Goal: Task Accomplishment & Management: Use online tool/utility

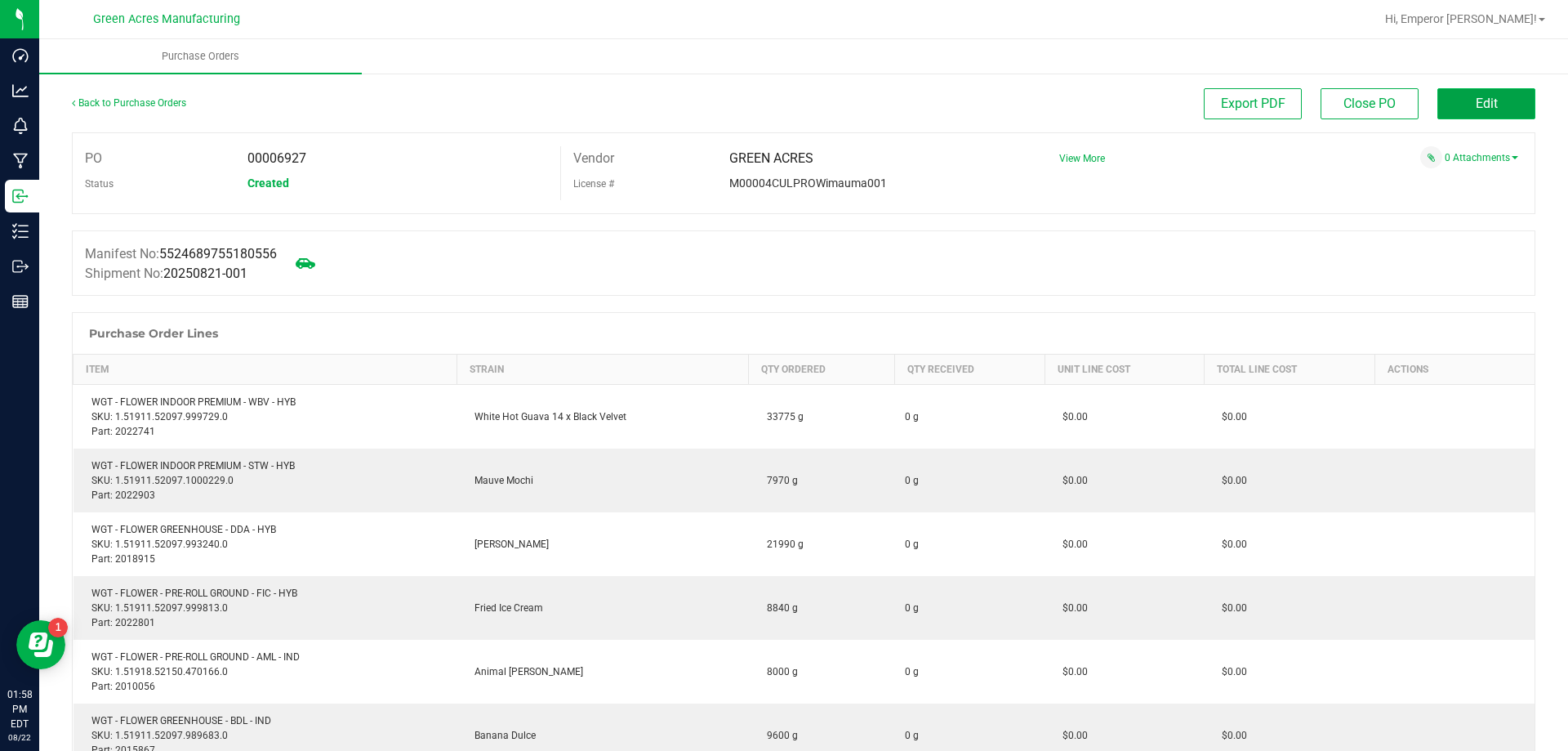
click at [1503, 99] on button "Edit" at bounding box center [1486, 103] width 98 height 31
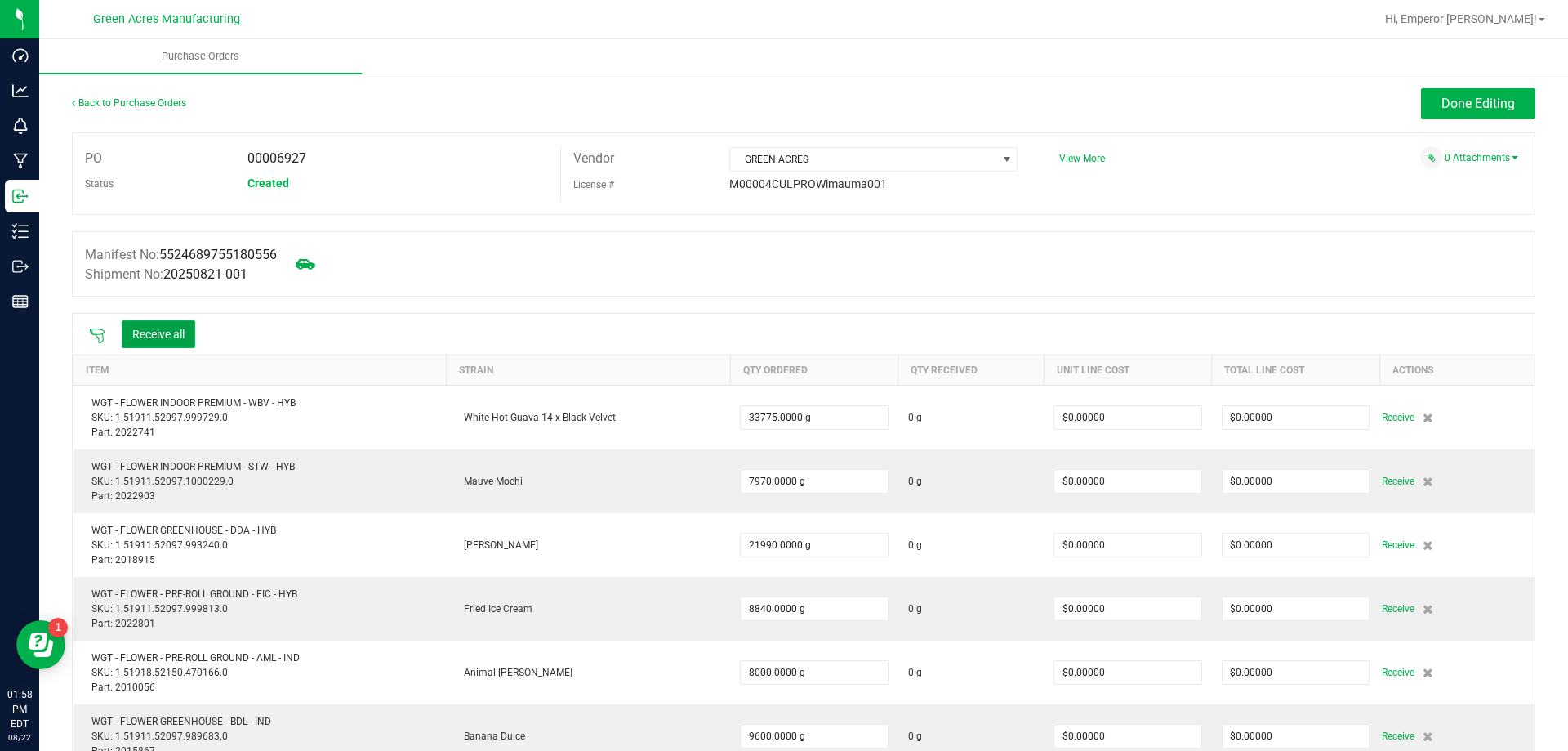
click at [190, 327] on button "Receive all" at bounding box center [158, 334] width 74 height 28
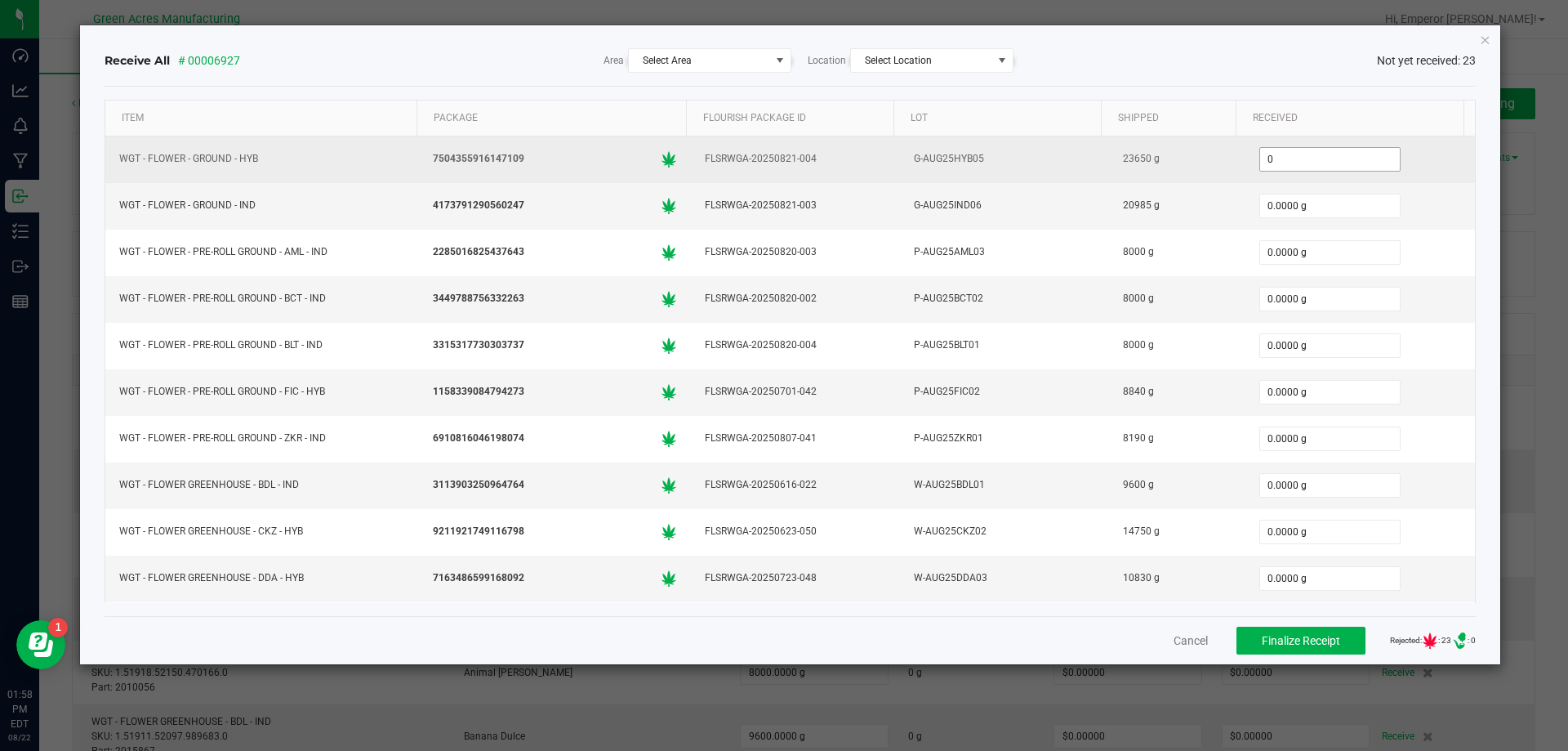
click at [1294, 168] on input "0" at bounding box center [1329, 160] width 139 height 23
type input "23650.0000 g"
type input "20985.0000 g"
type input "8000.0000 g"
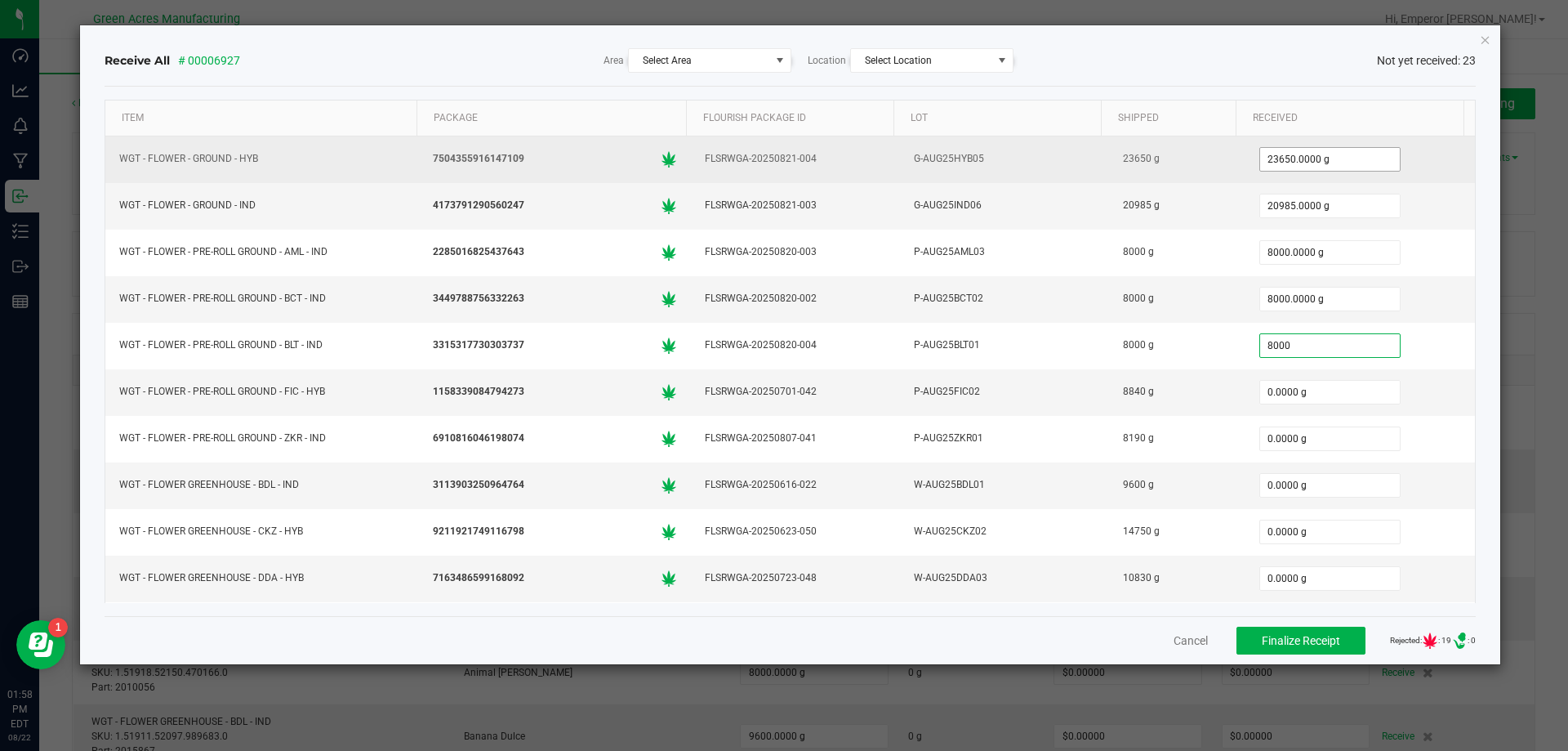
type input "8000.0000 g"
type input "8840.0000 g"
type input "8190.0000 g"
type input "9600.0000 g"
type input "14750"
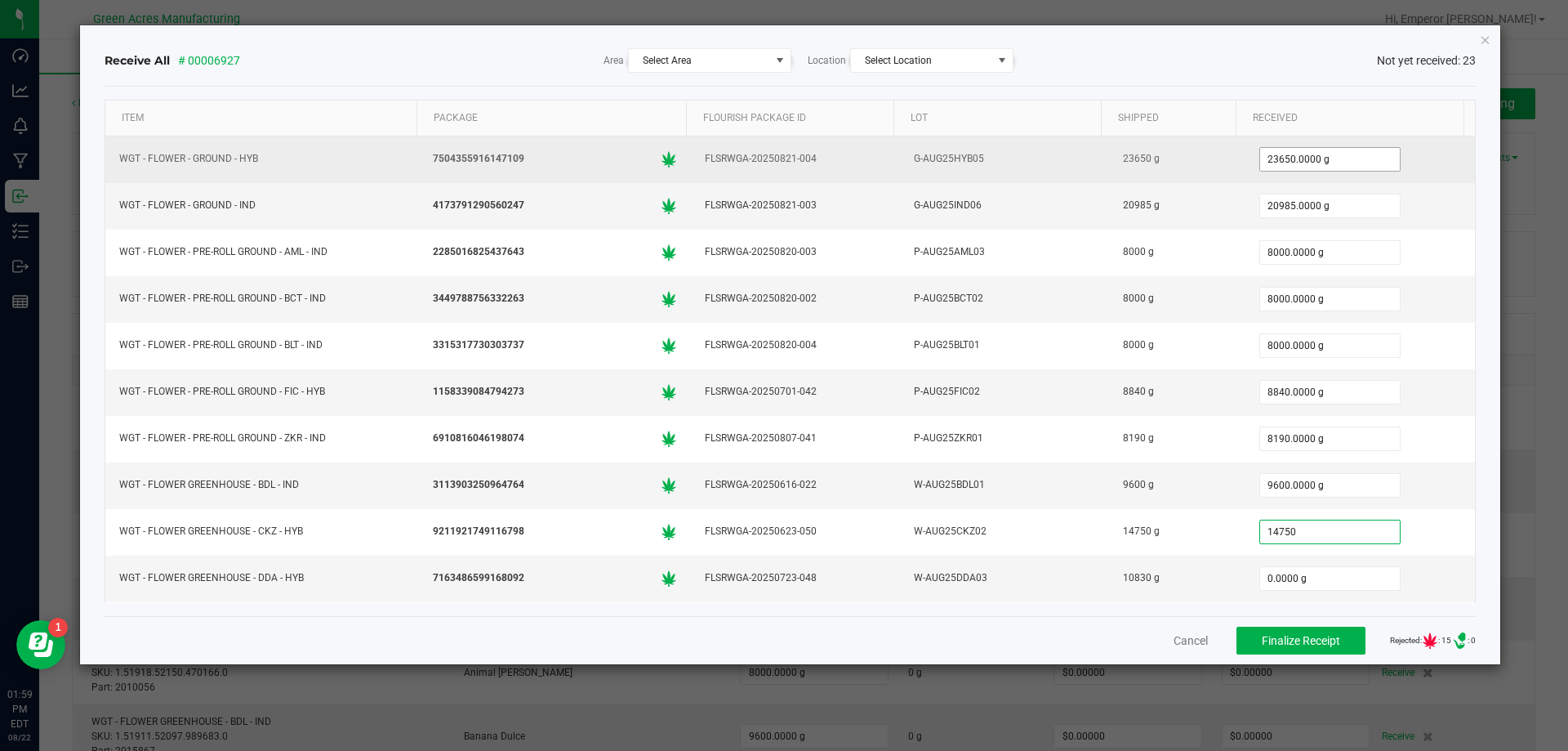
type input "0"
type input "14750.0000 g"
type input "10830"
type input "0"
type input "10830.0000 g"
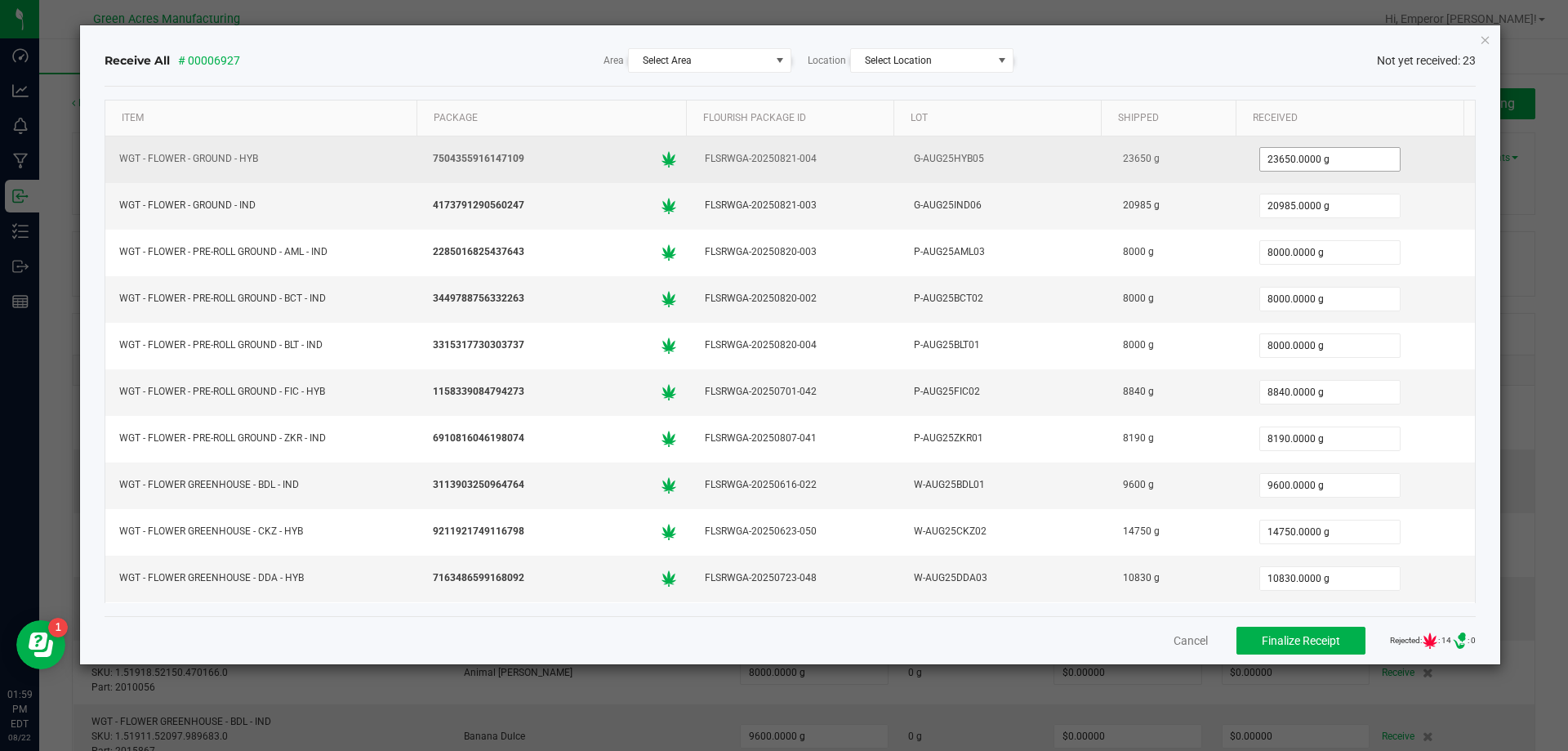
scroll to position [273, 0]
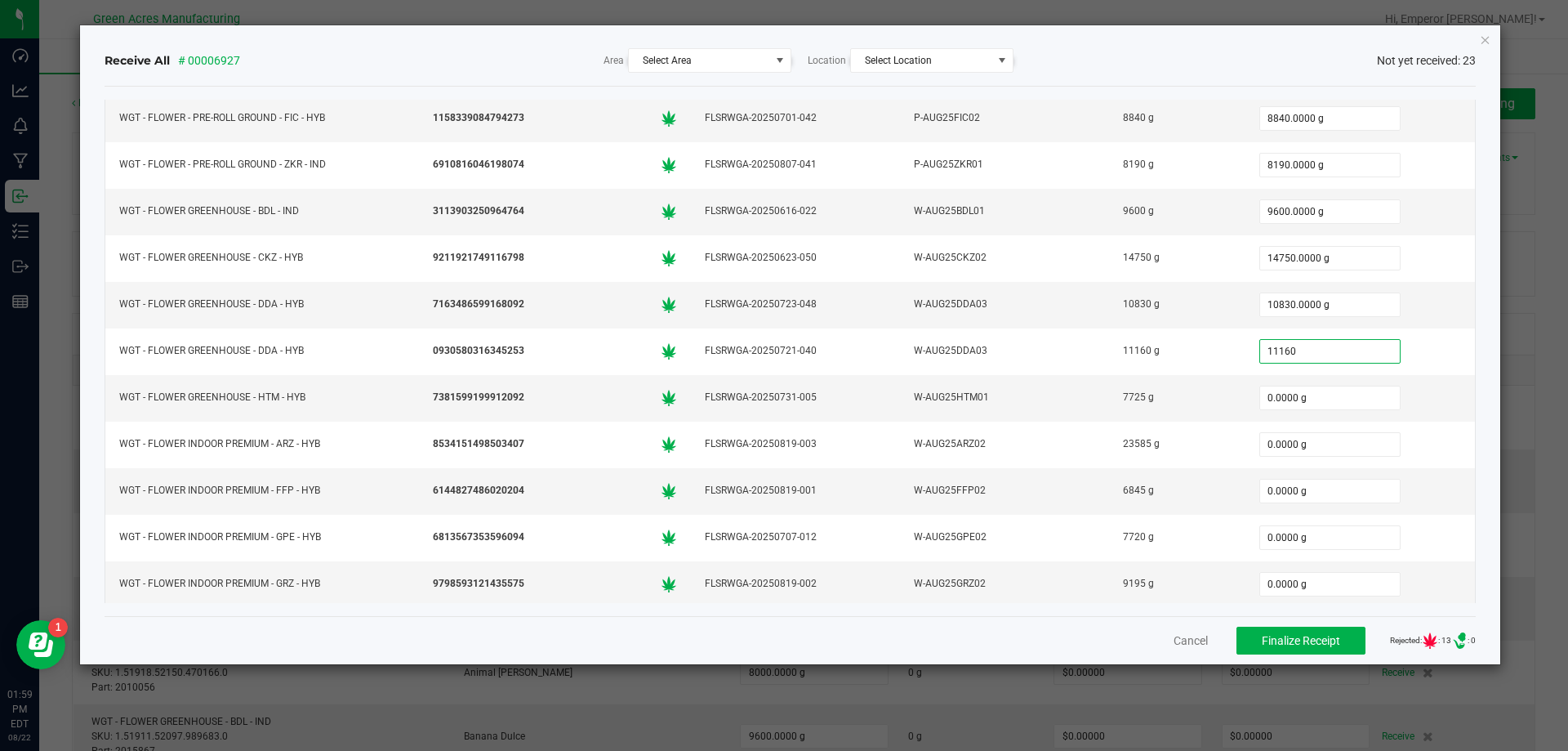
type input "11160.0000 g"
type input "7725.0000 g"
type input "23585.0000 g"
type input "6845.0000 g"
type input "7720"
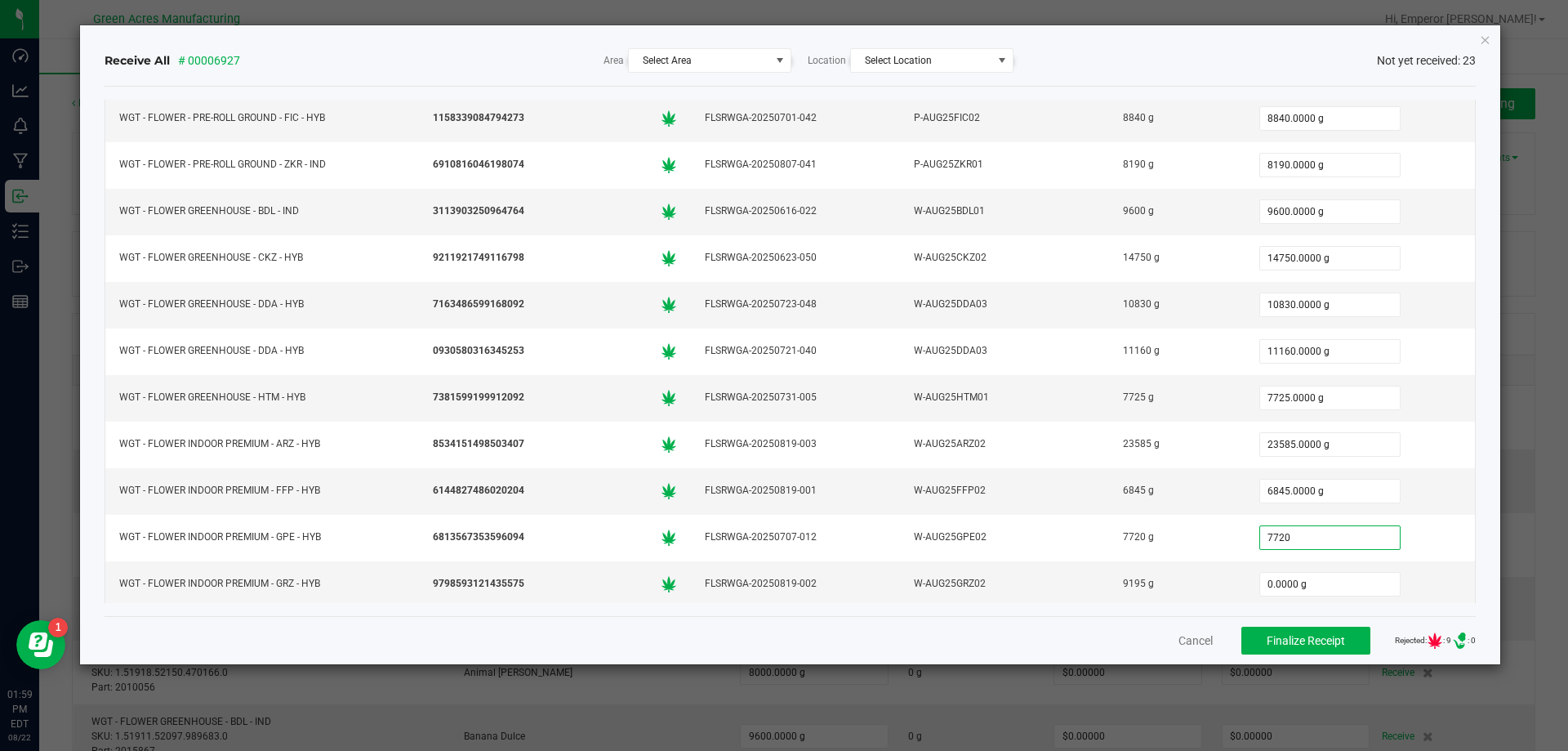
type input "0"
type input "7720.0000 g"
type input "9195.0000 g"
click at [978, 636] on div "Cancel Finalize Receipt Rejected: : 8 .st0{ } : 0" at bounding box center [791, 640] width 1372 height 48
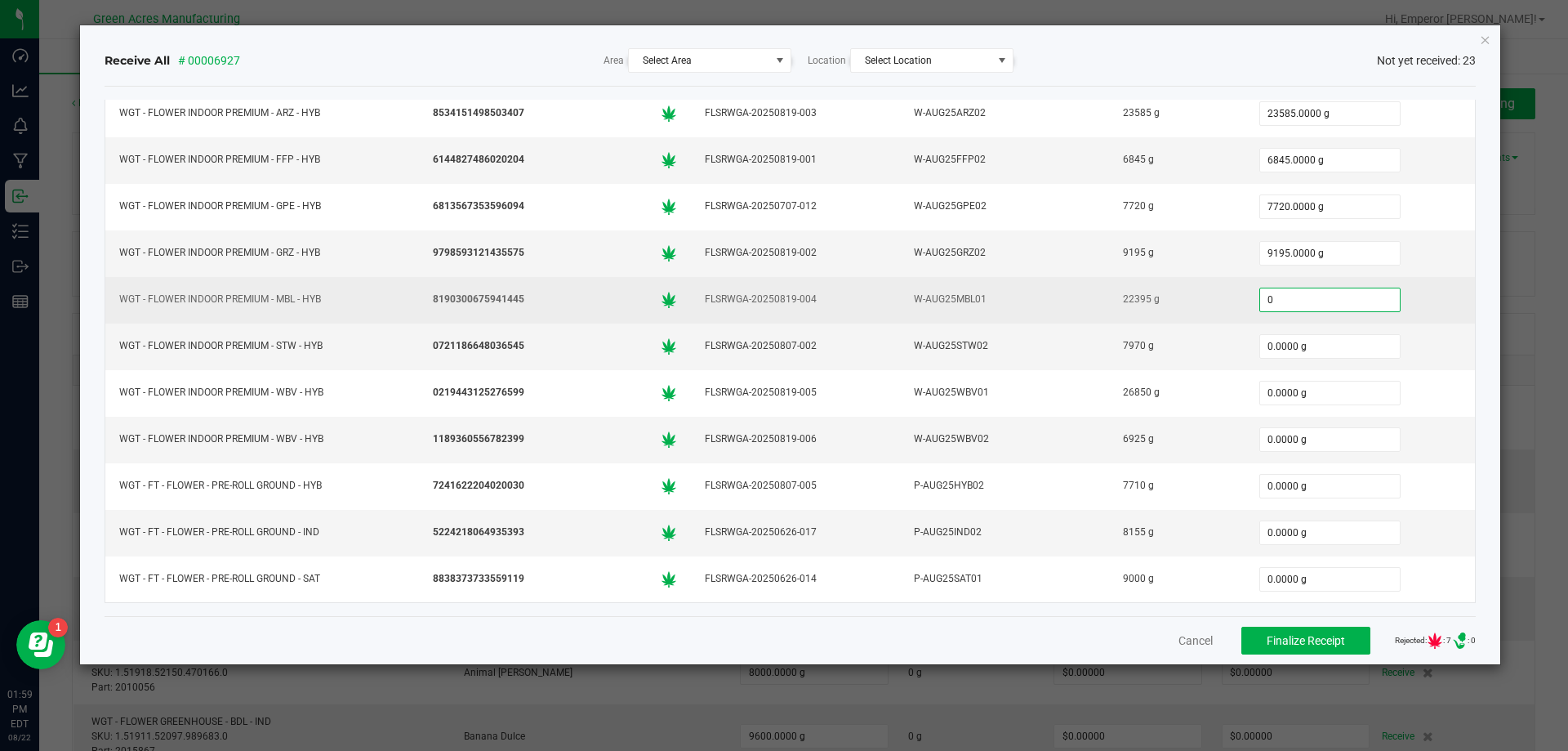
click at [1318, 296] on input "0" at bounding box center [1329, 300] width 139 height 23
type input "22395.0000 g"
type input "7970.0000 g"
type input "26850.0000 g"
type input "6925.0000 g"
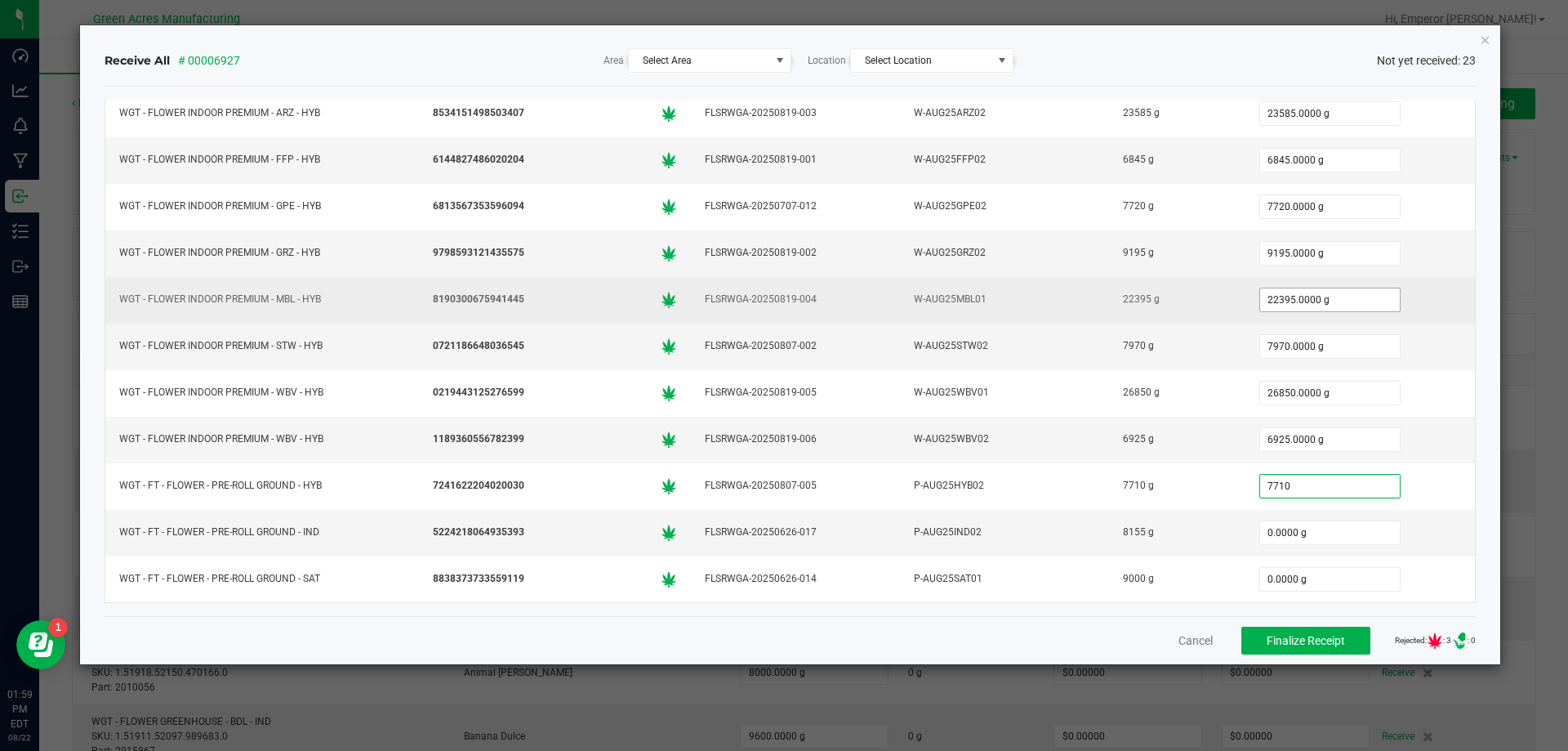
type input "7710.0000 g"
type input "8155"
type input "0"
type input "8155.0000 g"
type input "9000.0000 g"
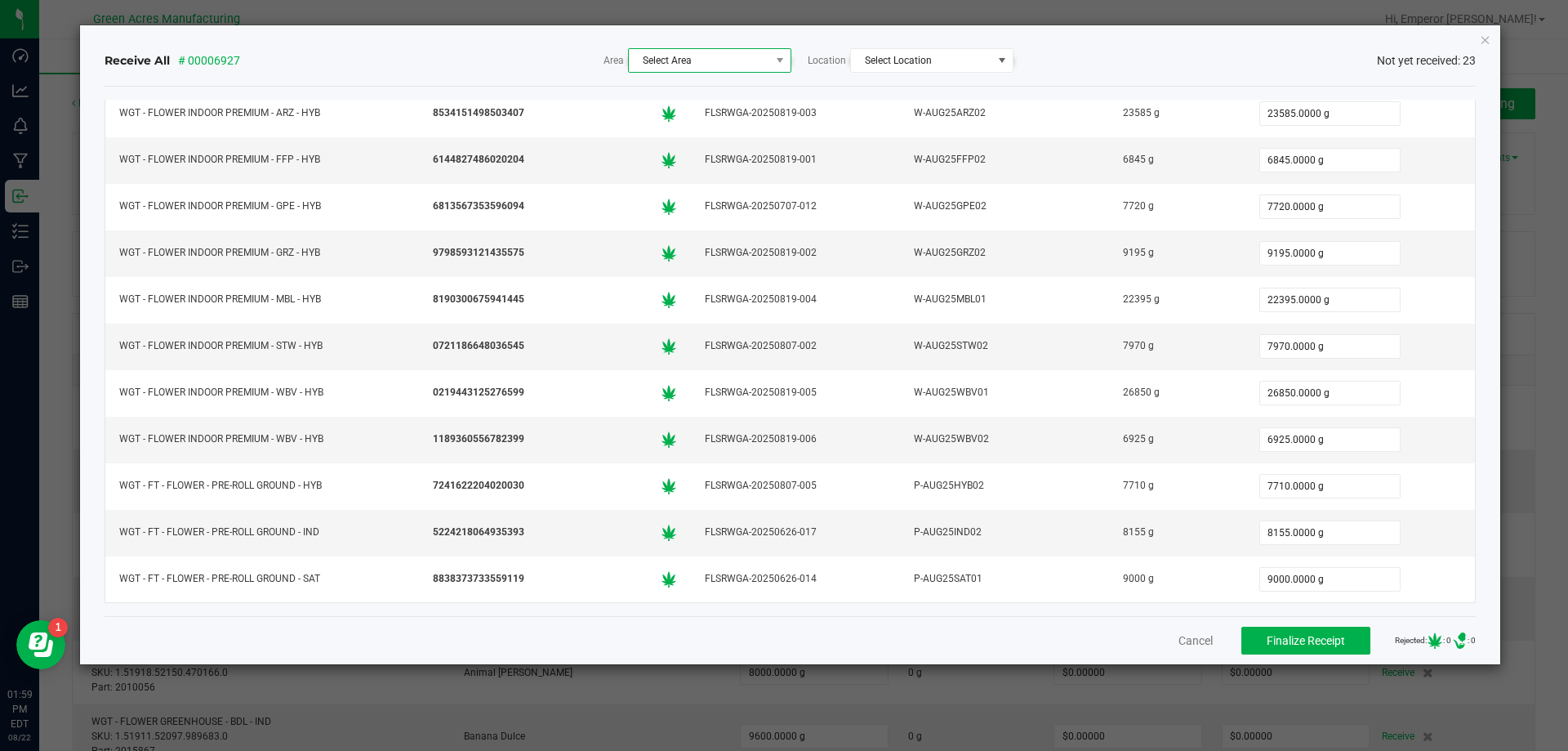
click at [705, 55] on span "Select Area" at bounding box center [699, 60] width 141 height 23
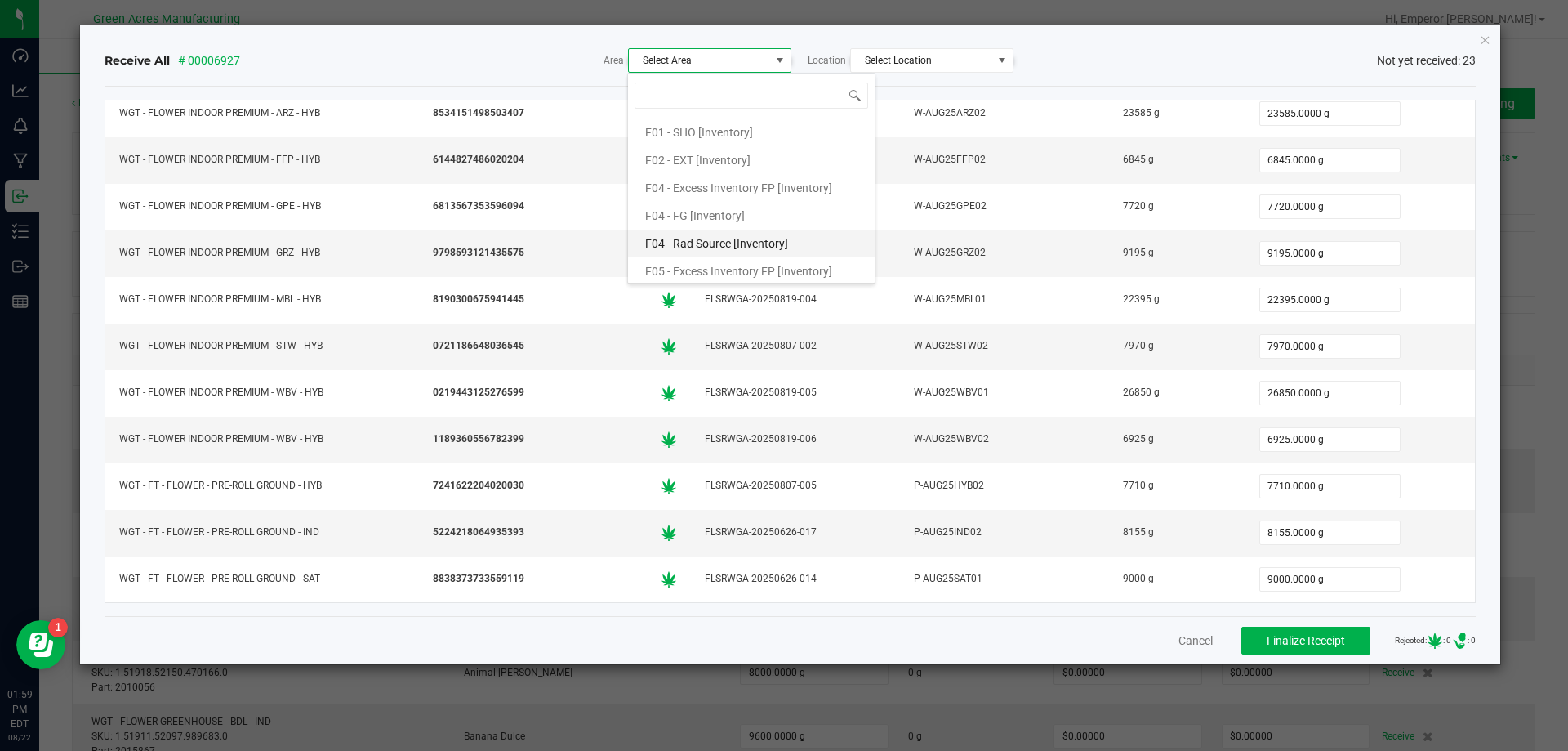
scroll to position [163, 0]
click at [701, 131] on span "F04 - FG [Inventory]" at bounding box center [695, 134] width 99 height 25
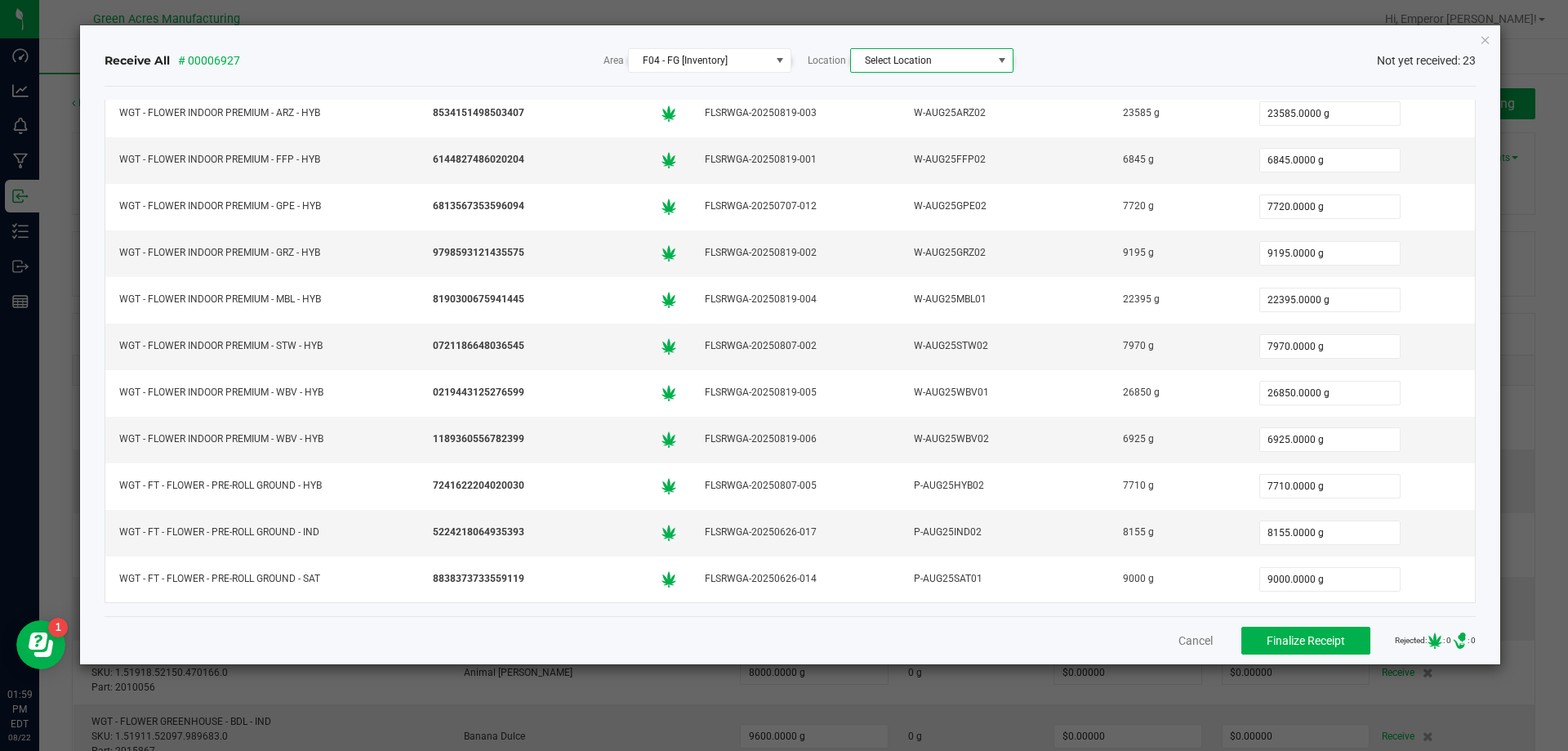
click at [960, 51] on span "Select Location" at bounding box center [921, 60] width 141 height 23
click at [775, 58] on span at bounding box center [780, 60] width 13 height 13
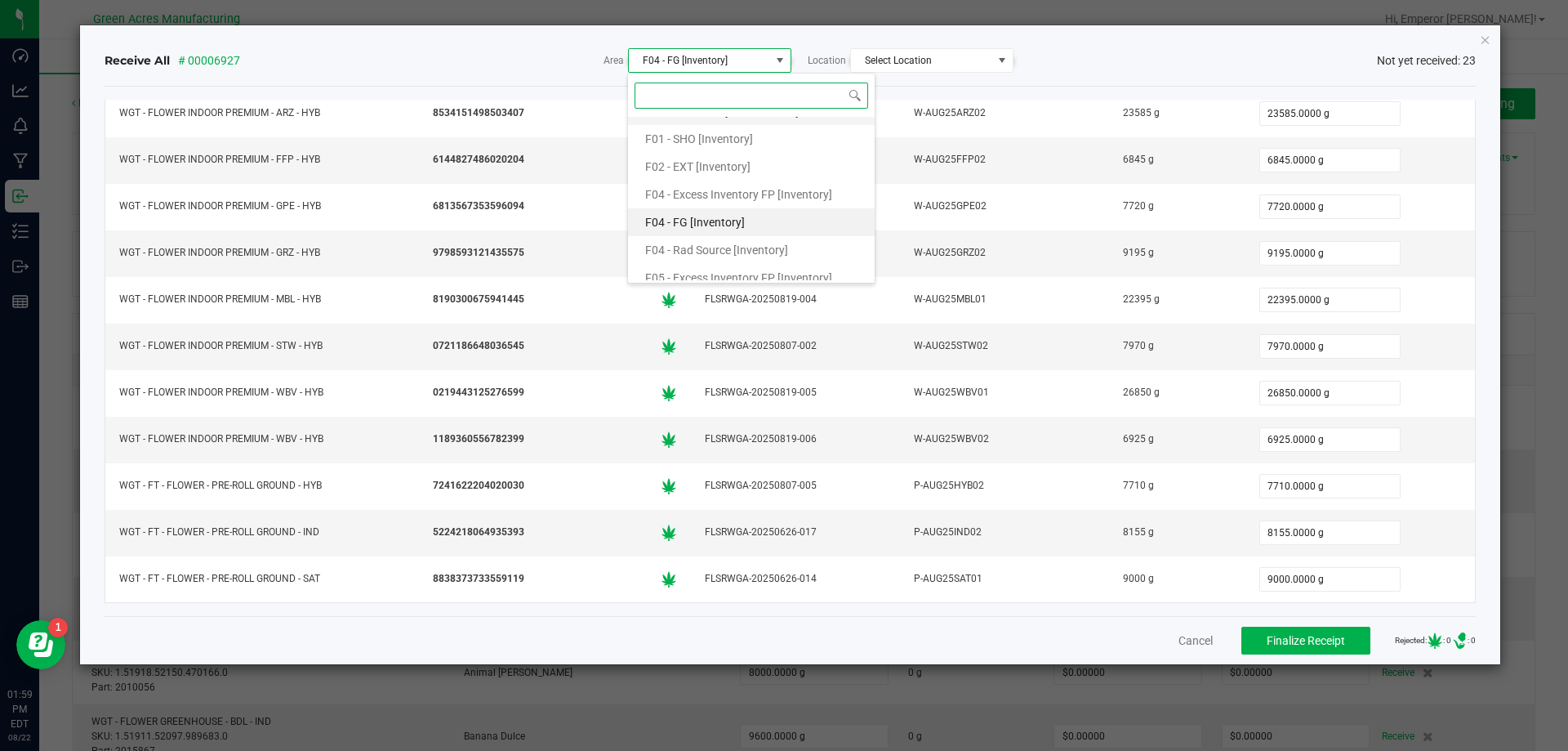
scroll to position [113, 0]
click at [723, 263] on span "F05 - FLW [Inventory]" at bounding box center [698, 268] width 107 height 25
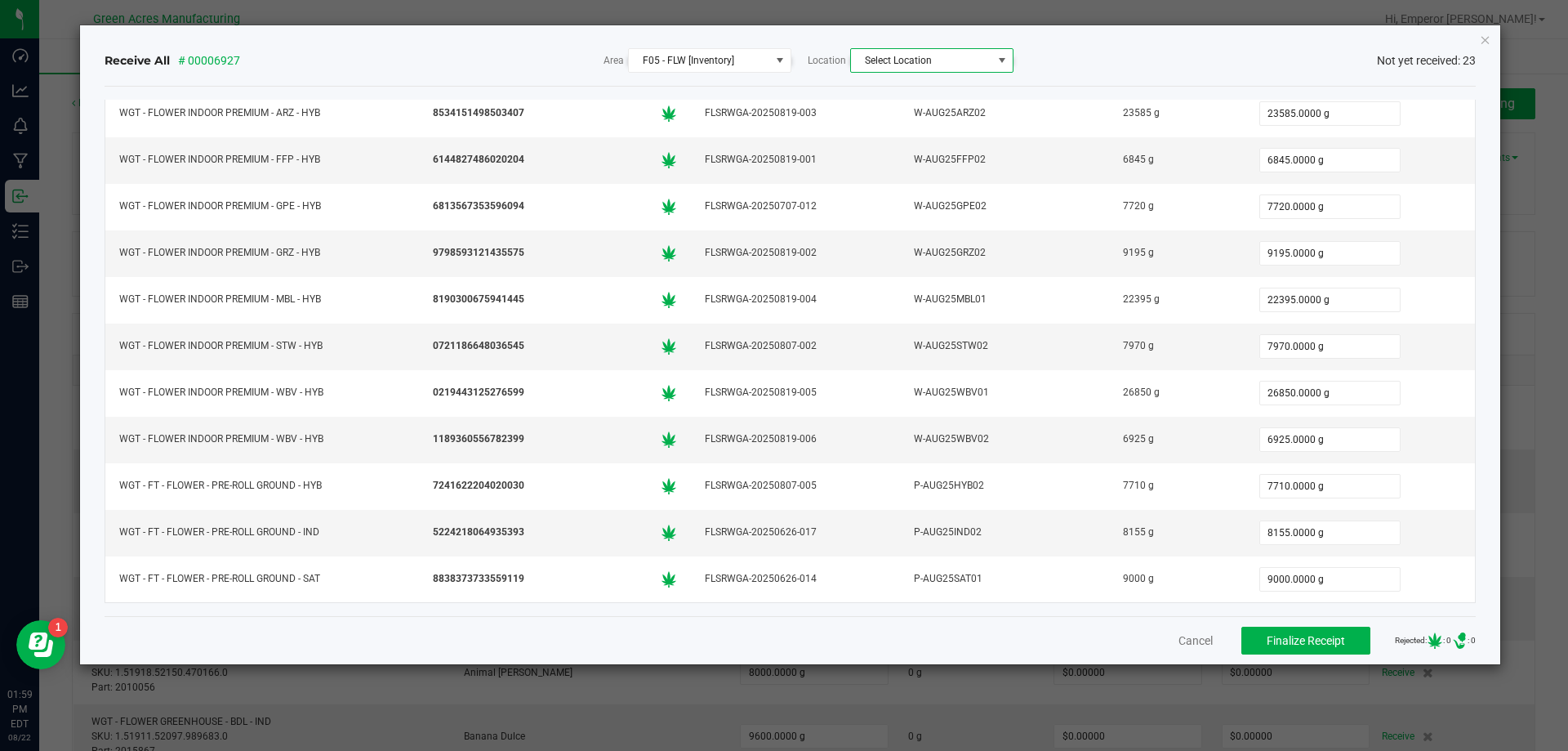
click at [976, 52] on span "Select Location" at bounding box center [921, 60] width 141 height 23
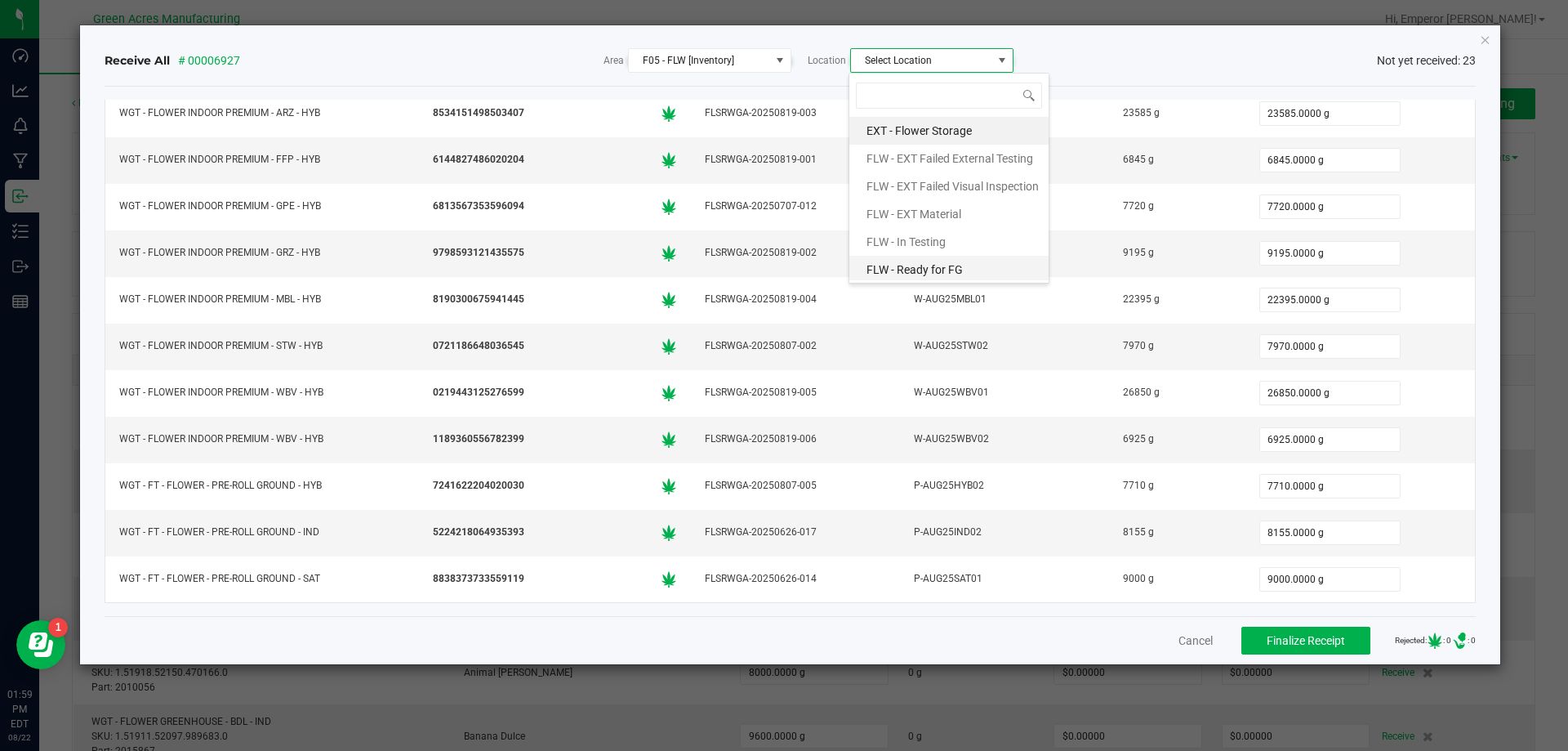
click at [926, 263] on span "FLW - Ready for FG" at bounding box center [915, 270] width 97 height 25
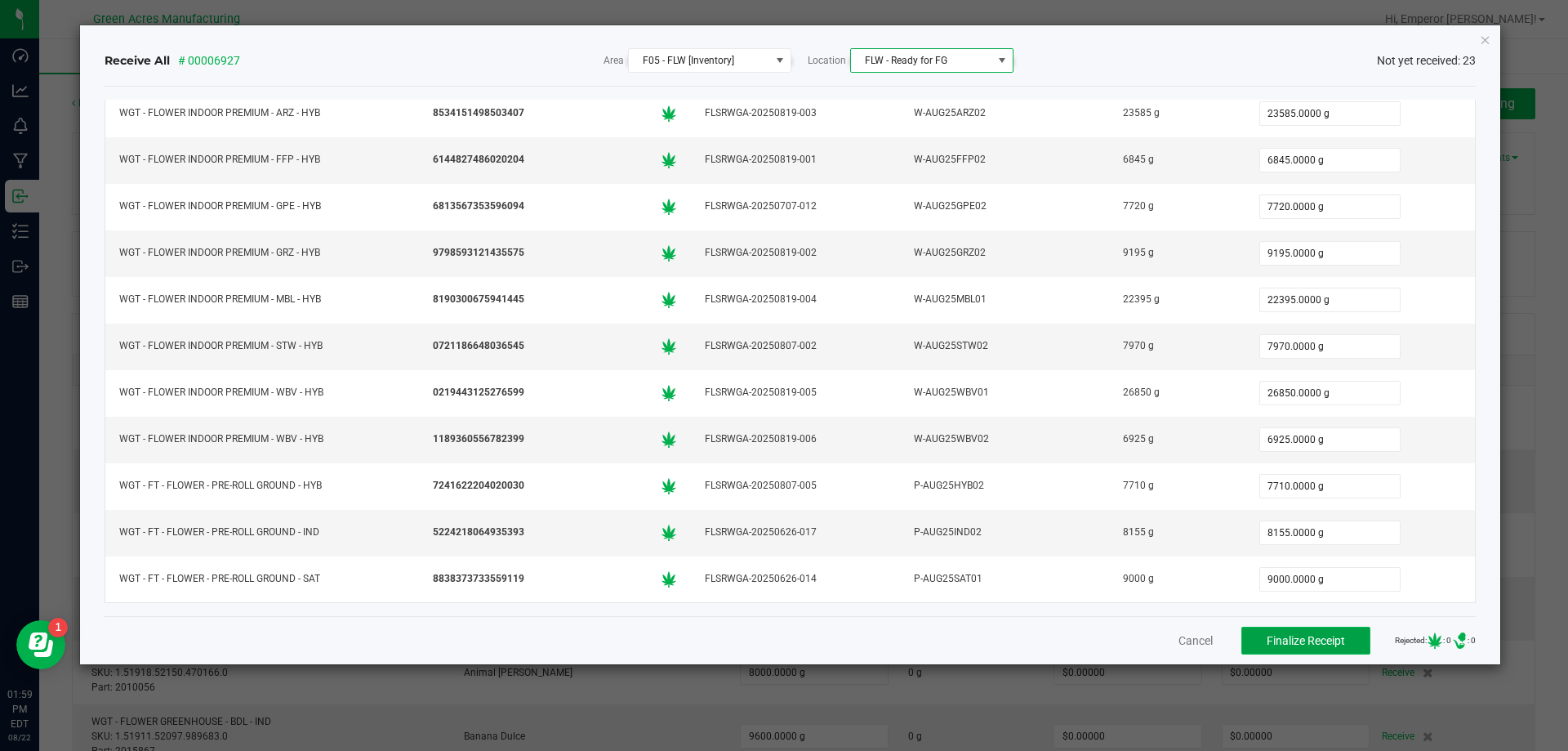
click at [1326, 636] on span "Finalize Receipt" at bounding box center [1306, 640] width 78 height 13
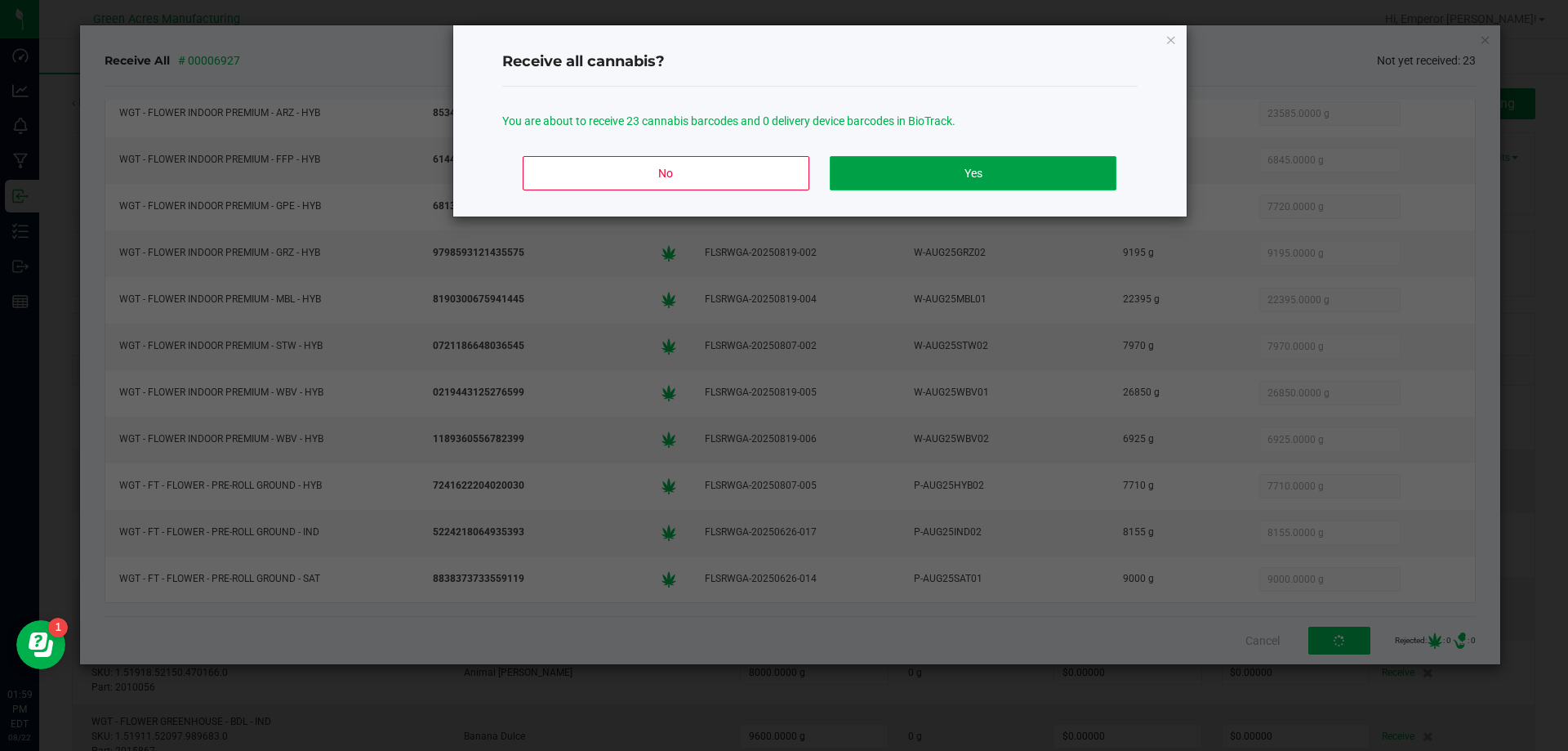
click at [1007, 168] on button "Yes" at bounding box center [973, 173] width 286 height 35
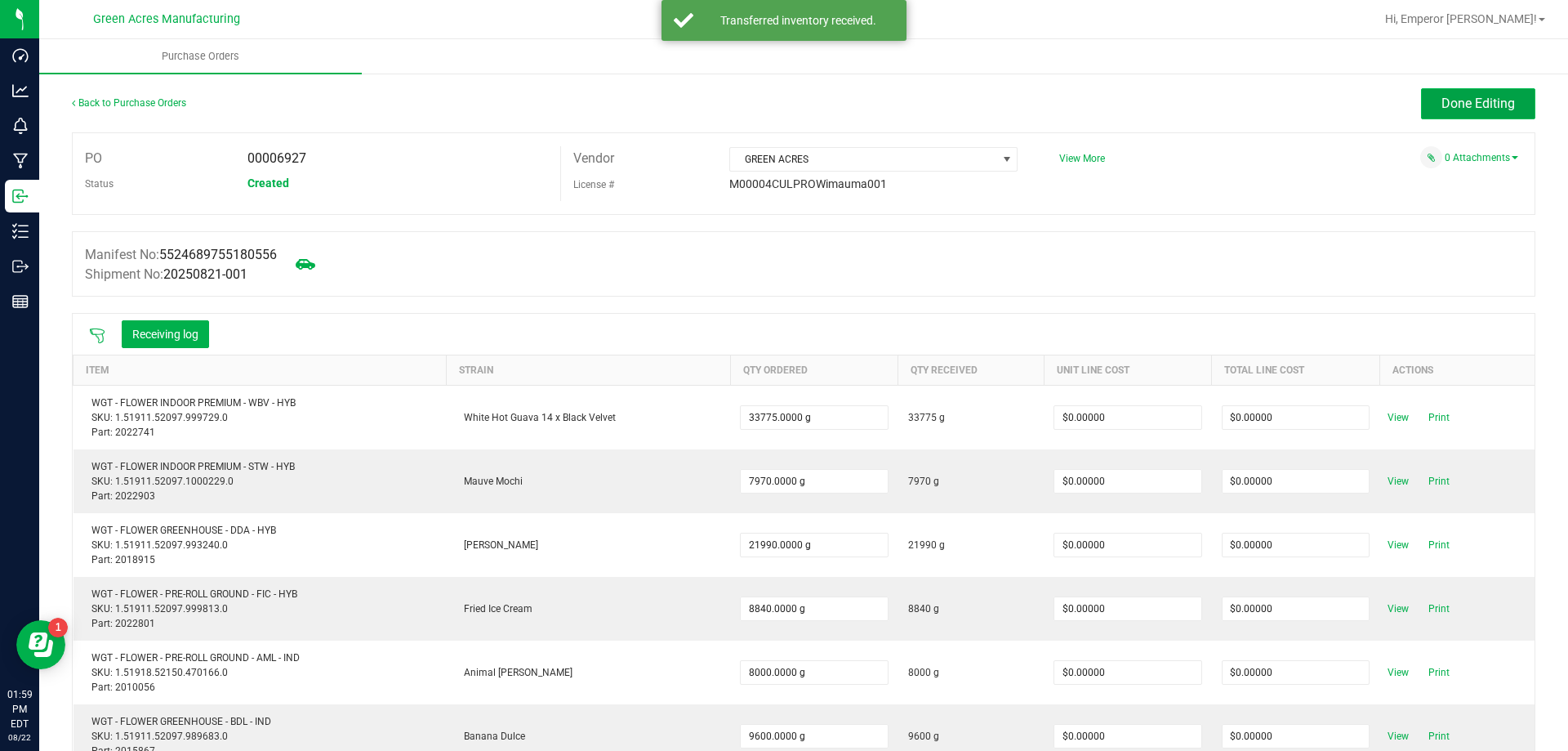
click at [1459, 98] on span "Done Editing" at bounding box center [1477, 103] width 74 height 15
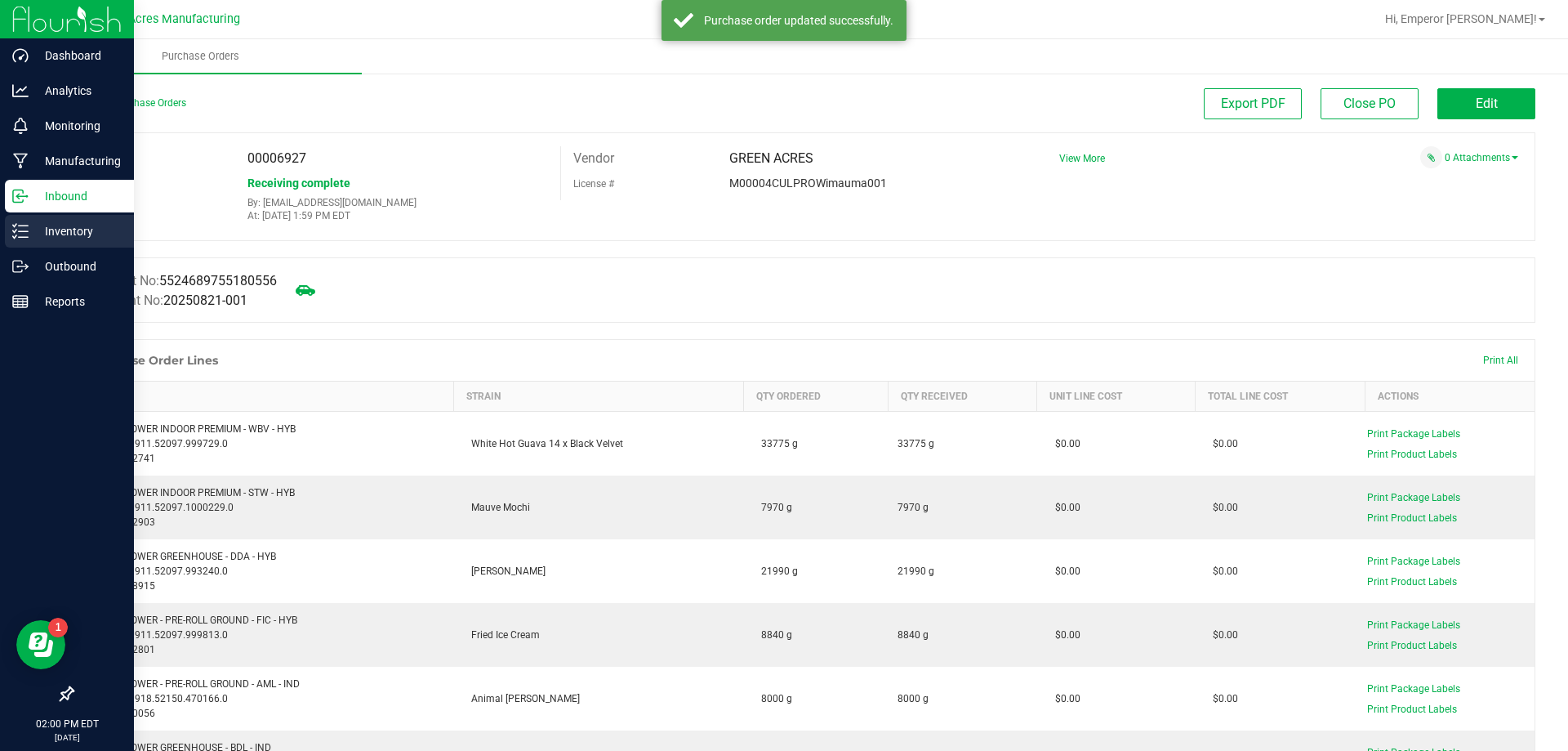
click at [28, 234] on p "Inventory" at bounding box center [77, 231] width 98 height 20
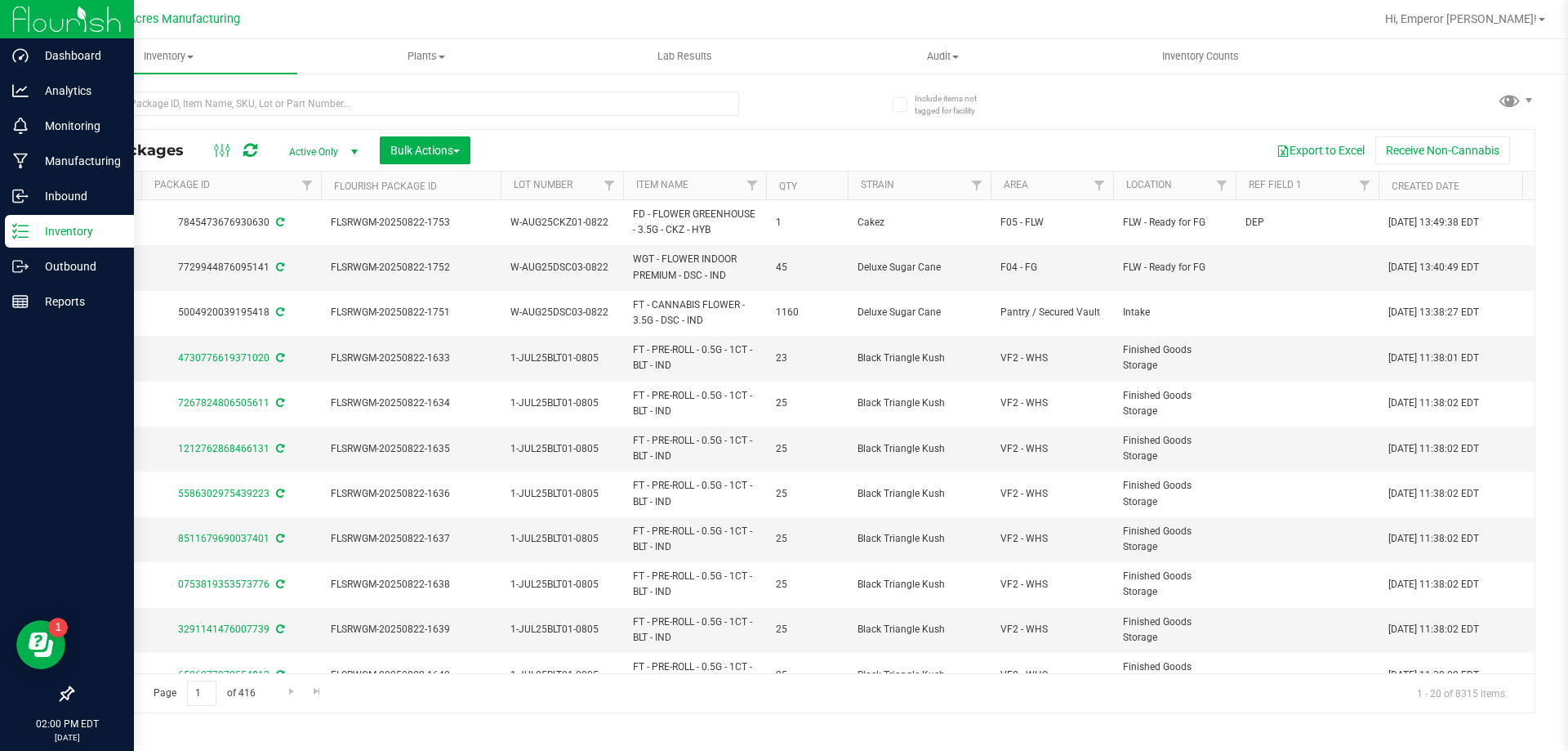
scroll to position [0, 516]
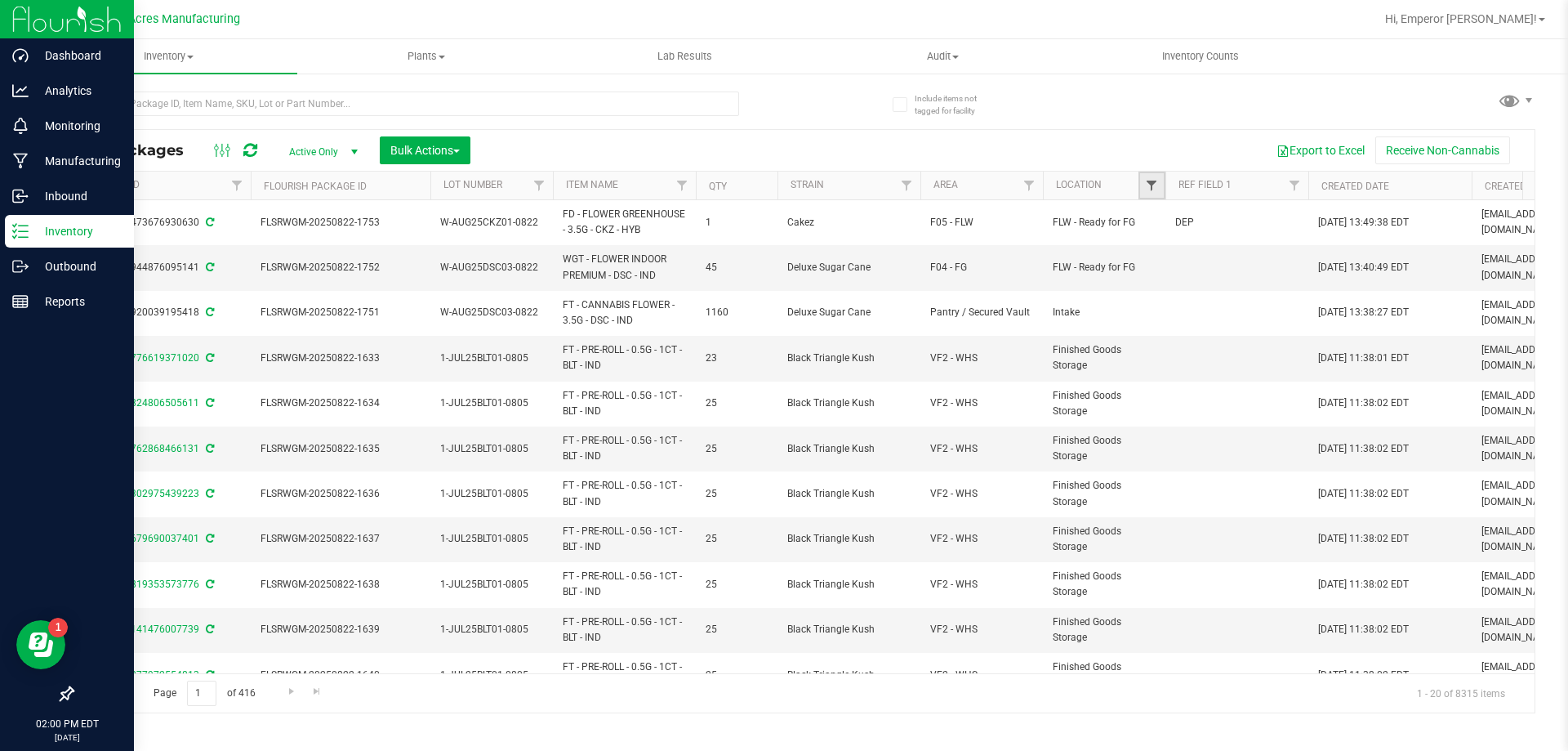
click at [1147, 182] on span "Filter" at bounding box center [1151, 186] width 13 height 13
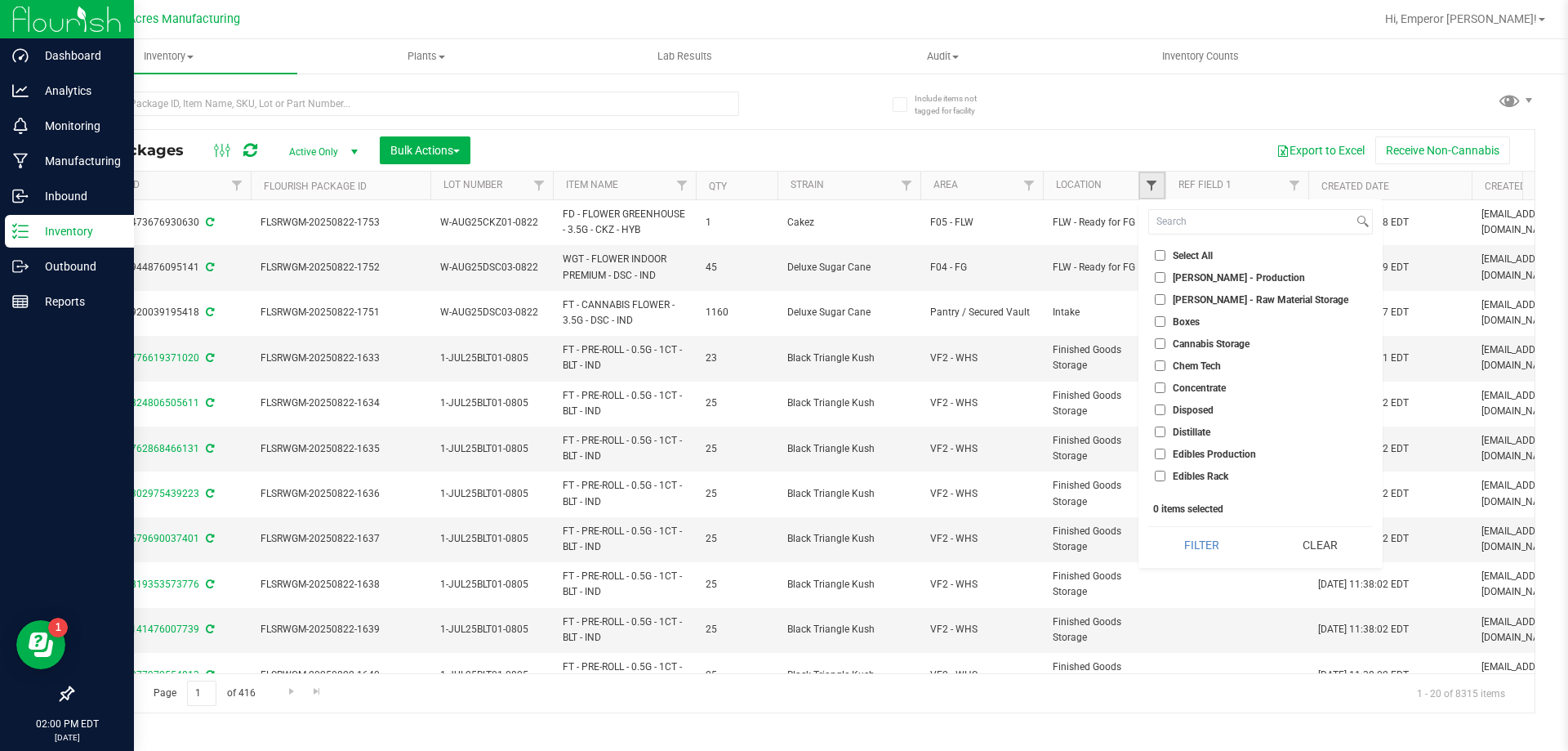
click at [1147, 182] on span "Filter" at bounding box center [1151, 186] width 13 height 13
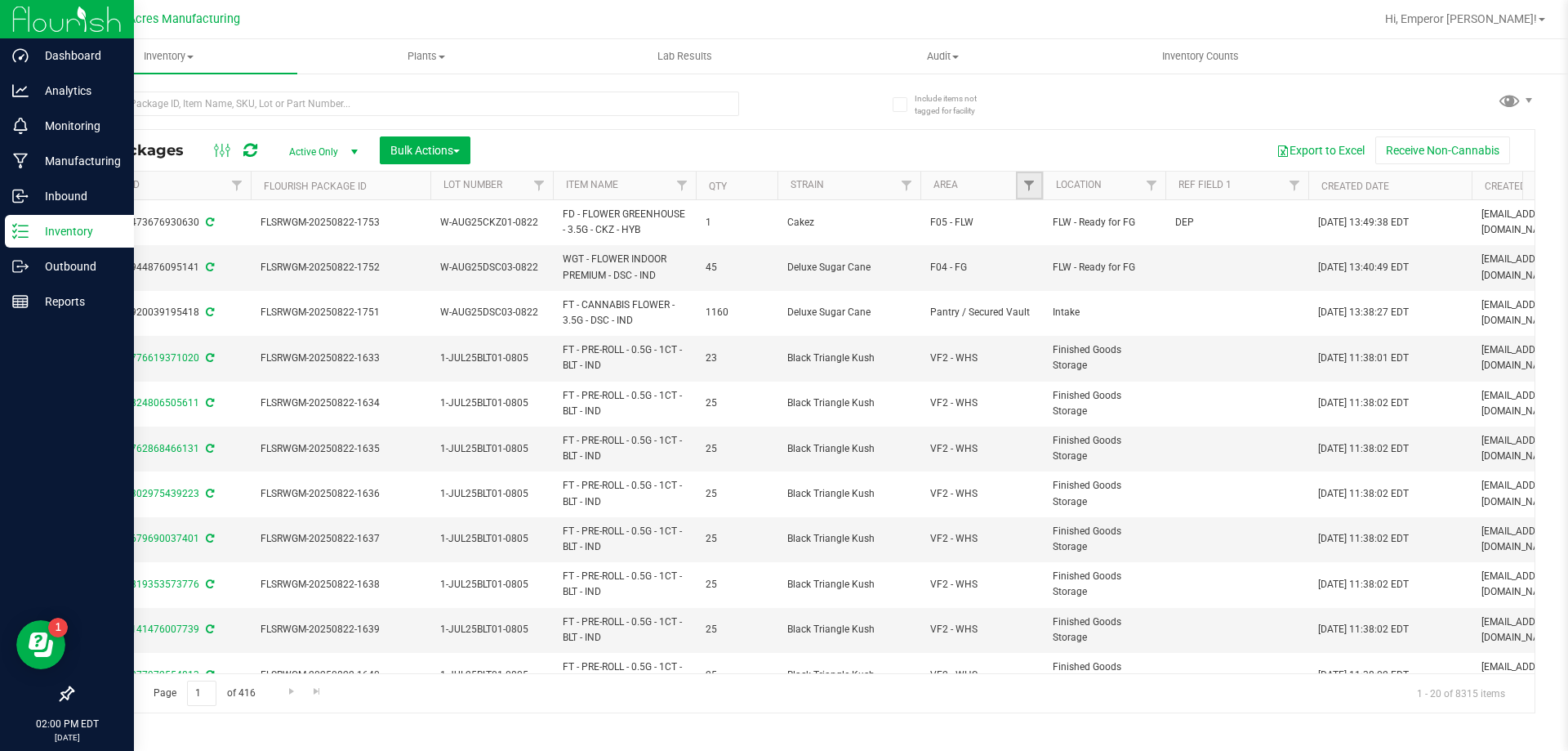
click at [1025, 178] on link "Filter" at bounding box center [1029, 185] width 27 height 28
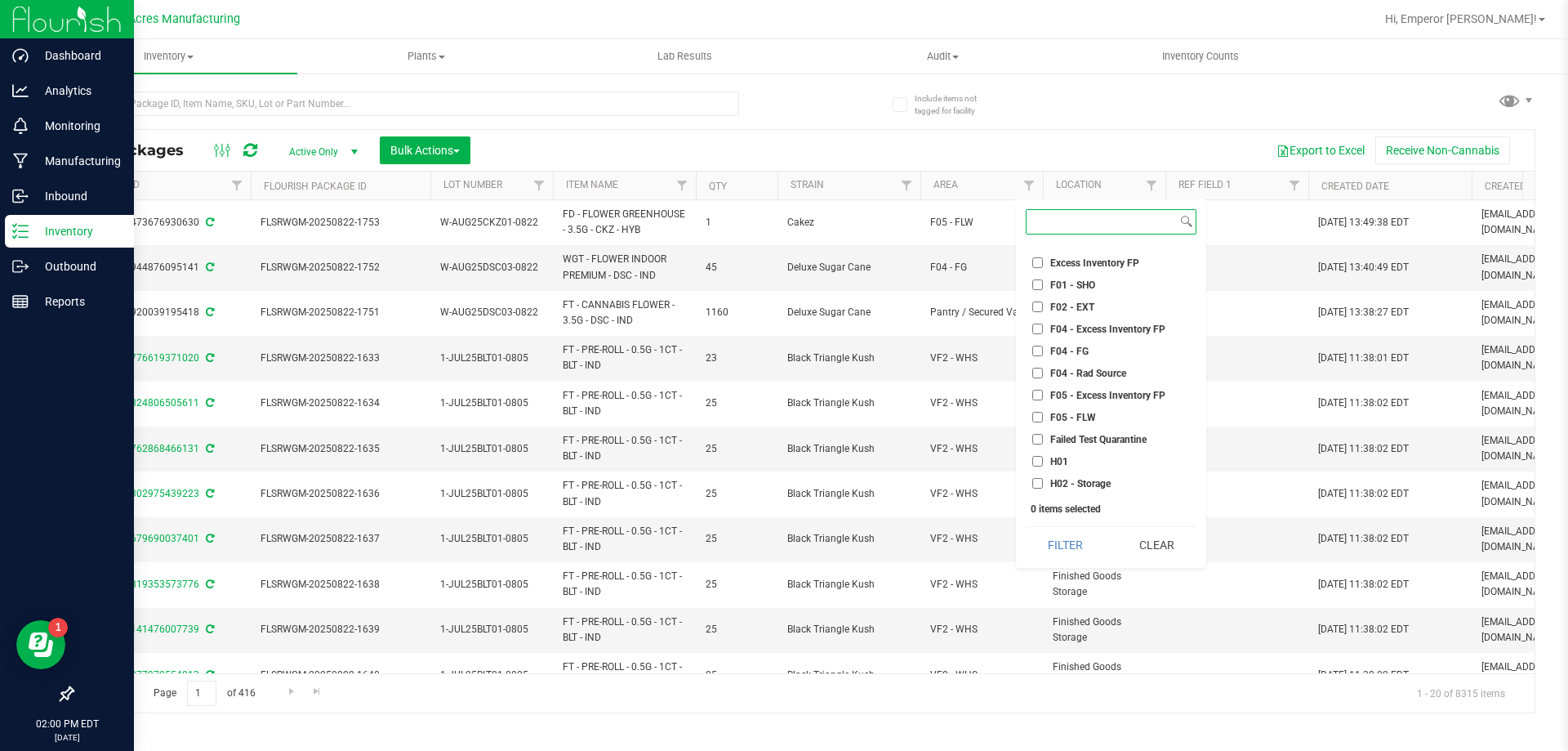
scroll to position [82, 0]
click at [1039, 415] on input "F05 - FLW" at bounding box center [1037, 416] width 11 height 11
checkbox input "true"
click at [1068, 540] on button "Filter" at bounding box center [1065, 545] width 79 height 36
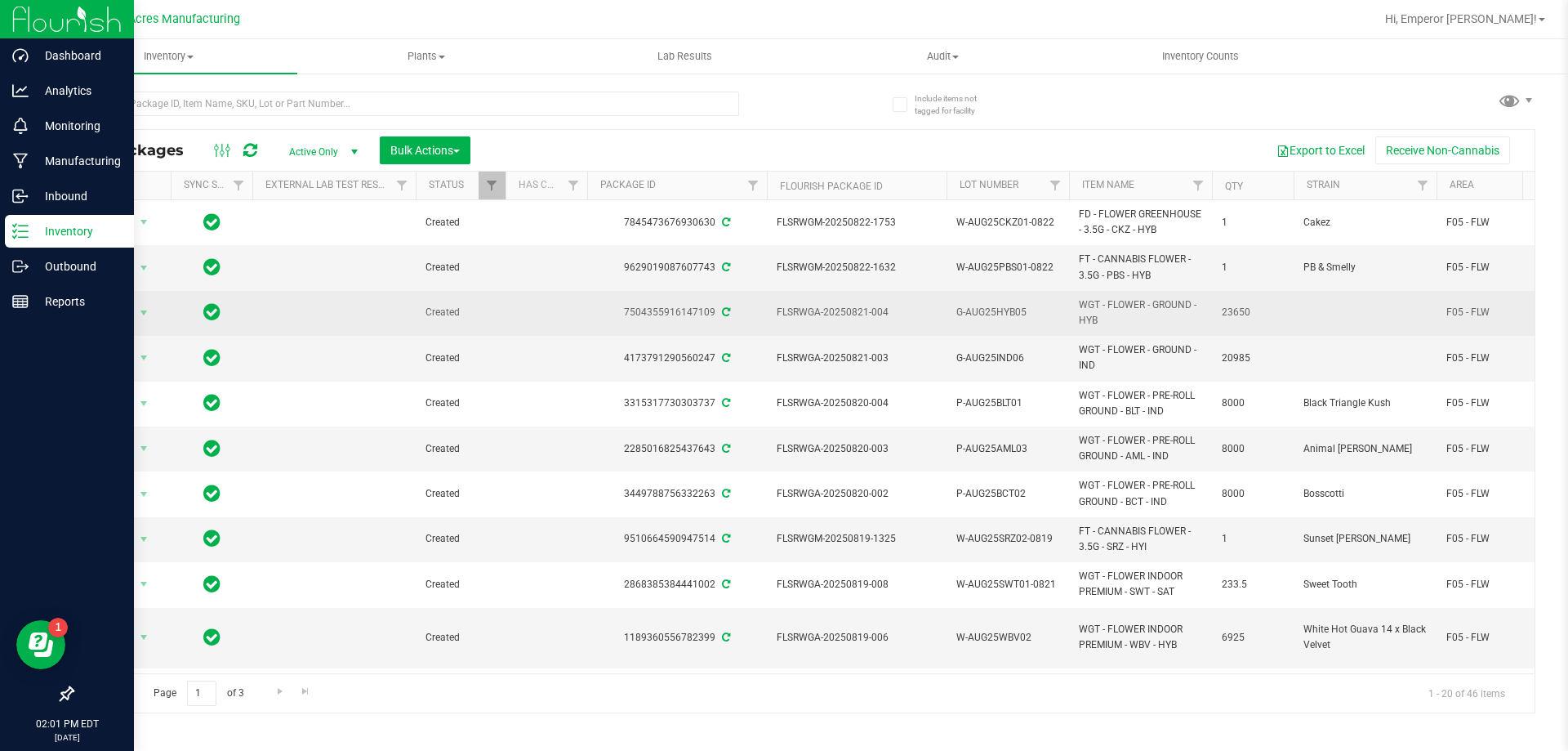
click at [1035, 312] on span "G-AUG25HYB05" at bounding box center [1008, 312] width 103 height 15
type input "G-AUG25HYB05-0827"
click at [93, 314] on span "Action" at bounding box center [111, 313] width 44 height 23
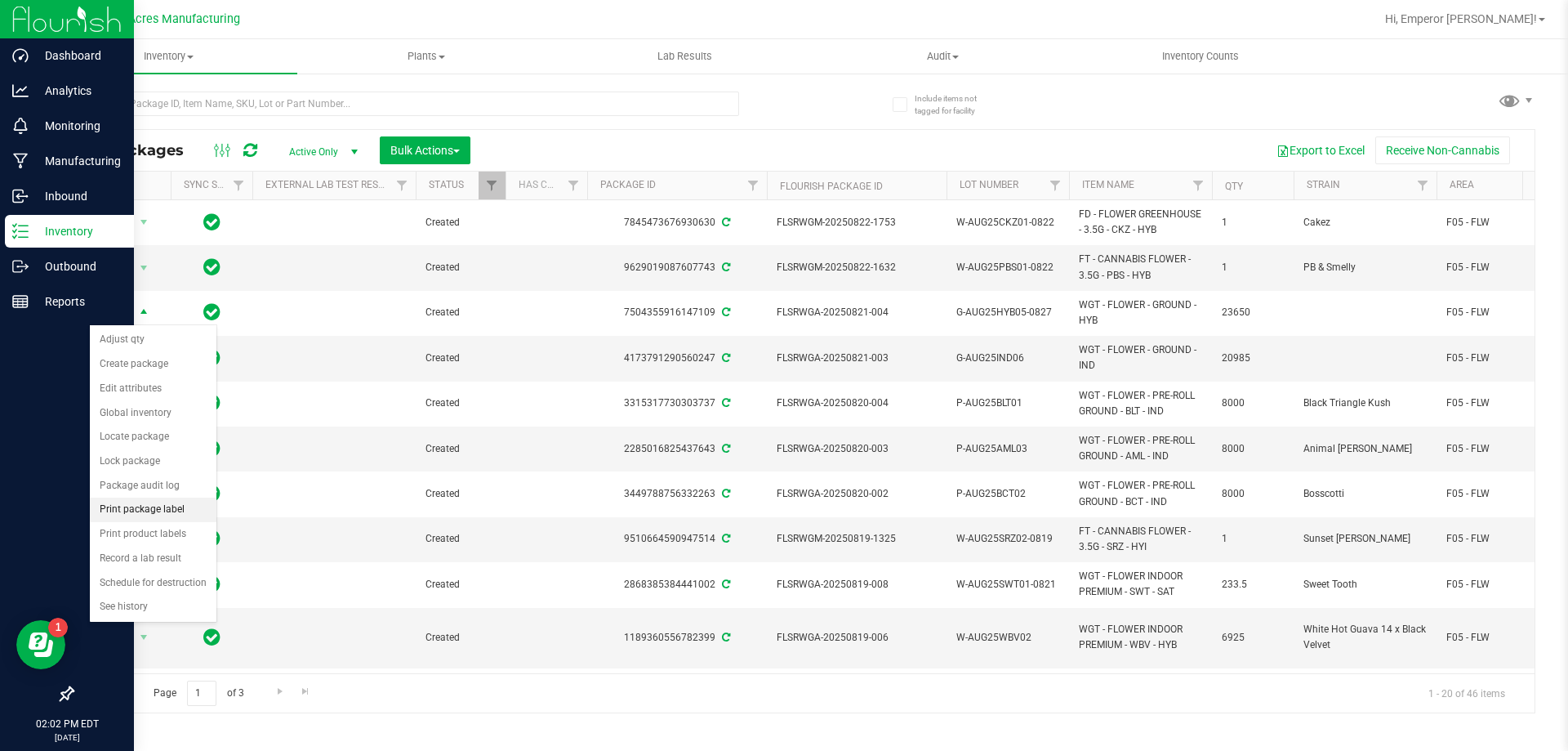
click at [131, 510] on li "Print package label" at bounding box center [153, 510] width 127 height 25
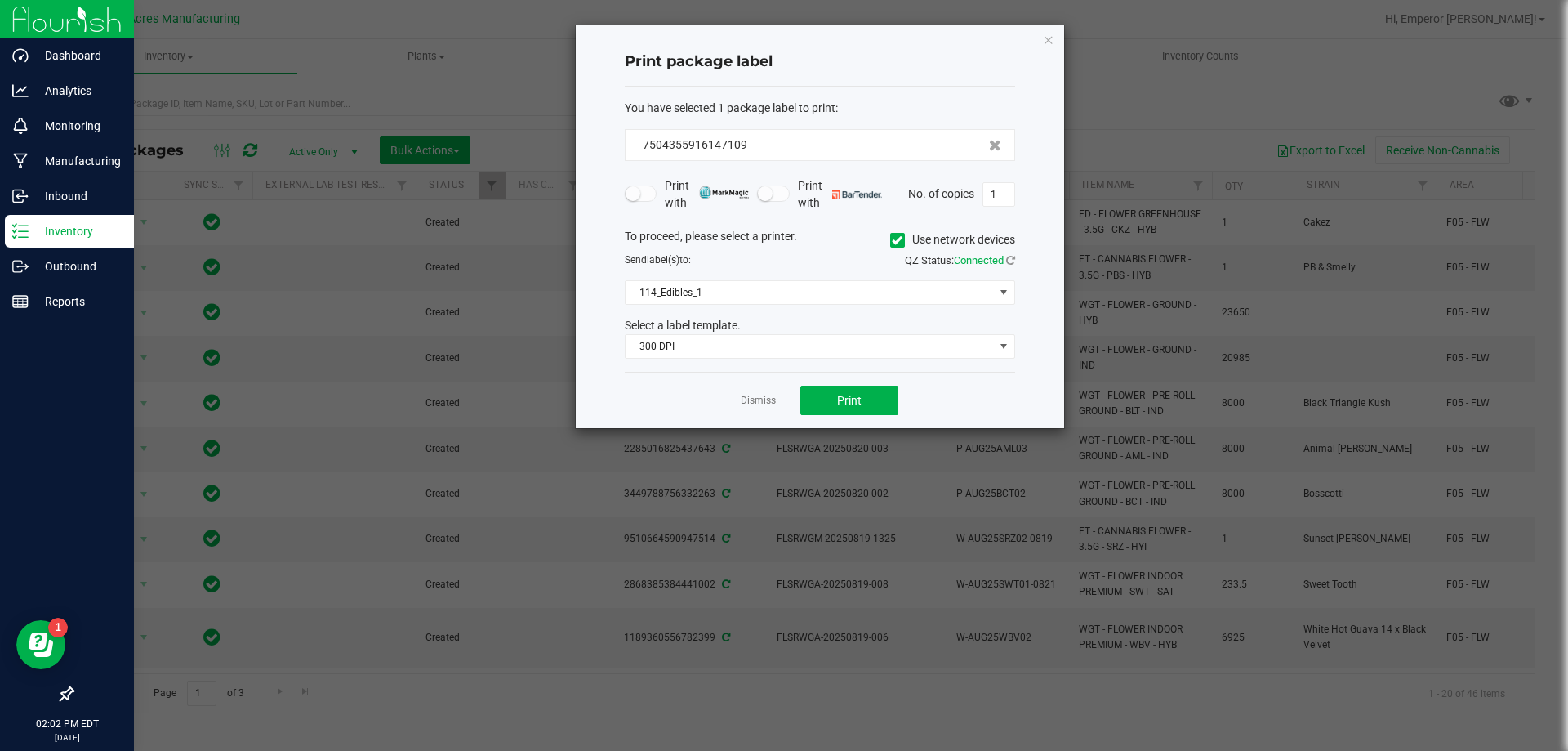
click at [890, 238] on span at bounding box center [897, 240] width 15 height 15
click at [0, 0] on input "Use network devices" at bounding box center [0, 0] width 0 height 0
click at [827, 292] on span at bounding box center [809, 293] width 368 height 23
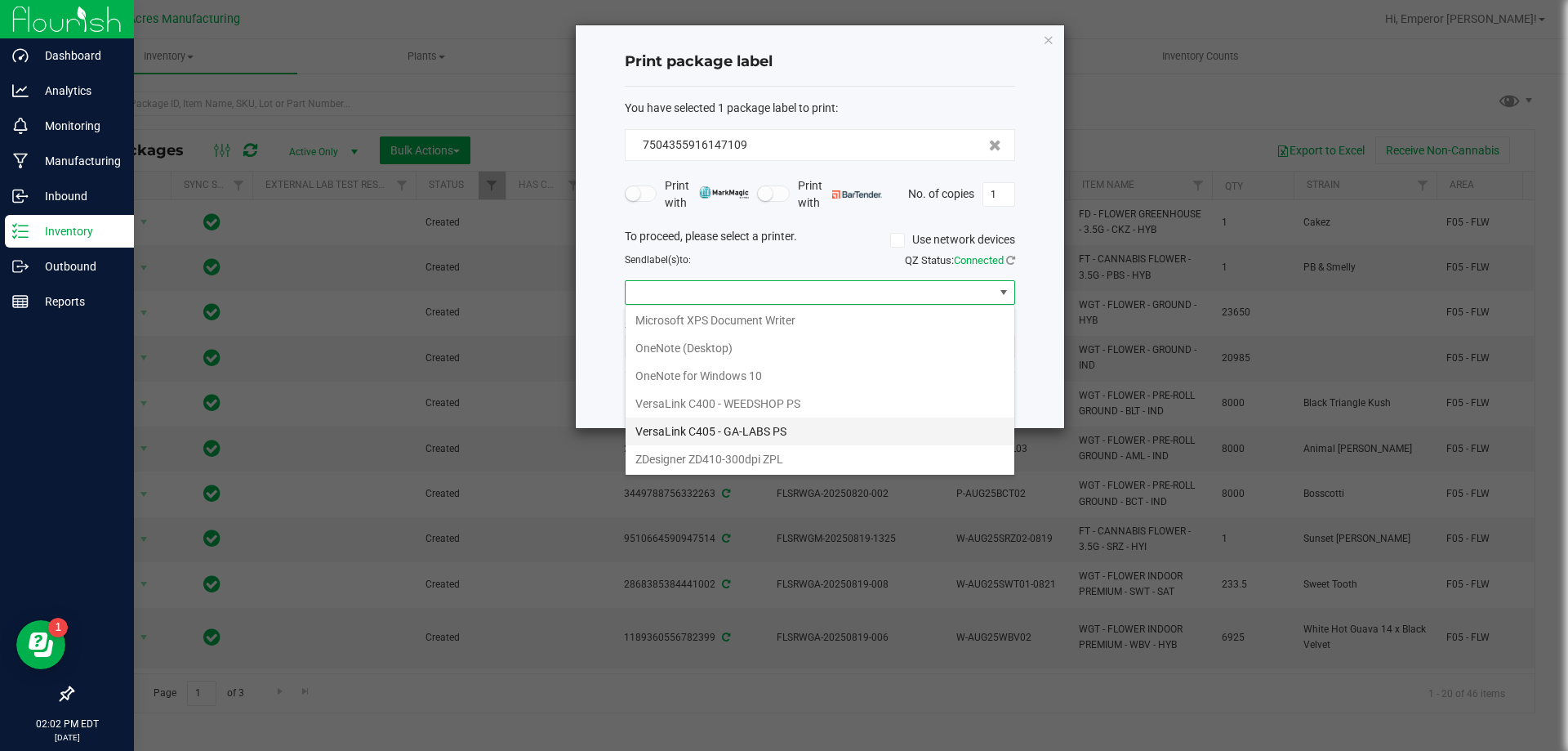
scroll to position [87, 0]
click at [721, 457] on ZPL "ZDesigner ZD410-300dpi ZPL" at bounding box center [820, 458] width 389 height 28
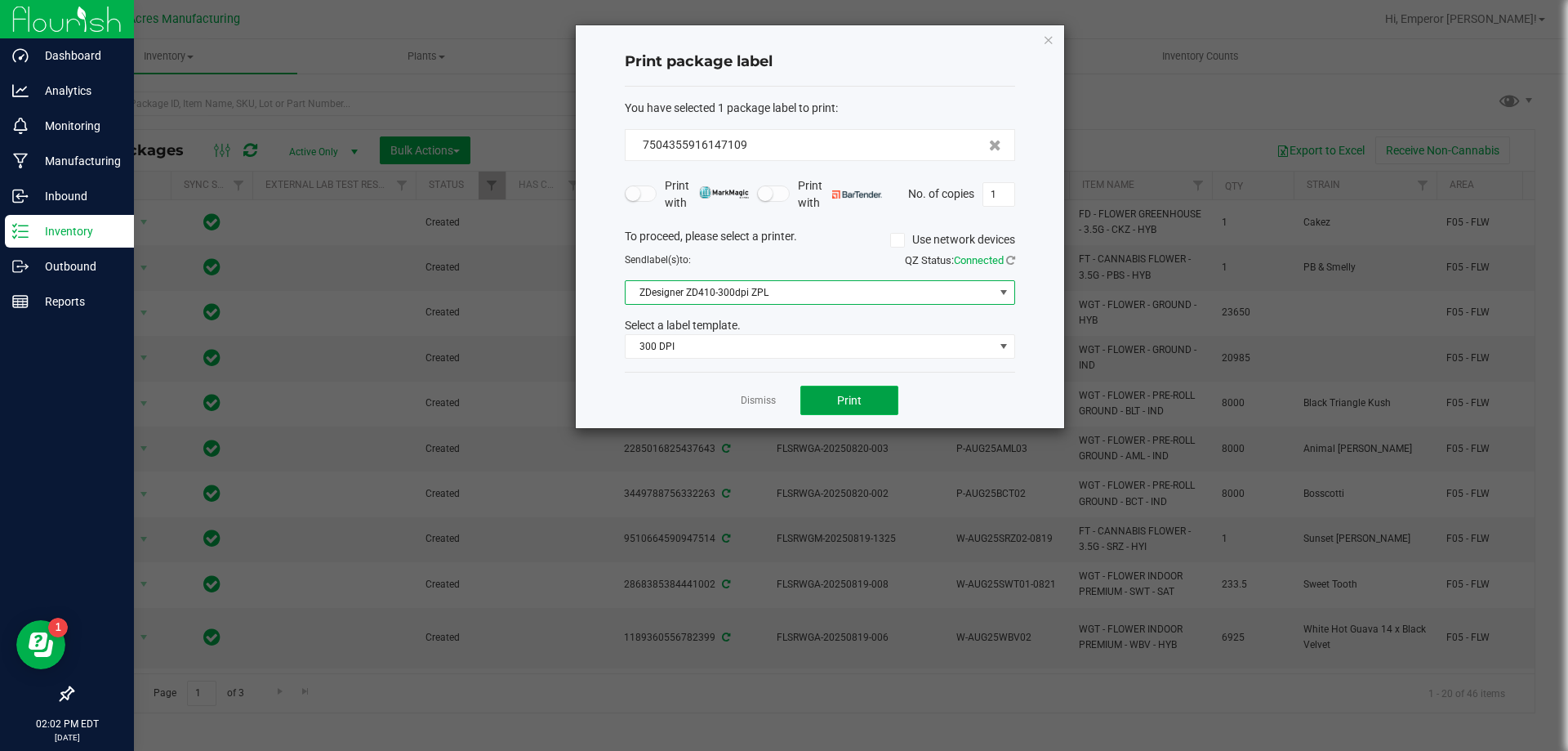
click at [849, 407] on button "Print" at bounding box center [849, 399] width 98 height 29
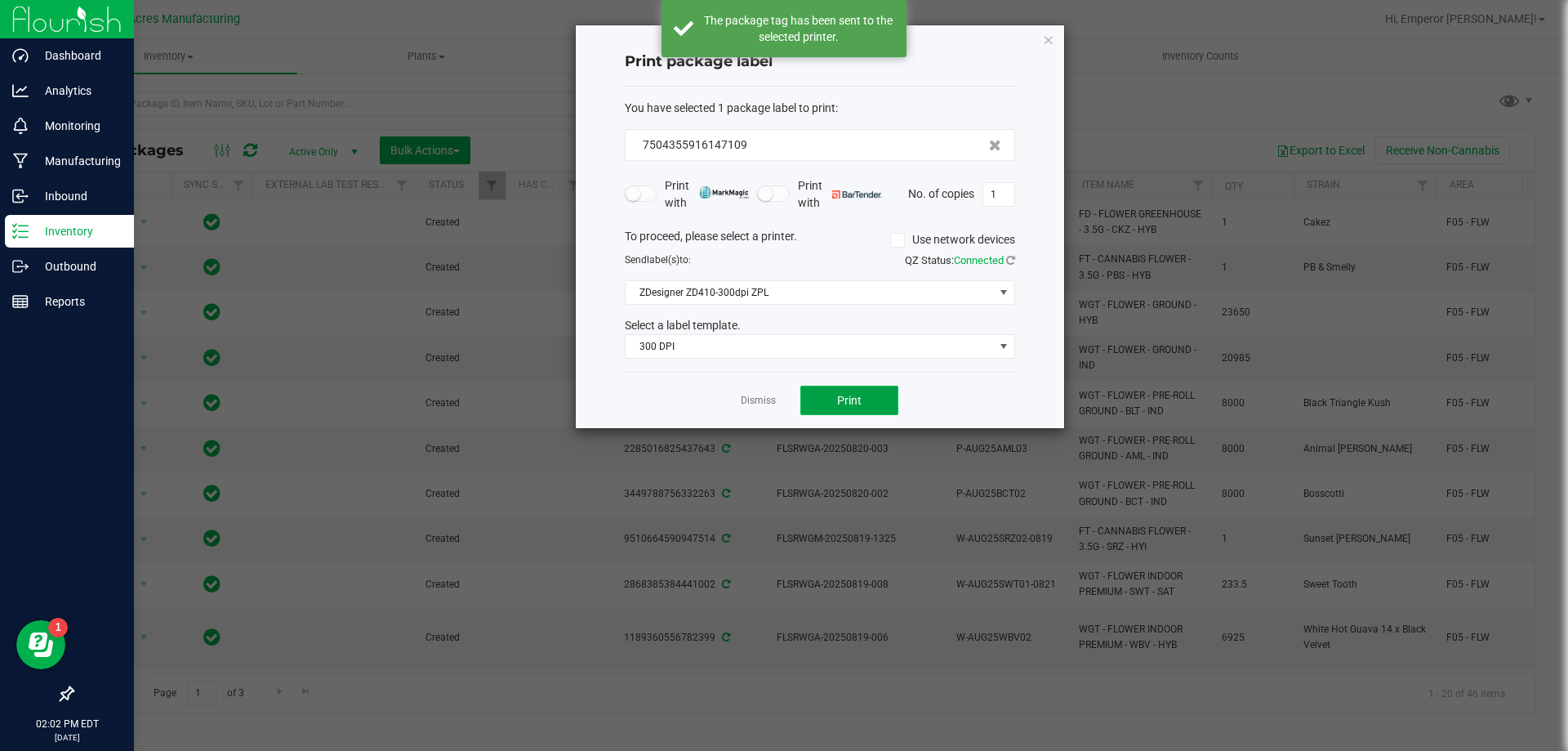
click at [849, 407] on button "Print" at bounding box center [849, 399] width 98 height 29
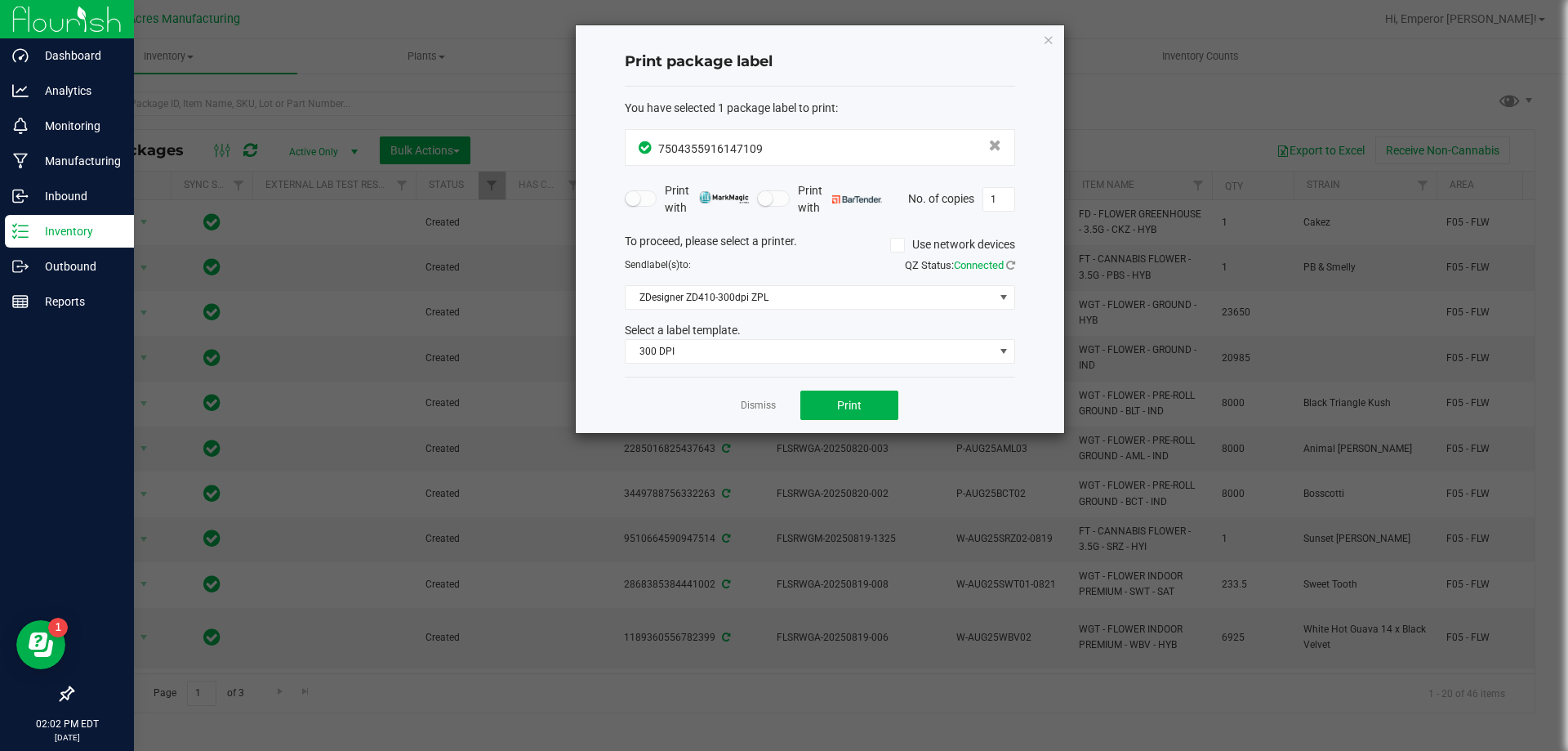
click at [754, 397] on app-cancel-button "Dismiss" at bounding box center [759, 405] width 35 height 17
click at [755, 407] on link "Dismiss" at bounding box center [759, 406] width 35 height 14
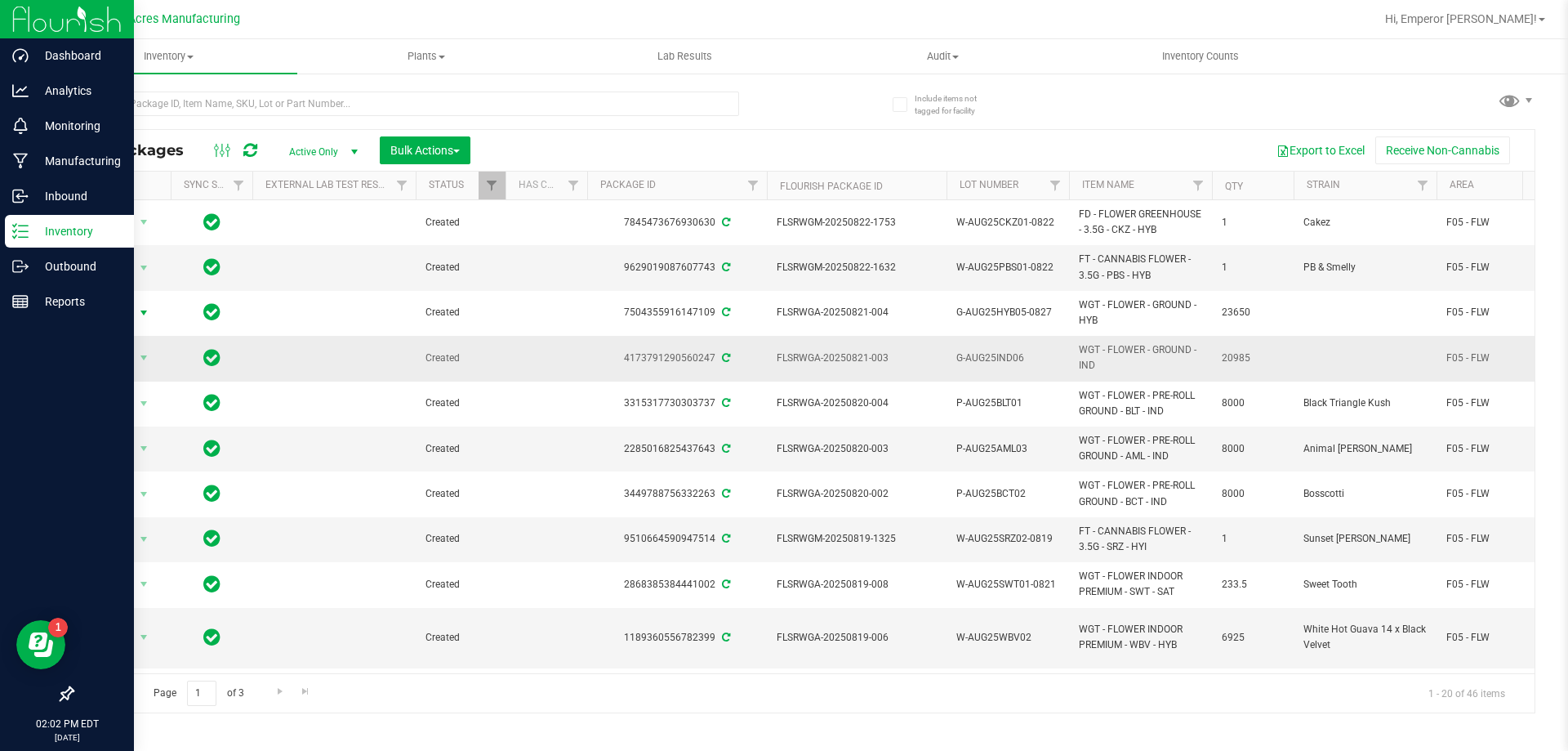
click at [1031, 354] on span "G-AUG25IND06" at bounding box center [1008, 358] width 103 height 15
type input "G-AUG25IND06-0828"
click at [124, 356] on span "Action" at bounding box center [111, 358] width 44 height 23
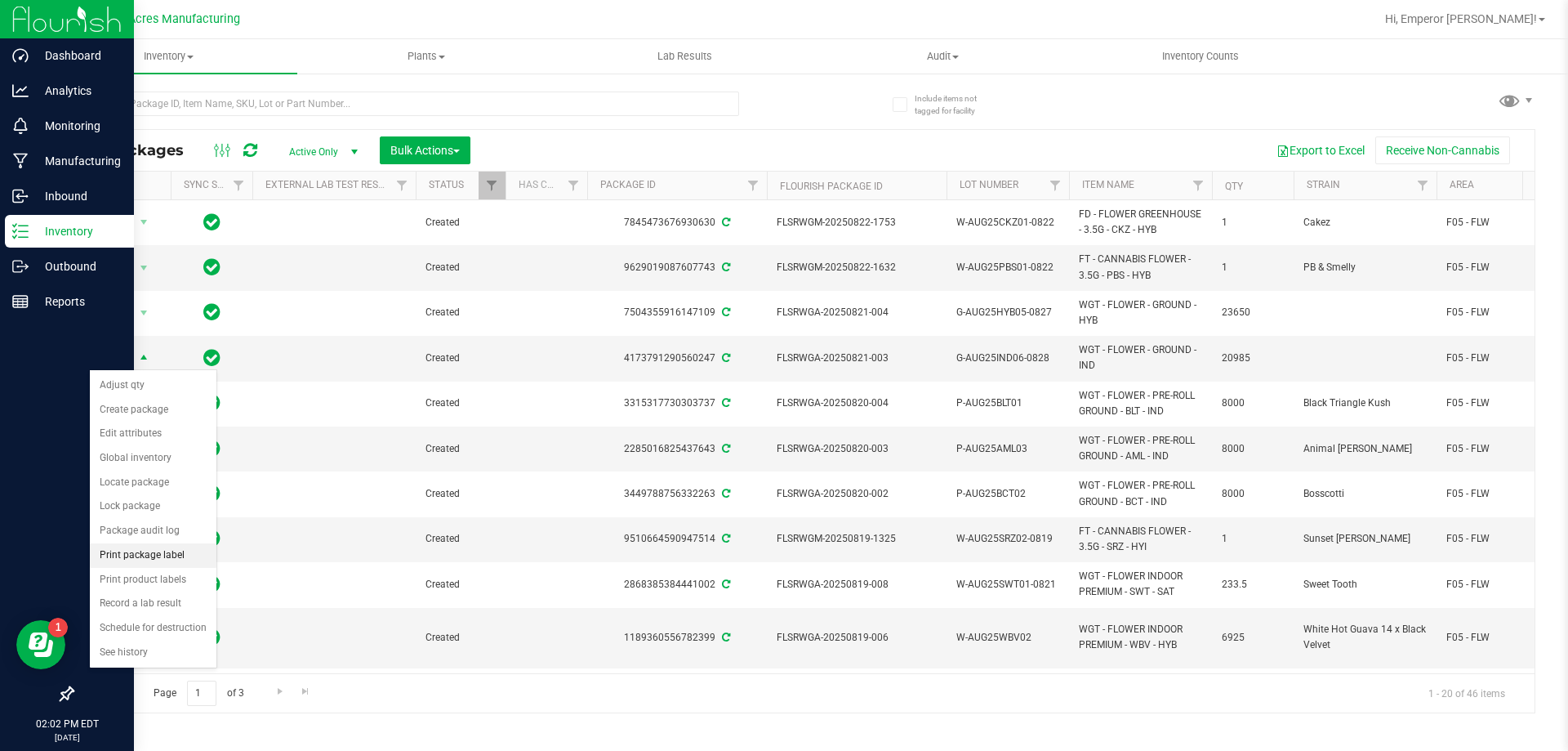
click at [149, 557] on li "Print package label" at bounding box center [153, 556] width 127 height 25
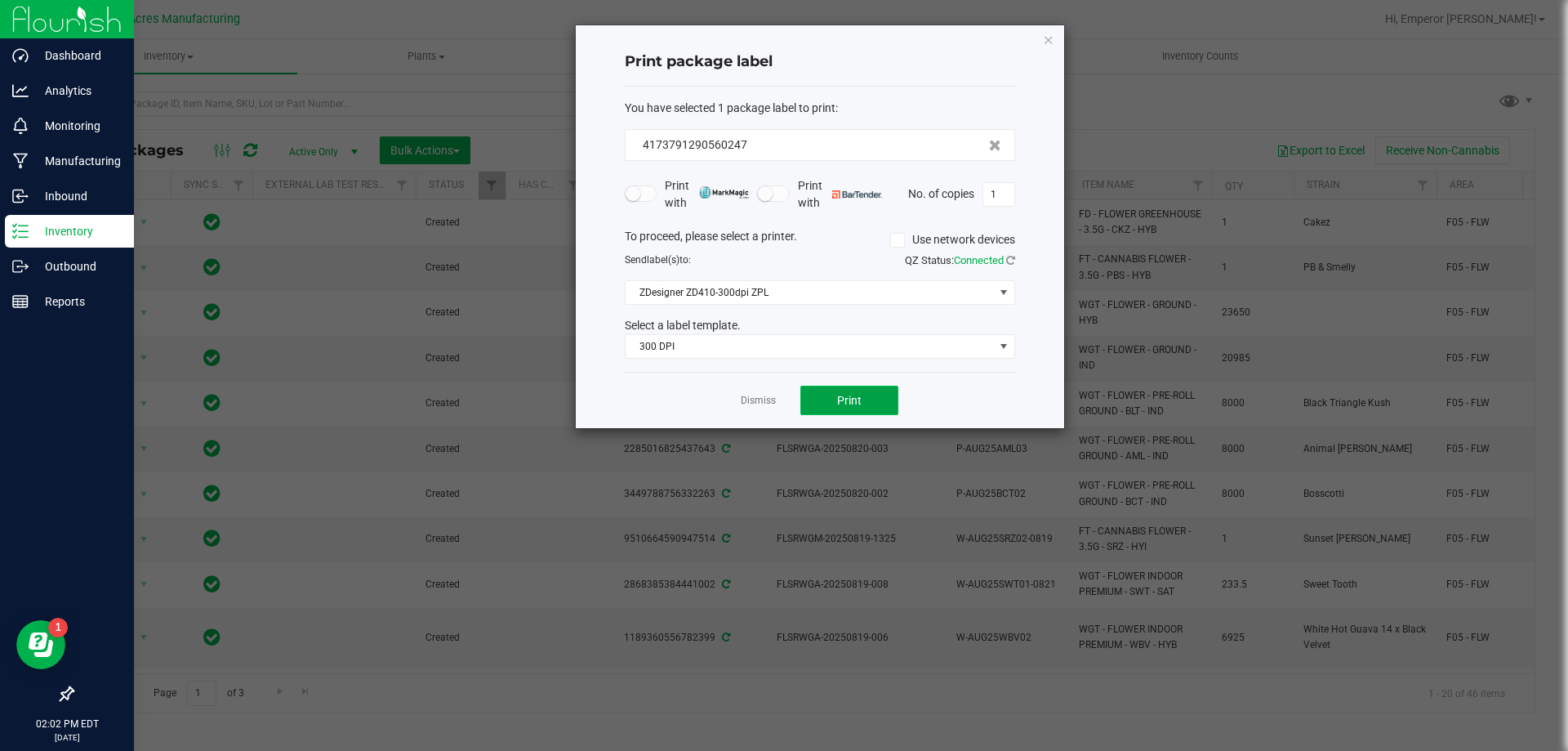
click at [852, 408] on button "Print" at bounding box center [849, 399] width 98 height 29
click at [744, 398] on link "Dismiss" at bounding box center [759, 401] width 35 height 14
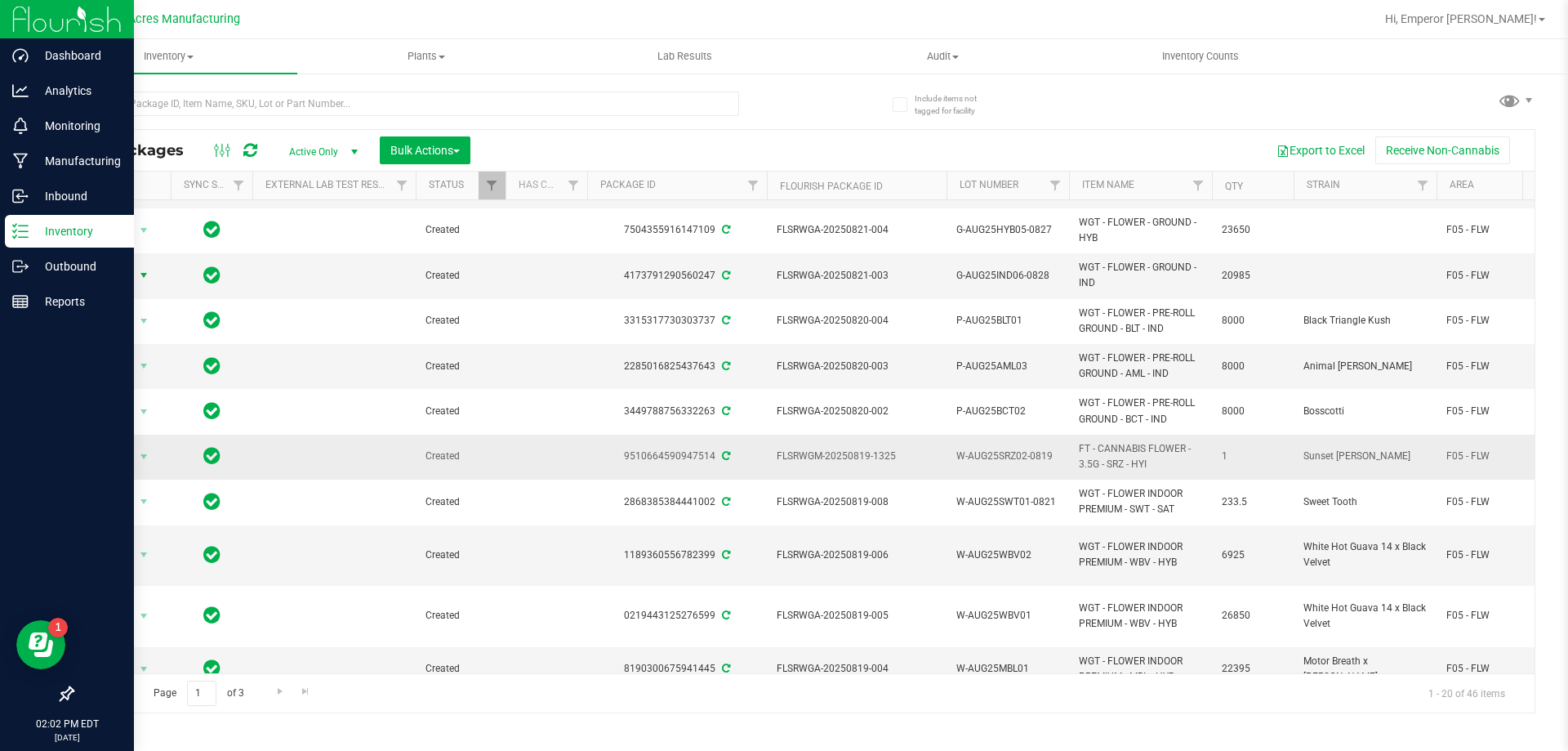
scroll to position [82, 0]
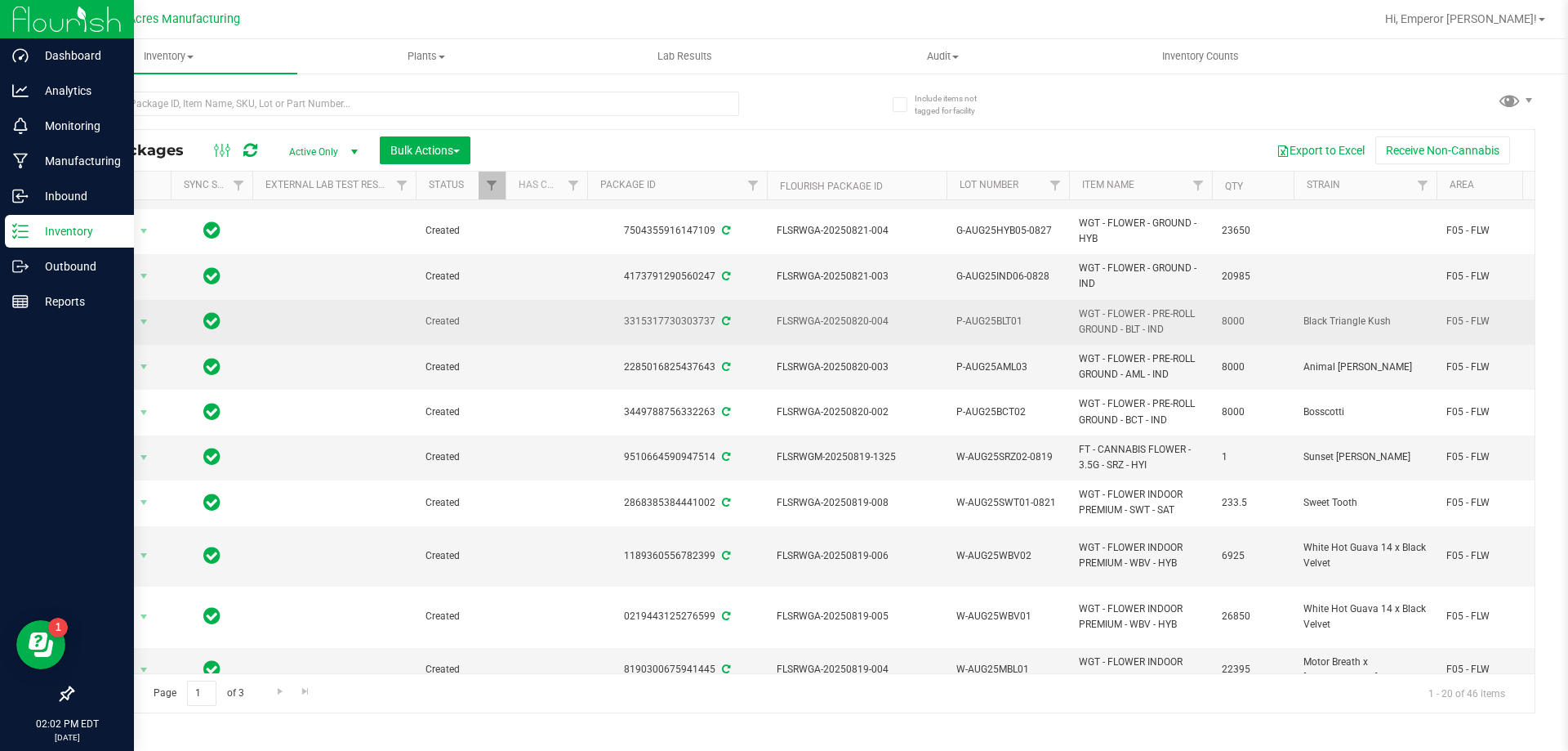
click at [1036, 317] on span "P-AUG25BLT01" at bounding box center [1008, 320] width 103 height 15
type input "P-AUG25BLT01-0828"
click at [139, 327] on span "select" at bounding box center [144, 321] width 13 height 13
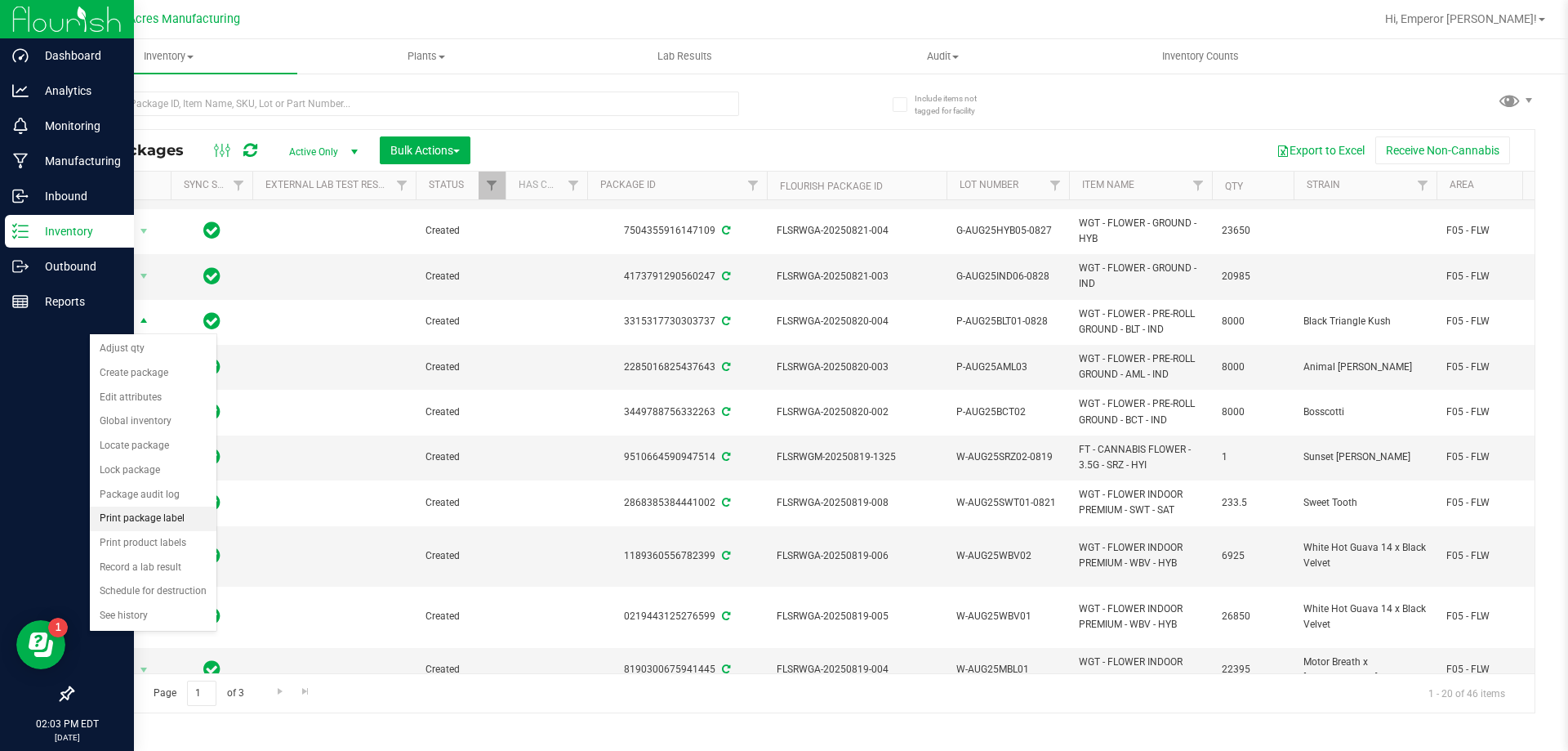
click at [151, 515] on li "Print package label" at bounding box center [153, 519] width 127 height 25
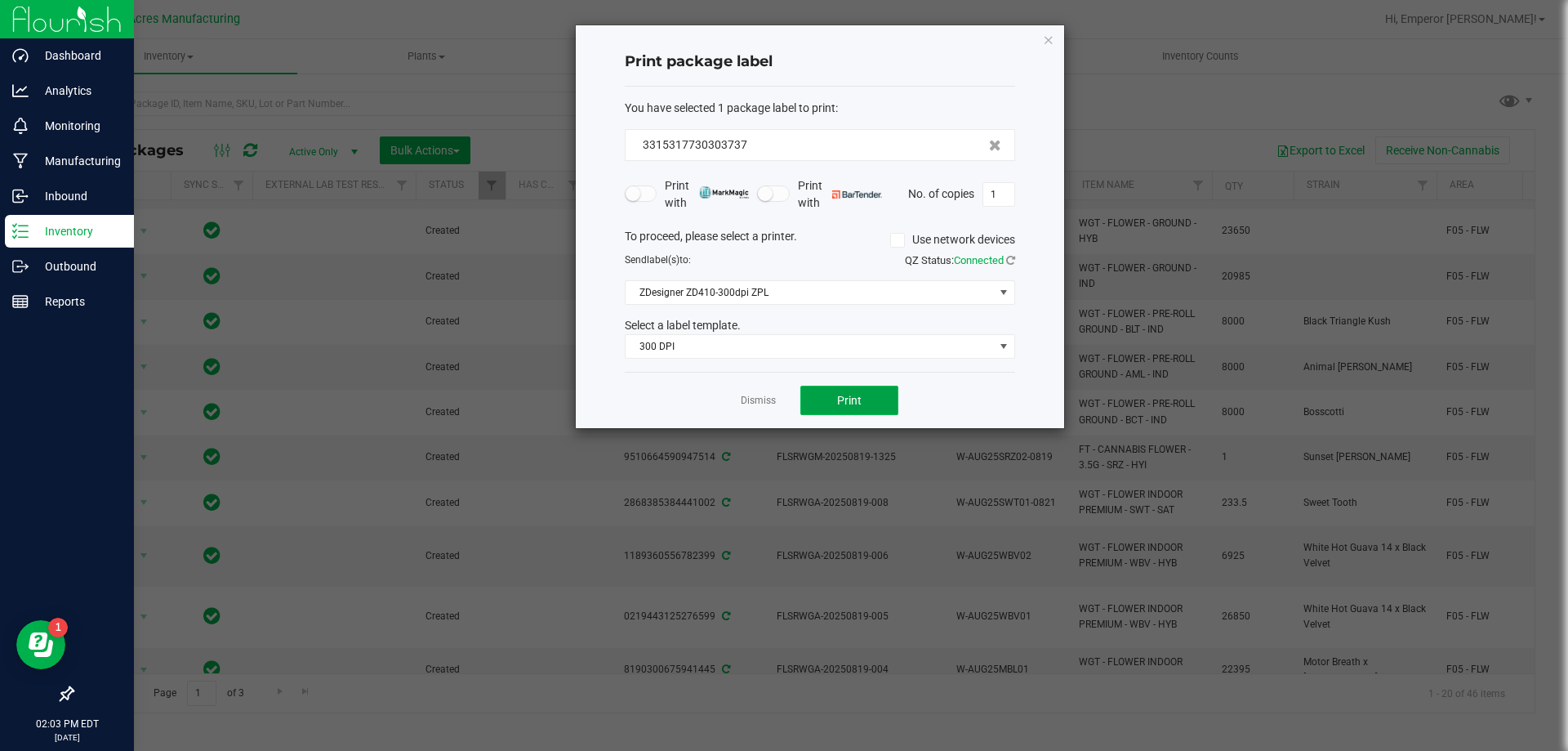
click at [833, 404] on button "Print" at bounding box center [849, 399] width 98 height 29
click at [757, 400] on link "Dismiss" at bounding box center [759, 401] width 35 height 14
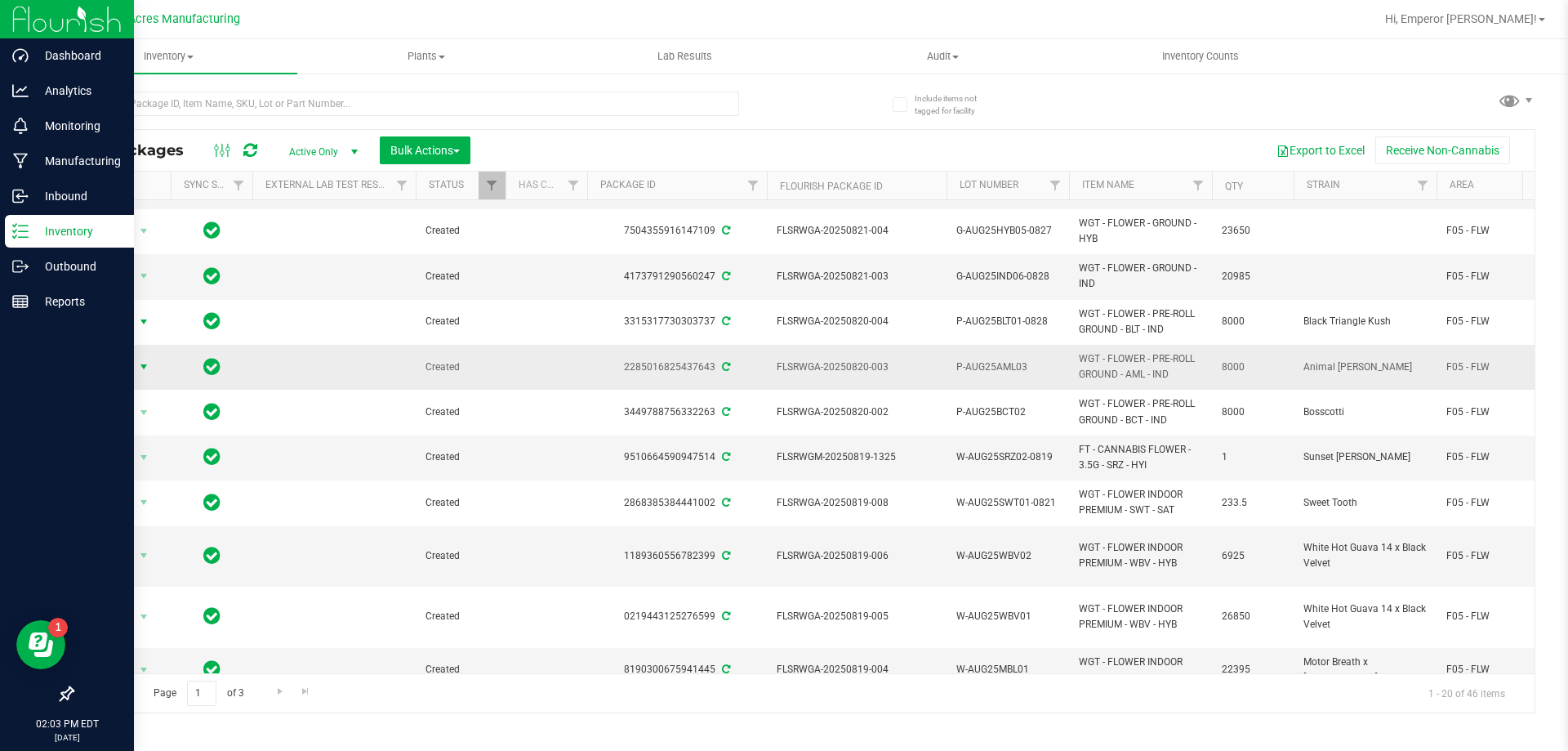
click at [114, 364] on span "Action" at bounding box center [111, 367] width 44 height 23
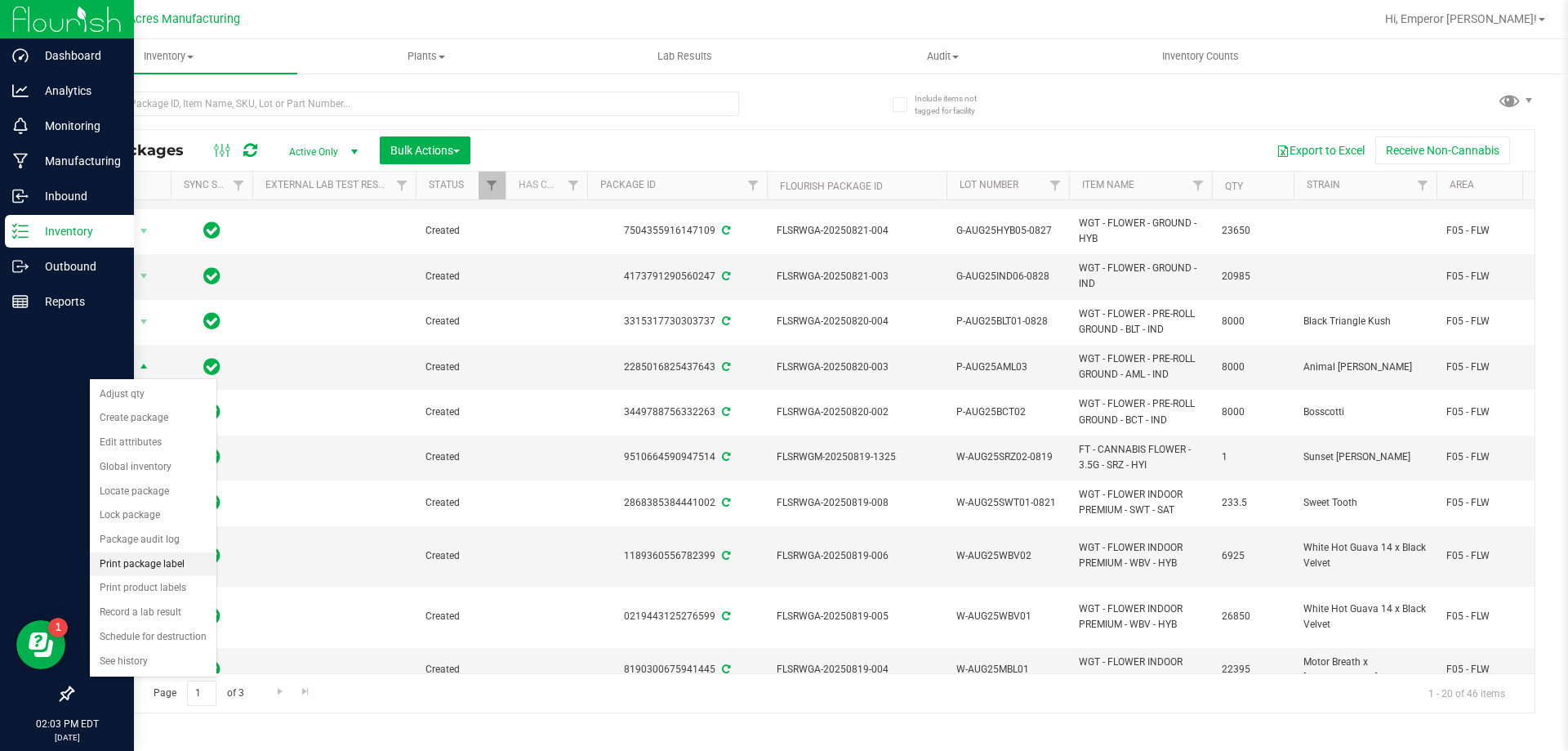
click at [137, 571] on li "Print package label" at bounding box center [153, 565] width 127 height 25
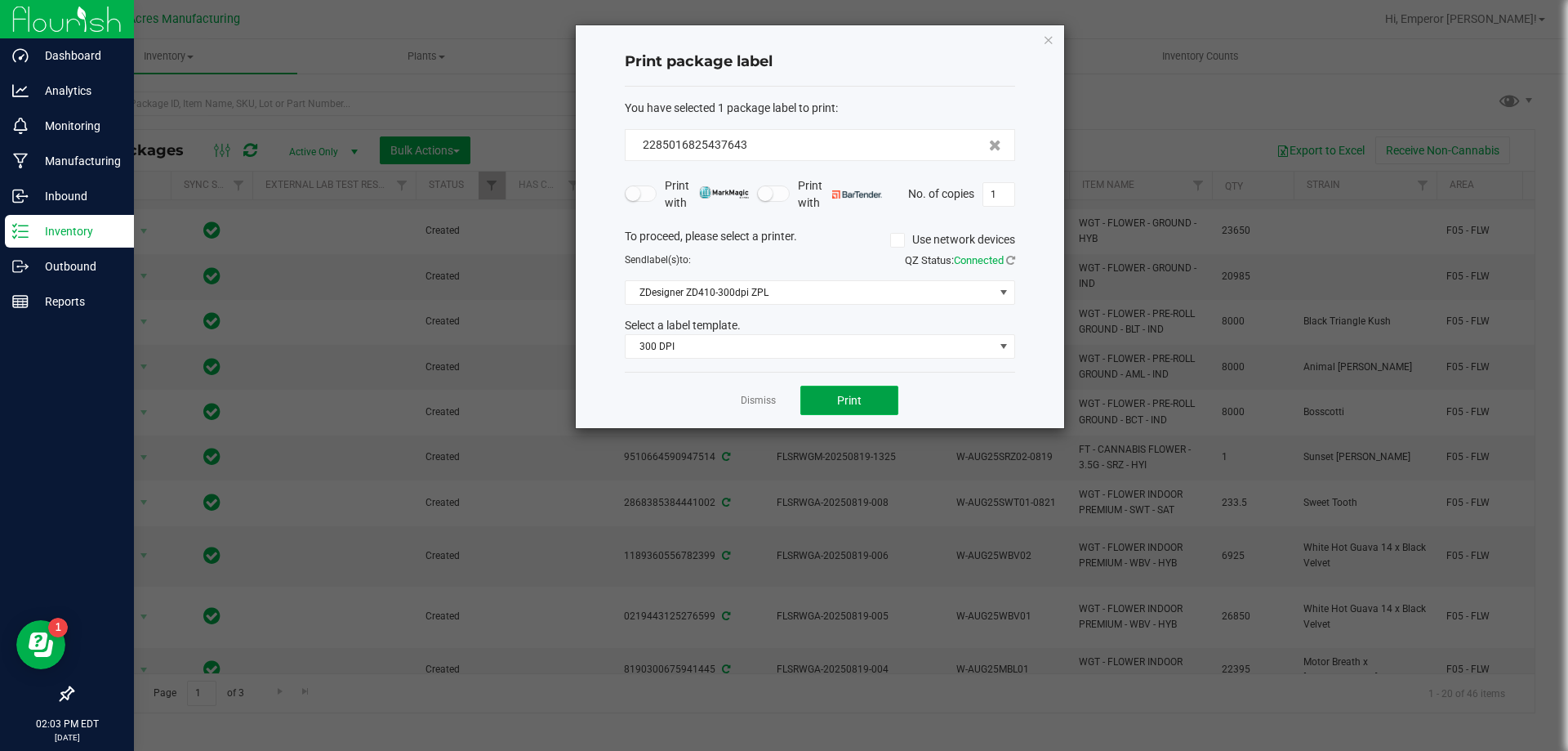
click at [852, 412] on button "Print" at bounding box center [849, 399] width 98 height 29
click at [852, 413] on button "Print" at bounding box center [849, 399] width 98 height 29
click at [760, 395] on link "Dismiss" at bounding box center [759, 401] width 35 height 14
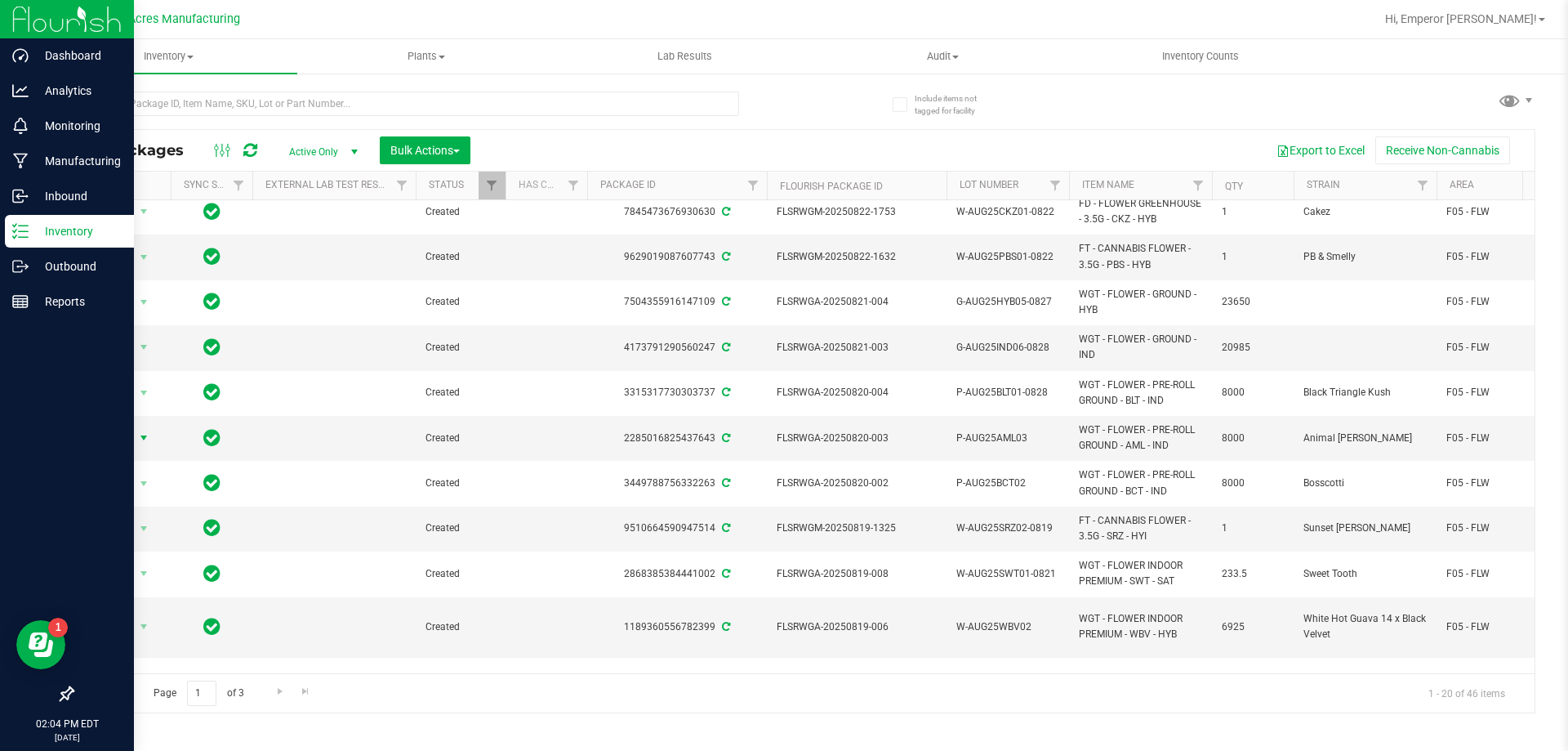
scroll to position [0, 0]
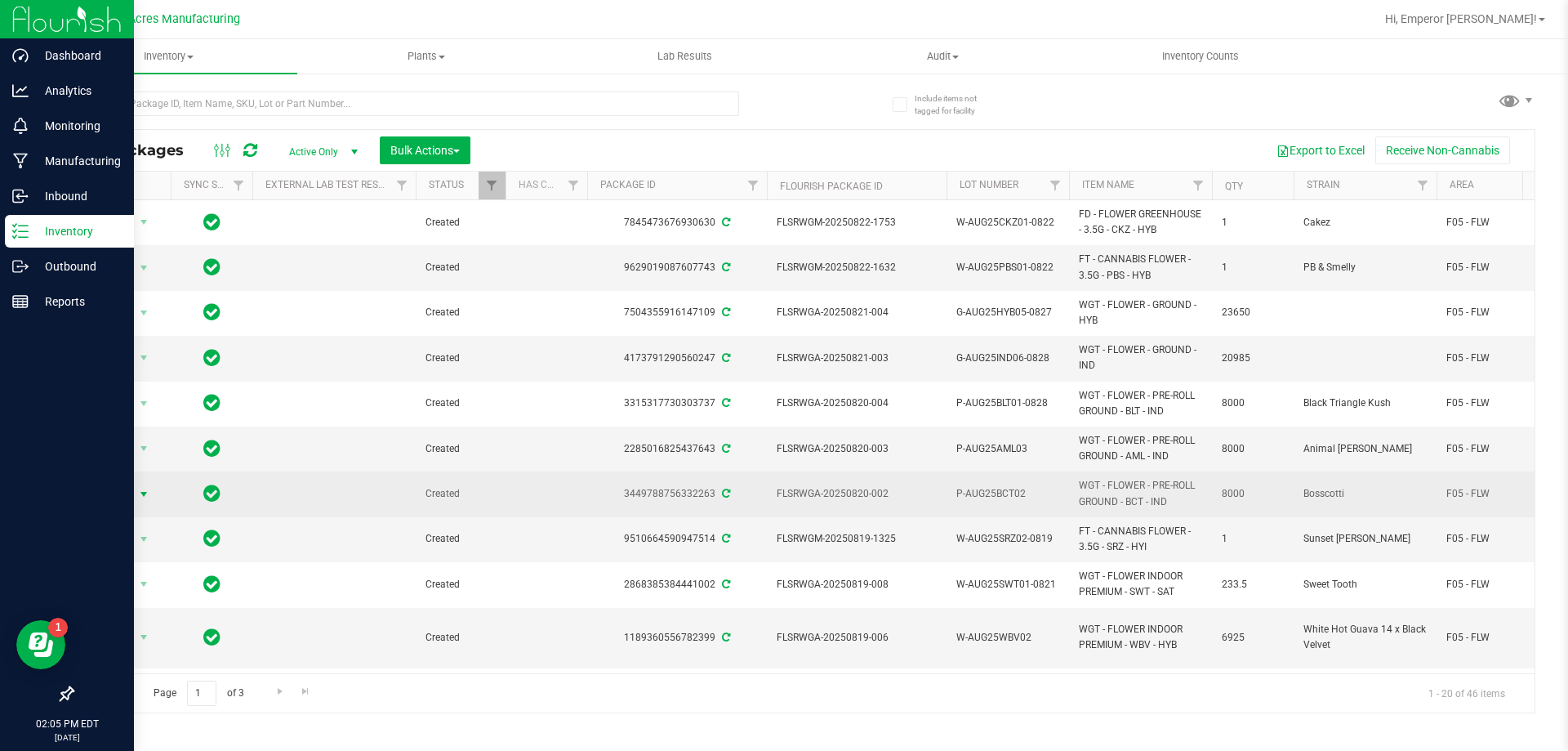
click at [141, 487] on span "select" at bounding box center [144, 494] width 13 height 13
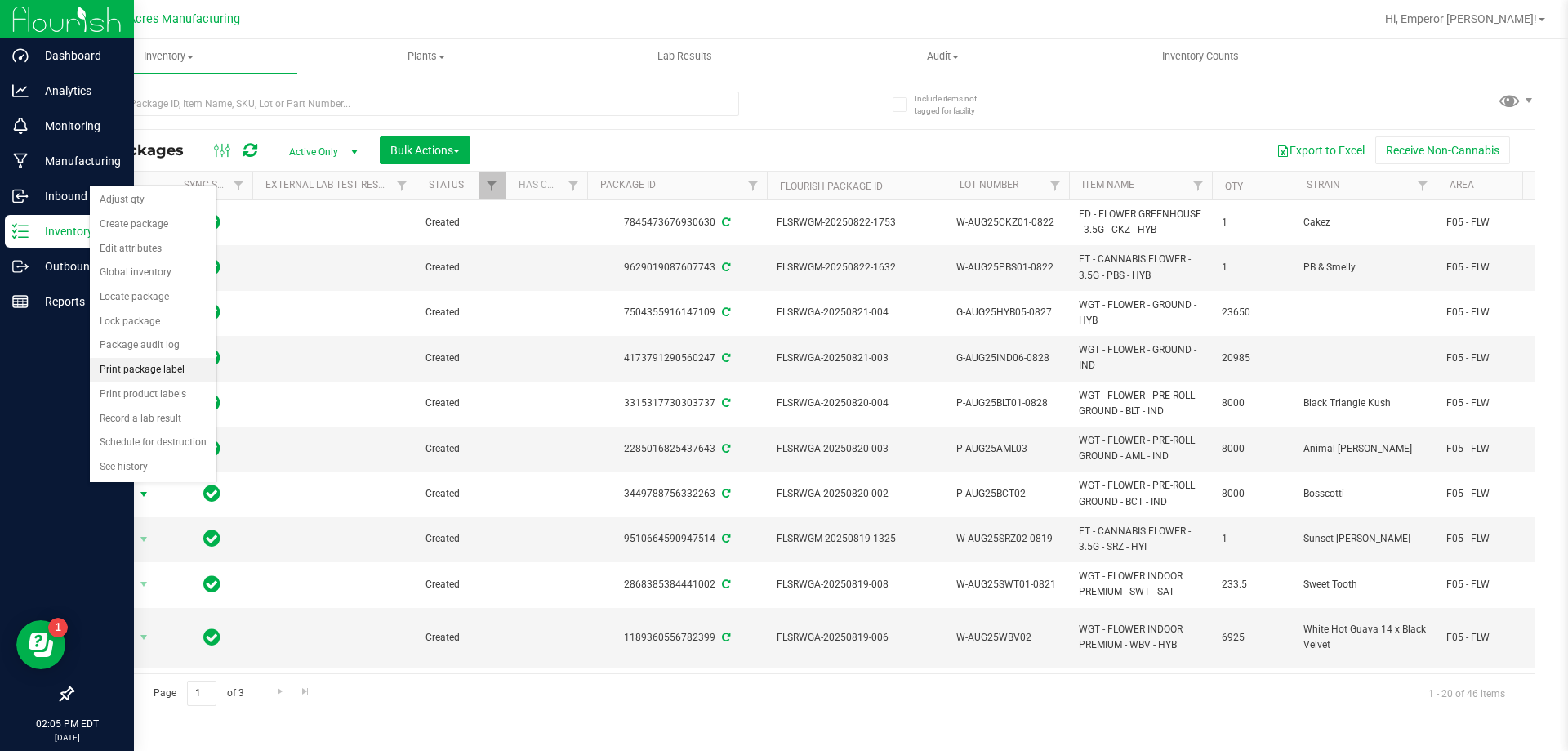
click at [162, 364] on li "Print package label" at bounding box center [153, 370] width 127 height 25
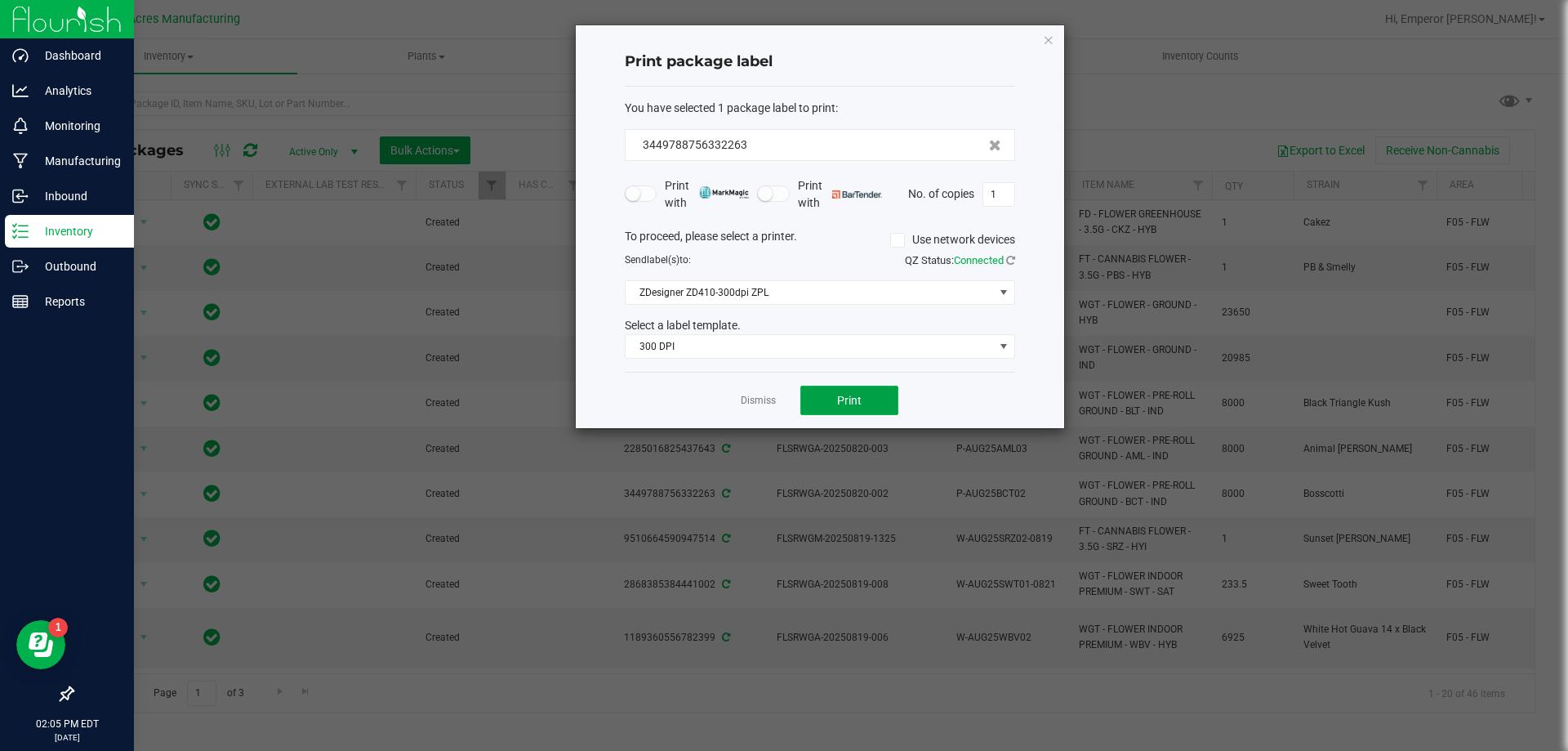
click at [868, 413] on button "Print" at bounding box center [849, 399] width 98 height 29
click at [866, 412] on button "Print" at bounding box center [849, 399] width 98 height 29
click at [747, 398] on link "Dismiss" at bounding box center [759, 401] width 35 height 14
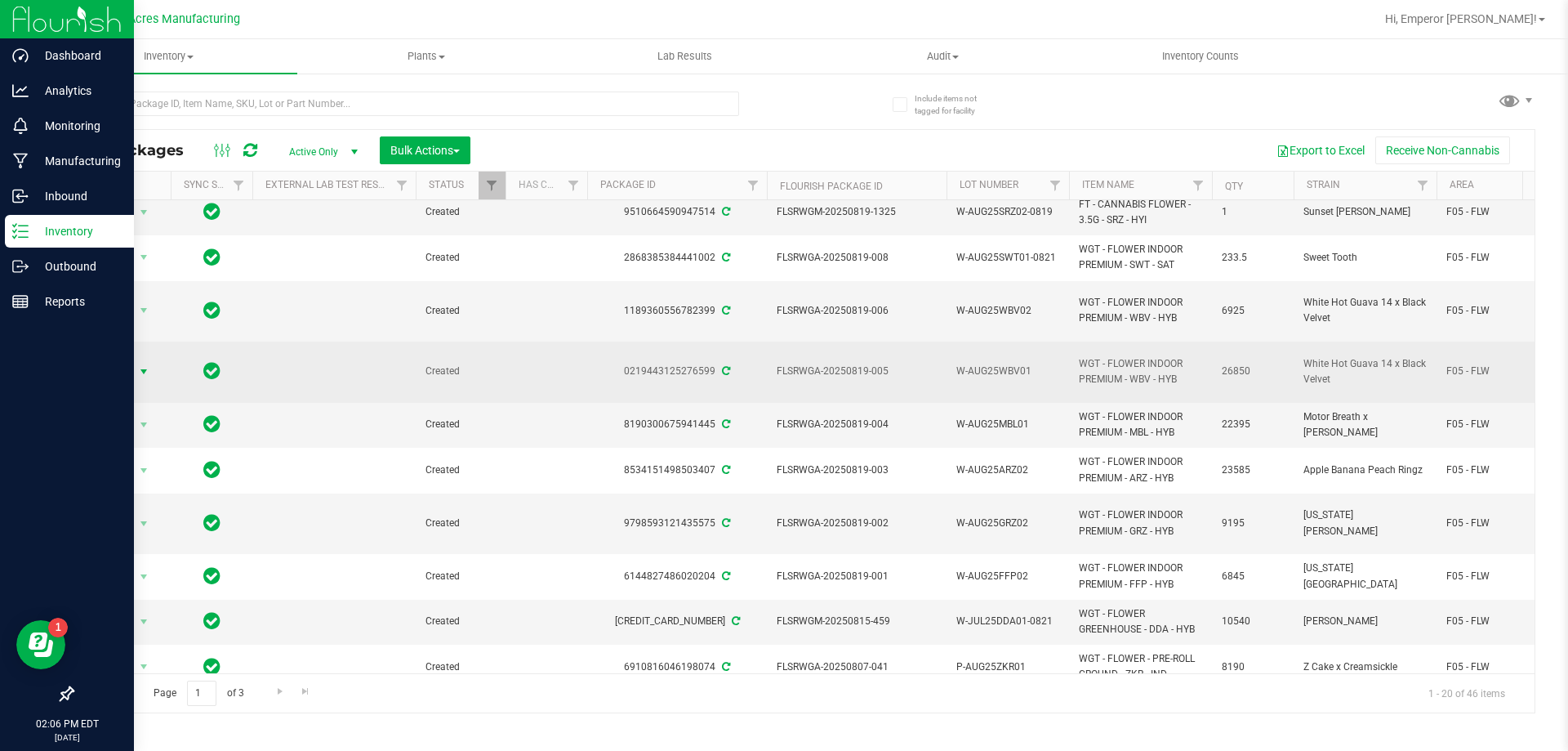
click at [118, 360] on span "Action" at bounding box center [111, 372] width 44 height 23
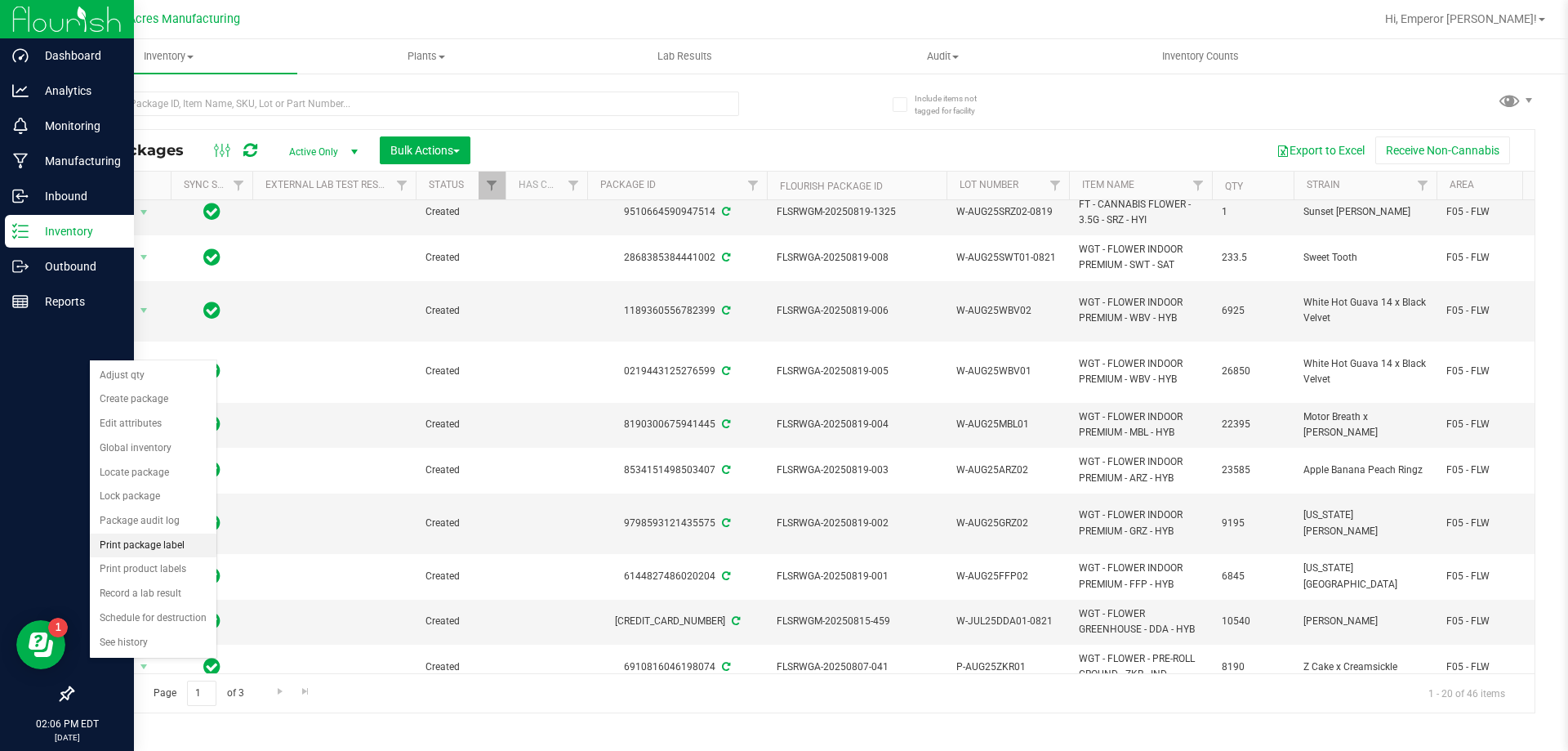
click at [165, 540] on li "Print package label" at bounding box center [153, 546] width 127 height 25
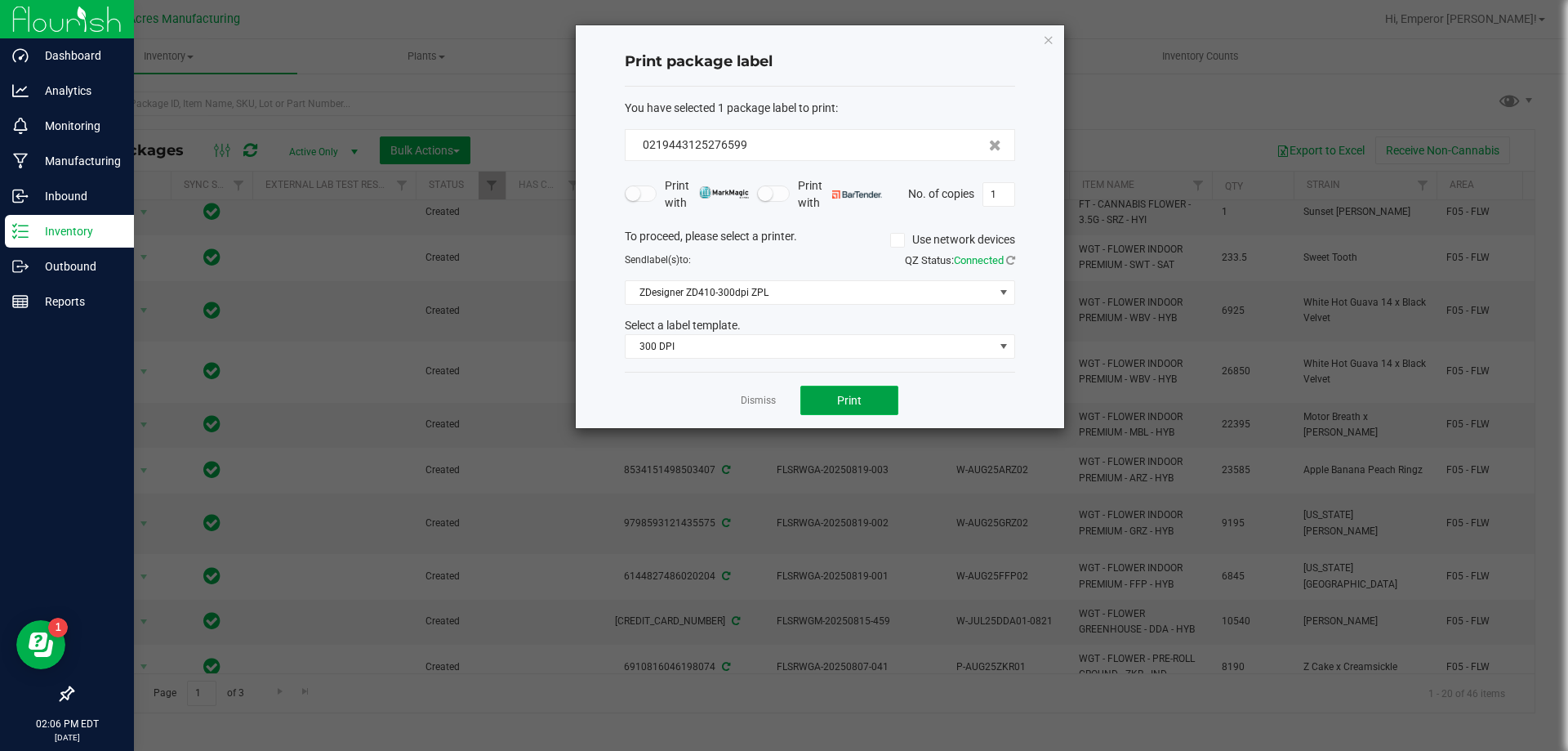
click at [858, 407] on span "Print" at bounding box center [849, 400] width 25 height 13
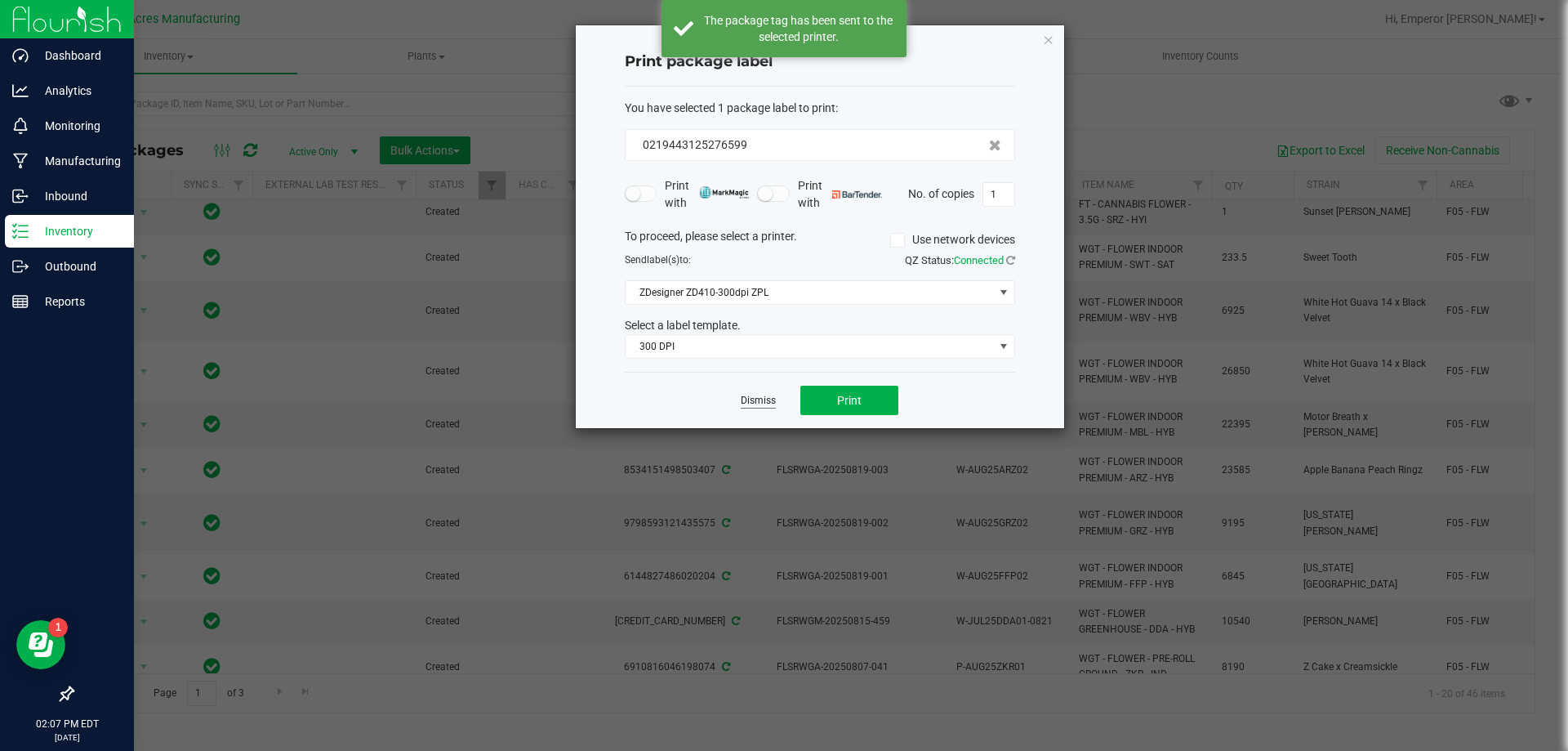
click at [773, 403] on link "Dismiss" at bounding box center [759, 401] width 35 height 14
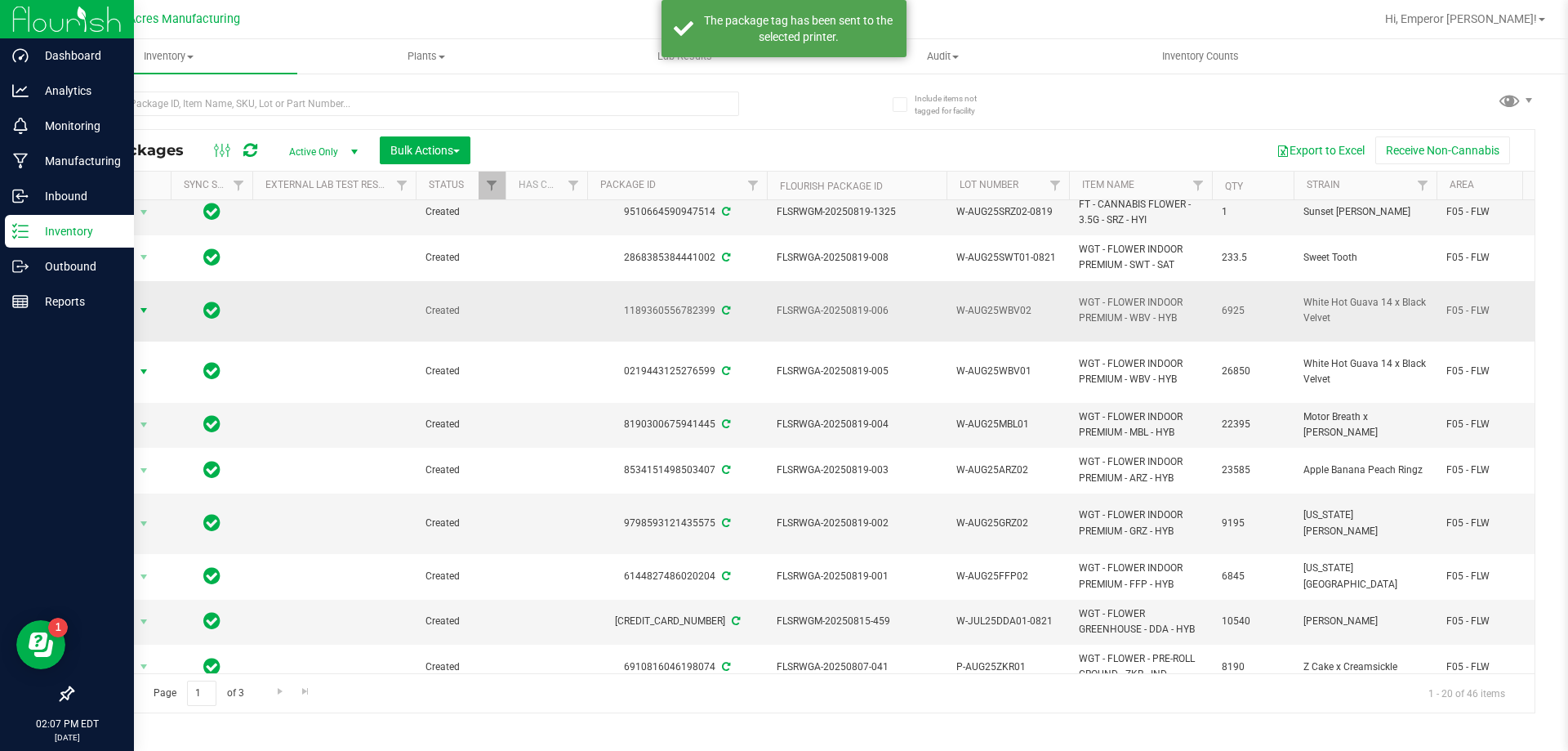
click at [146, 299] on span "select" at bounding box center [144, 311] width 20 height 23
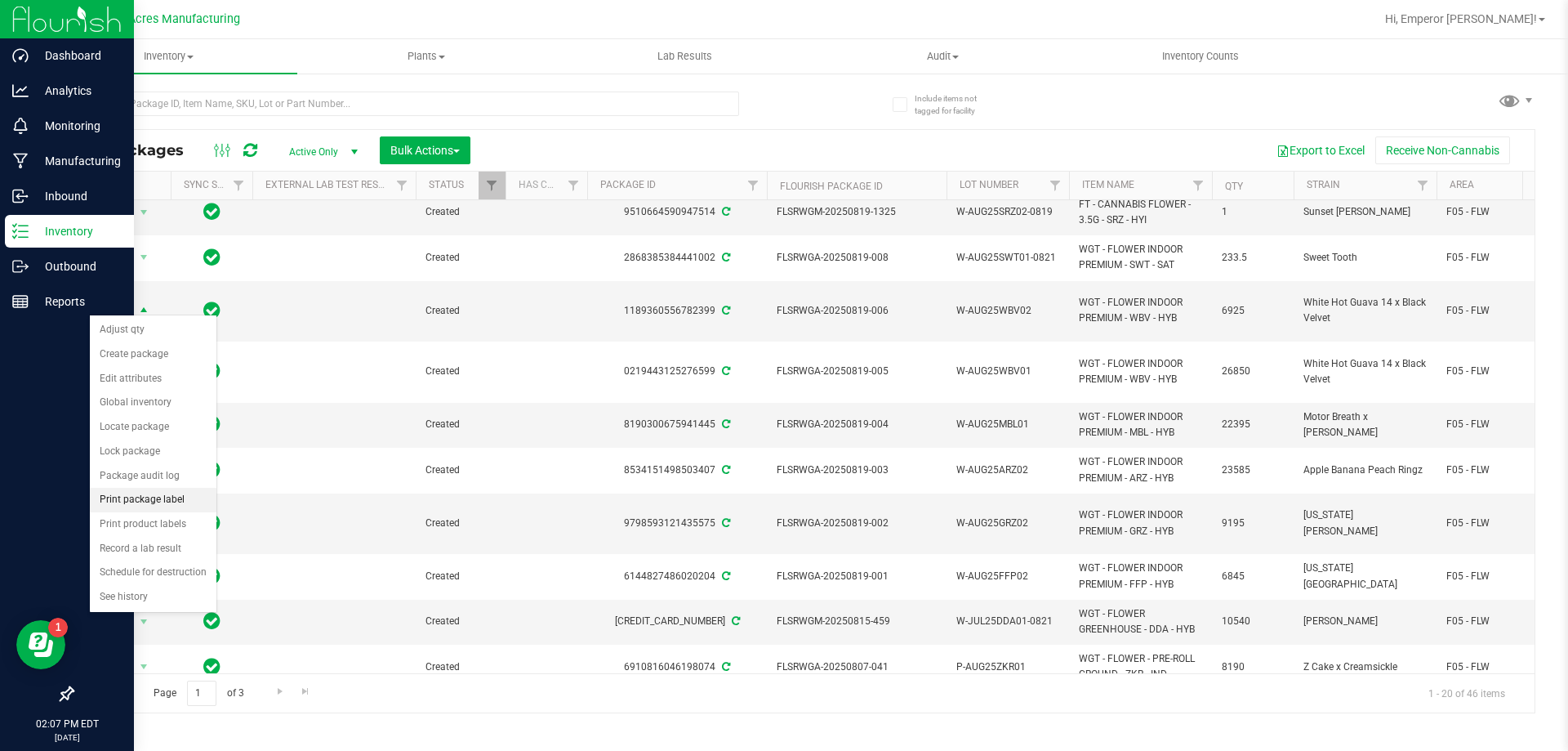
click at [153, 491] on li "Print package label" at bounding box center [153, 500] width 127 height 25
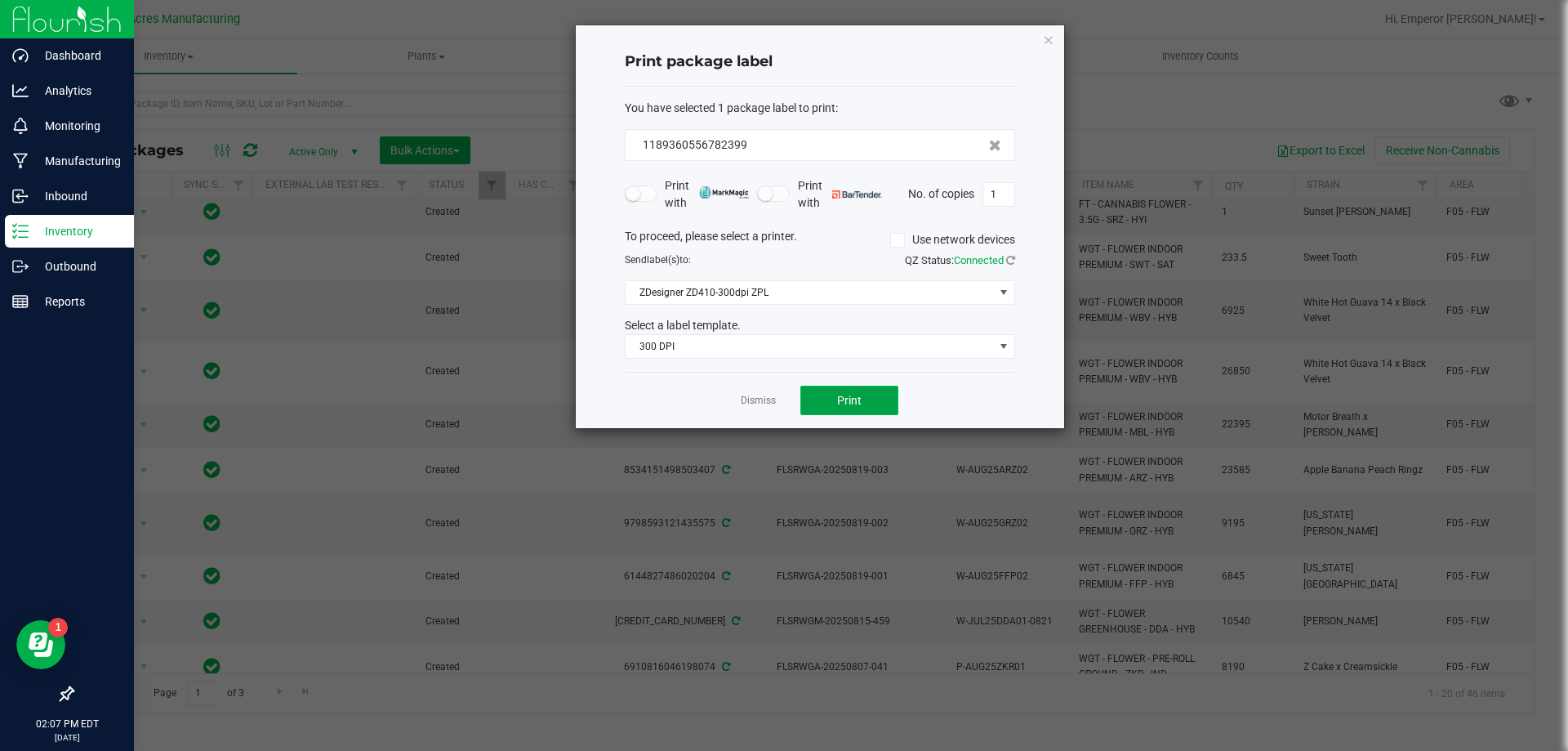
click at [863, 395] on button "Print" at bounding box center [849, 399] width 98 height 29
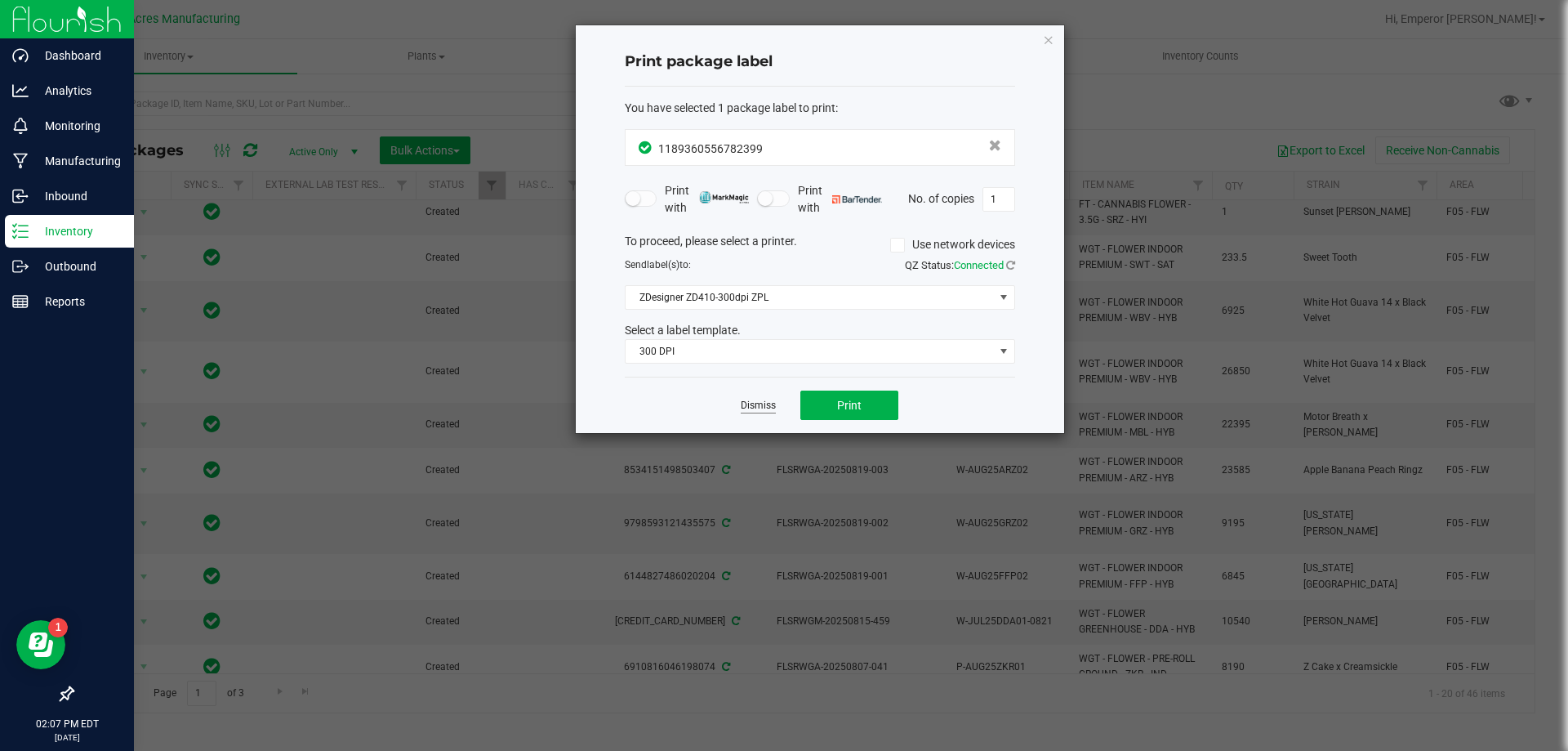
click at [765, 408] on link "Dismiss" at bounding box center [759, 406] width 35 height 14
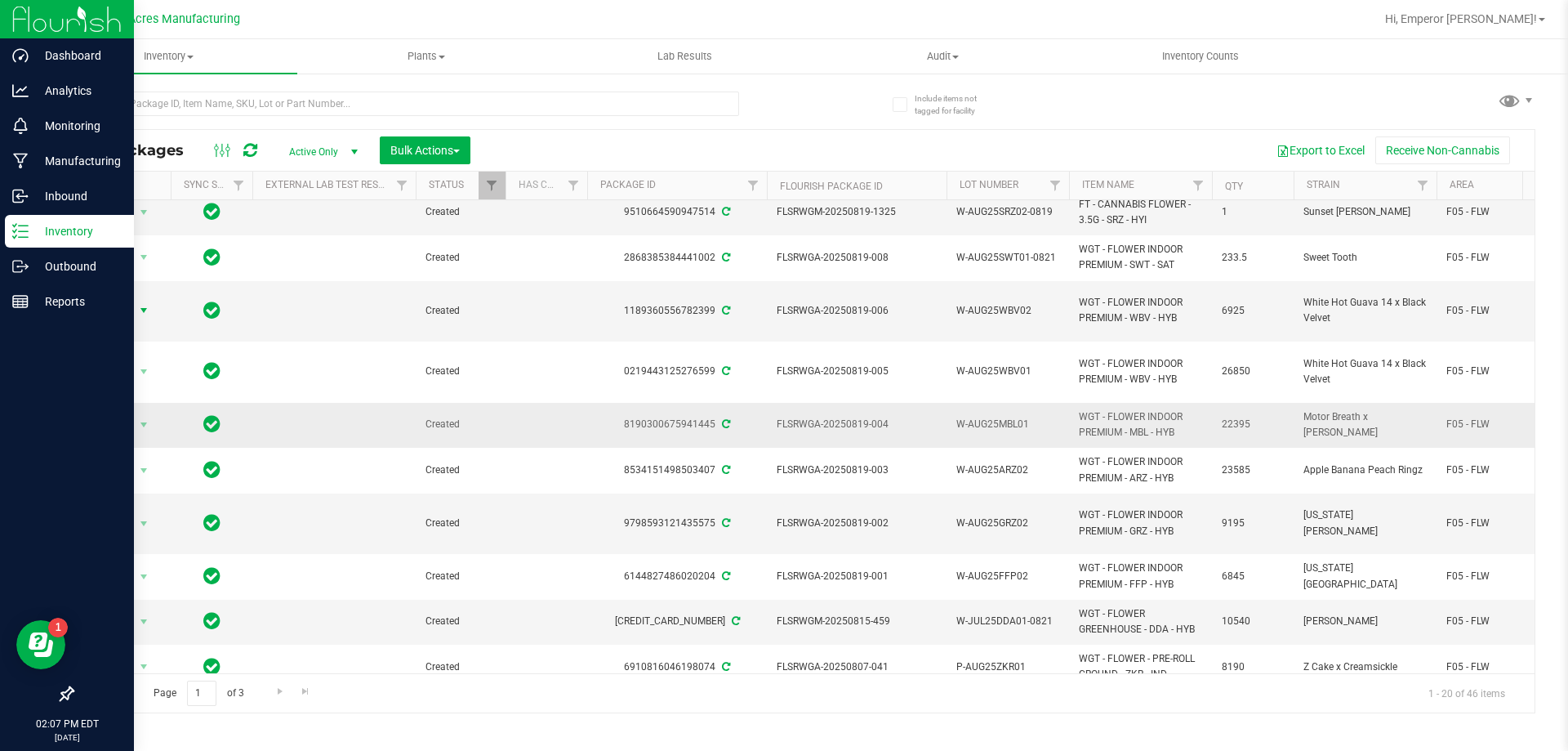
scroll to position [408, 0]
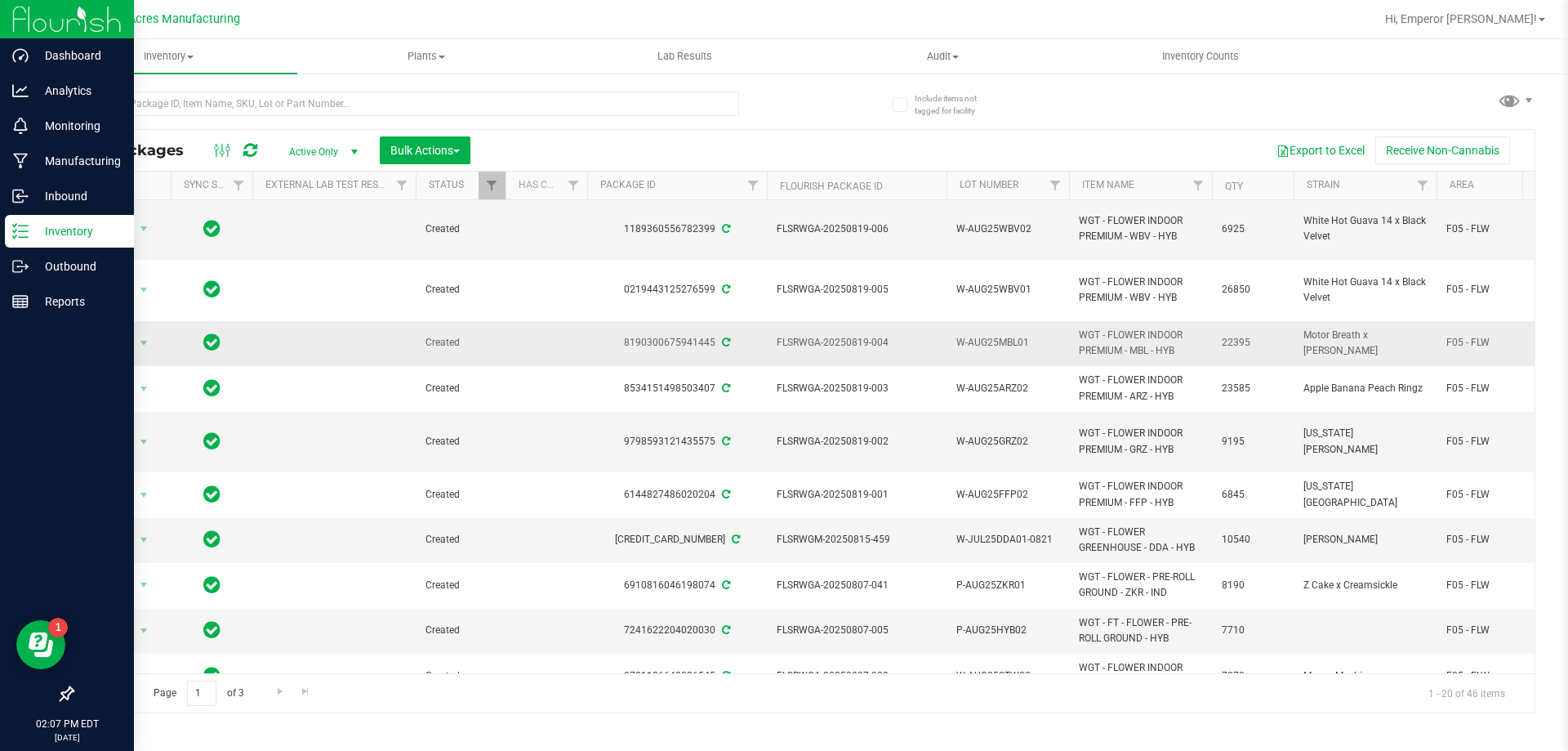
click at [1031, 335] on span "W-AUG25MBL01" at bounding box center [1008, 342] width 103 height 15
type input "W-AUG25MBL01-0827"
click at [129, 332] on span "Action" at bounding box center [111, 344] width 44 height 23
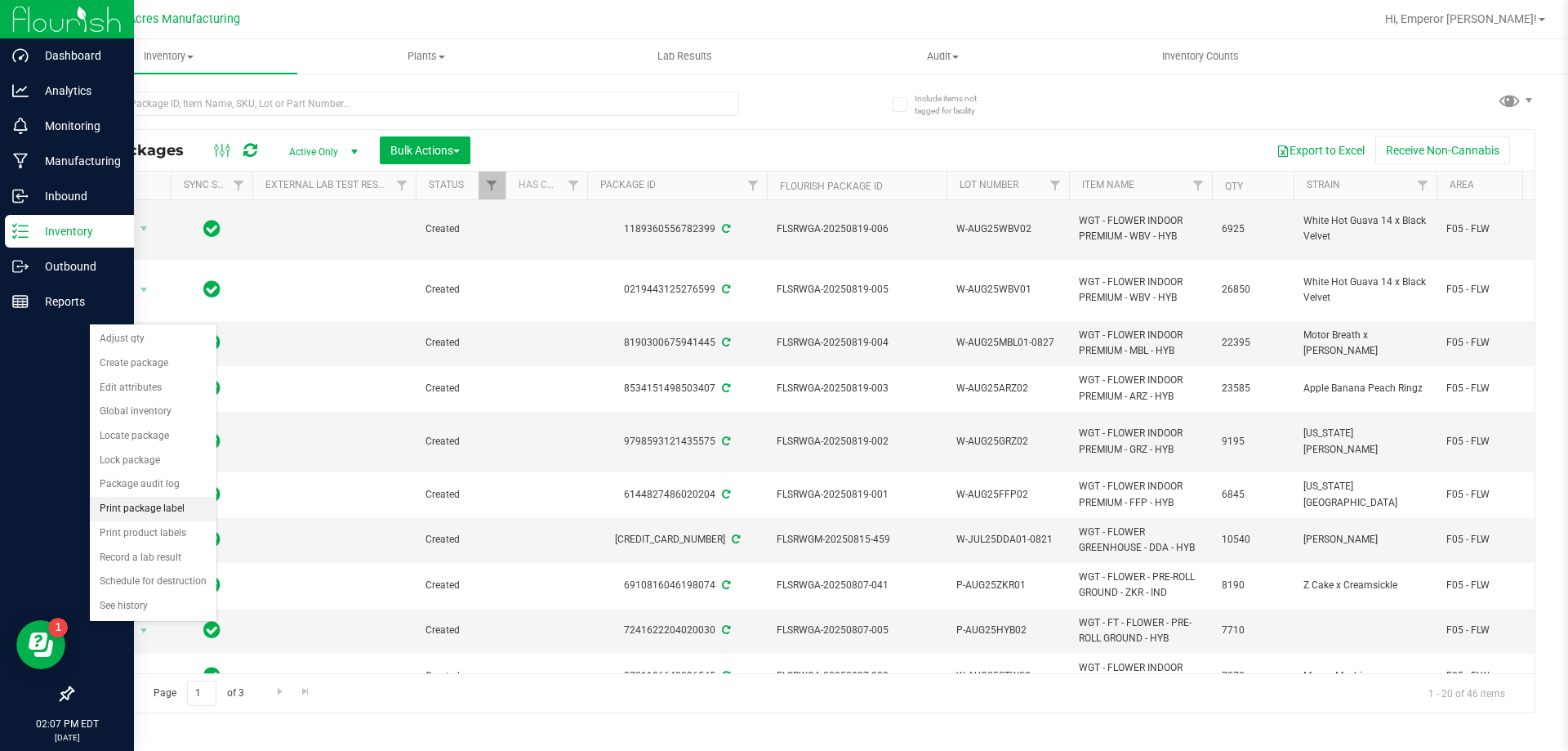
click at [152, 507] on li "Print package label" at bounding box center [153, 510] width 127 height 25
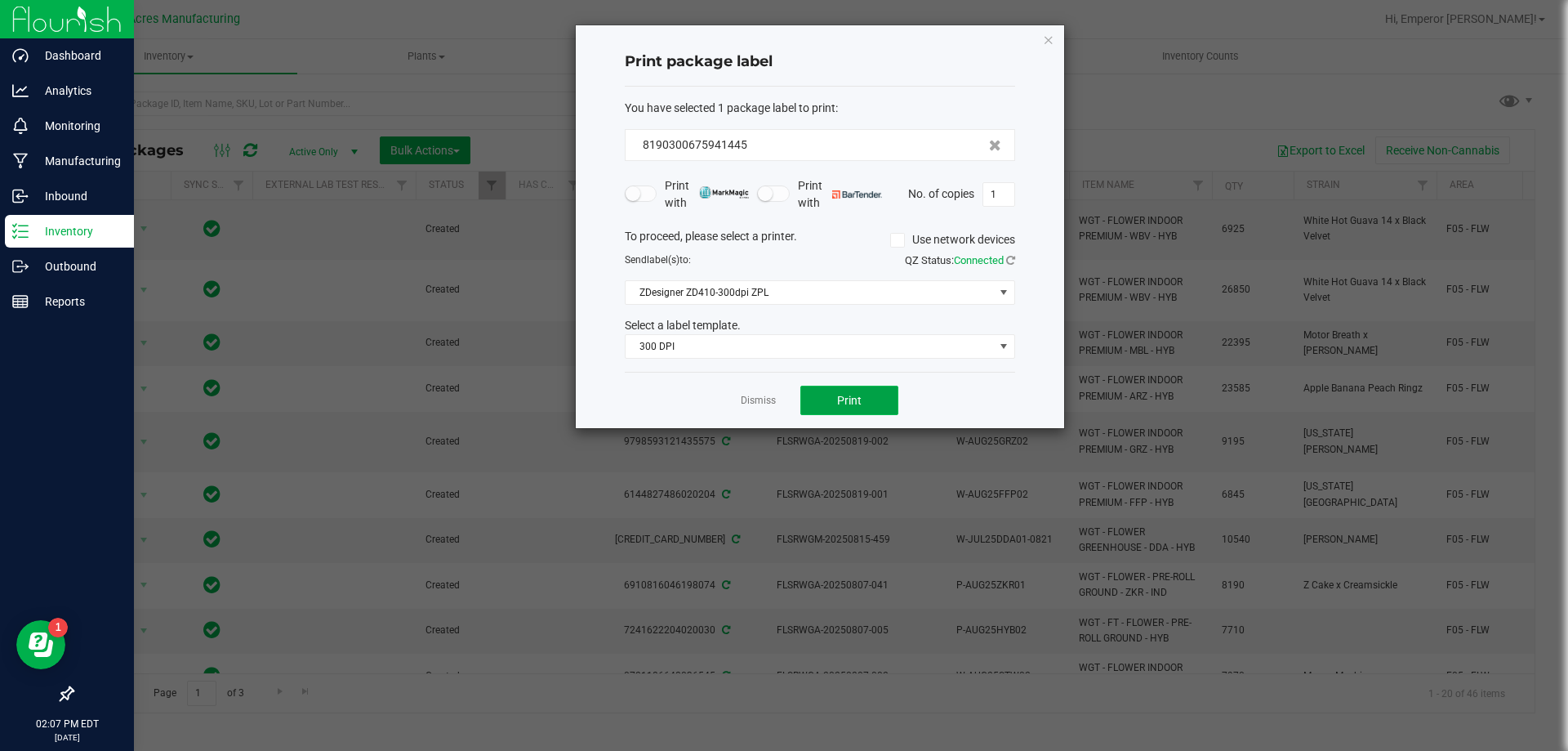
click at [855, 403] on span "Print" at bounding box center [849, 400] width 25 height 13
click at [768, 399] on link "Dismiss" at bounding box center [759, 401] width 35 height 14
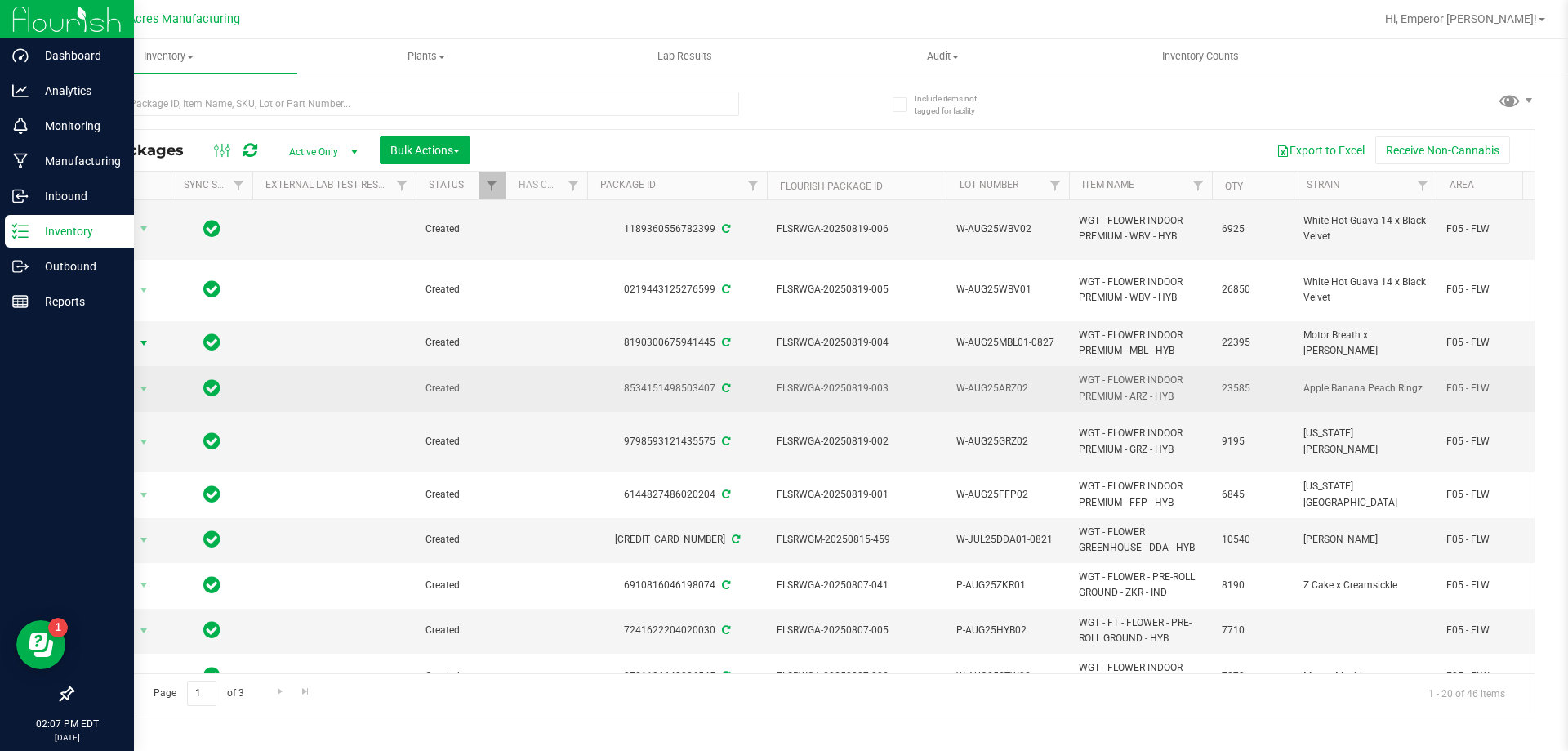
click at [1043, 381] on span "W-AUG25ARZ02" at bounding box center [1008, 388] width 103 height 15
type input "W-AUG25ARZ02-0826"
click at [116, 377] on span "Action" at bounding box center [111, 389] width 44 height 23
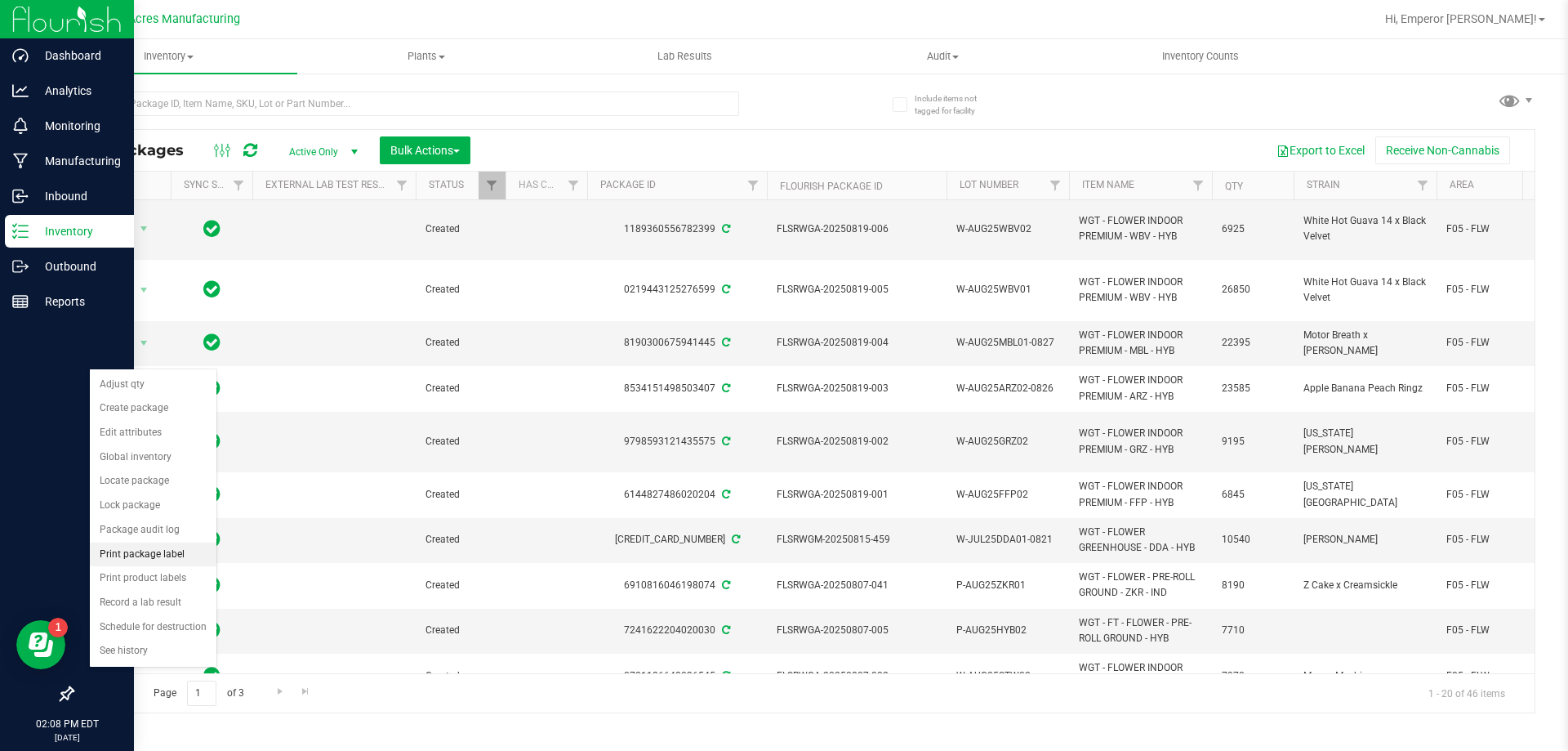
click at [130, 554] on li "Print package label" at bounding box center [153, 555] width 127 height 25
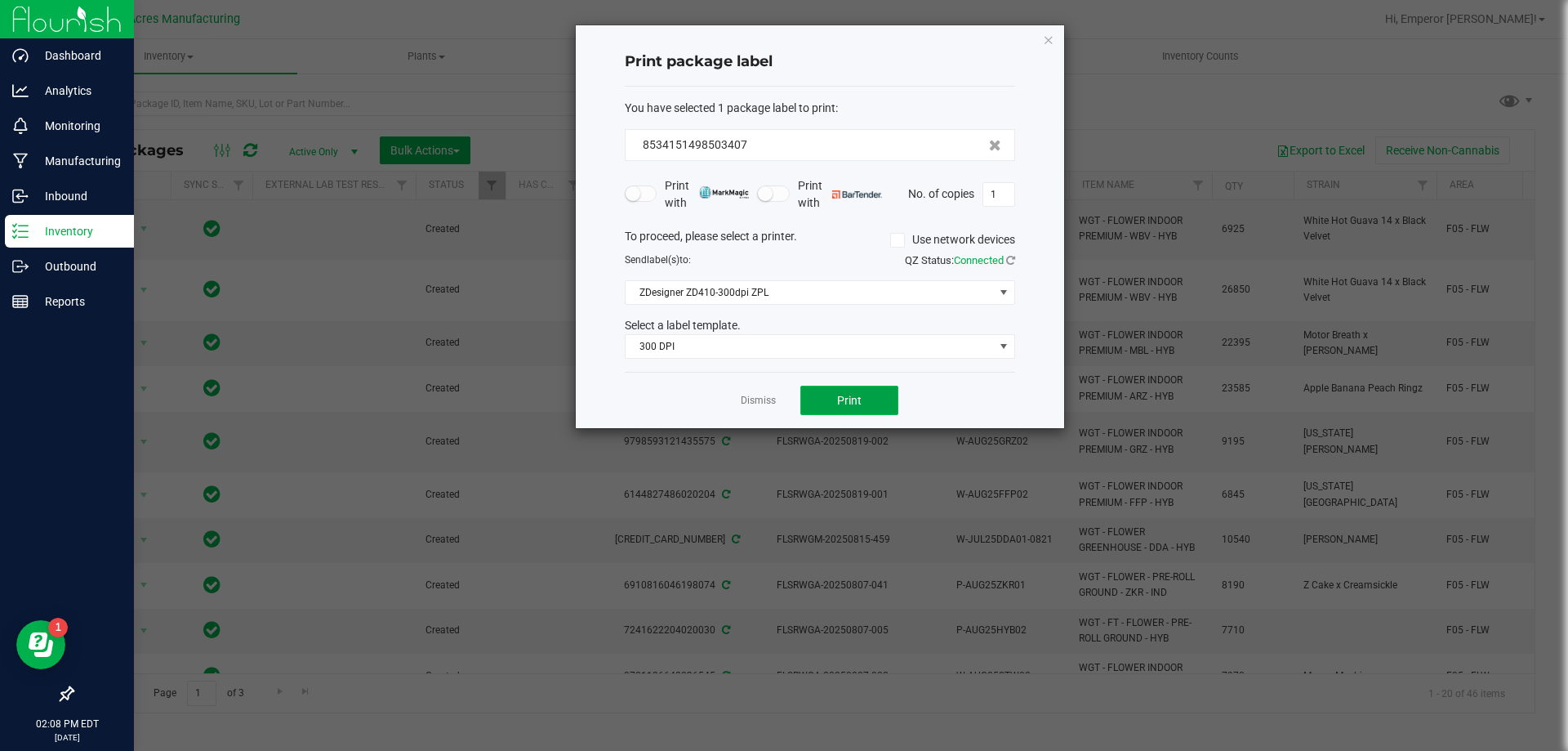
click at [831, 394] on button "Print" at bounding box center [849, 399] width 98 height 29
click at [777, 397] on div "Dismiss Print" at bounding box center [820, 400] width 390 height 57
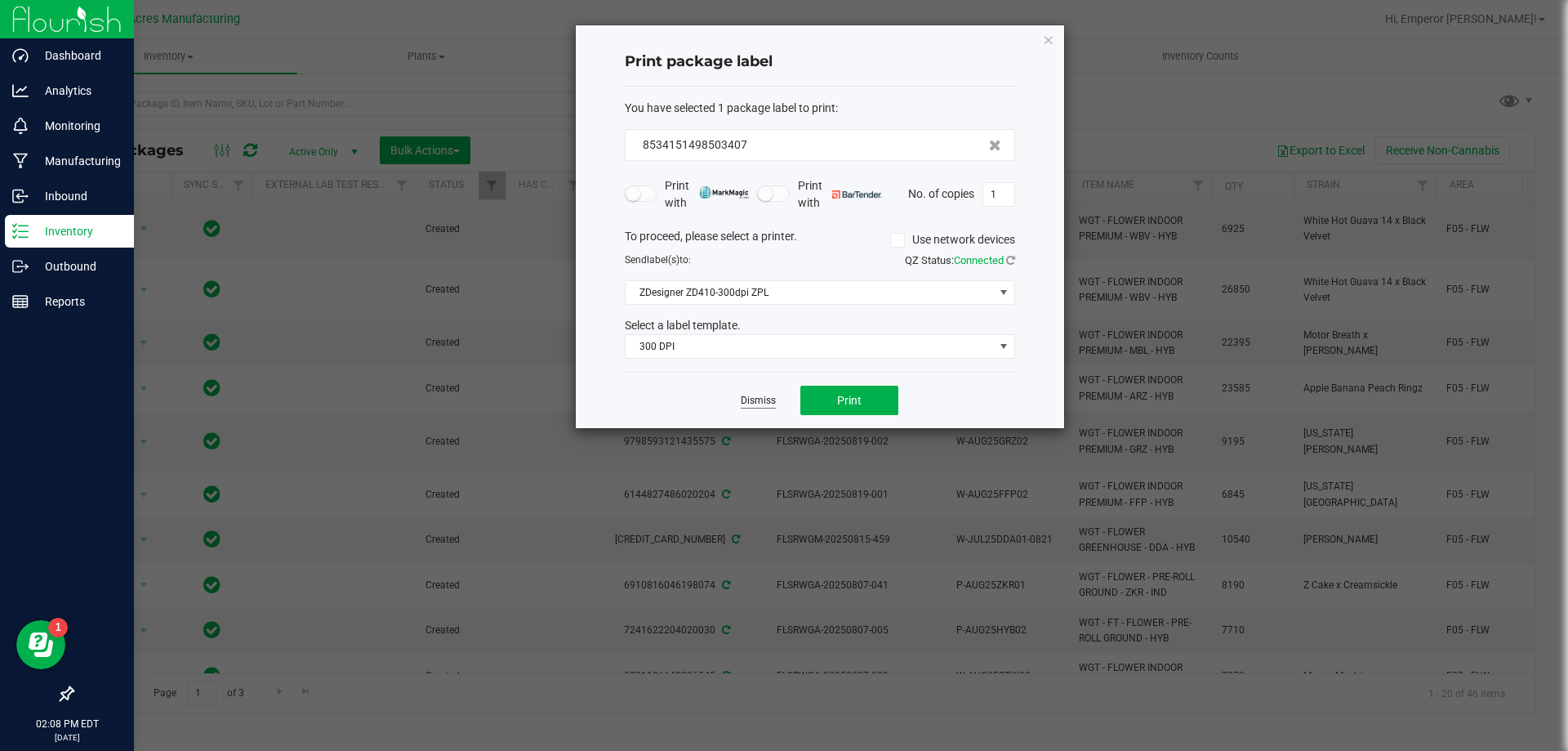
click at [775, 405] on link "Dismiss" at bounding box center [759, 401] width 35 height 14
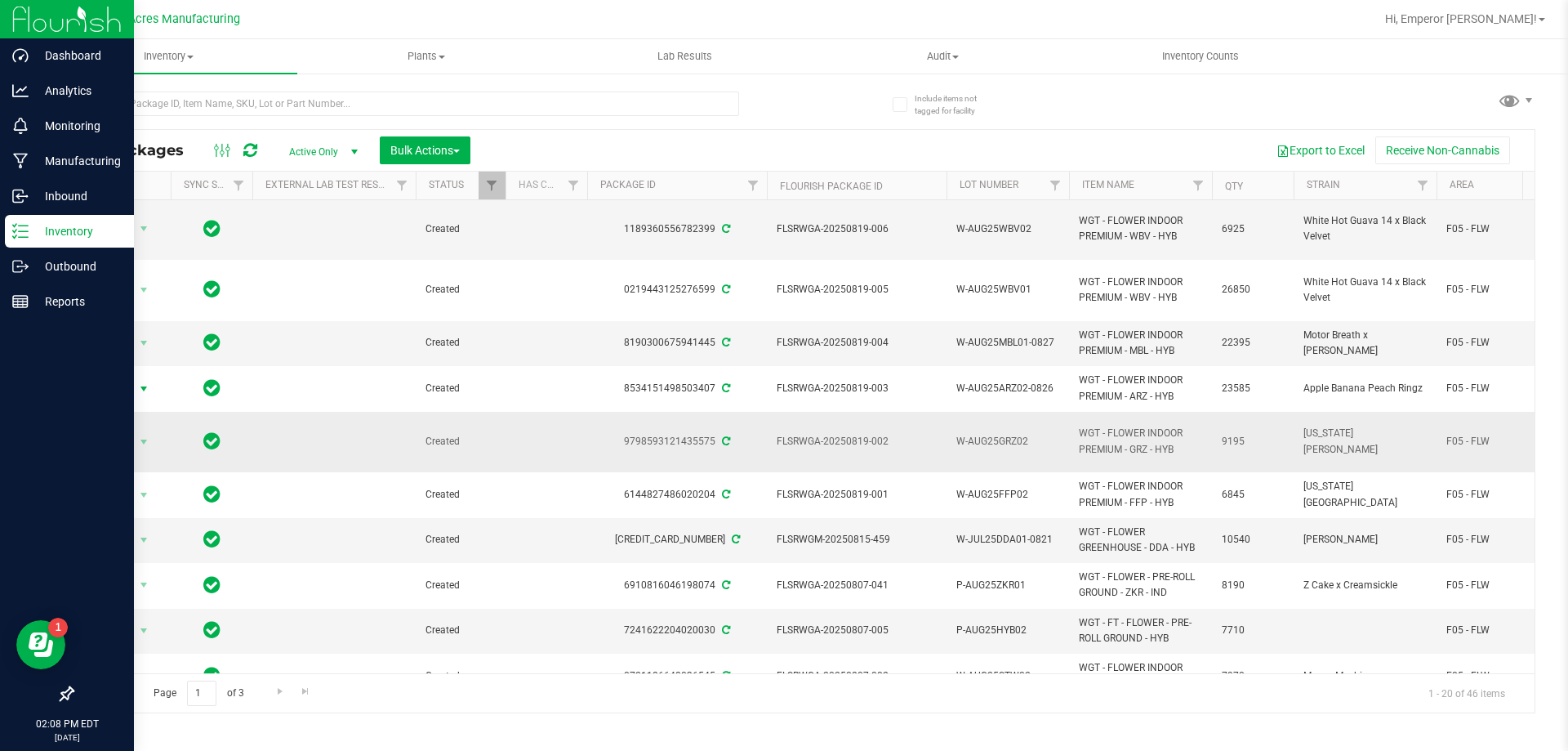
scroll to position [444, 0]
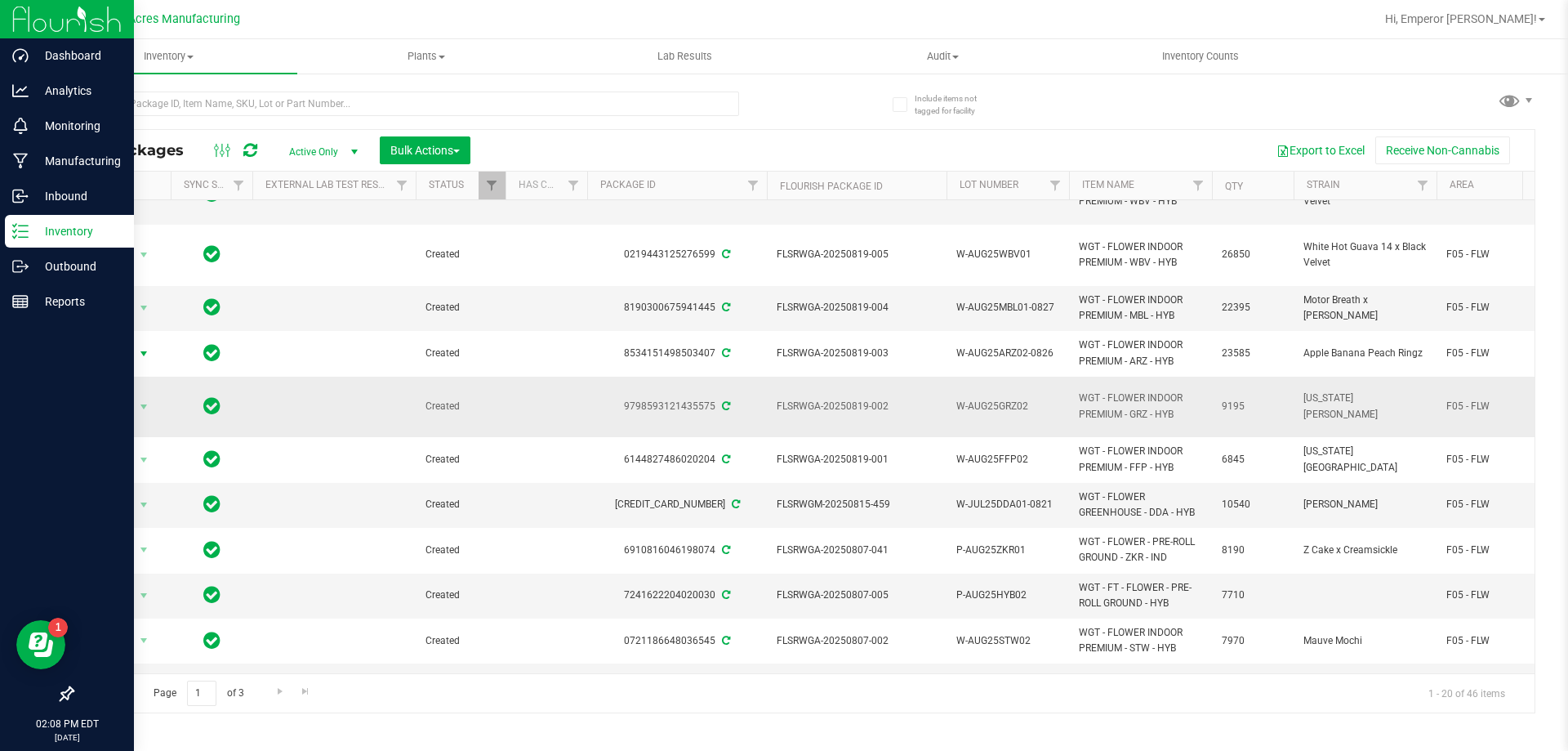
click at [1041, 399] on span "W-AUG25GRZ02" at bounding box center [1008, 406] width 103 height 15
type input "W-AUG25GRZ02-0828"
click at [114, 395] on span "Action" at bounding box center [111, 407] width 44 height 23
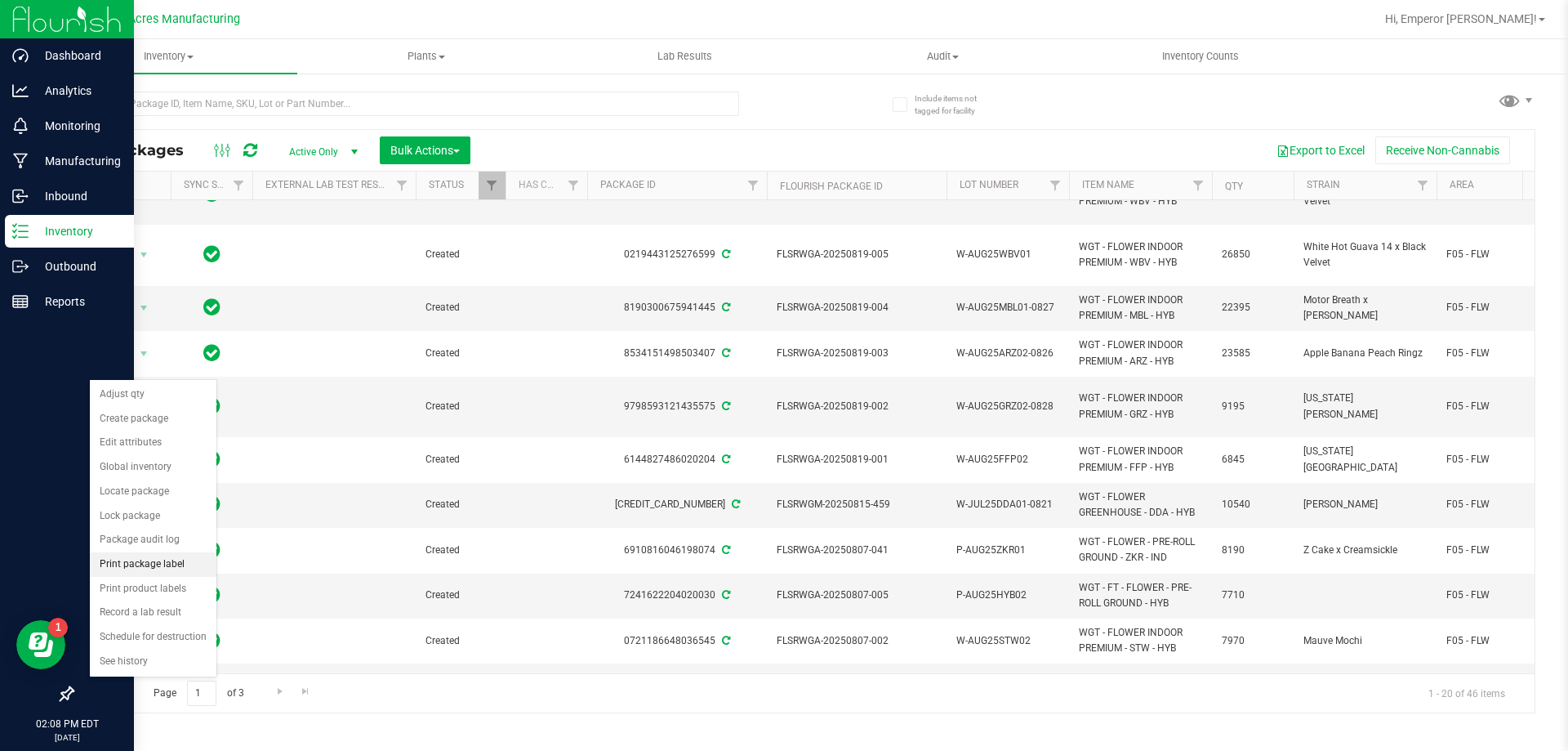
click at [169, 554] on li "Print package label" at bounding box center [153, 565] width 127 height 25
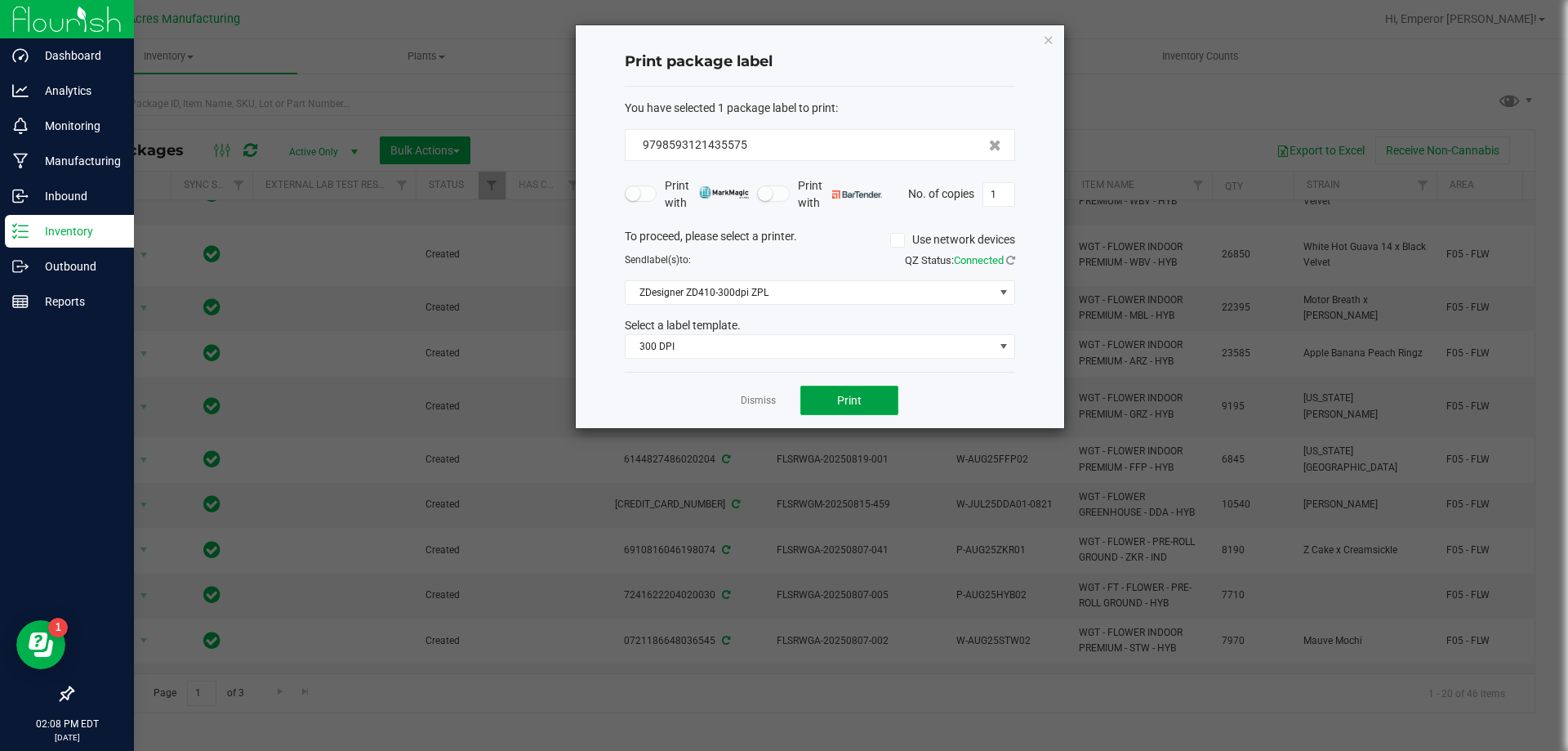
click at [837, 388] on button "Print" at bounding box center [849, 399] width 98 height 29
click at [757, 401] on link "Dismiss" at bounding box center [759, 401] width 35 height 14
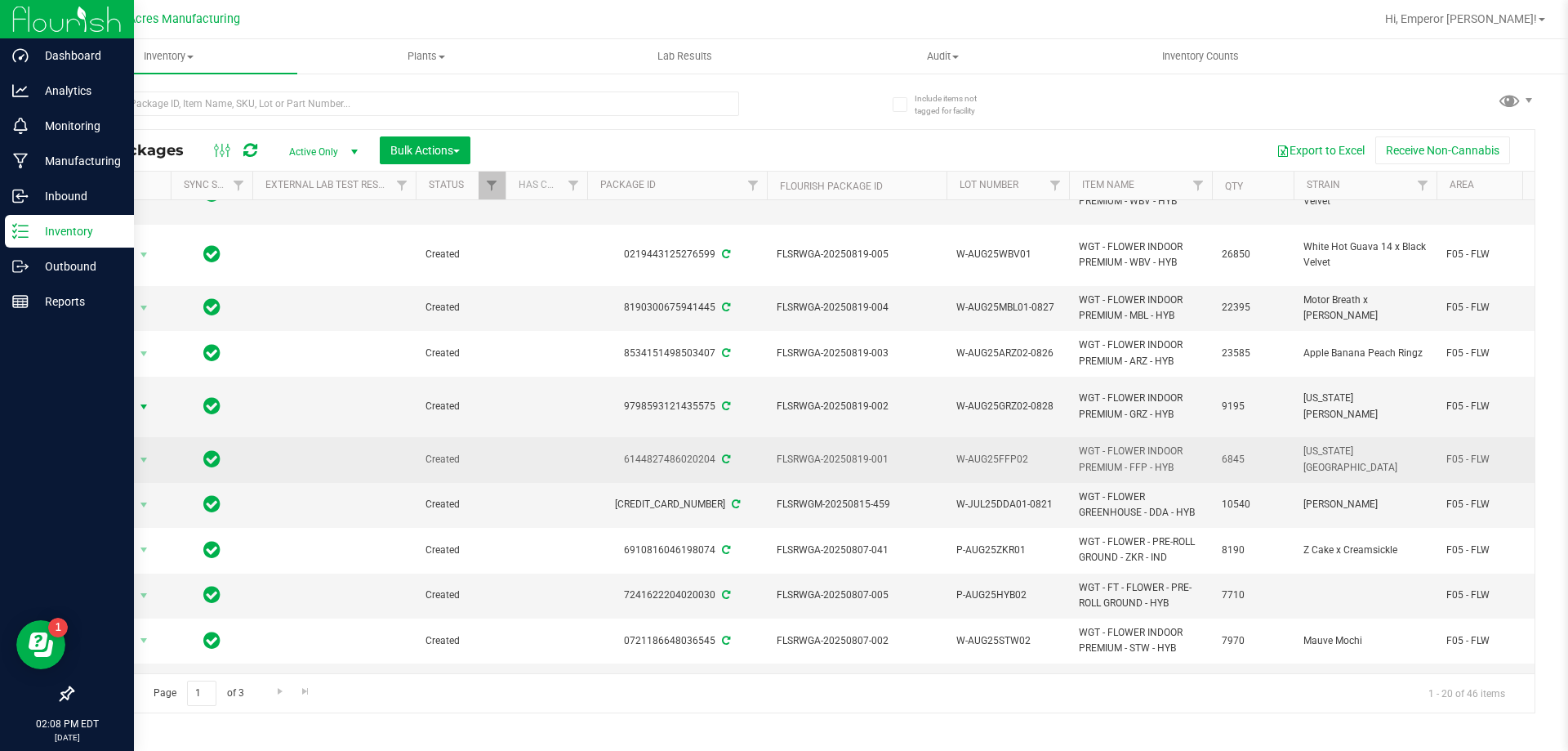
click at [1036, 452] on span "W-AUG25FFP02" at bounding box center [1008, 459] width 103 height 15
type input "W-AUG25FFP02-0825"
click at [122, 448] on span "Action" at bounding box center [111, 460] width 44 height 23
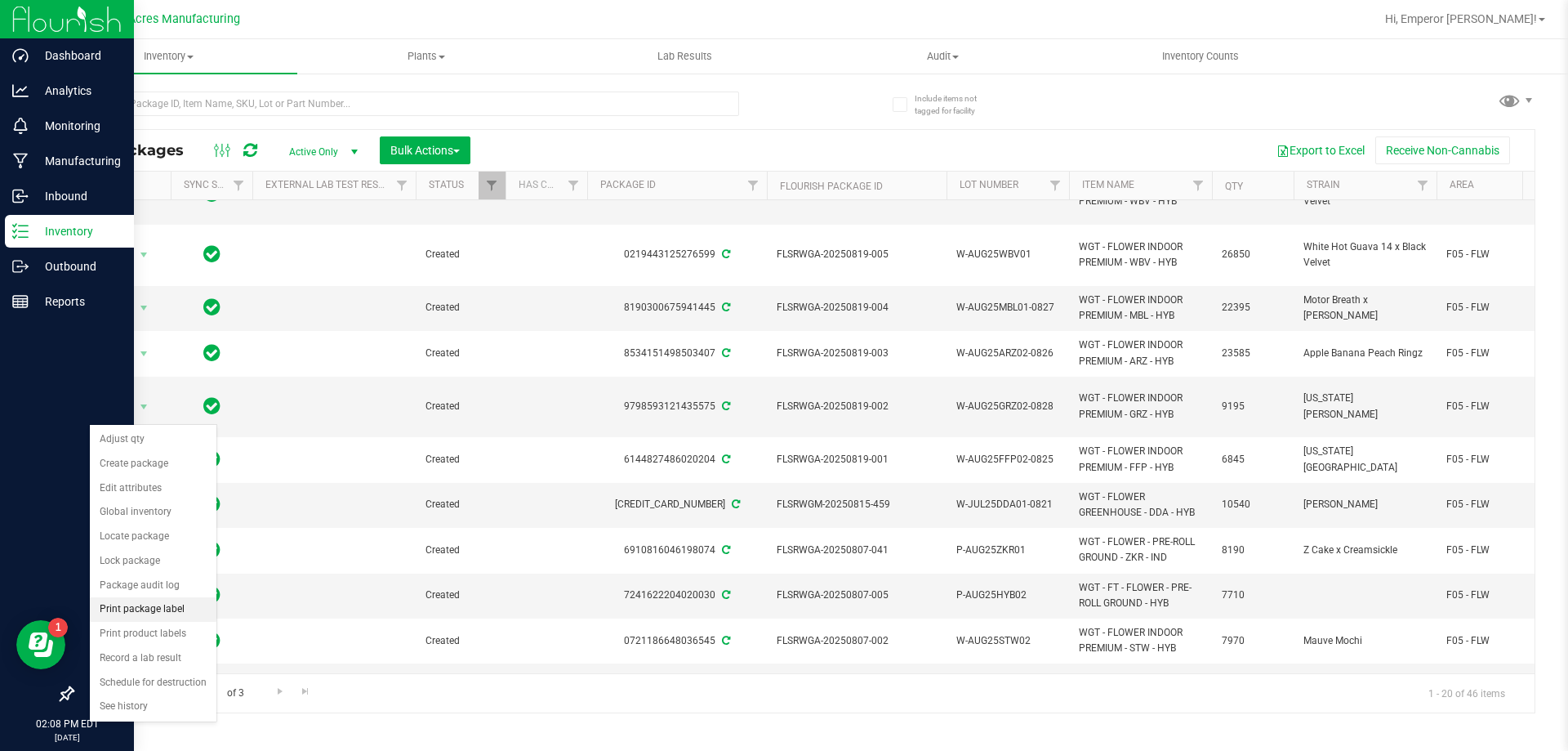
click at [149, 608] on li "Print package label" at bounding box center [153, 610] width 127 height 25
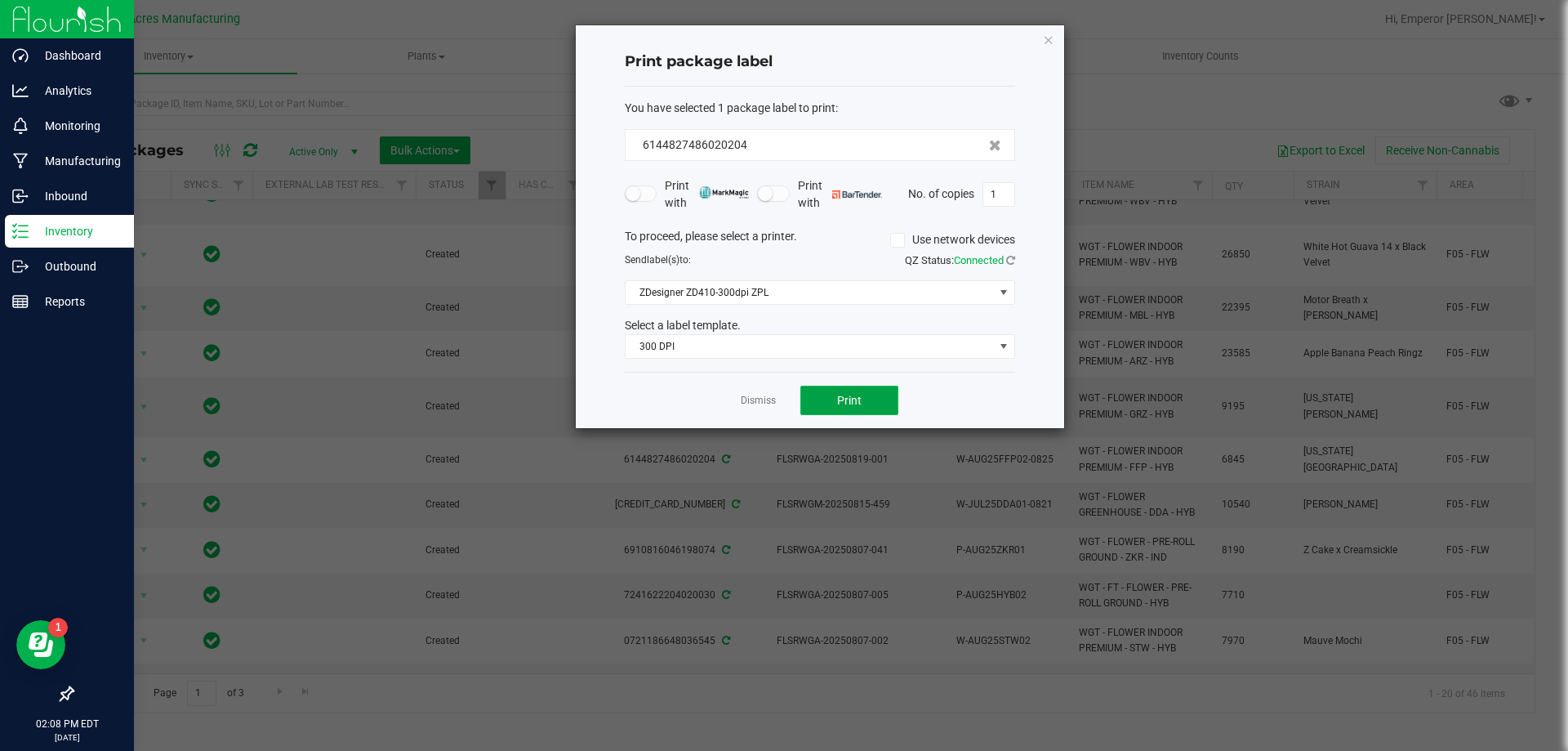
click at [854, 410] on button "Print" at bounding box center [849, 399] width 98 height 29
click at [761, 399] on link "Dismiss" at bounding box center [759, 401] width 35 height 14
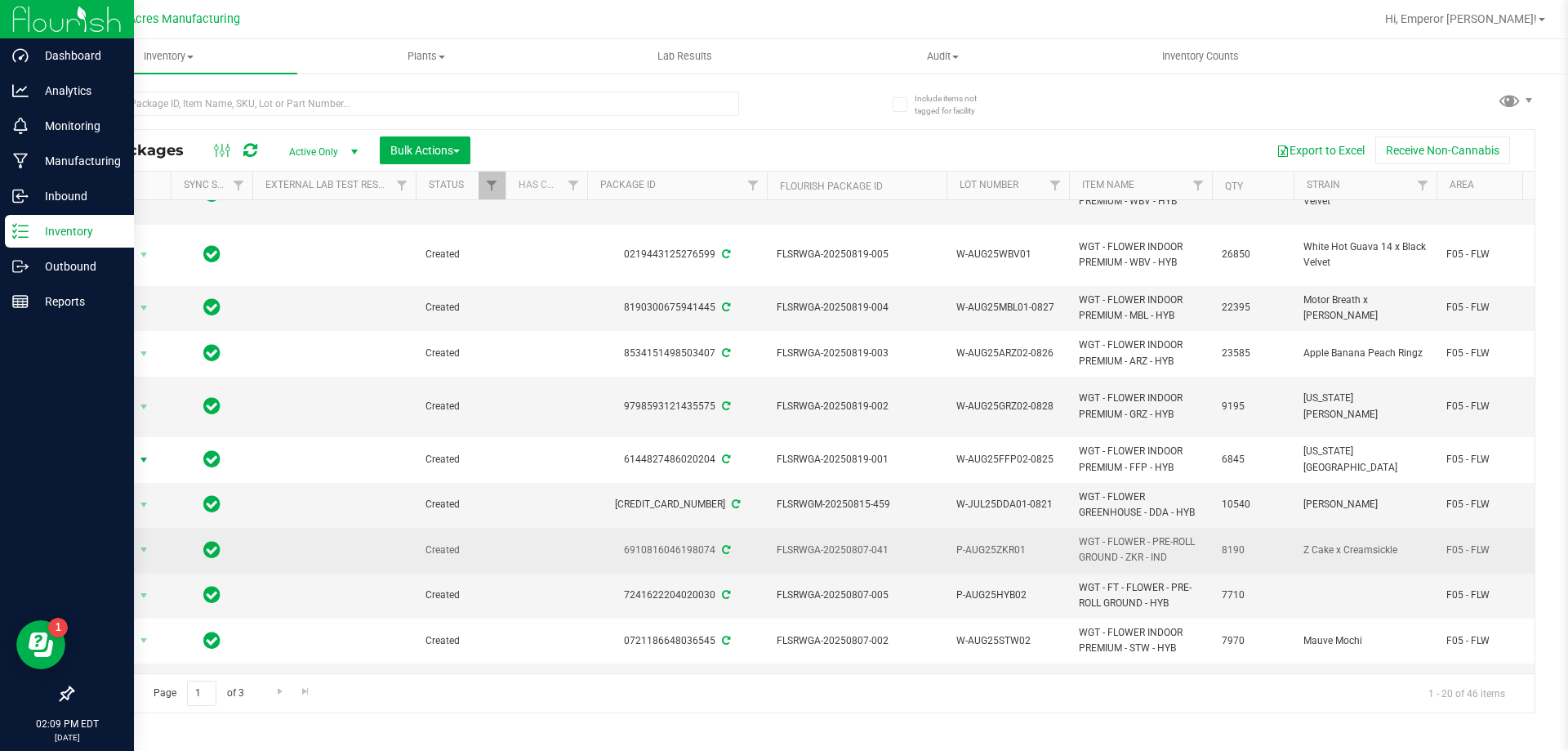
click at [1034, 542] on span "P-AUG25ZKR01" at bounding box center [1008, 549] width 103 height 15
type input "P-AUG25ZKR01-0829"
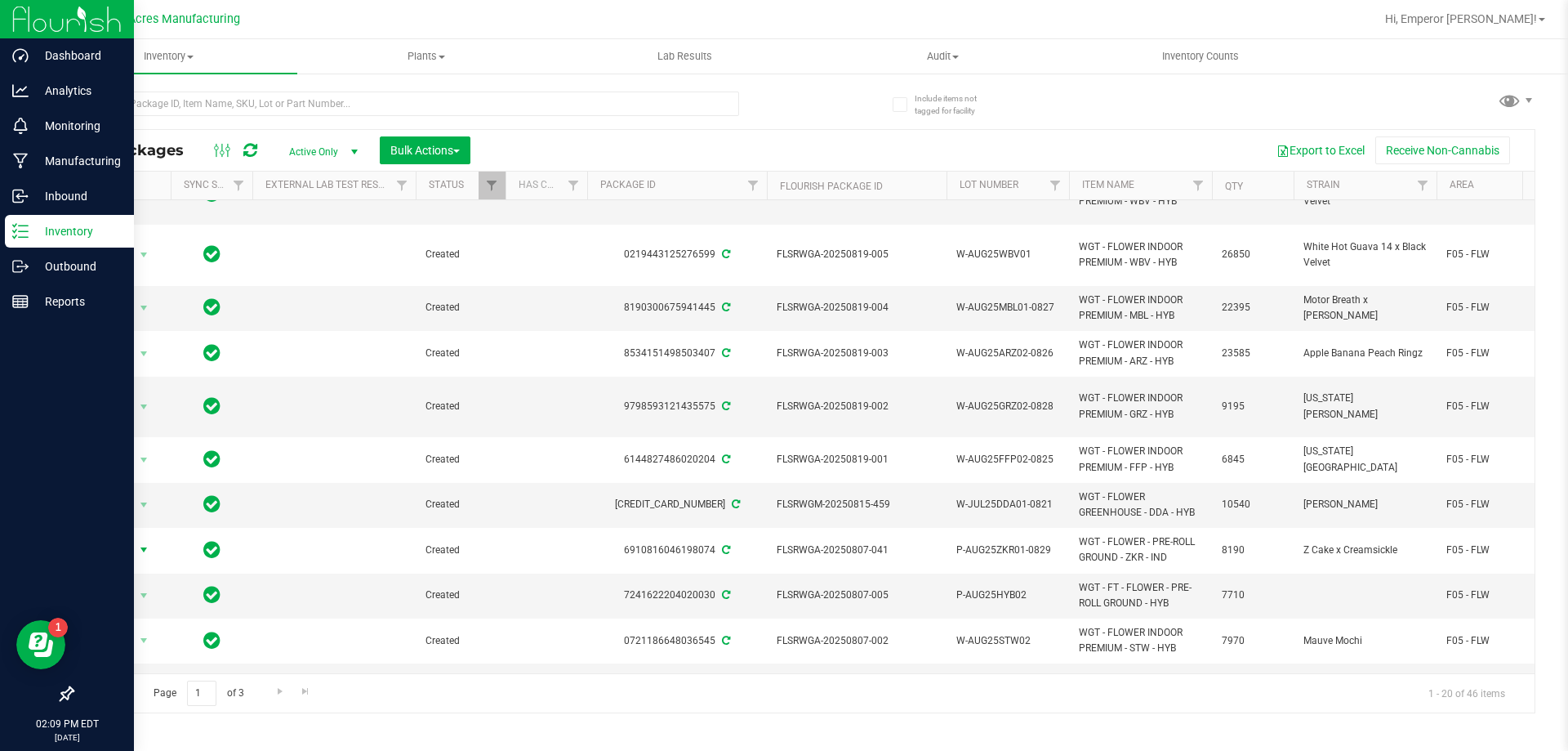
click at [113, 539] on span "Action" at bounding box center [111, 550] width 44 height 23
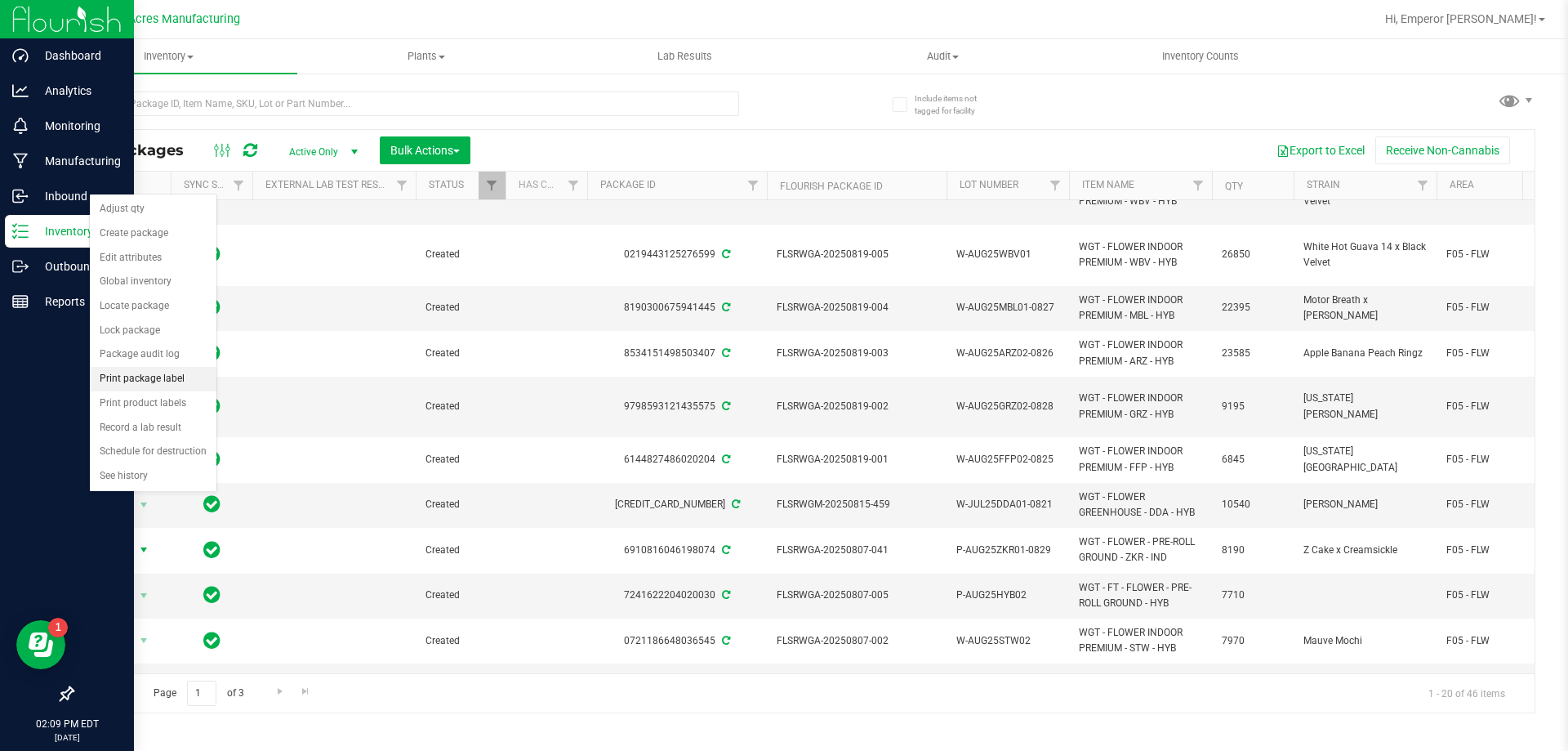
click at [152, 373] on li "Print package label" at bounding box center [153, 379] width 127 height 25
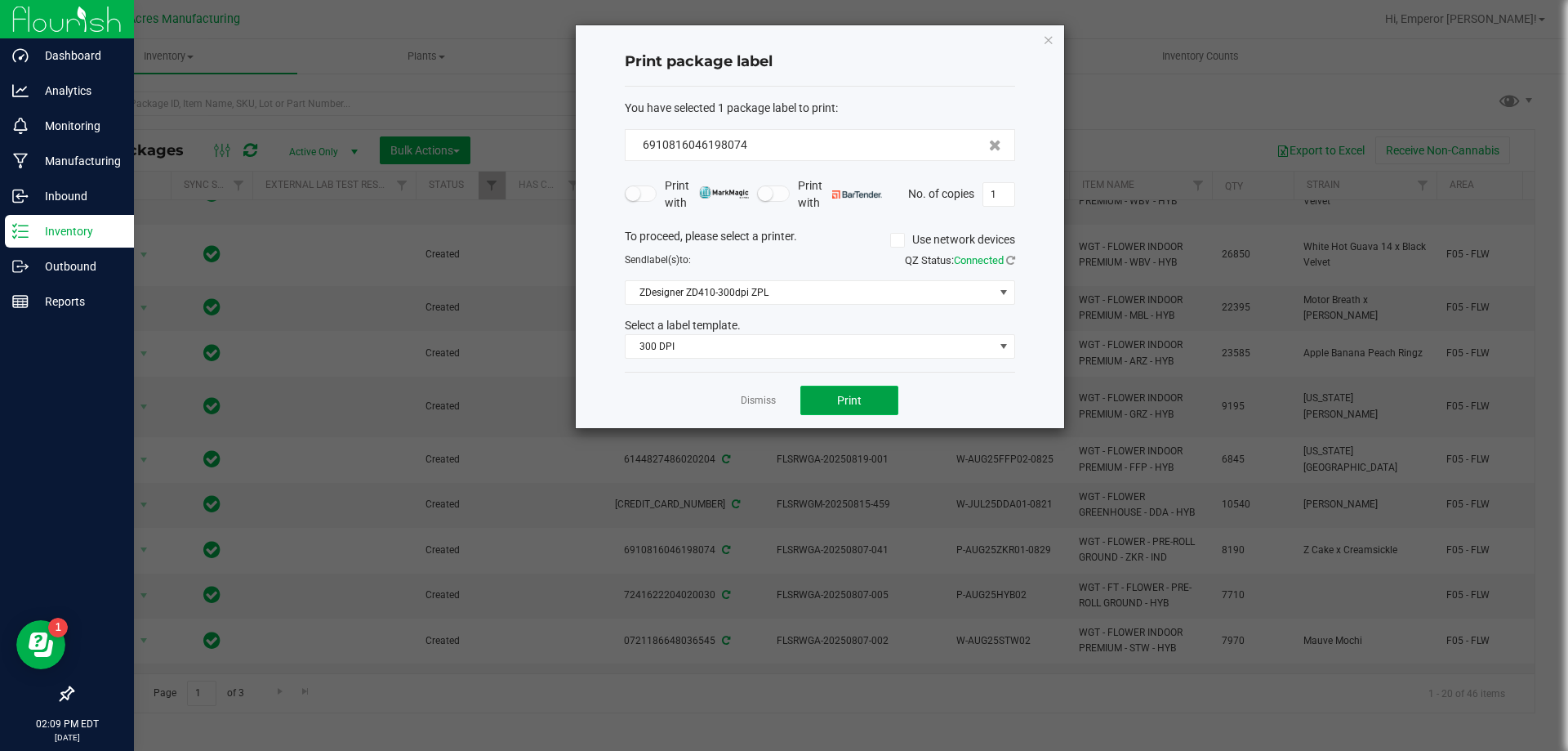
click at [883, 393] on button "Print" at bounding box center [849, 399] width 98 height 29
click at [879, 393] on button "Print" at bounding box center [849, 399] width 98 height 29
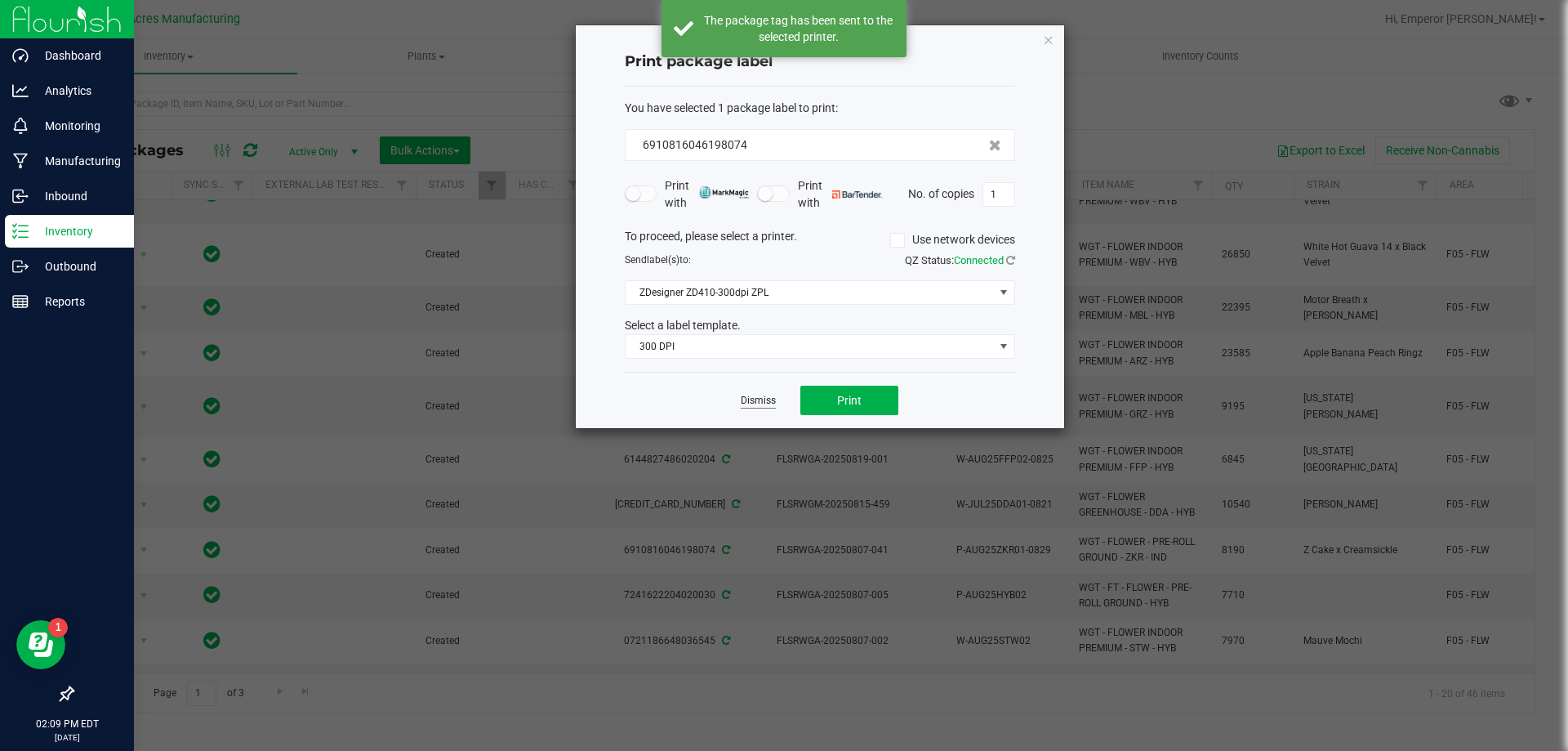
click at [760, 399] on link "Dismiss" at bounding box center [759, 401] width 35 height 14
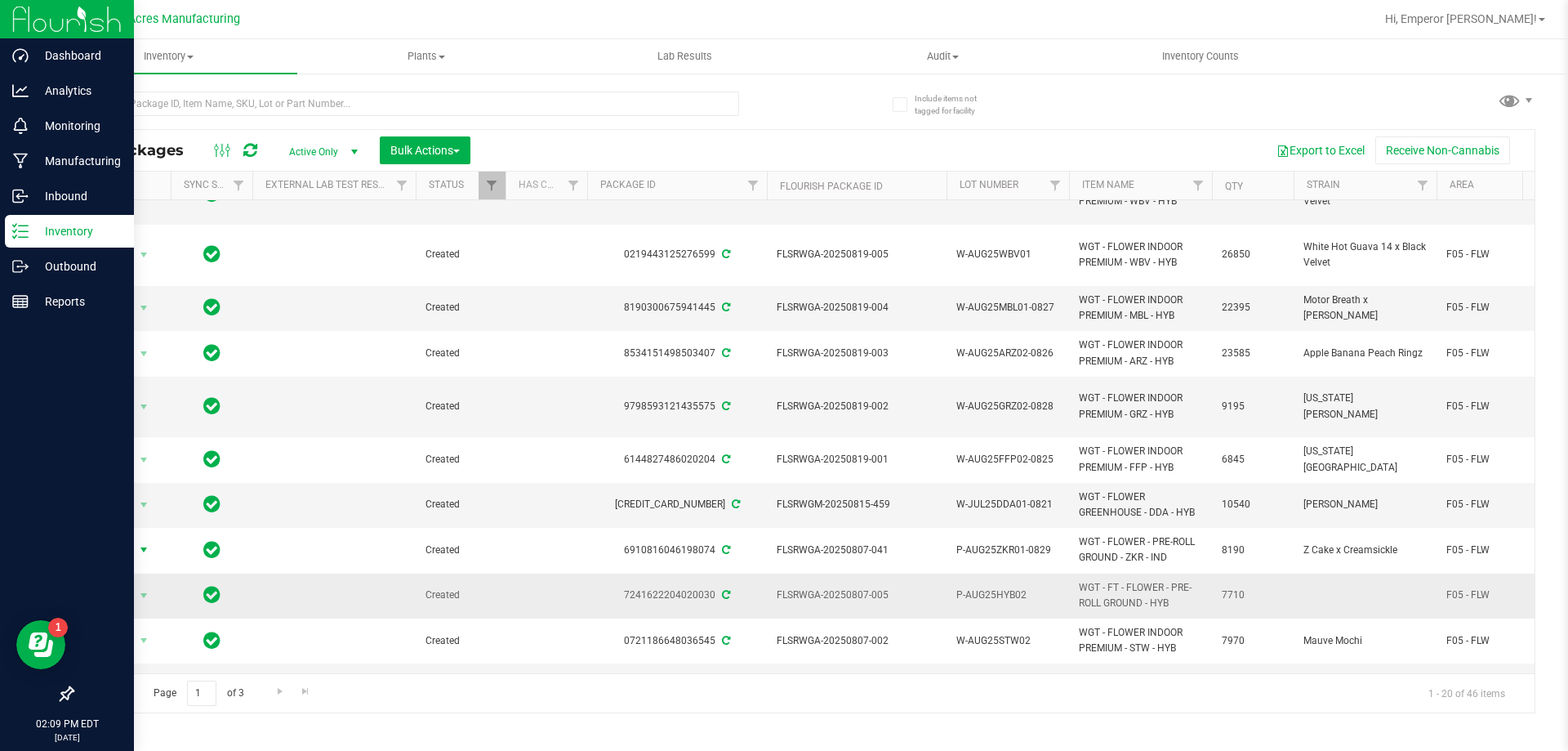
click at [1036, 588] on span "P-AUG25HYB02" at bounding box center [1008, 595] width 103 height 15
type input "P-AUG25HYB02-0826"
click at [124, 584] on span "Action" at bounding box center [111, 596] width 44 height 23
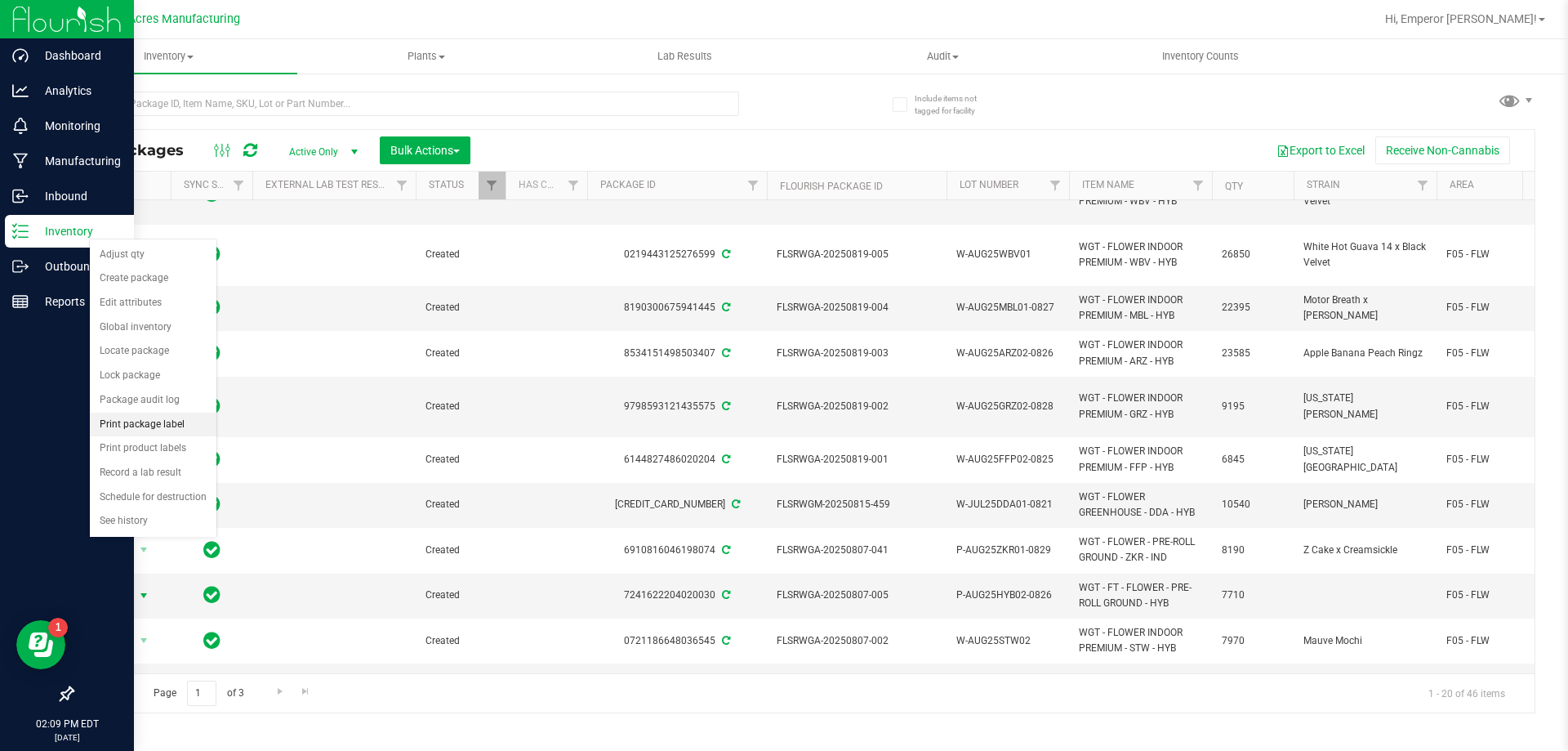
click at [155, 421] on li "Print package label" at bounding box center [153, 425] width 127 height 25
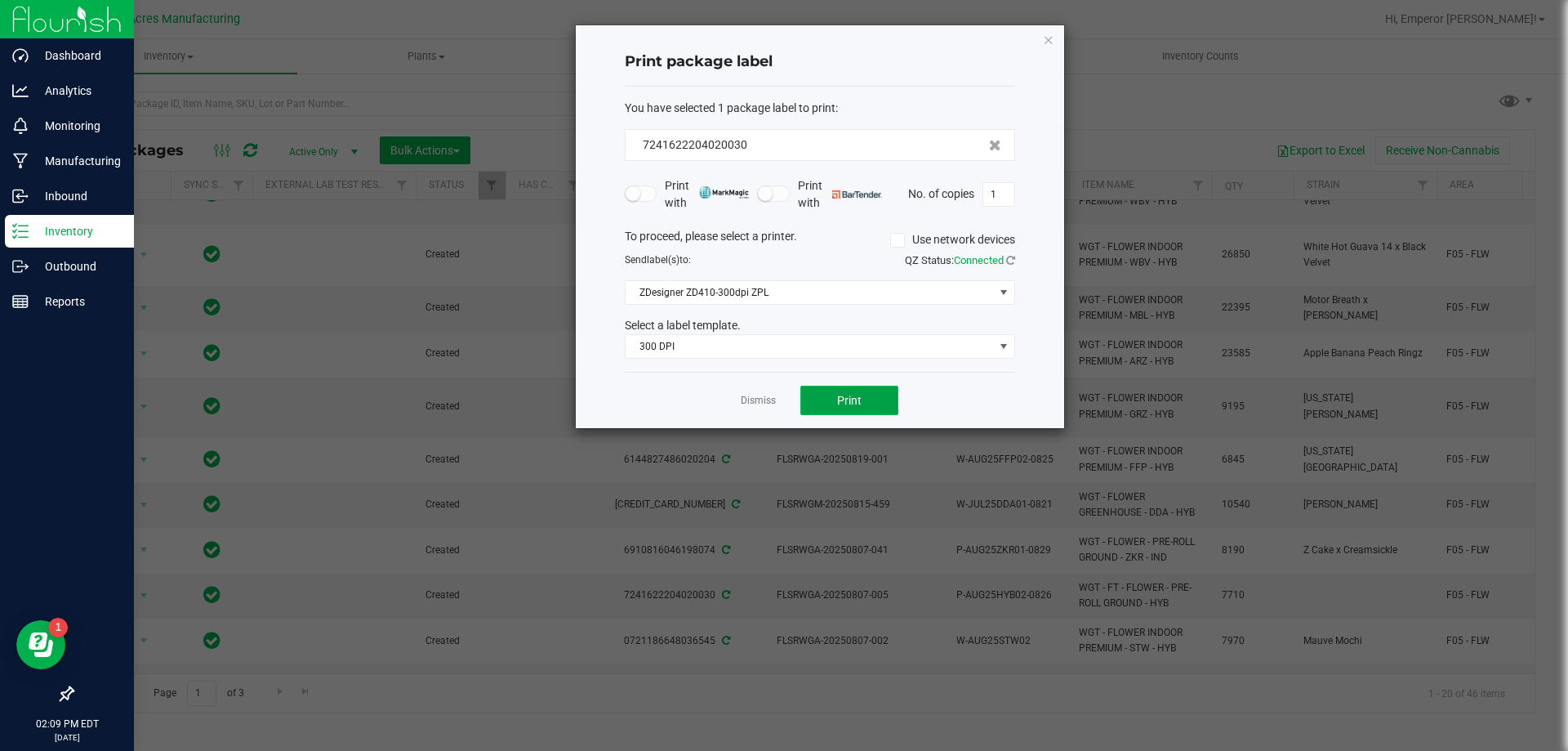
click at [865, 406] on button "Print" at bounding box center [849, 399] width 98 height 29
click at [765, 406] on link "Dismiss" at bounding box center [759, 401] width 35 height 14
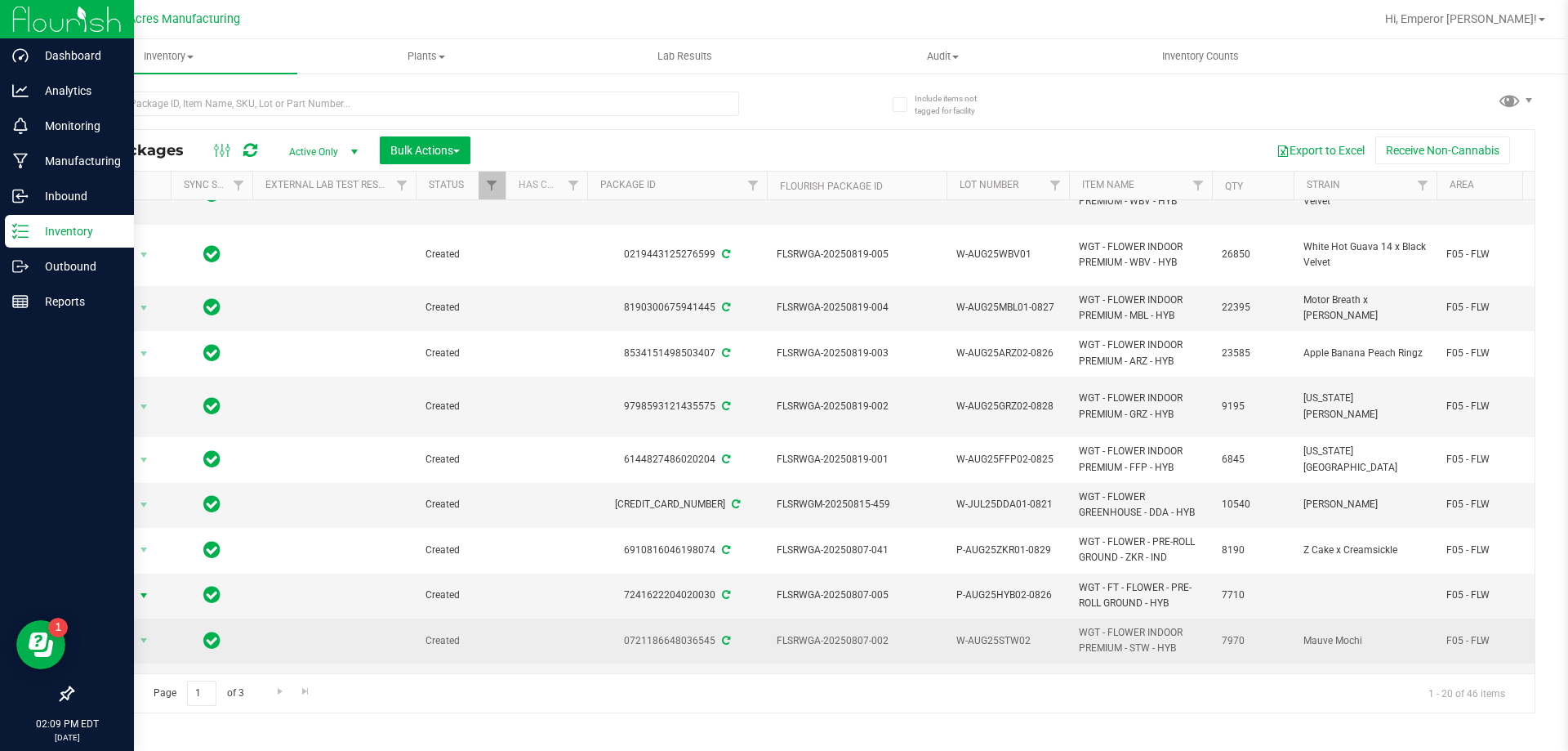
click at [1040, 633] on span "W-AUG25STW02" at bounding box center [1008, 640] width 103 height 15
type input "W-AUG25STW02-0829"
click at [138, 634] on span "select" at bounding box center [144, 640] width 13 height 13
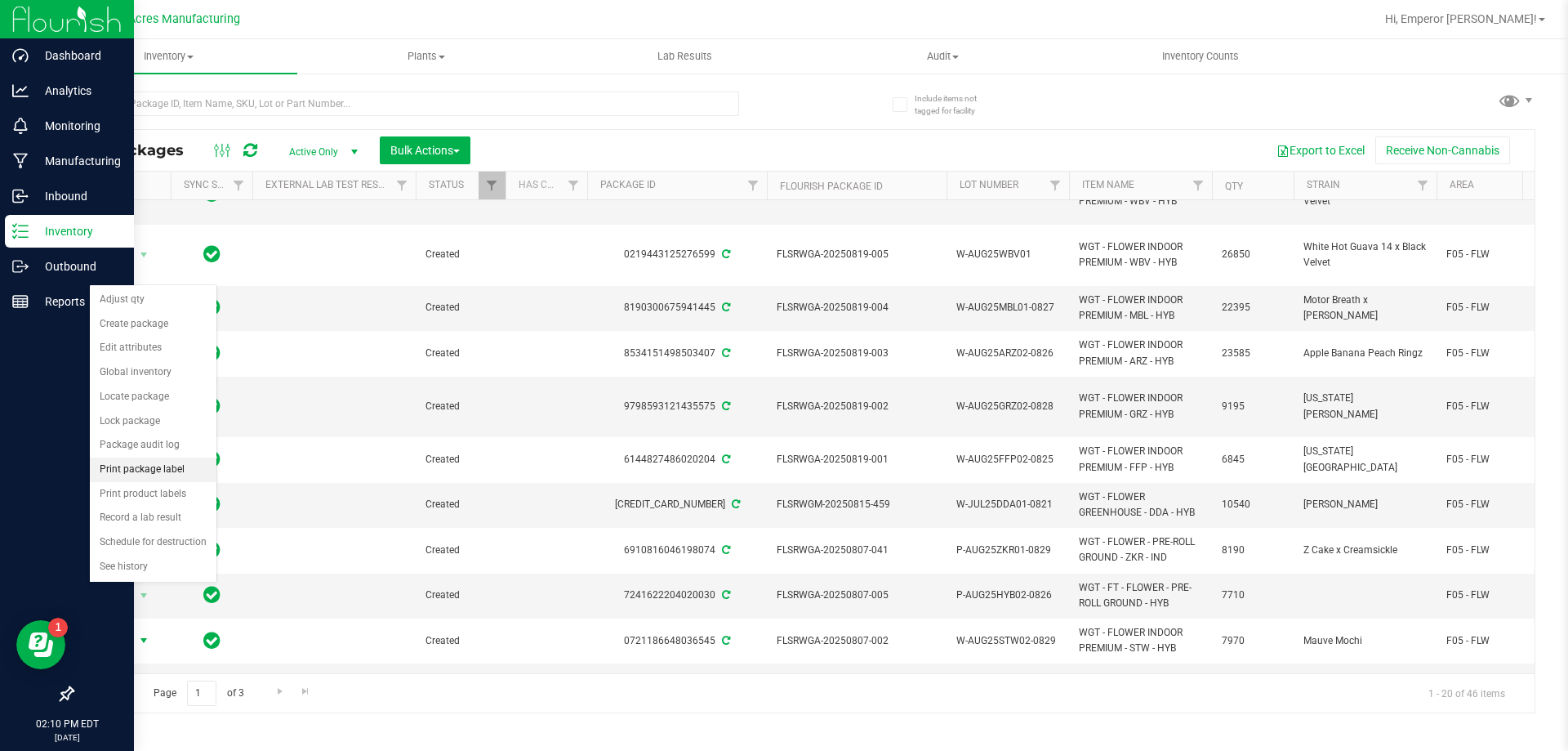
click at [165, 469] on li "Print package label" at bounding box center [153, 470] width 127 height 25
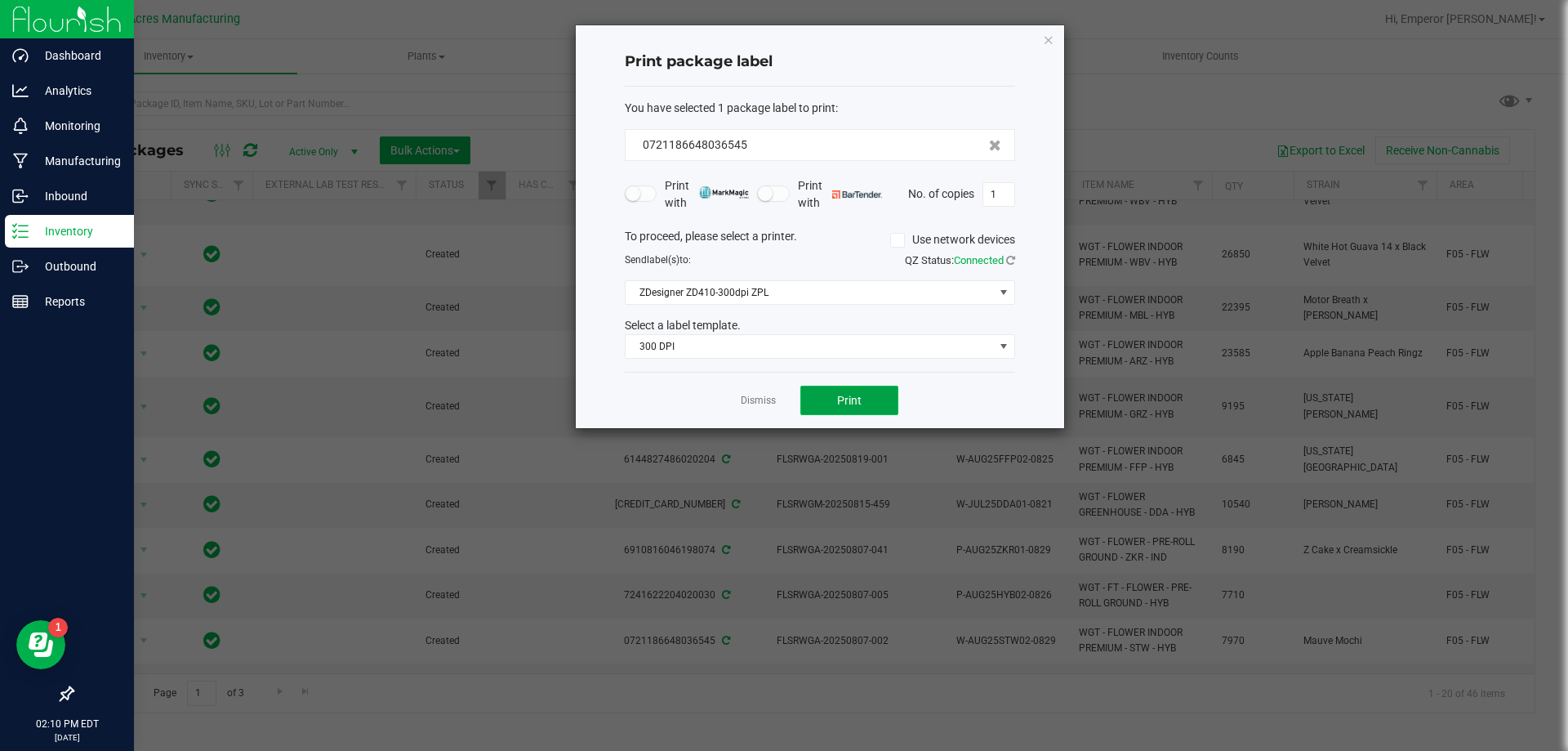
click at [862, 391] on button "Print" at bounding box center [849, 399] width 98 height 29
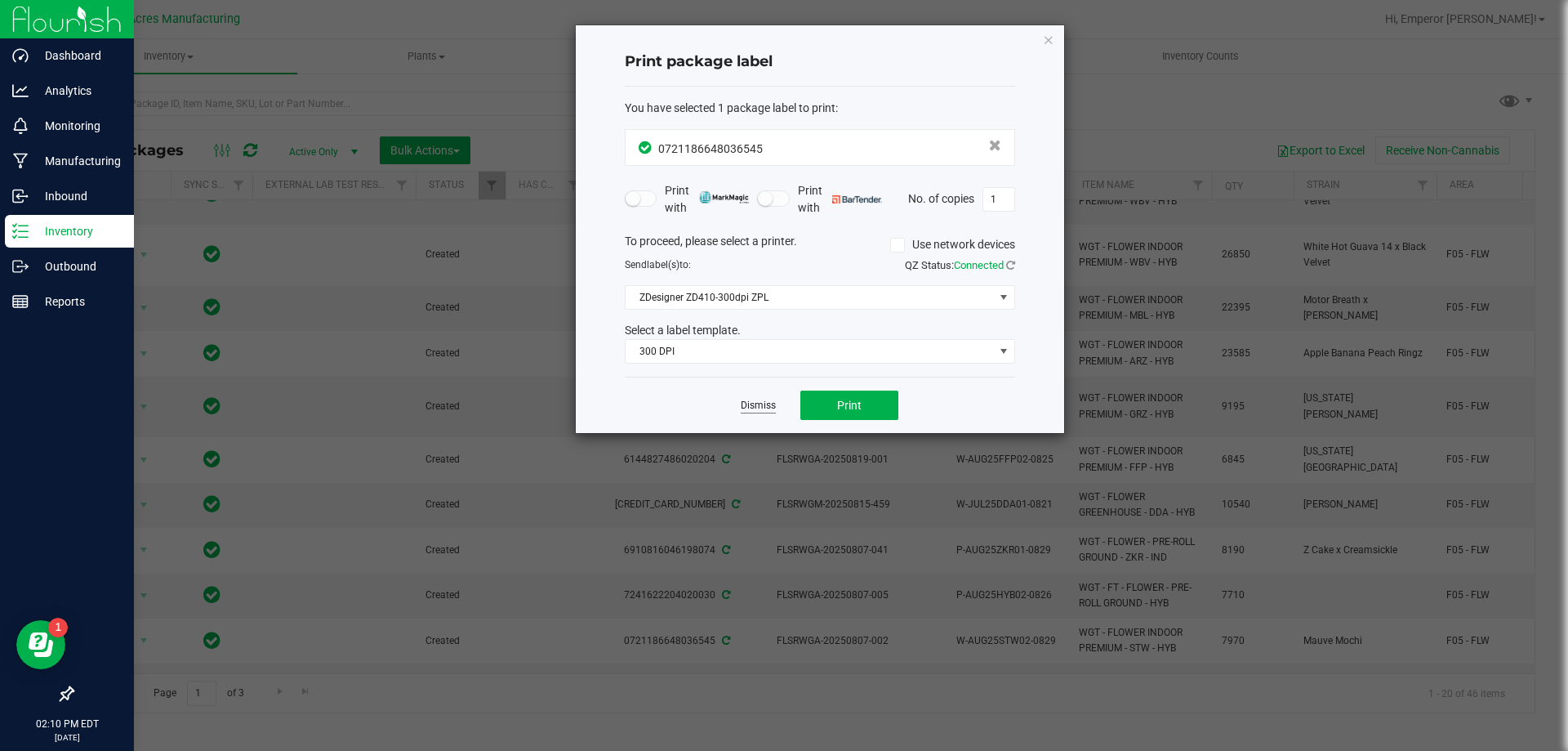
click at [753, 402] on link "Dismiss" at bounding box center [759, 406] width 35 height 14
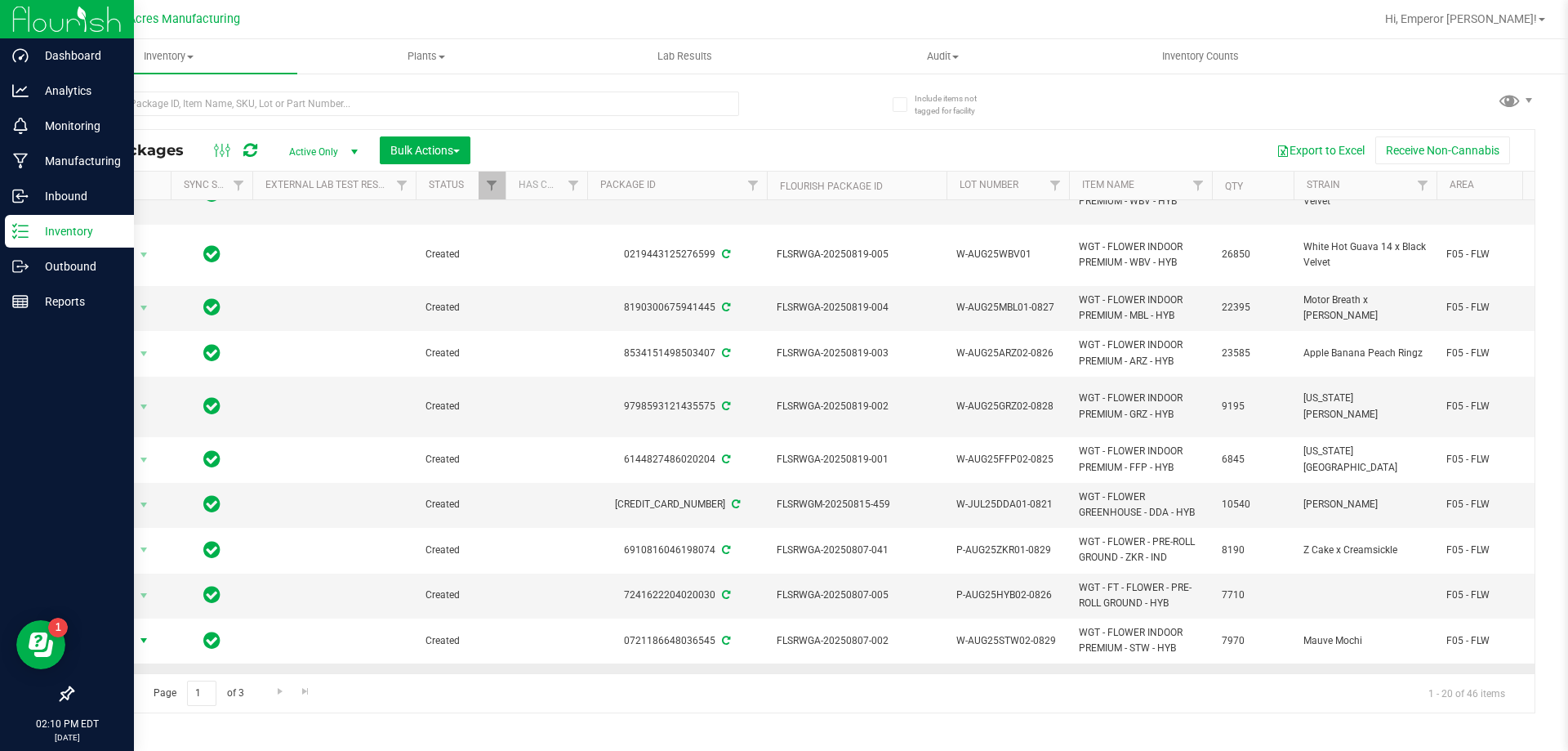
click at [1039, 678] on span "W-AUG25HTM01" at bounding box center [1008, 685] width 103 height 15
type input "W-AUG25HTM01-0825"
click at [135, 675] on span "select" at bounding box center [144, 686] width 20 height 23
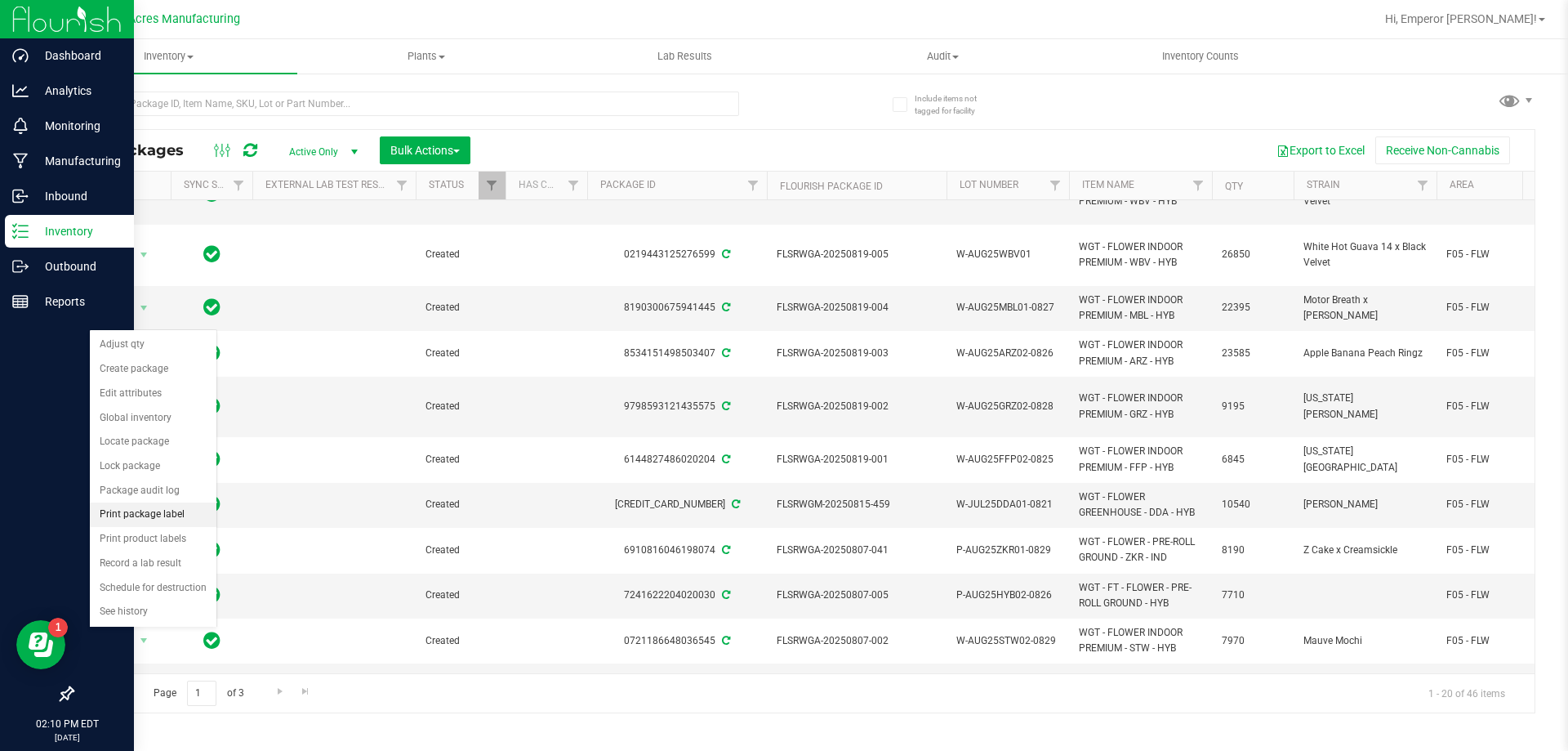
click at [169, 515] on li "Print package label" at bounding box center [153, 515] width 127 height 25
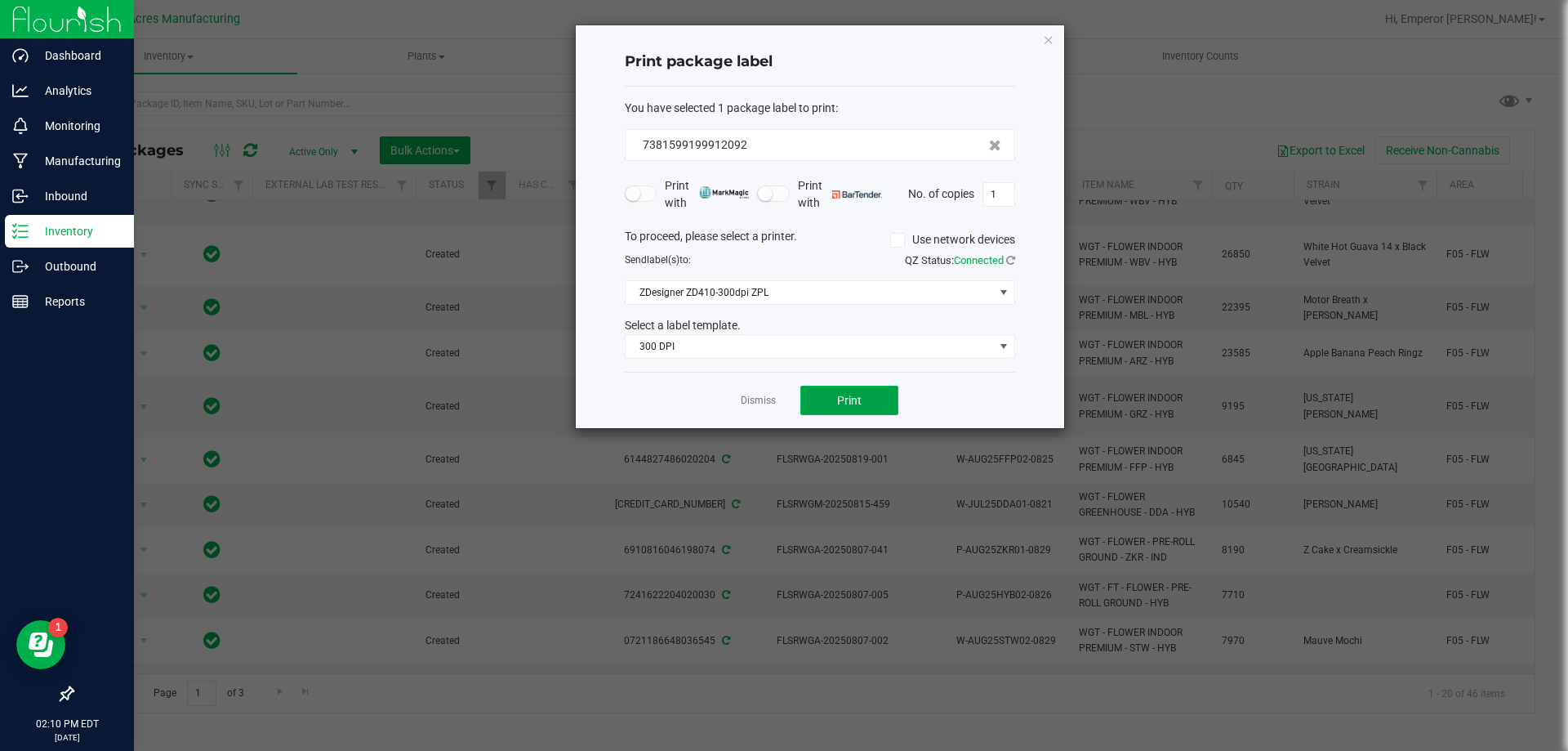
click at [851, 415] on button "Print" at bounding box center [849, 399] width 98 height 29
click at [759, 396] on link "Dismiss" at bounding box center [759, 401] width 35 height 14
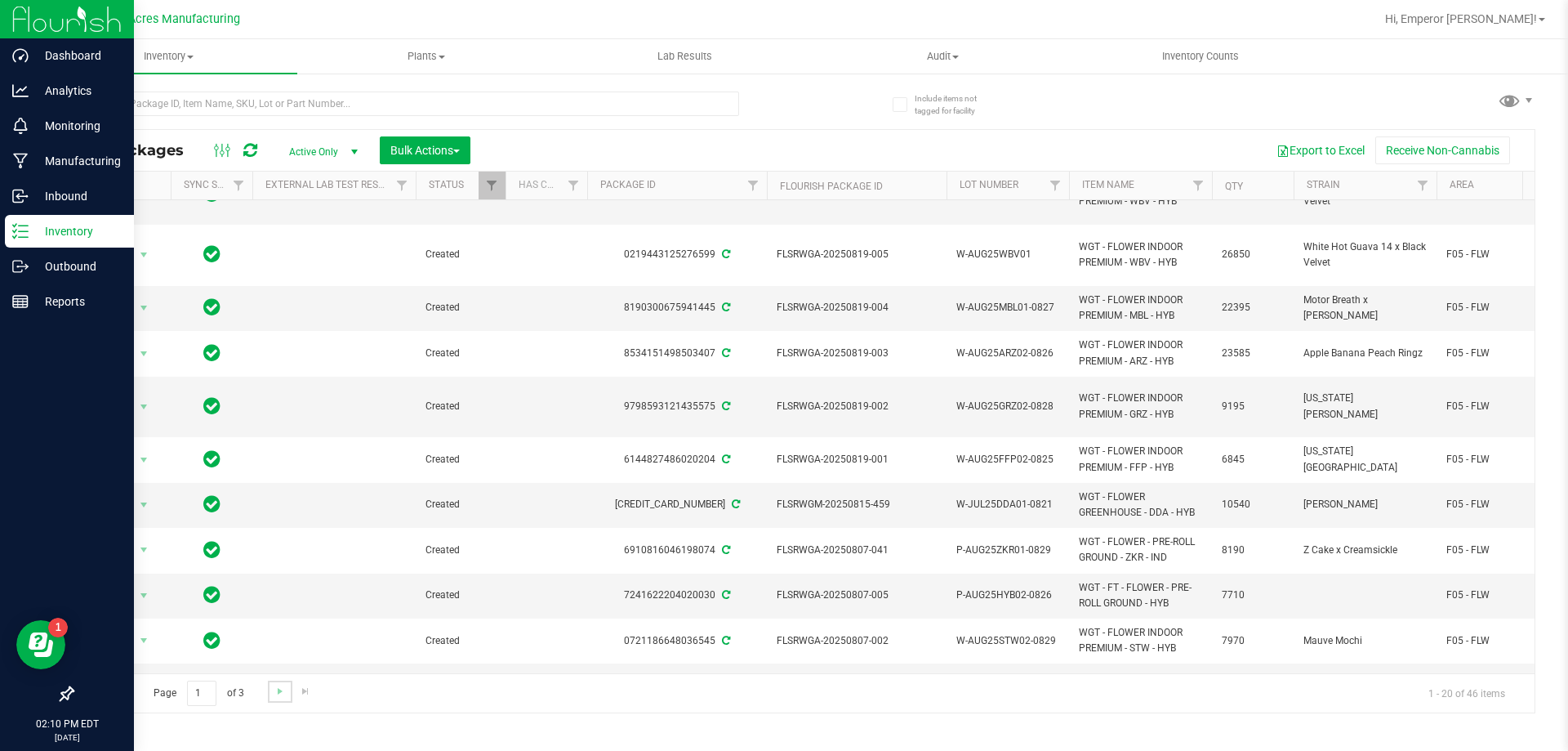
click at [271, 692] on link "Go to the next page" at bounding box center [280, 692] width 24 height 22
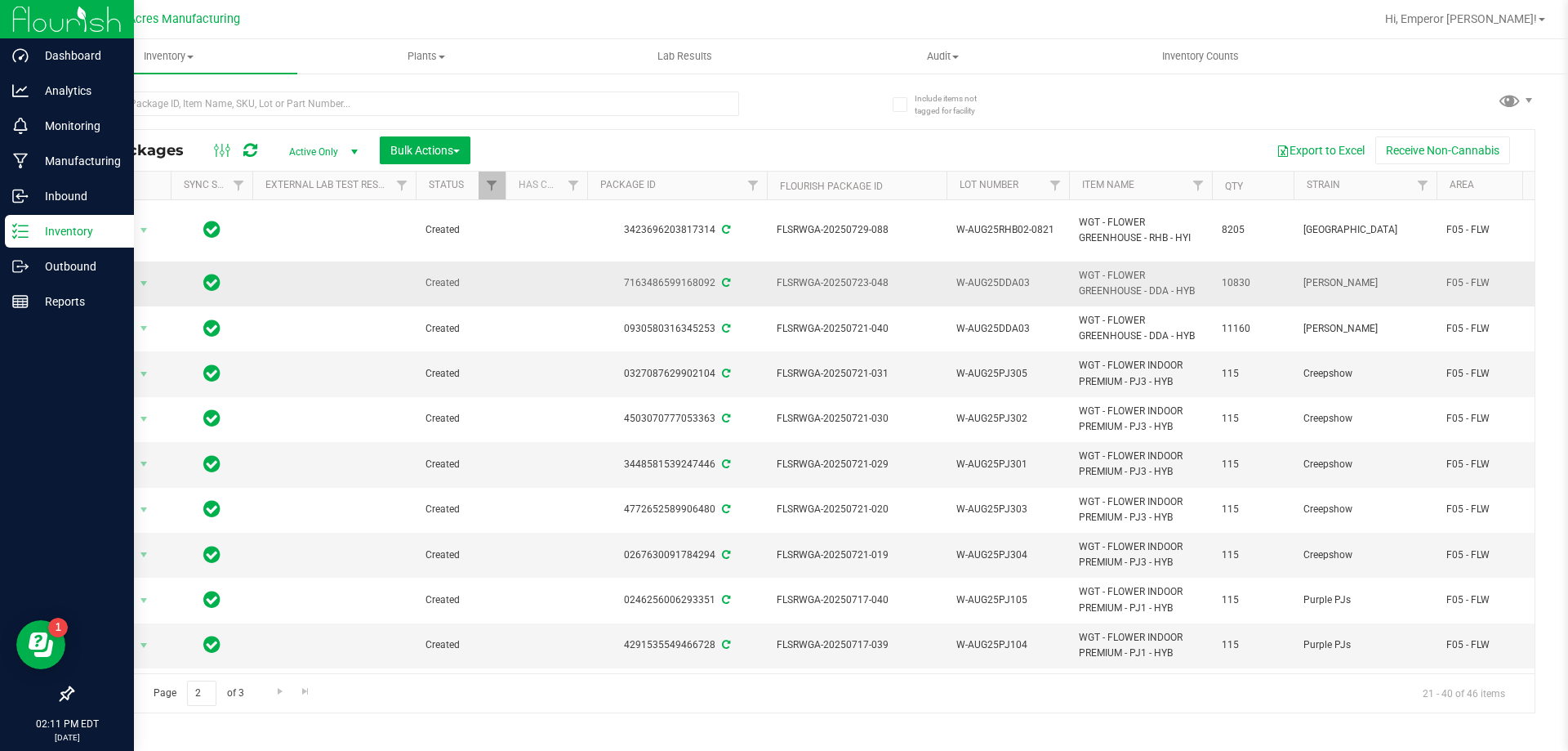
drag, startPoint x: 717, startPoint y: 272, endPoint x: 706, endPoint y: 276, distance: 11.7
click at [706, 276] on td "7163486599168092" at bounding box center [677, 284] width 179 height 45
click at [708, 282] on td "7163486599168092" at bounding box center [677, 284] width 179 height 45
drag, startPoint x: 712, startPoint y: 270, endPoint x: 625, endPoint y: 273, distance: 87.1
click at [625, 275] on div "7163486599168092" at bounding box center [677, 282] width 185 height 15
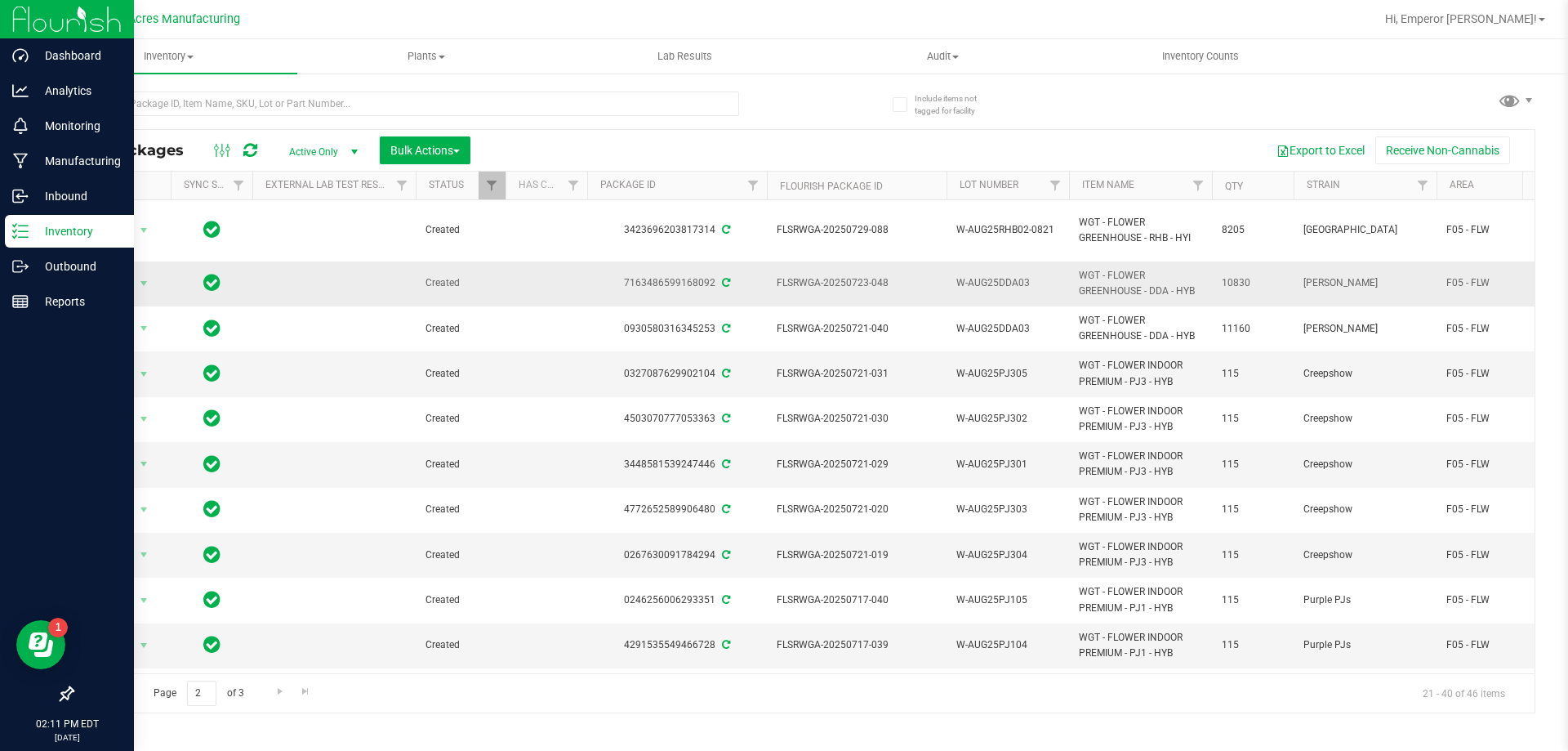
copy div "7163486599168092"
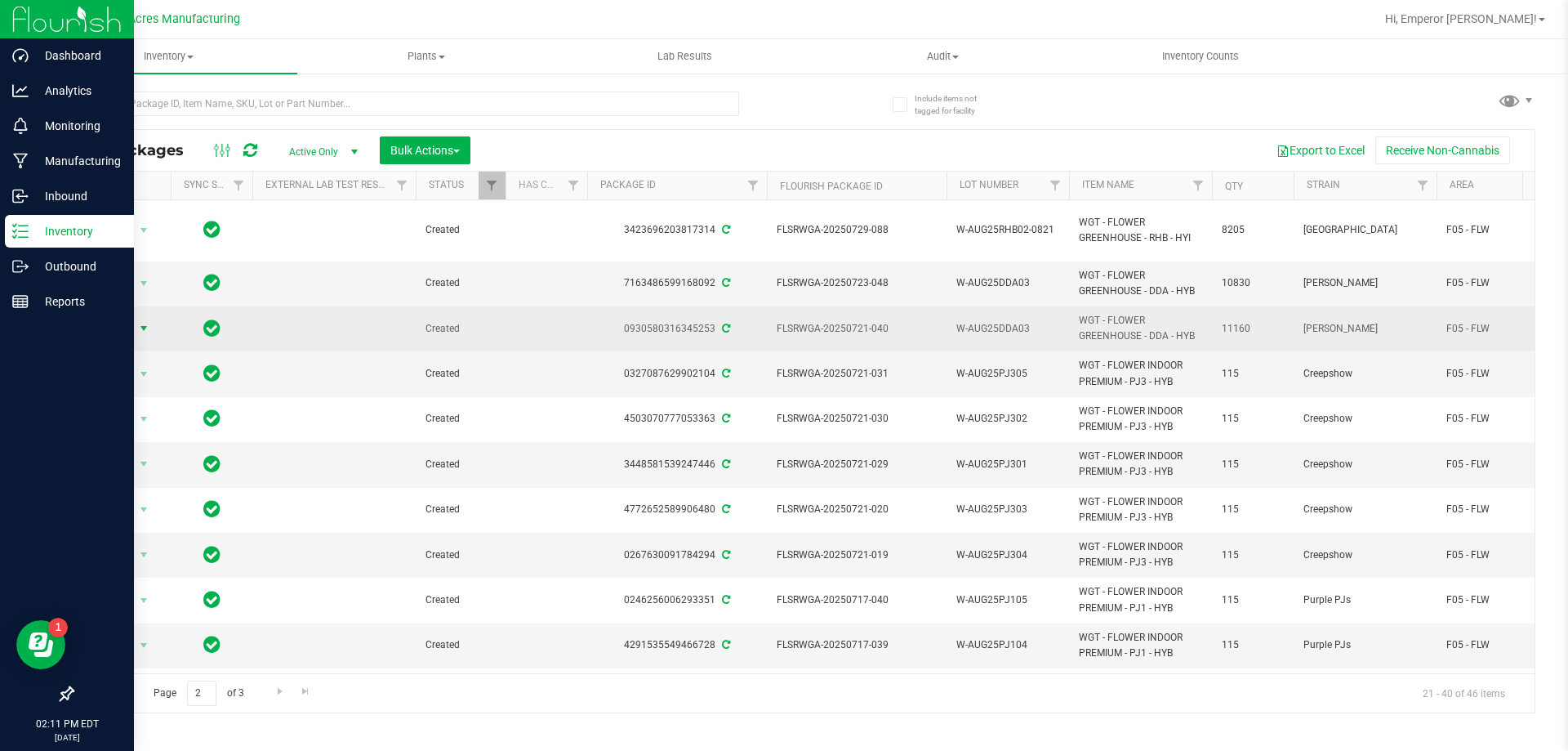
click at [121, 317] on span "Action" at bounding box center [111, 328] width 44 height 23
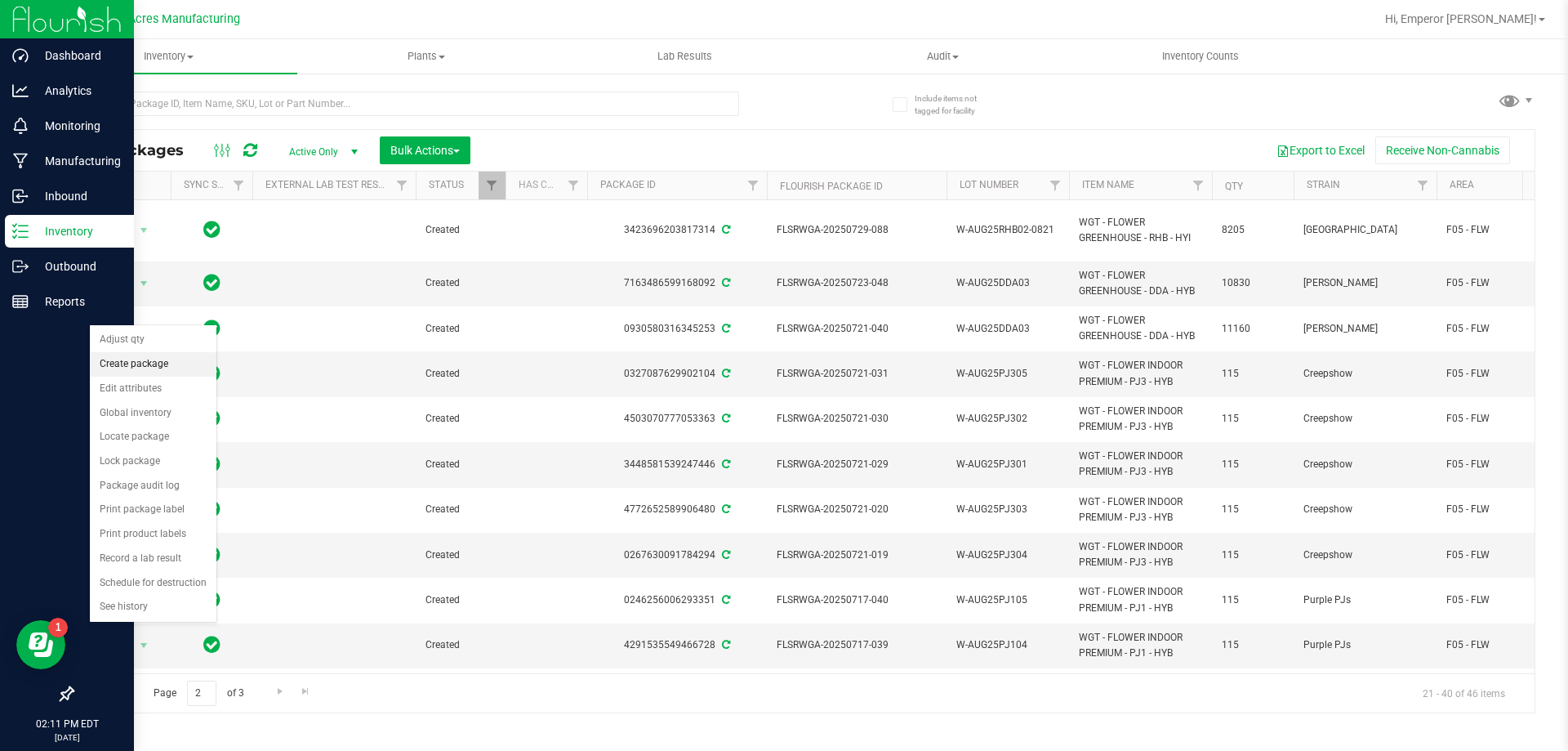
click at [135, 368] on li "Create package" at bounding box center [153, 365] width 127 height 25
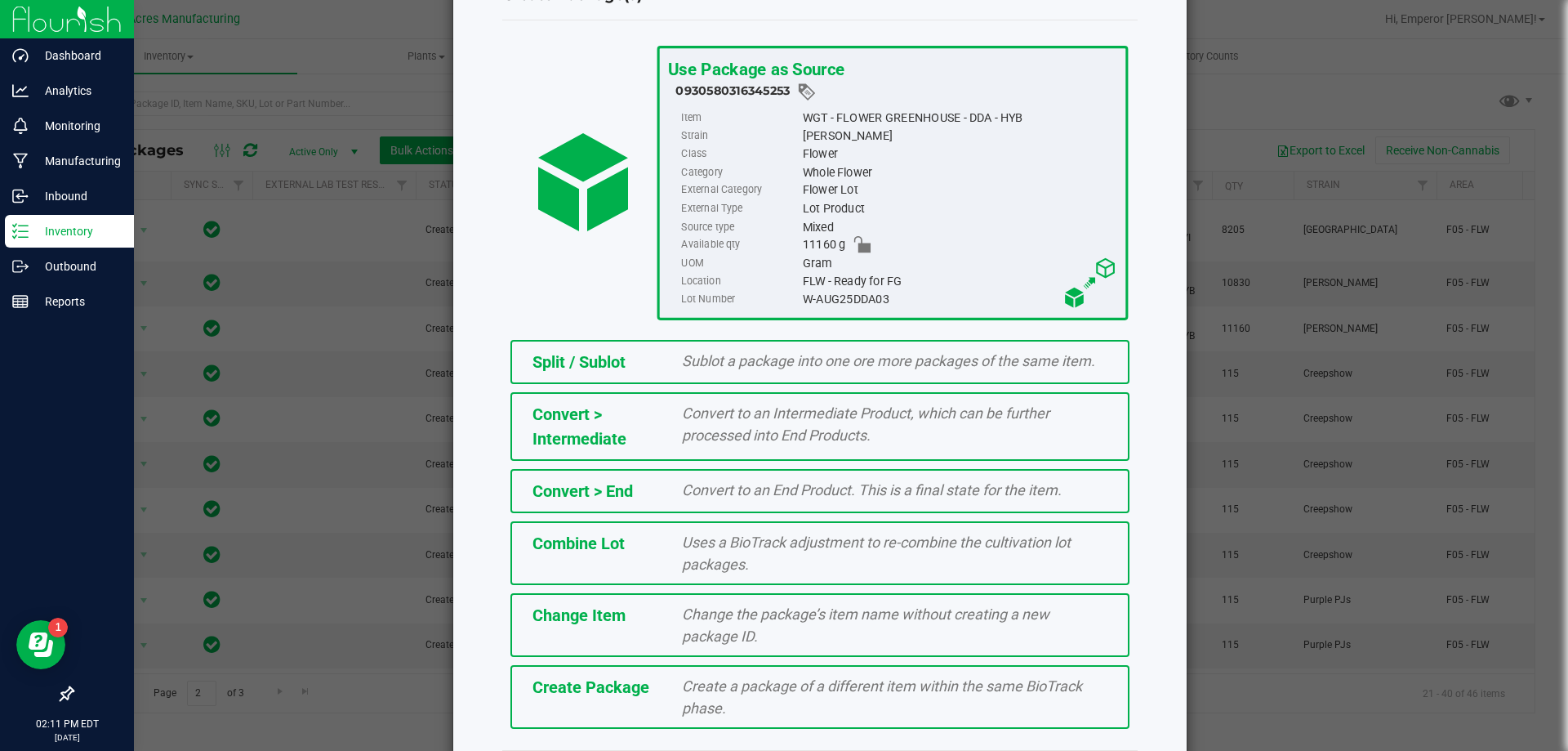
scroll to position [118, 0]
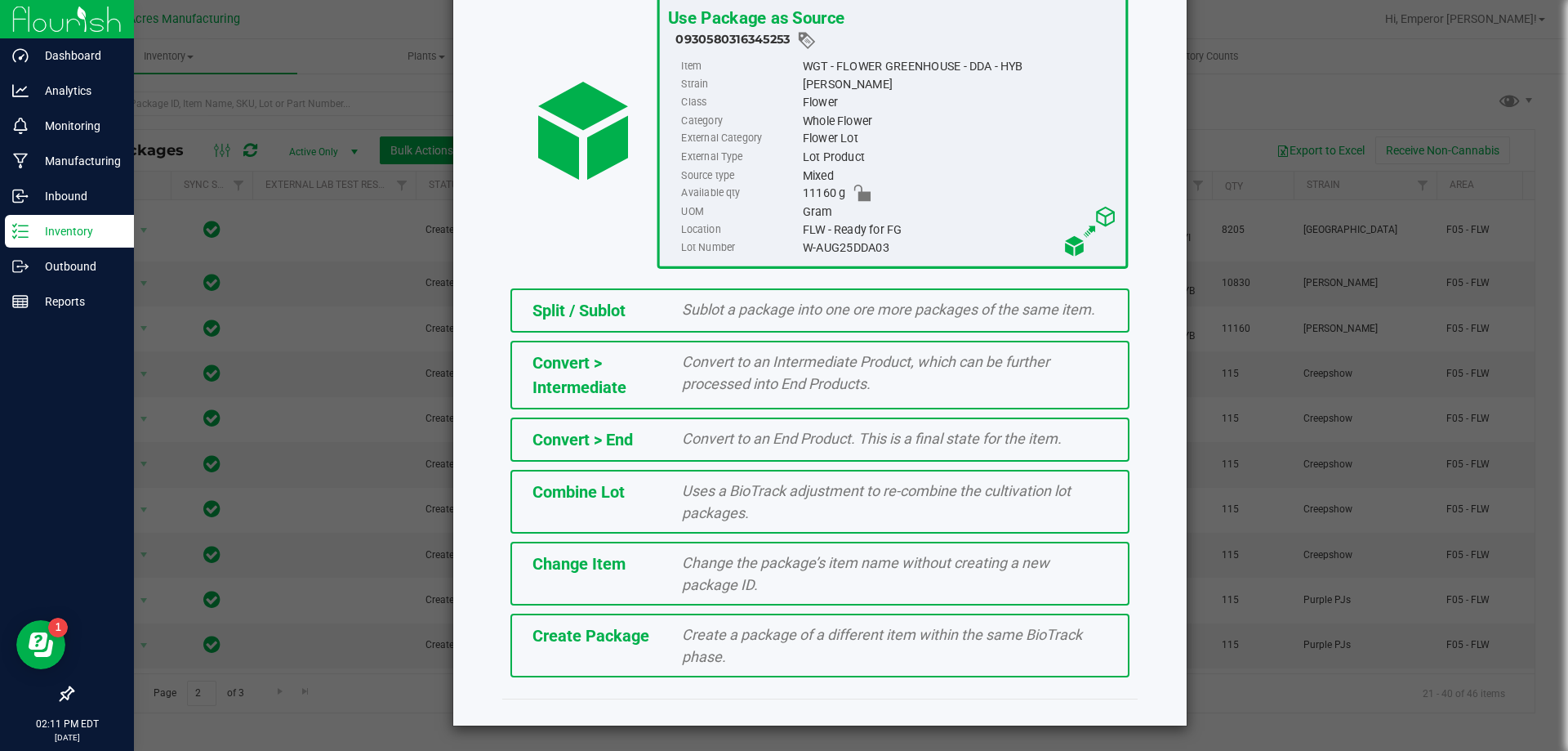
click at [684, 643] on span "Create a package of a different item within the same BioTrack phase." at bounding box center [882, 645] width 400 height 39
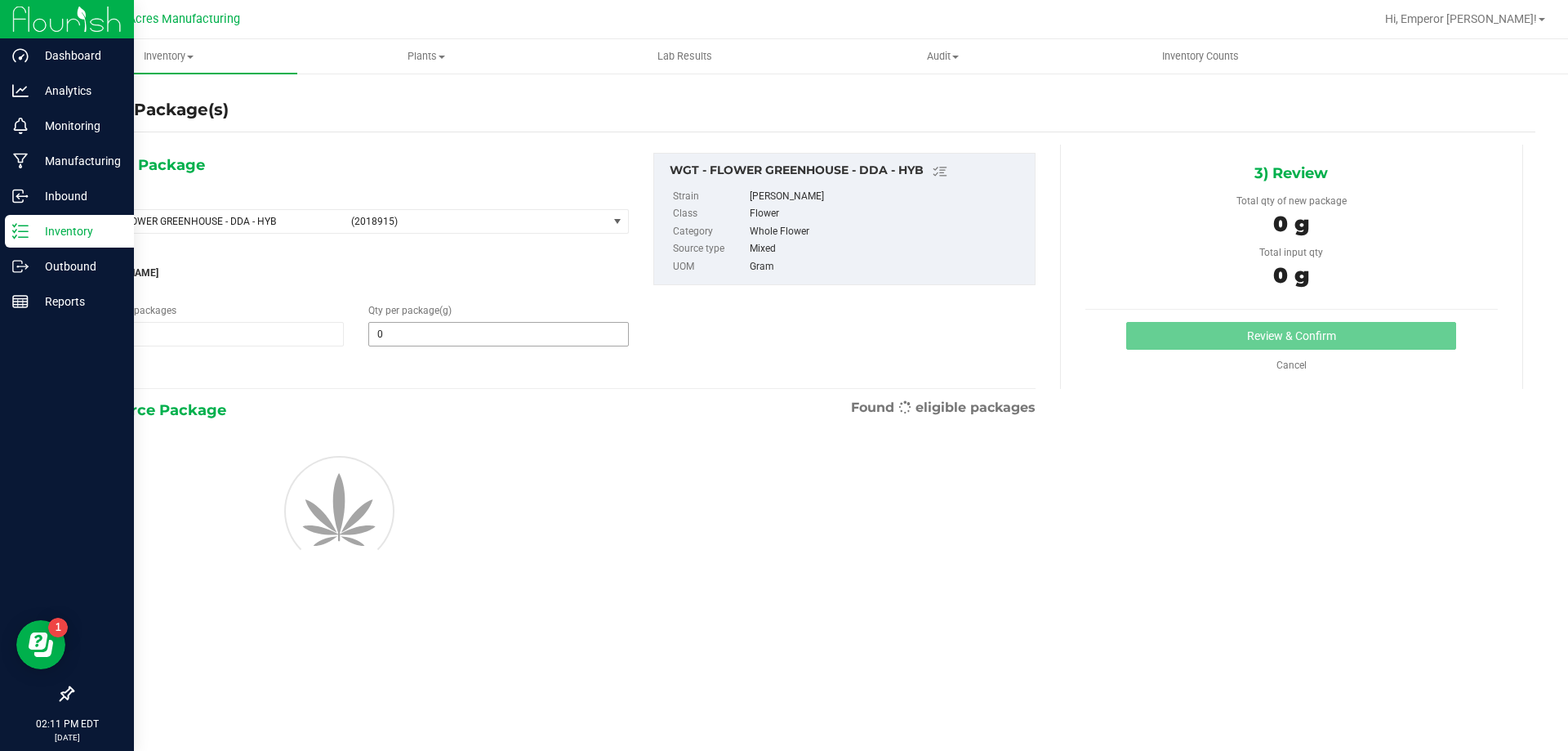
type input "0.0000"
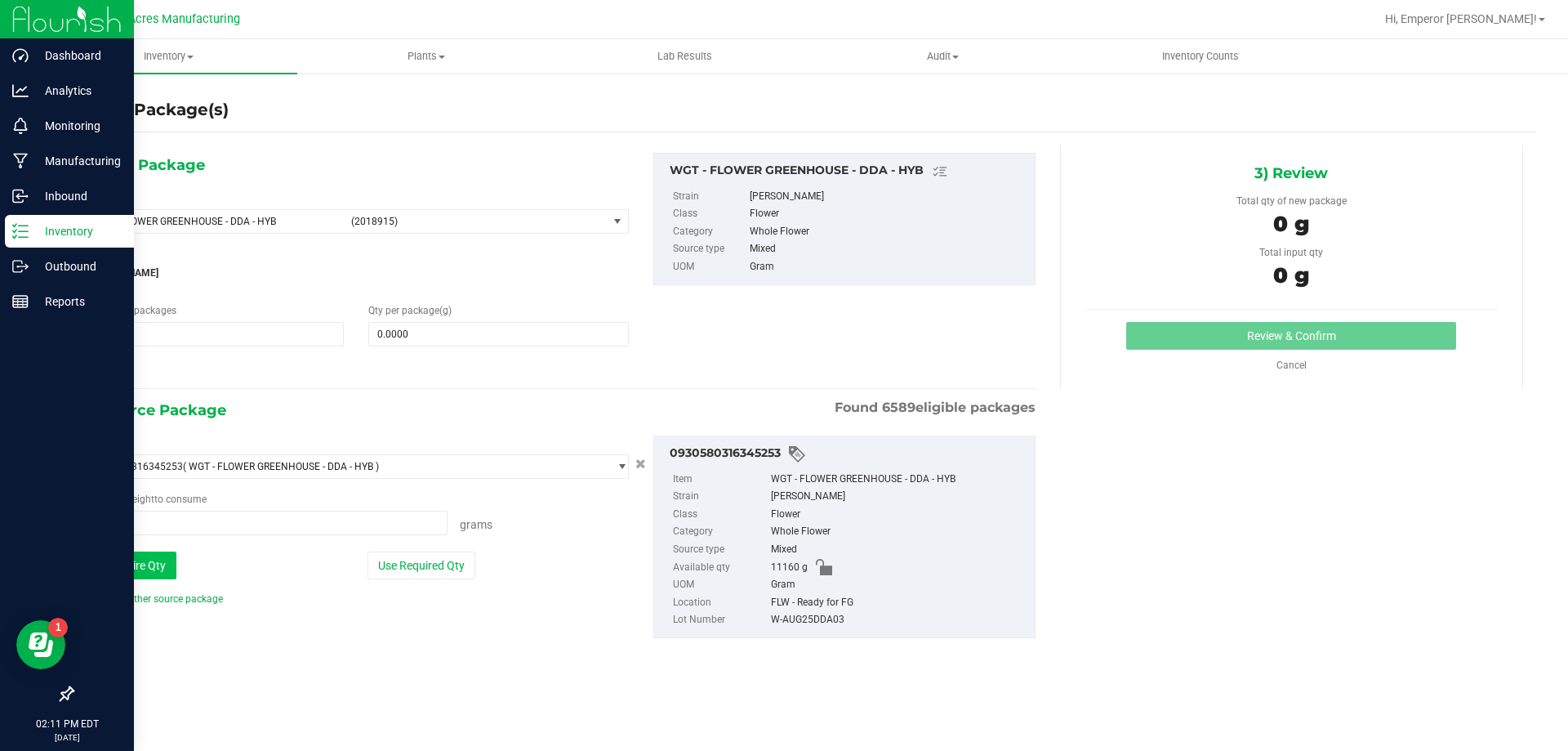
click at [153, 573] on button "Use Entire Qty" at bounding box center [130, 565] width 92 height 28
type input "11160.0000 g"
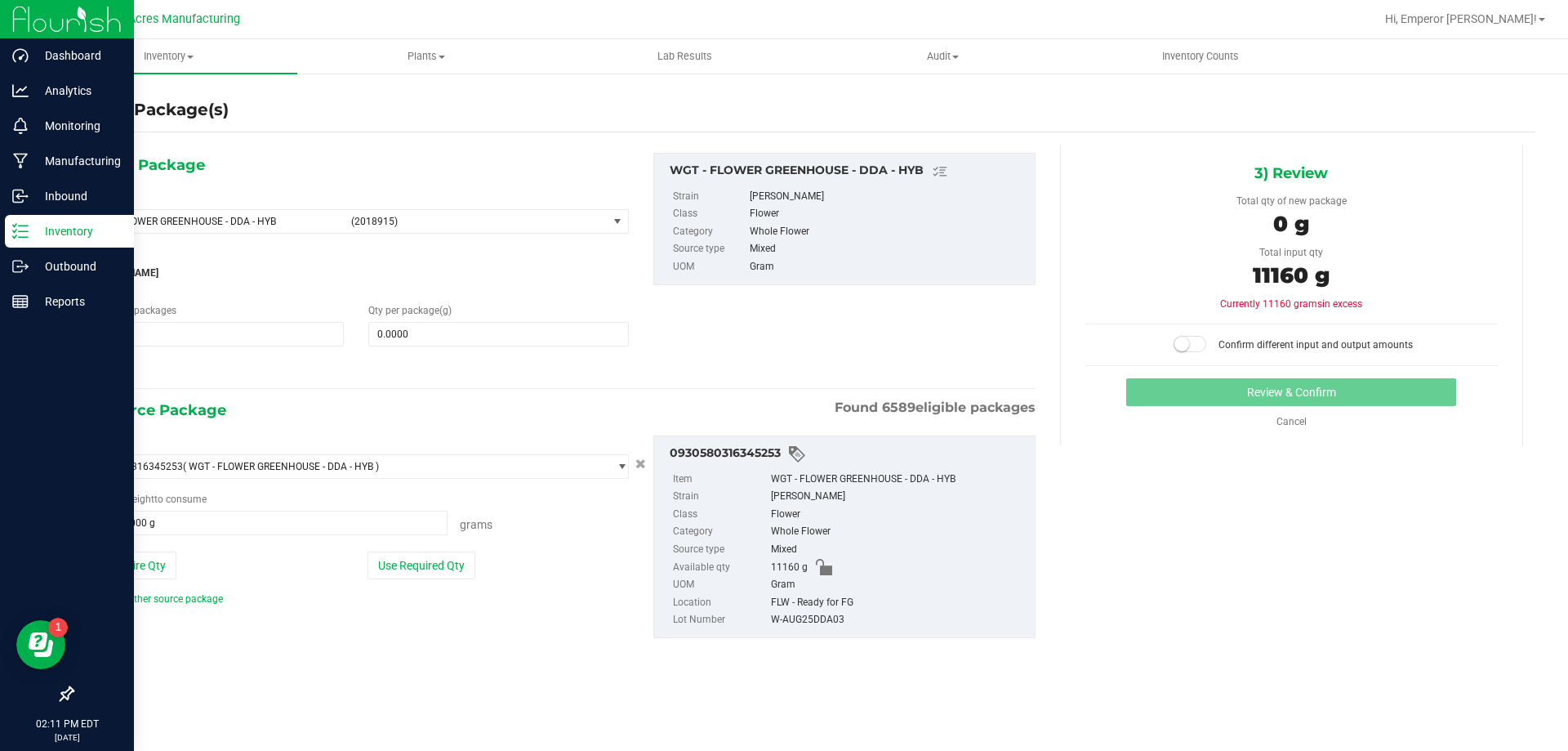
click at [169, 605] on div "Add another source package" at bounding box center [166, 598] width 163 height 15
click at [167, 598] on link "Add another source package" at bounding box center [154, 598] width 138 height 12
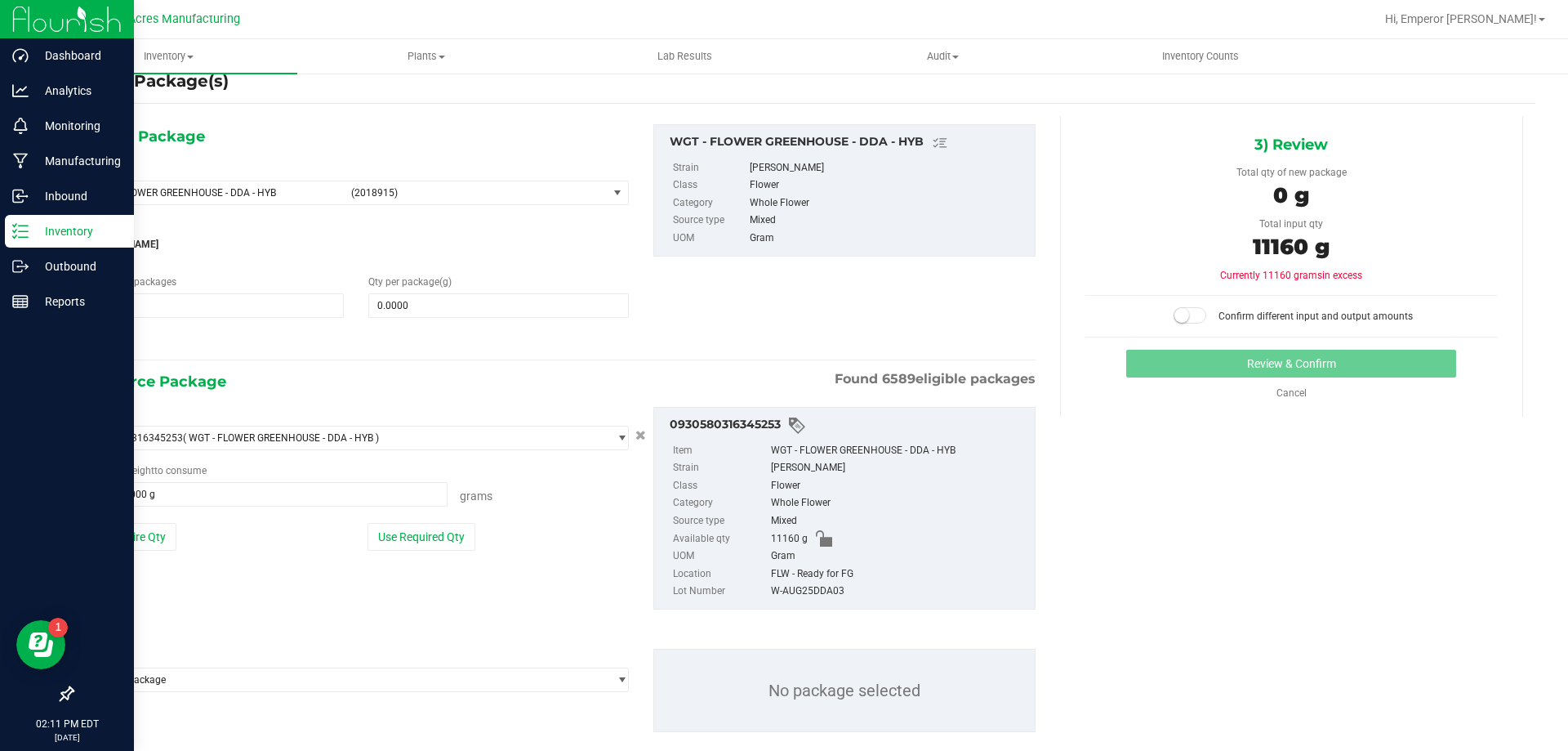
scroll to position [57, 0]
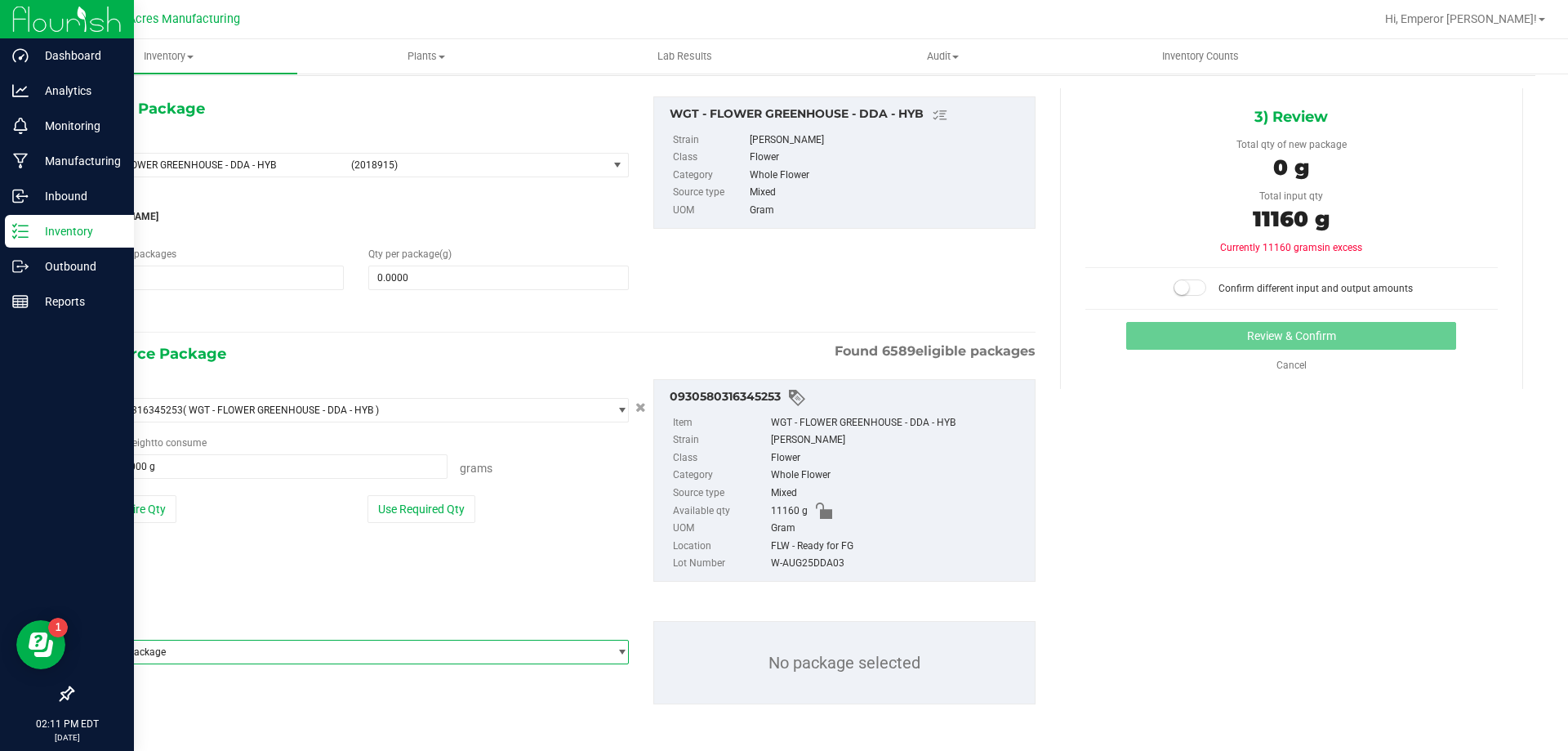
click at [174, 658] on span "Select package" at bounding box center [346, 652] width 523 height 23
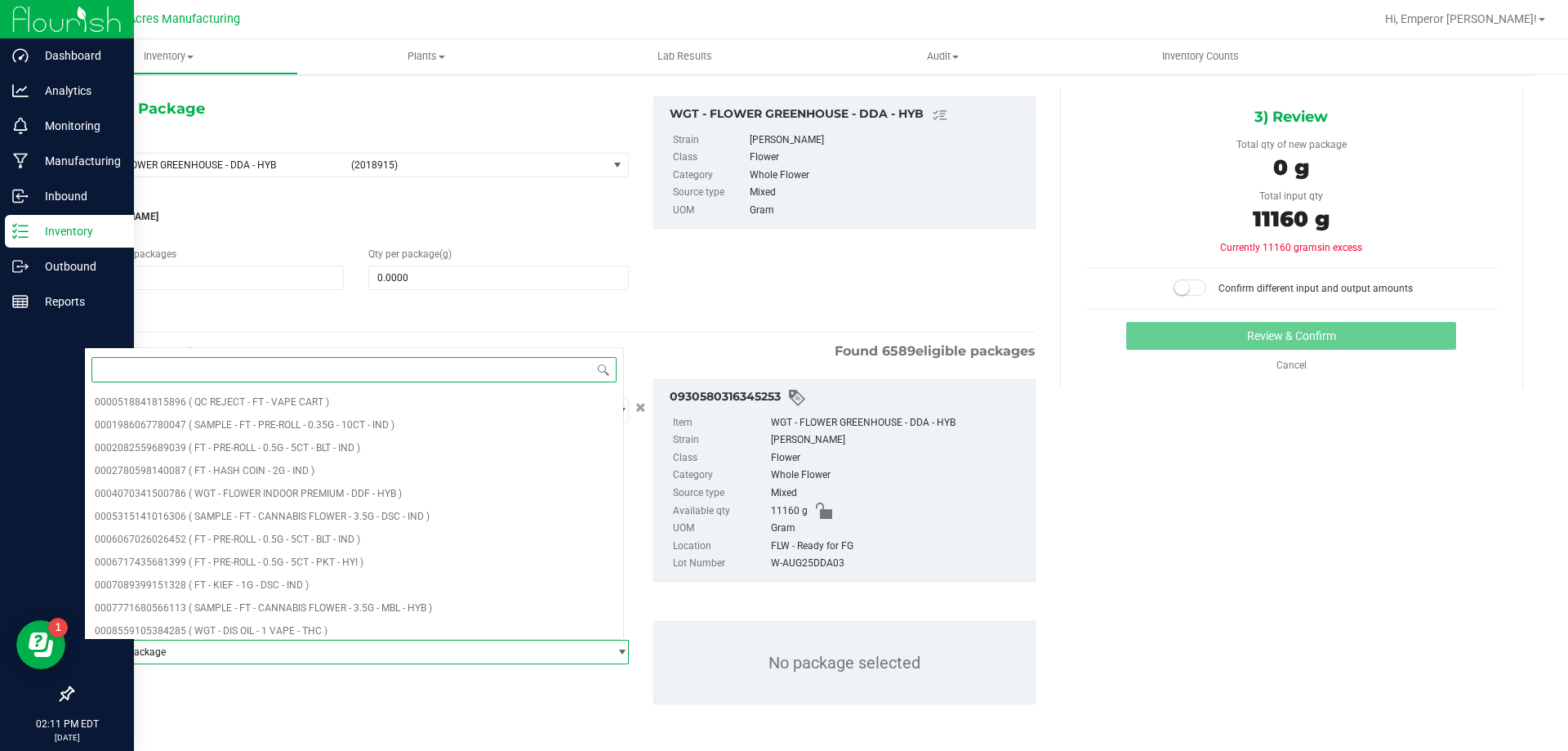
paste input "7163486599168092"
type input "7163486599168092"
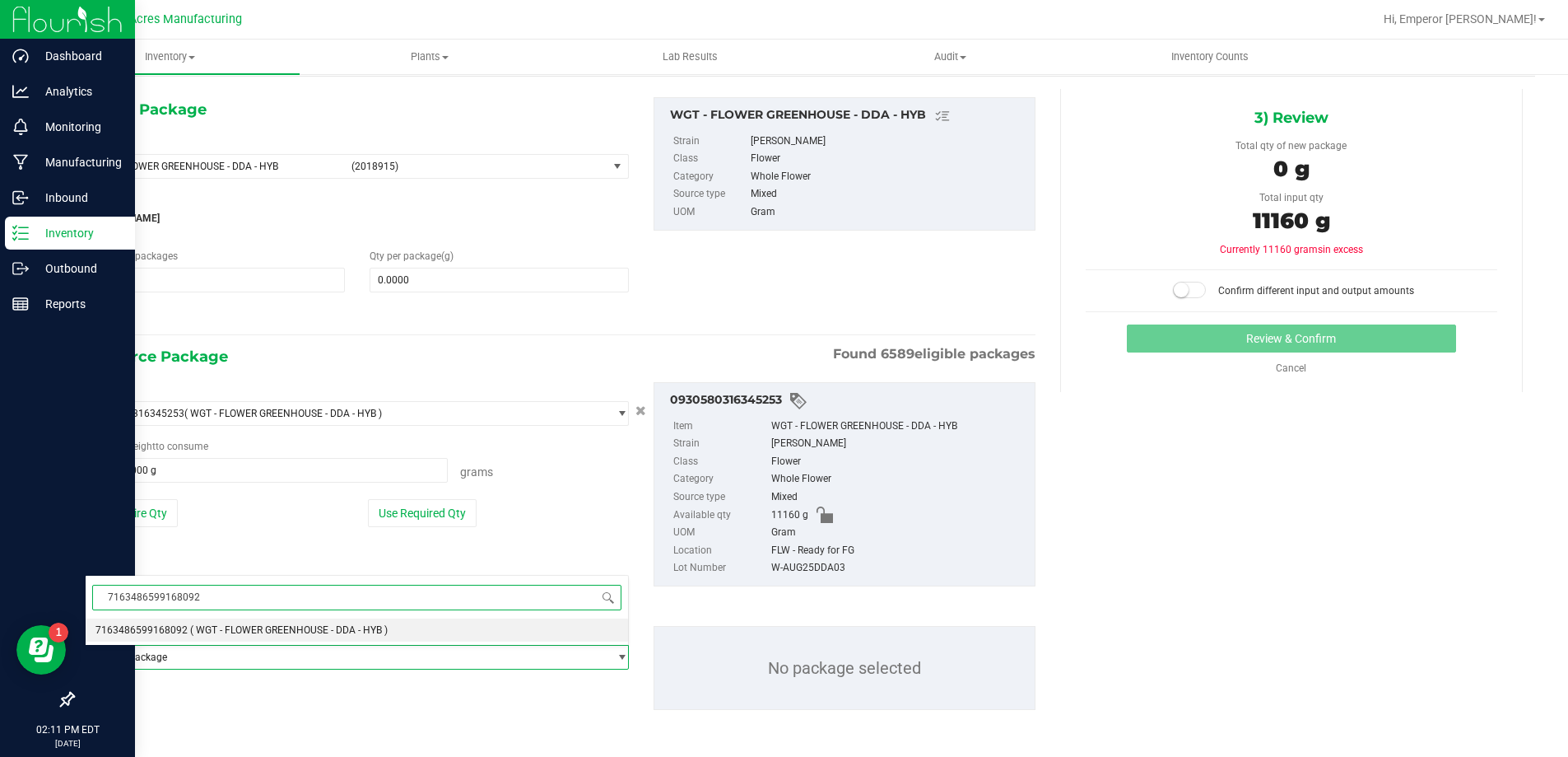
click at [219, 635] on span "( WGT - FLOWER GREENHOUSE - DDA - HYB )" at bounding box center [289, 630] width 198 height 12
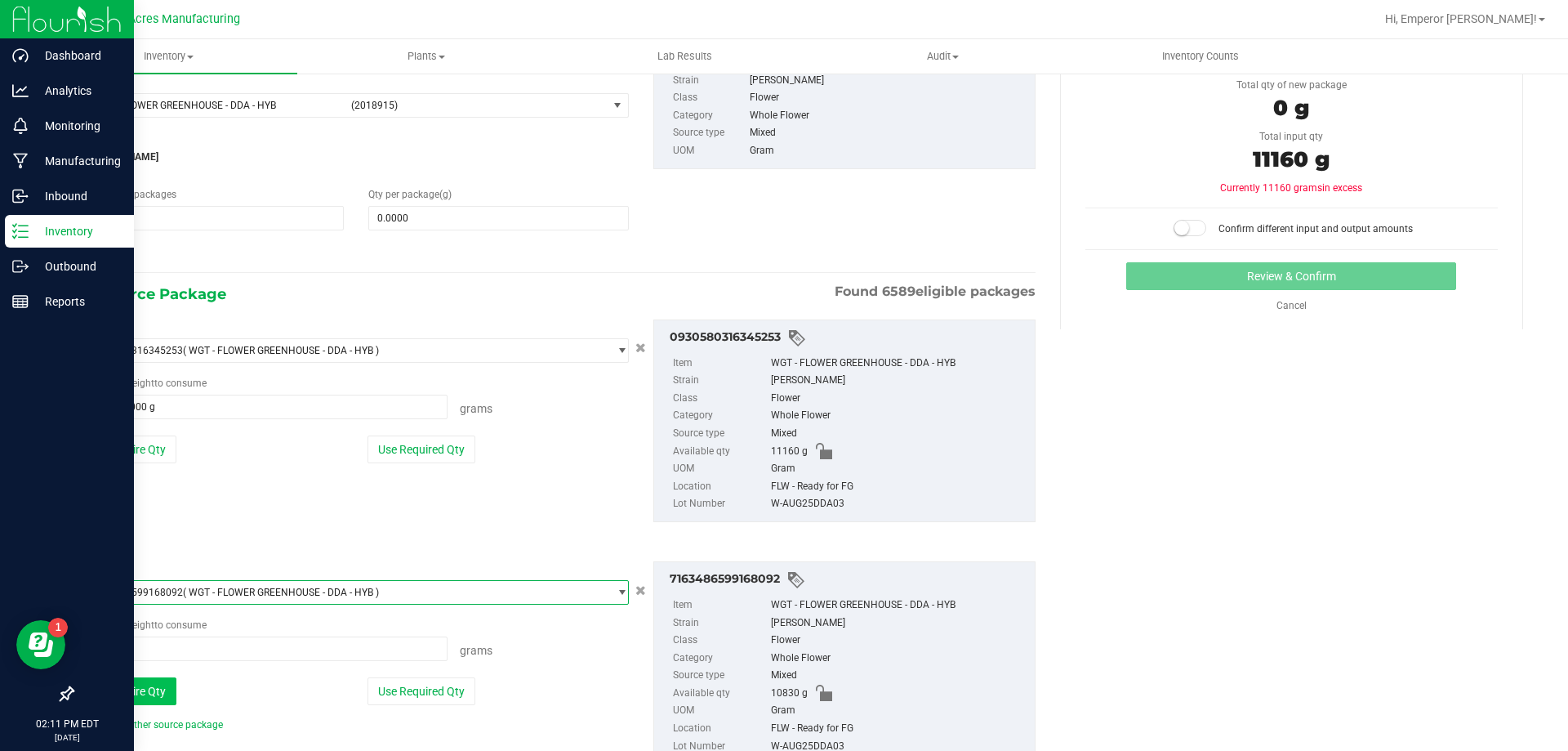
scroll to position [176, 0]
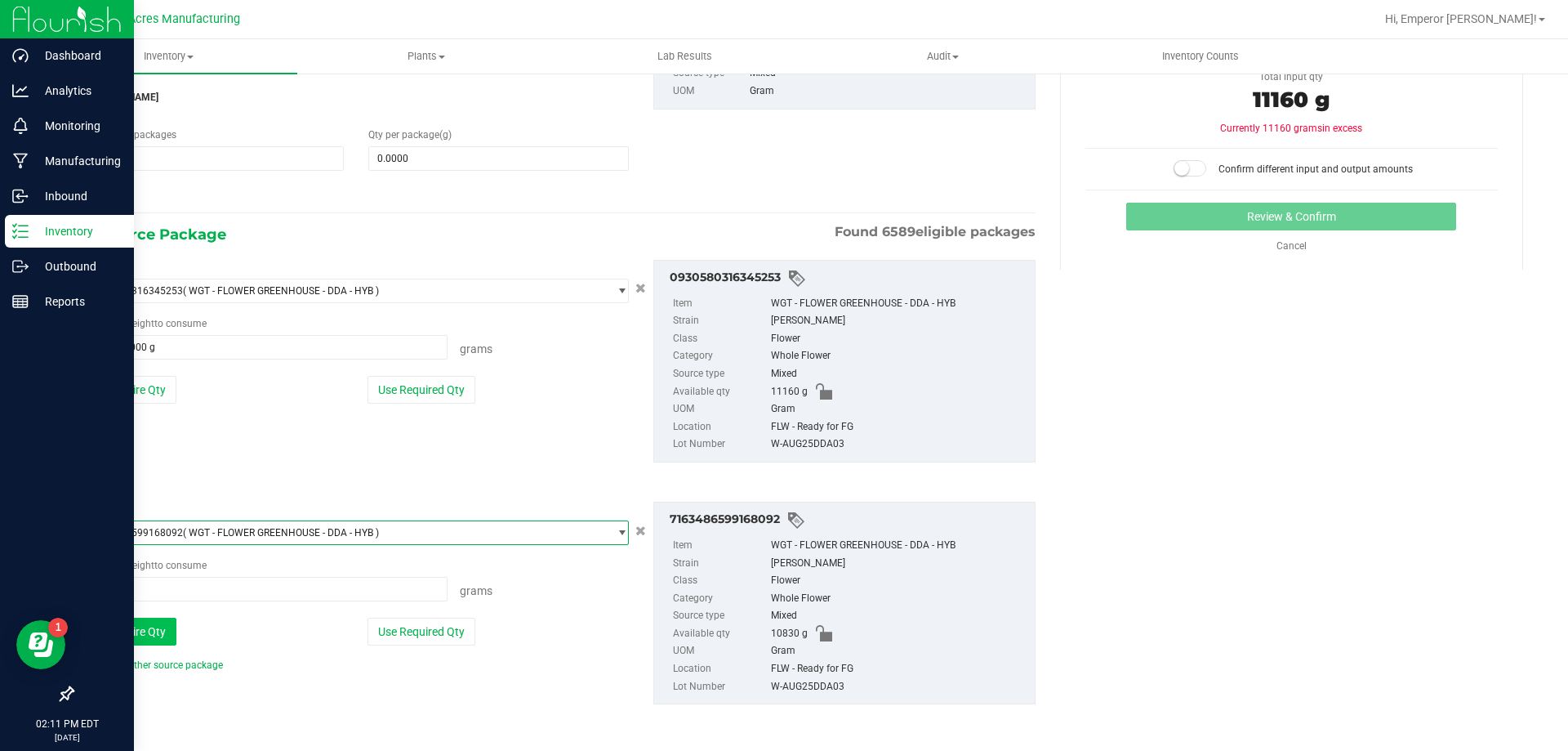
click at [138, 641] on button "Use Entire Qty" at bounding box center [130, 631] width 92 height 28
type input "10830.0000 g"
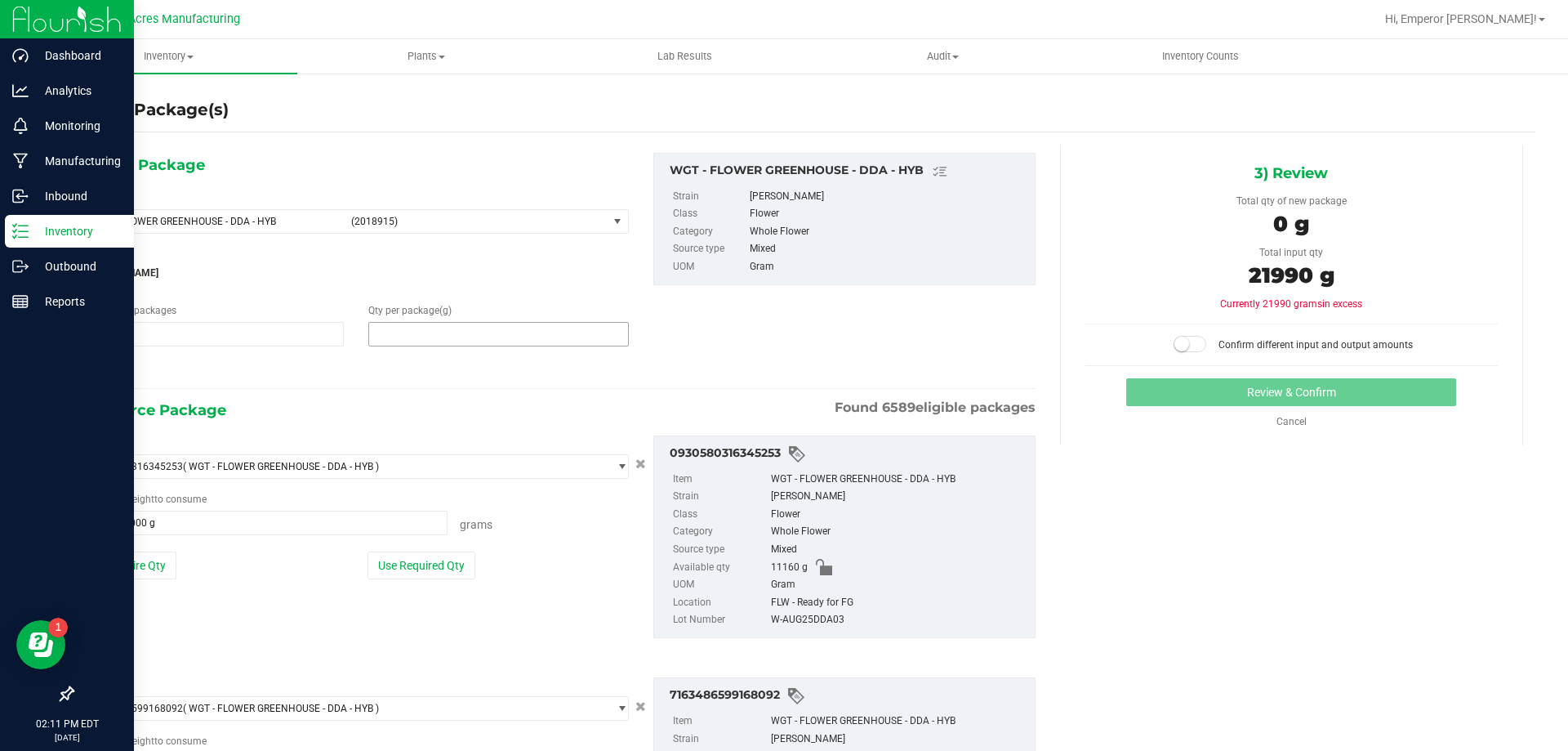
click at [485, 333] on span at bounding box center [498, 335] width 260 height 25
type input "21990"
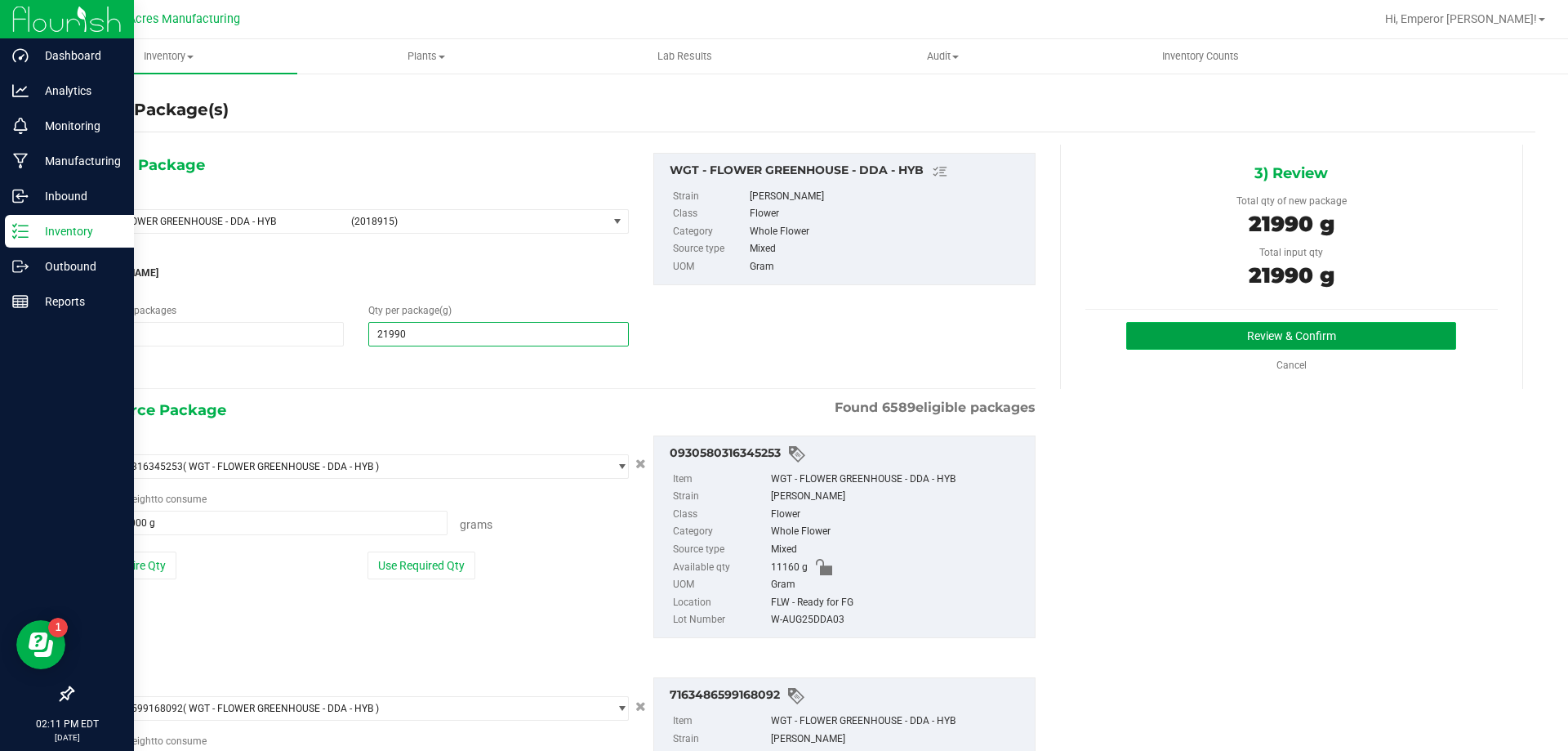
type input "21,990.0000"
click at [1196, 339] on button "Review & Confirm" at bounding box center [1291, 336] width 330 height 28
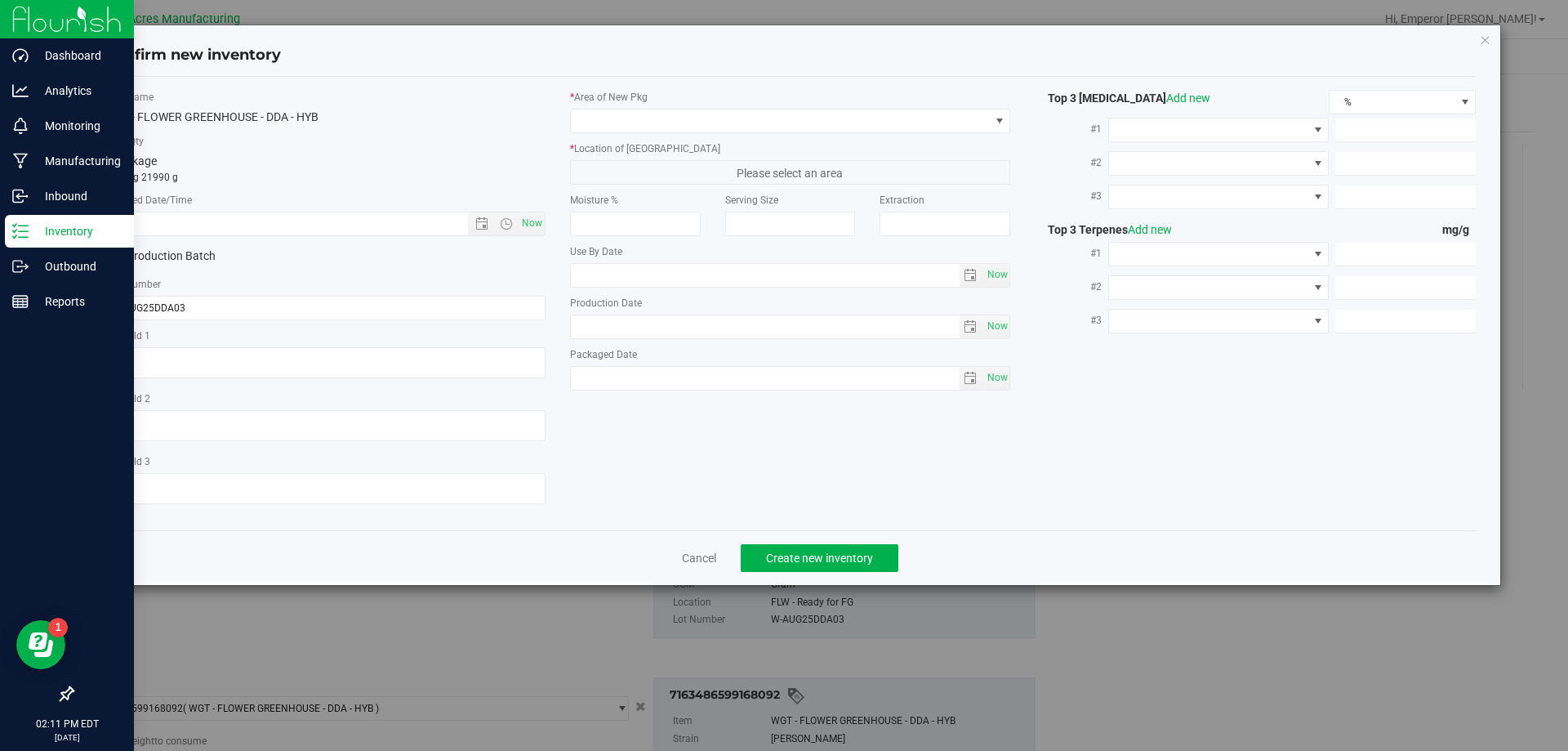
type textarea "DEP"
click at [528, 222] on span "Now" at bounding box center [532, 223] width 28 height 24
type input "[DATE] 2:11 PM"
click at [205, 318] on input "W-AUG25DDA03" at bounding box center [325, 308] width 441 height 25
type input "W-AUG25DDA03-0828"
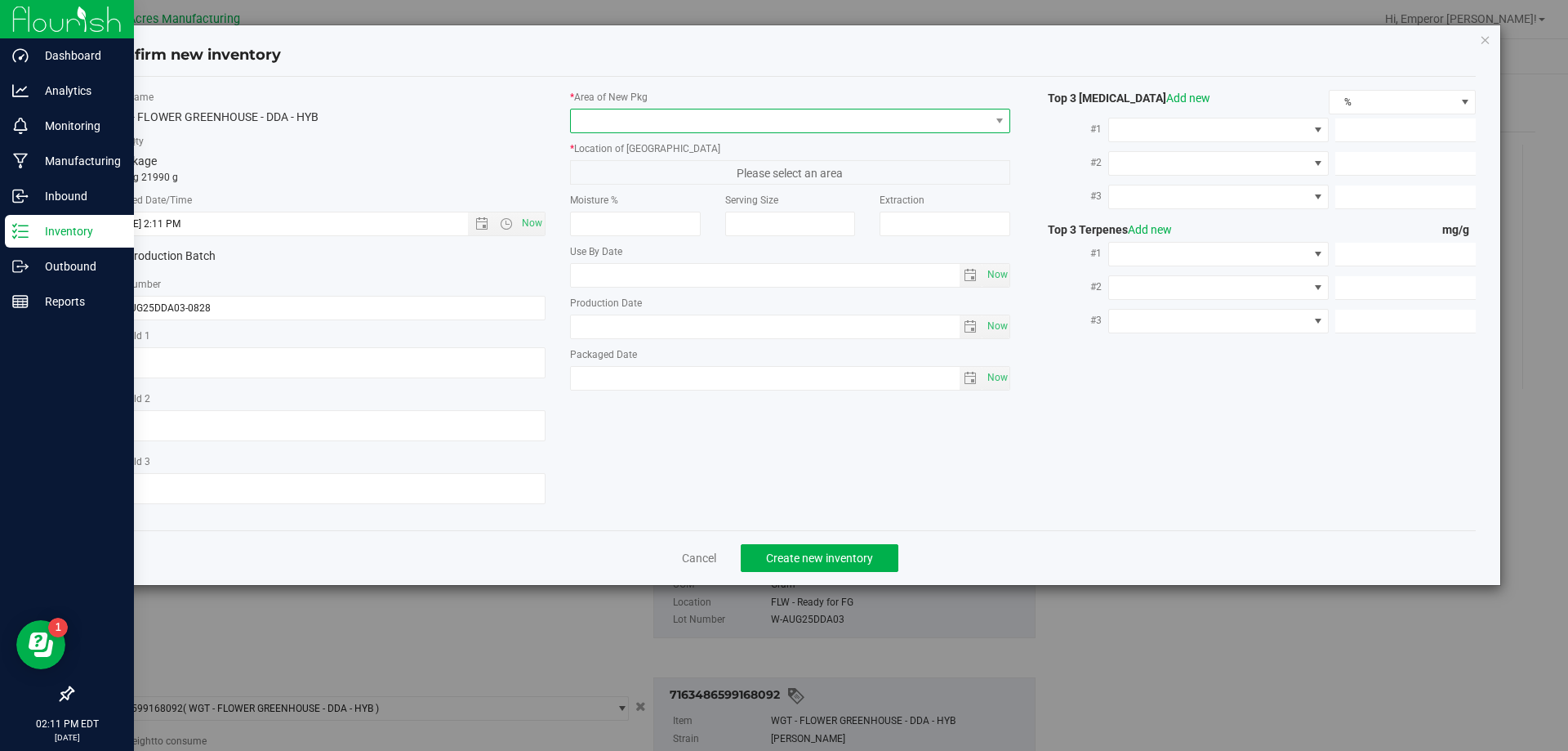
click at [872, 118] on span at bounding box center [780, 121] width 419 height 23
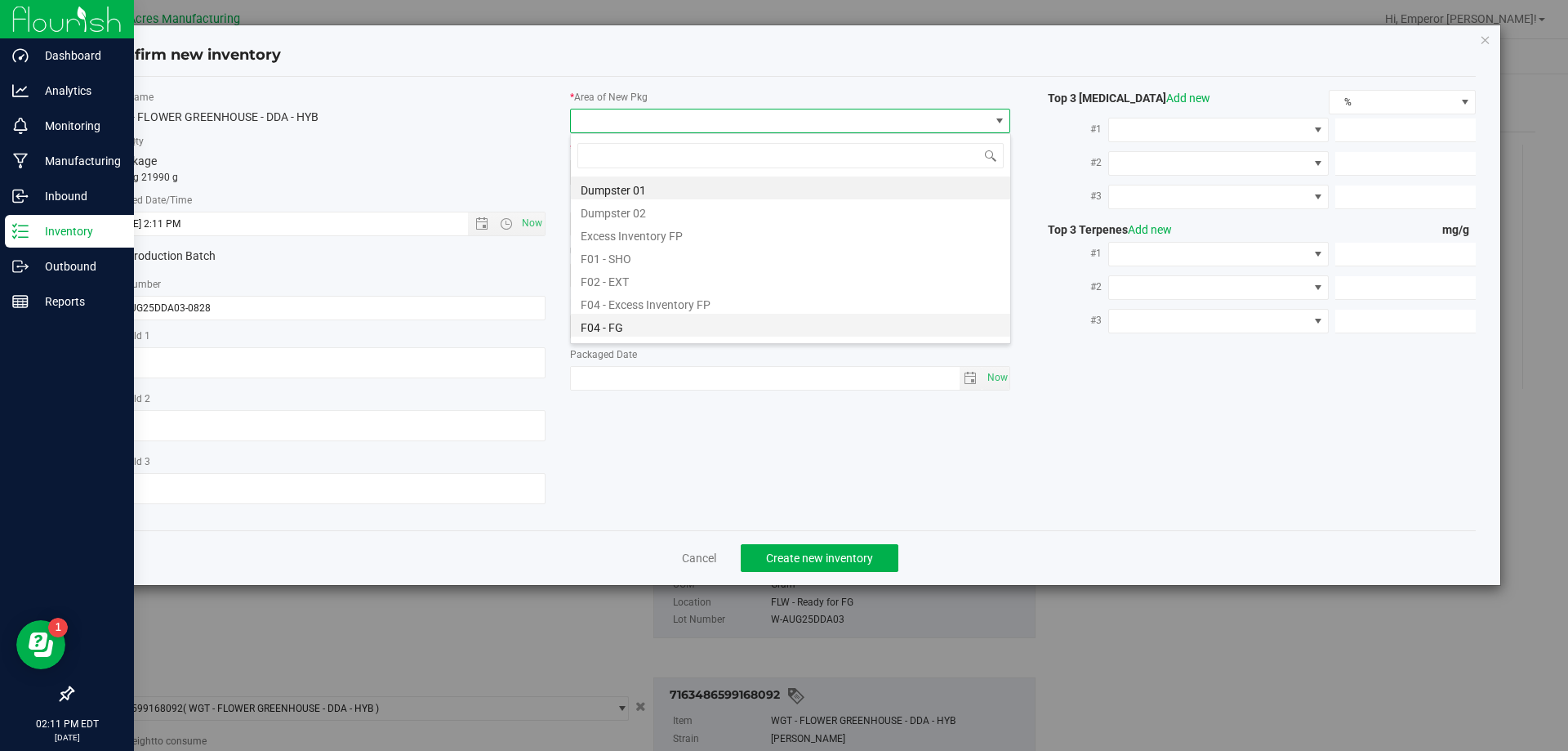
scroll to position [82, 0]
click at [641, 313] on li "F05 - FLW" at bounding box center [790, 312] width 439 height 23
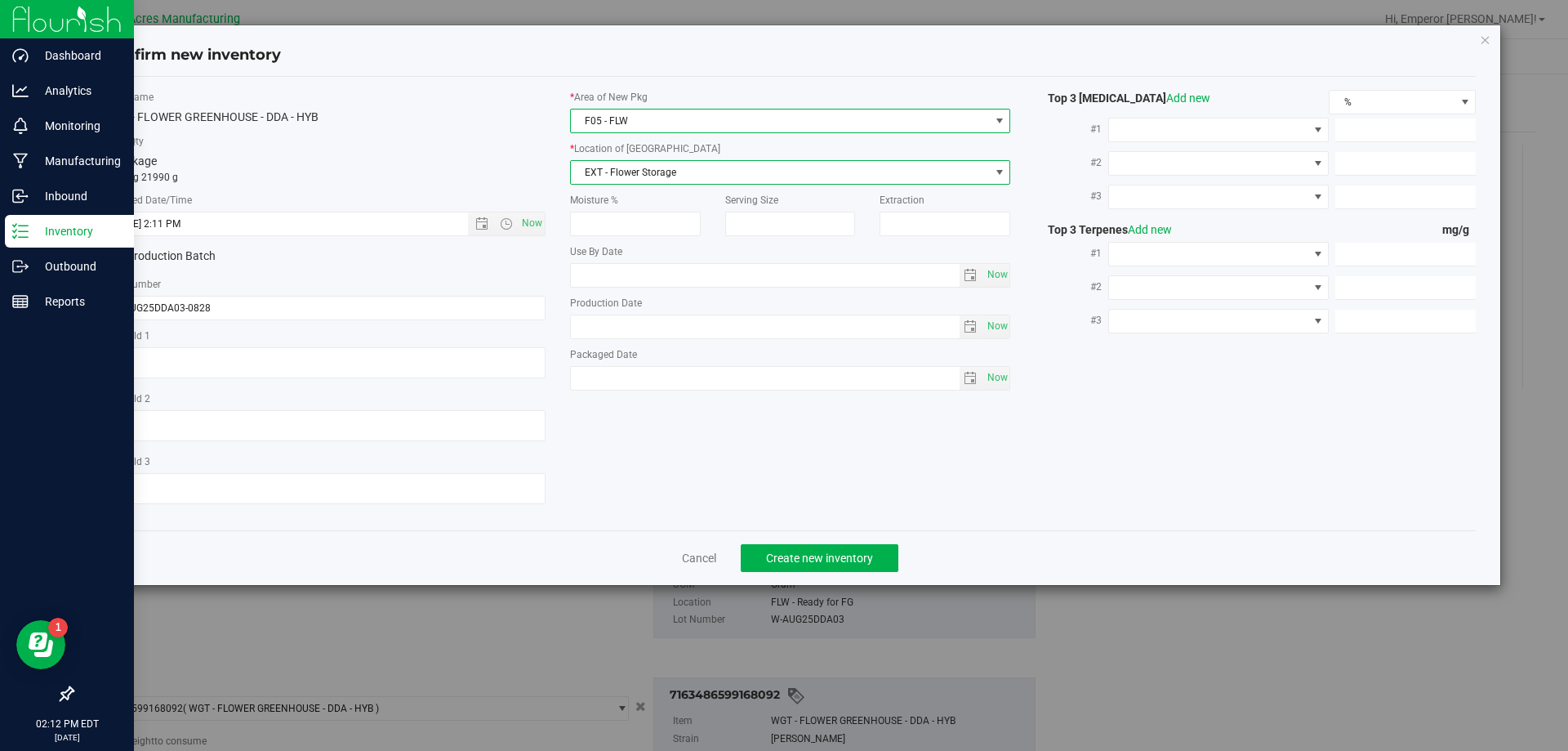
click at [664, 171] on span "EXT - Flower Storage" at bounding box center [780, 172] width 419 height 23
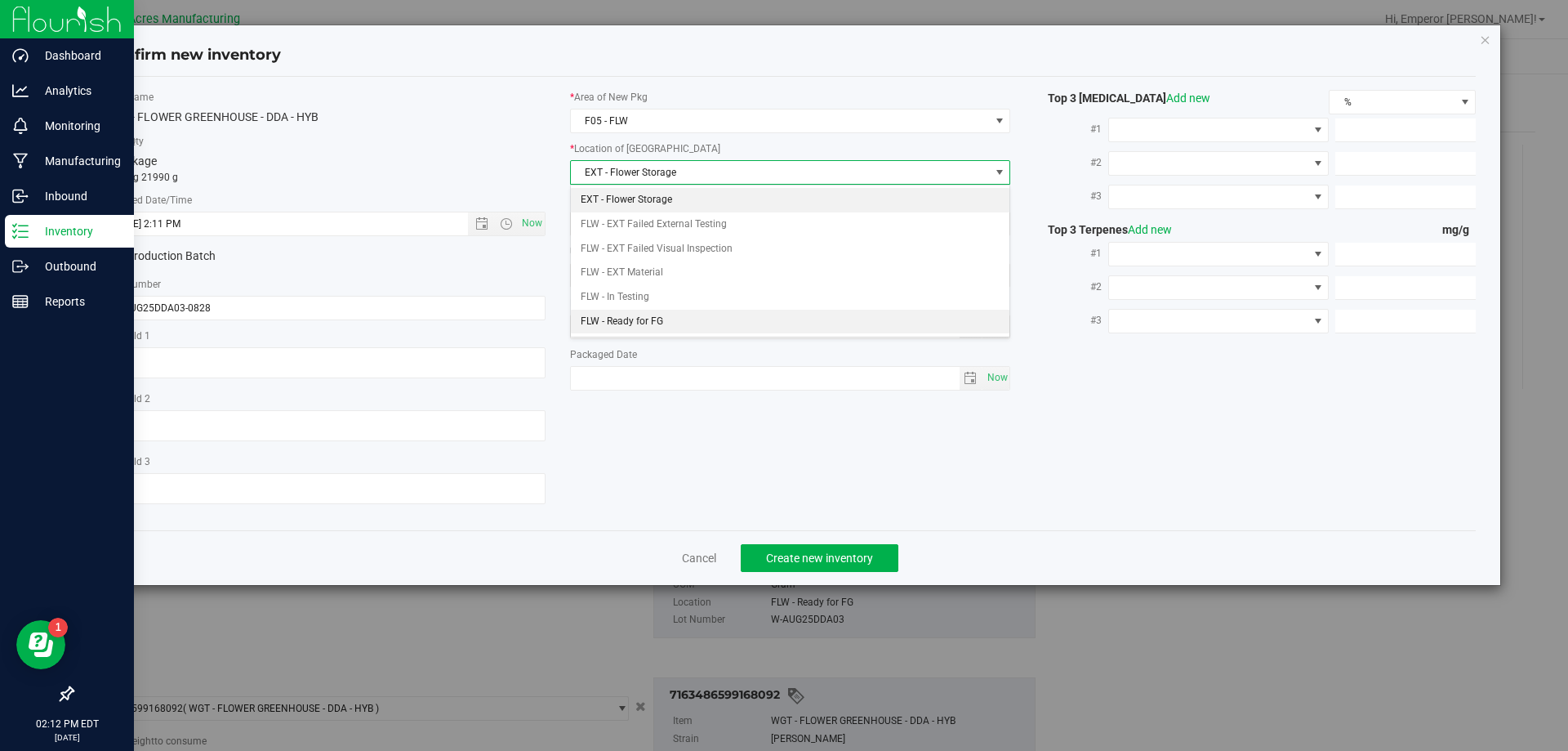
click at [633, 322] on li "FLW - Ready for FG" at bounding box center [790, 322] width 439 height 25
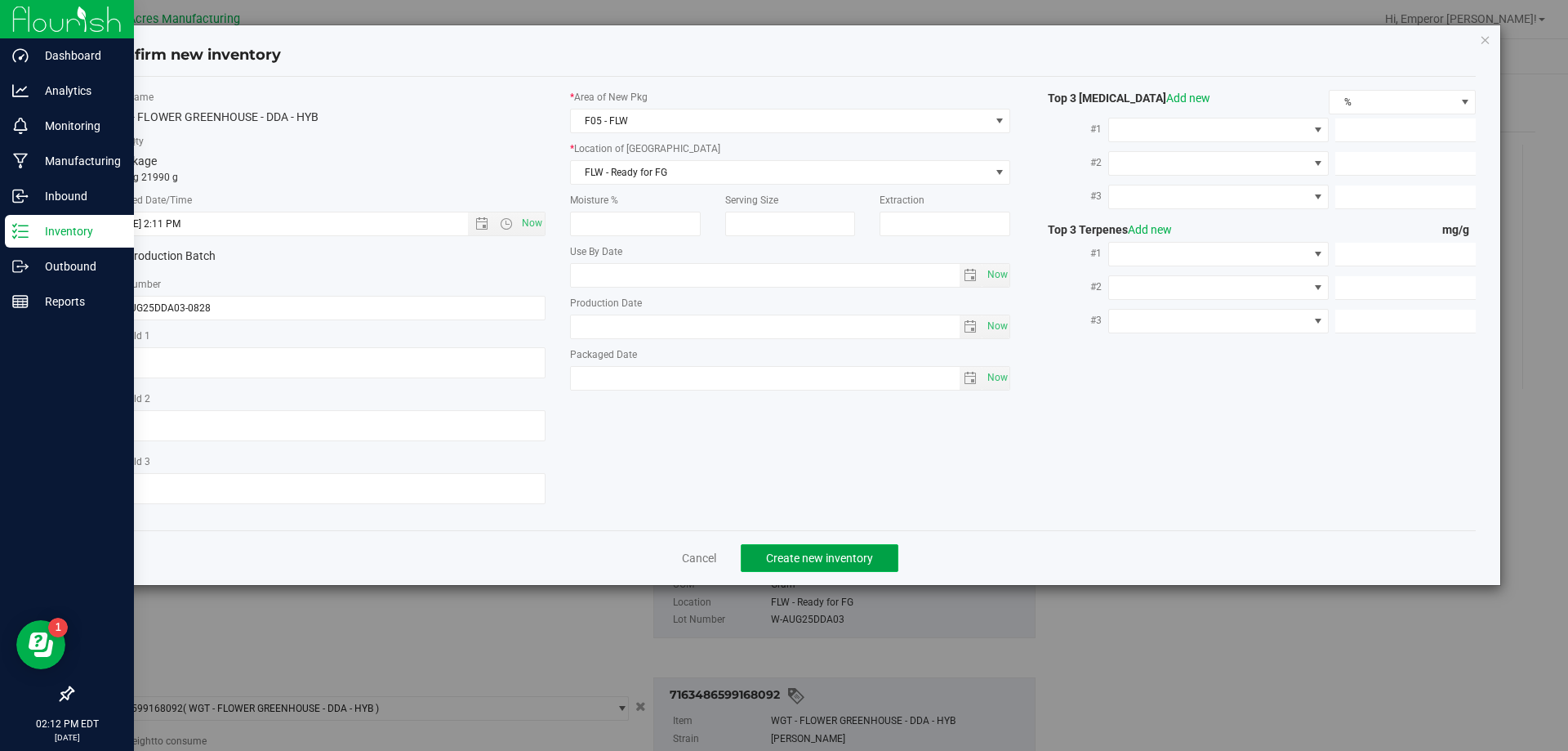
click at [805, 560] on span "Create new inventory" at bounding box center [819, 557] width 107 height 13
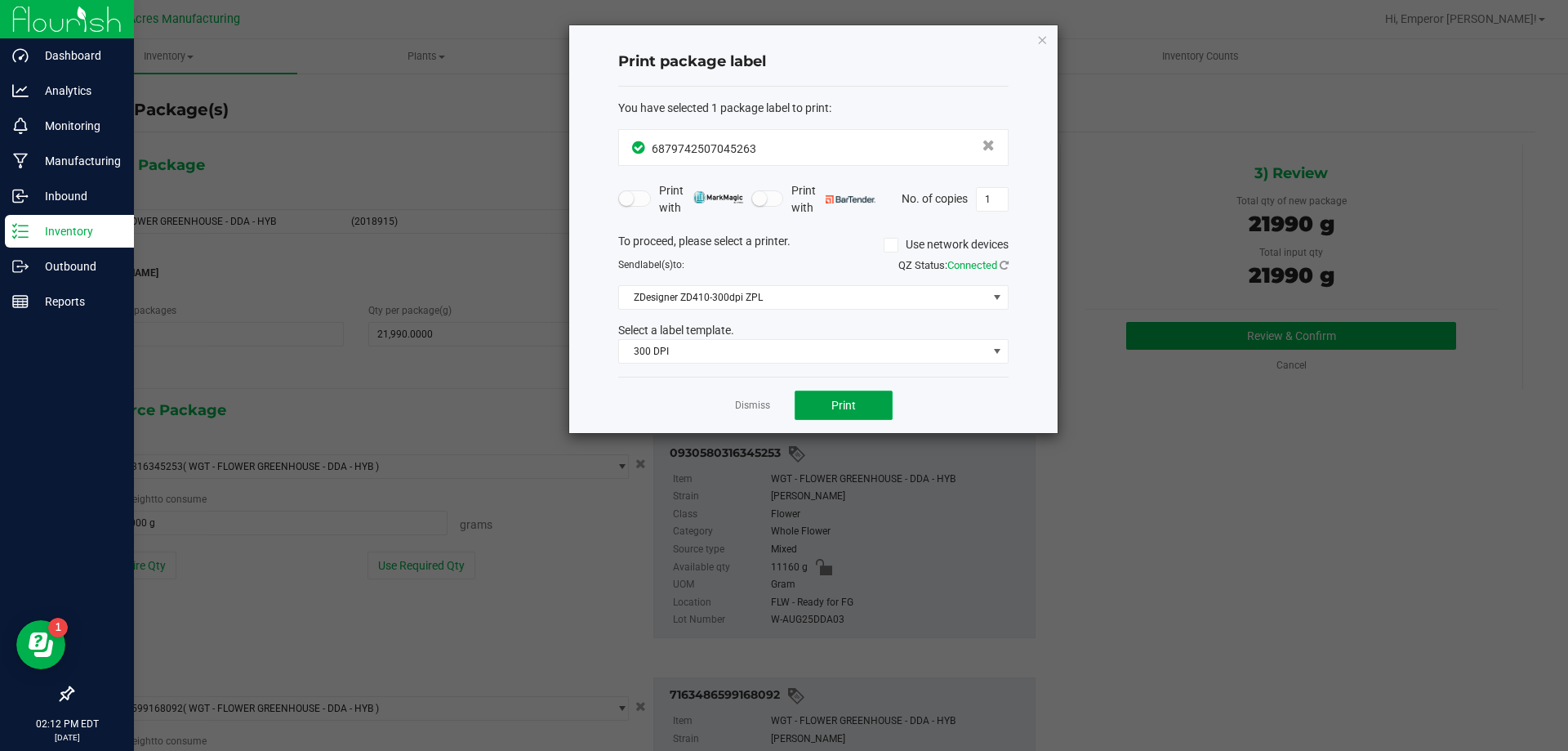
click at [849, 397] on button "Print" at bounding box center [844, 405] width 98 height 29
click at [744, 404] on link "Dismiss" at bounding box center [752, 406] width 35 height 14
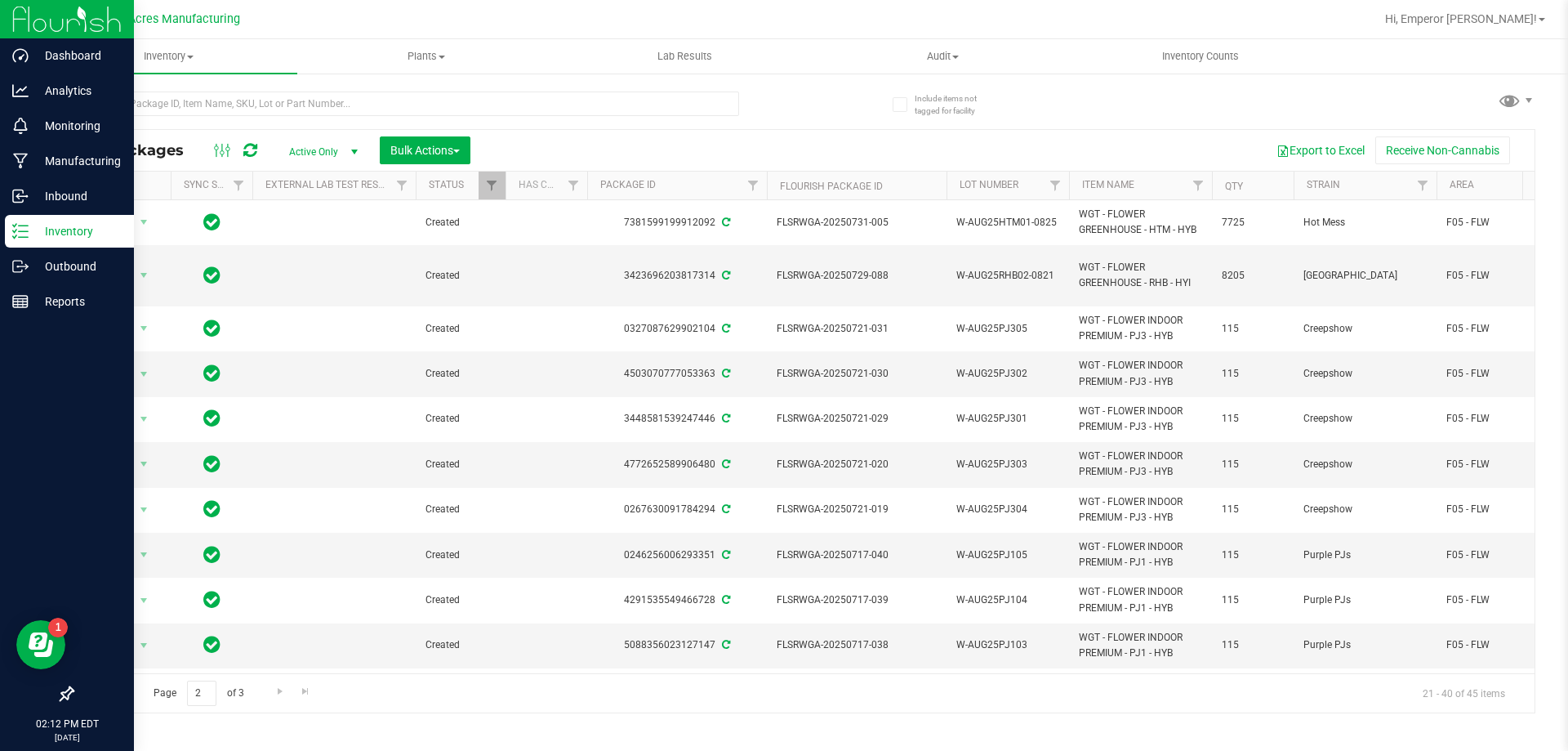
click at [130, 693] on div "Page 2 of 3 21 - 40 of 45 items" at bounding box center [803, 692] width 1462 height 39
click at [118, 688] on span "Go to the previous page" at bounding box center [117, 691] width 13 height 13
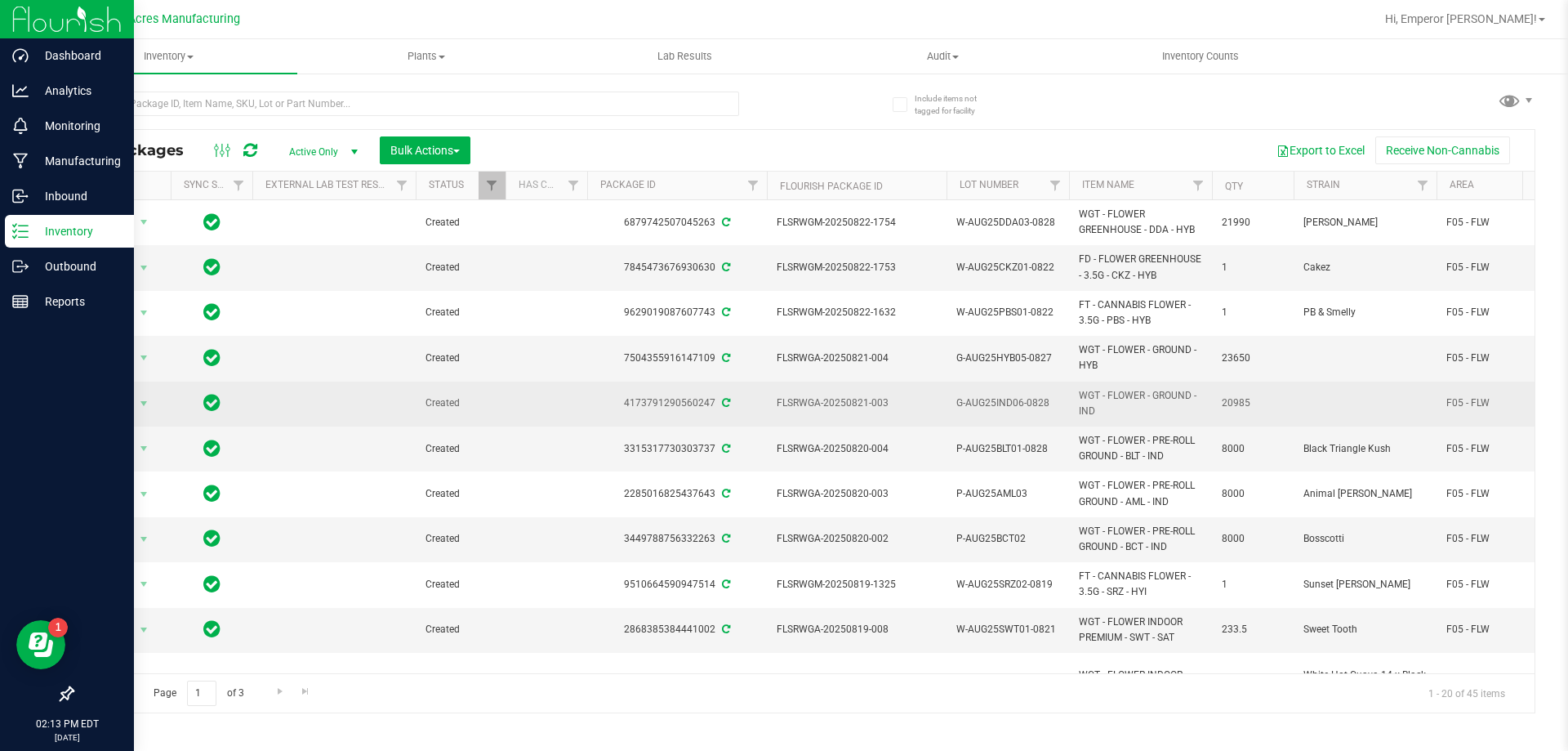
scroll to position [444, 0]
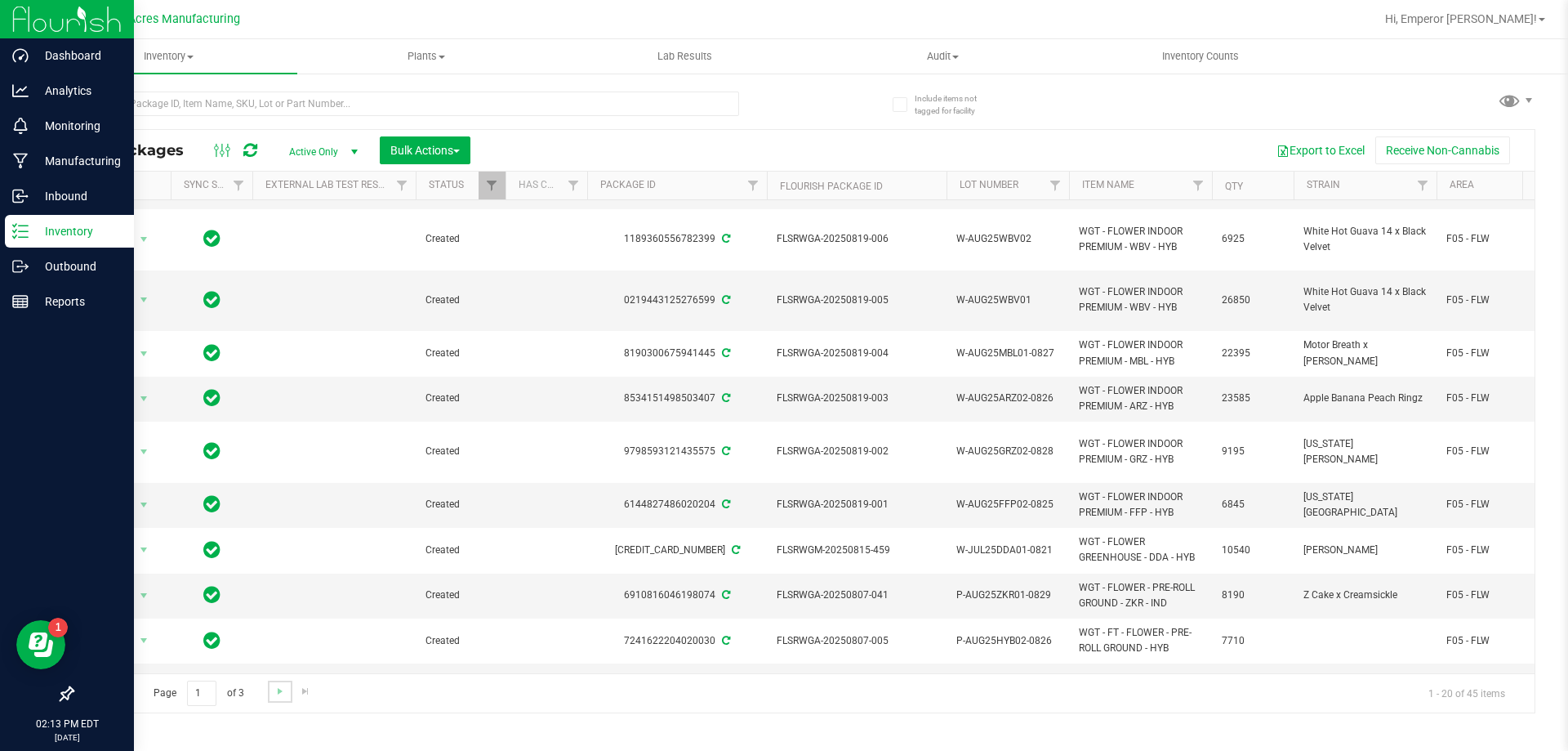
click at [273, 700] on link "Go to the next page" at bounding box center [280, 692] width 24 height 22
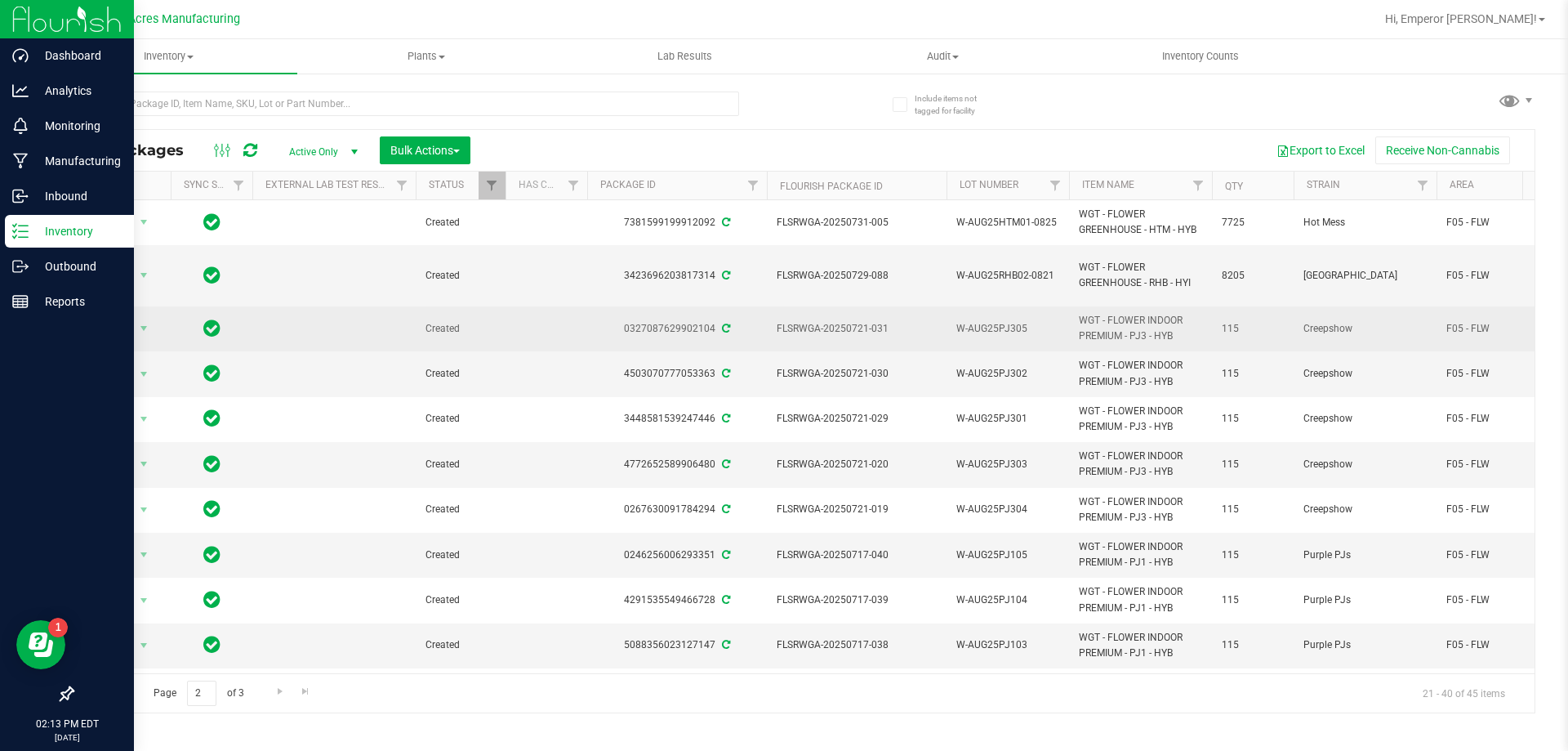
click at [1032, 321] on span "W-AUG25PJ305" at bounding box center [1008, 328] width 103 height 15
click at [1030, 316] on input "W-AUG25PJ305" at bounding box center [1005, 328] width 117 height 26
type input "W-AUG25PJ305-0829"
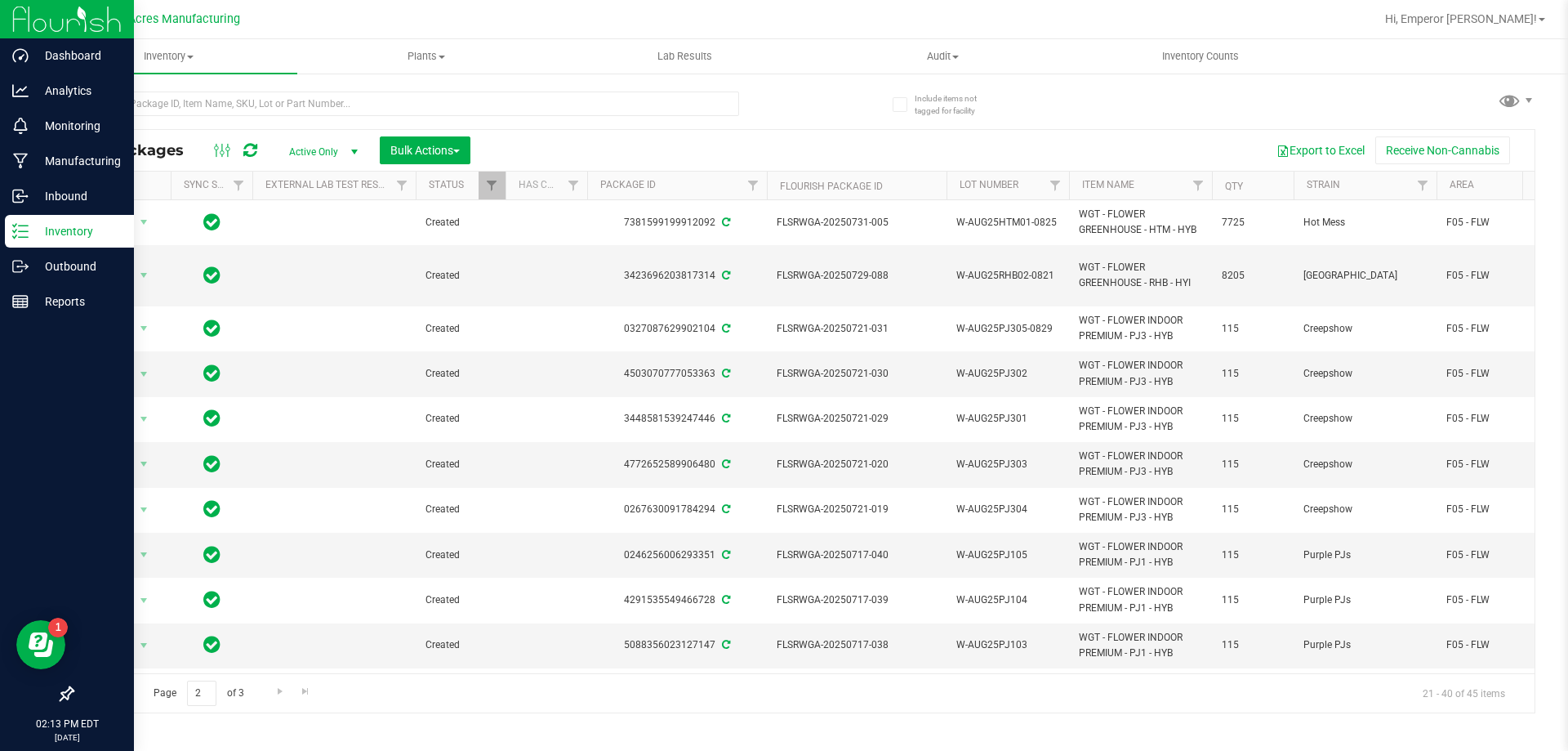
click at [1030, 366] on span "W-AUG25PJ302" at bounding box center [1008, 373] width 103 height 15
type input "W-AUG25PJ302-0829"
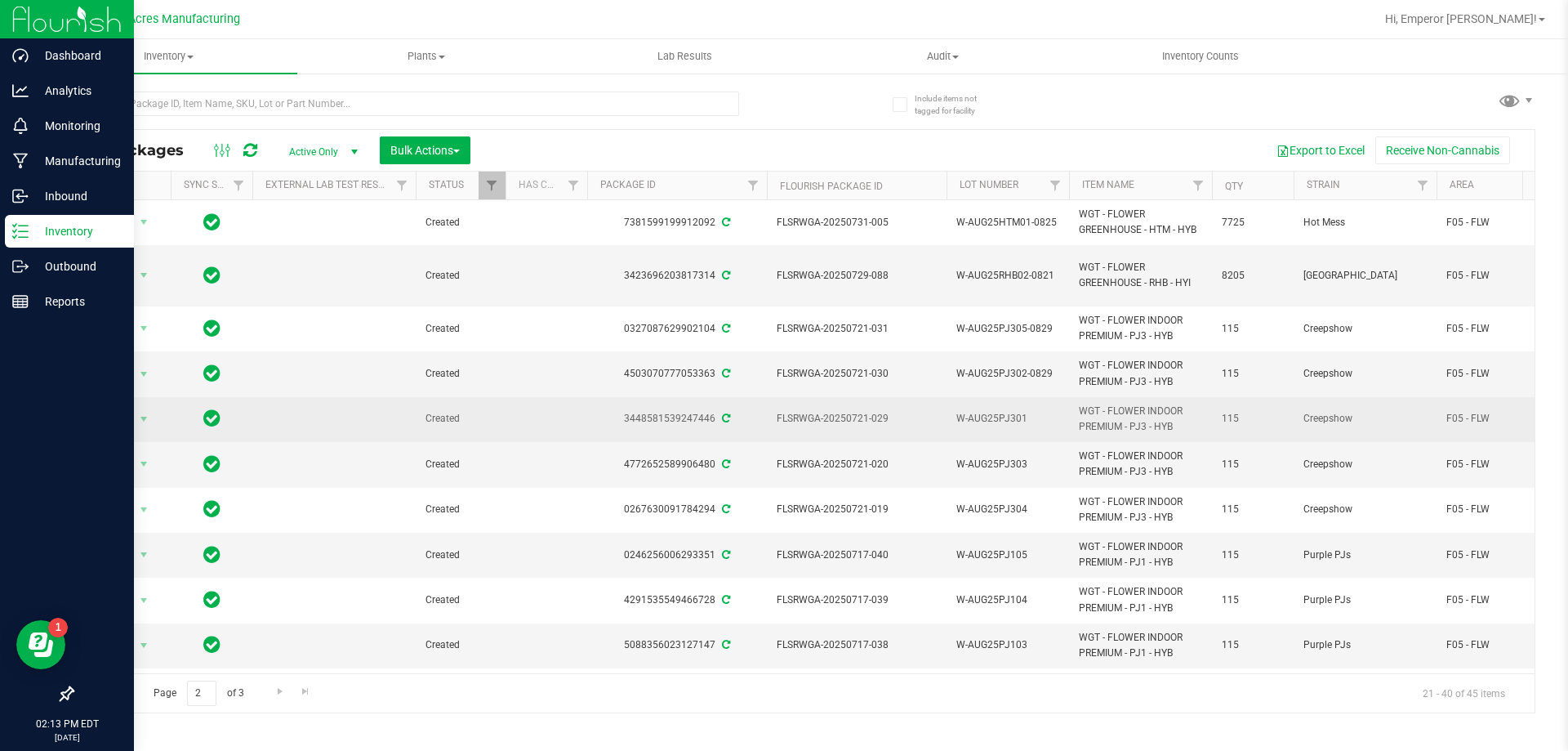
click at [1039, 411] on span "W-AUG25PJ301" at bounding box center [1008, 418] width 103 height 15
type input "W-AUG25PJ301-0829"
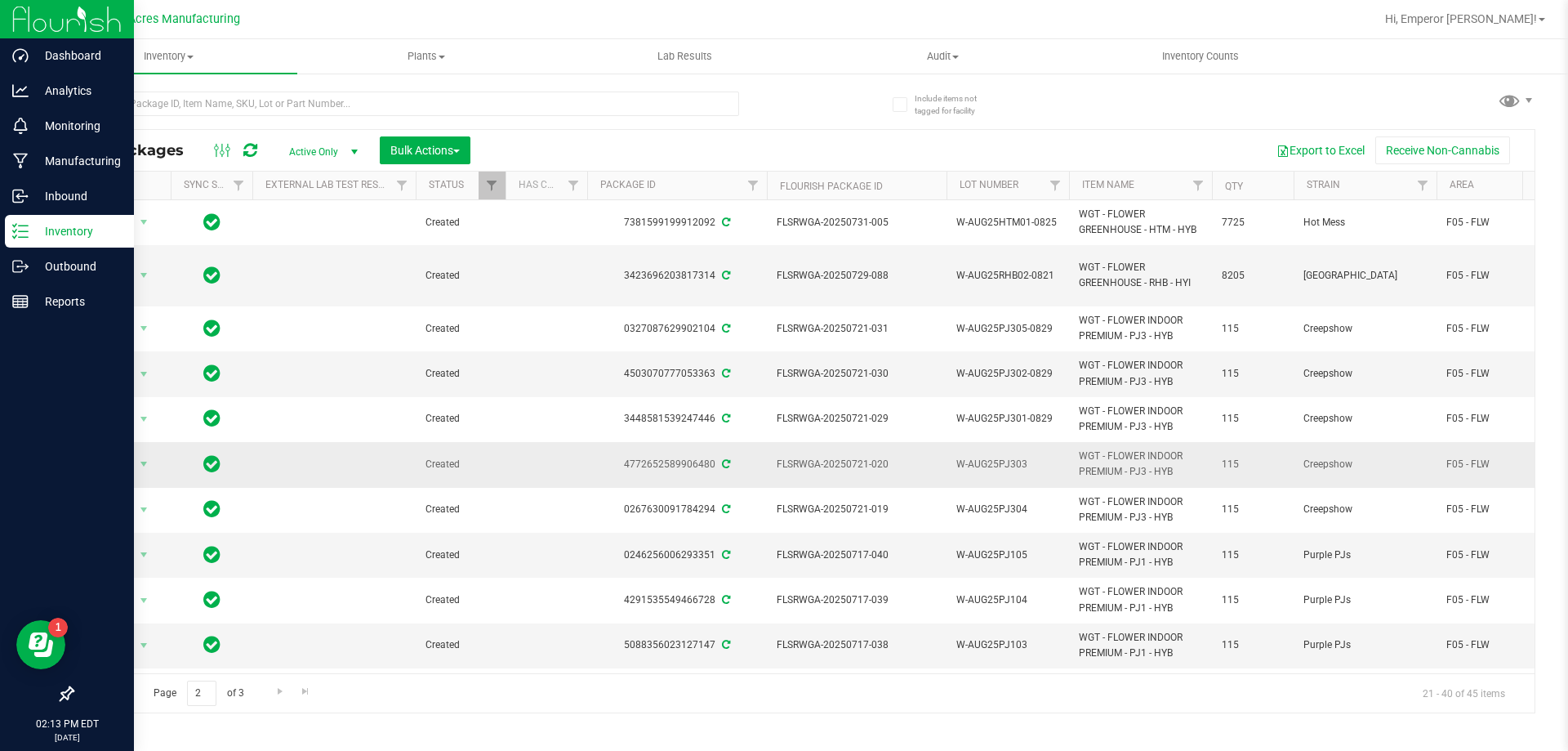
click at [1036, 456] on span "W-AUG25PJ303" at bounding box center [1008, 463] width 103 height 15
type input "W-AUG25PJ303-0829"
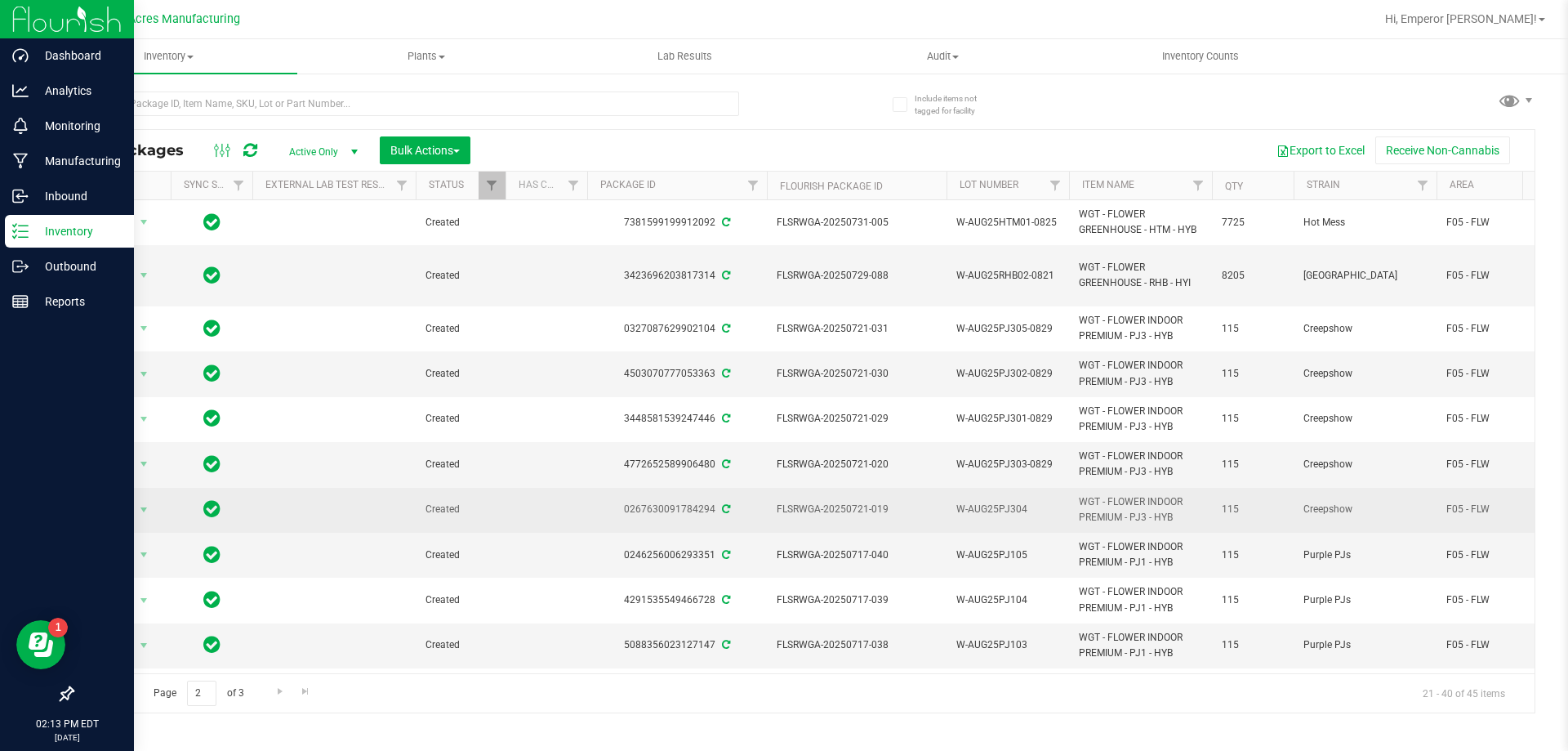
click at [1029, 502] on span "W-AUG25PJ304" at bounding box center [1008, 509] width 103 height 15
type input "W-AUG25PJ304-0829"
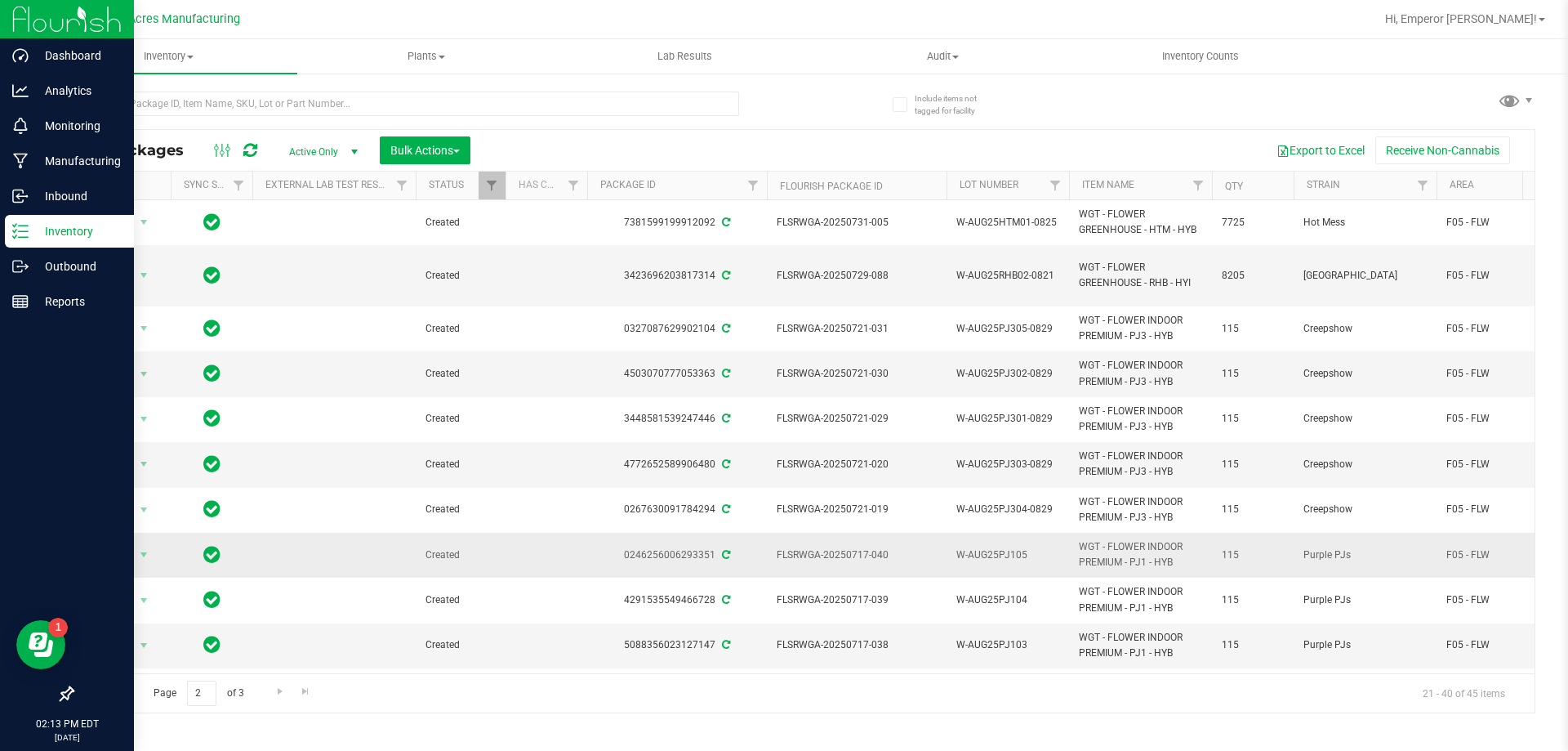
click at [1043, 548] on span "W-AUG25PJ105" at bounding box center [1008, 555] width 103 height 15
type input "W-AUG25PJ105-0829"
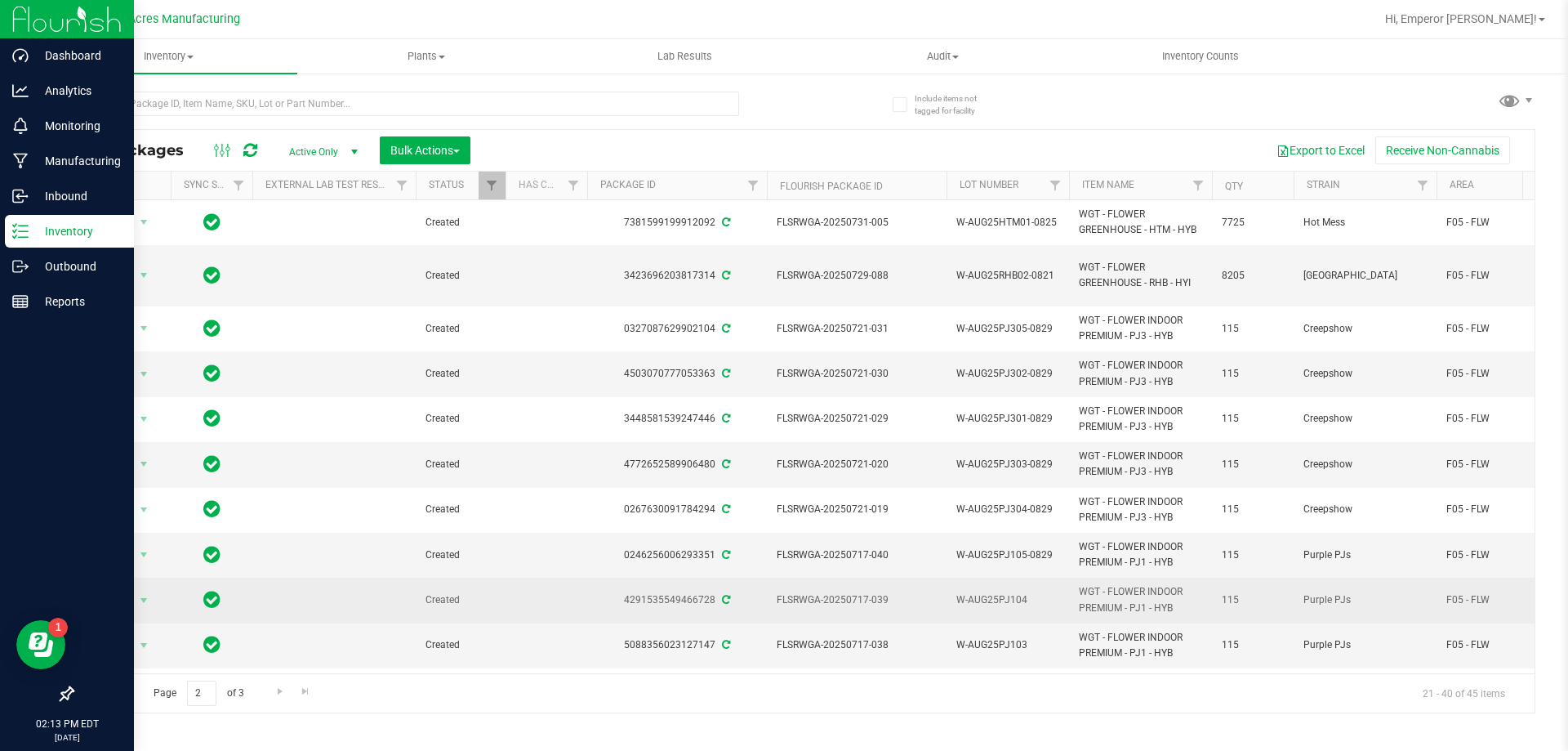
click at [1029, 592] on span "W-AUG25PJ104" at bounding box center [1008, 599] width 103 height 15
type input "W-AUG25PJ104-0829"
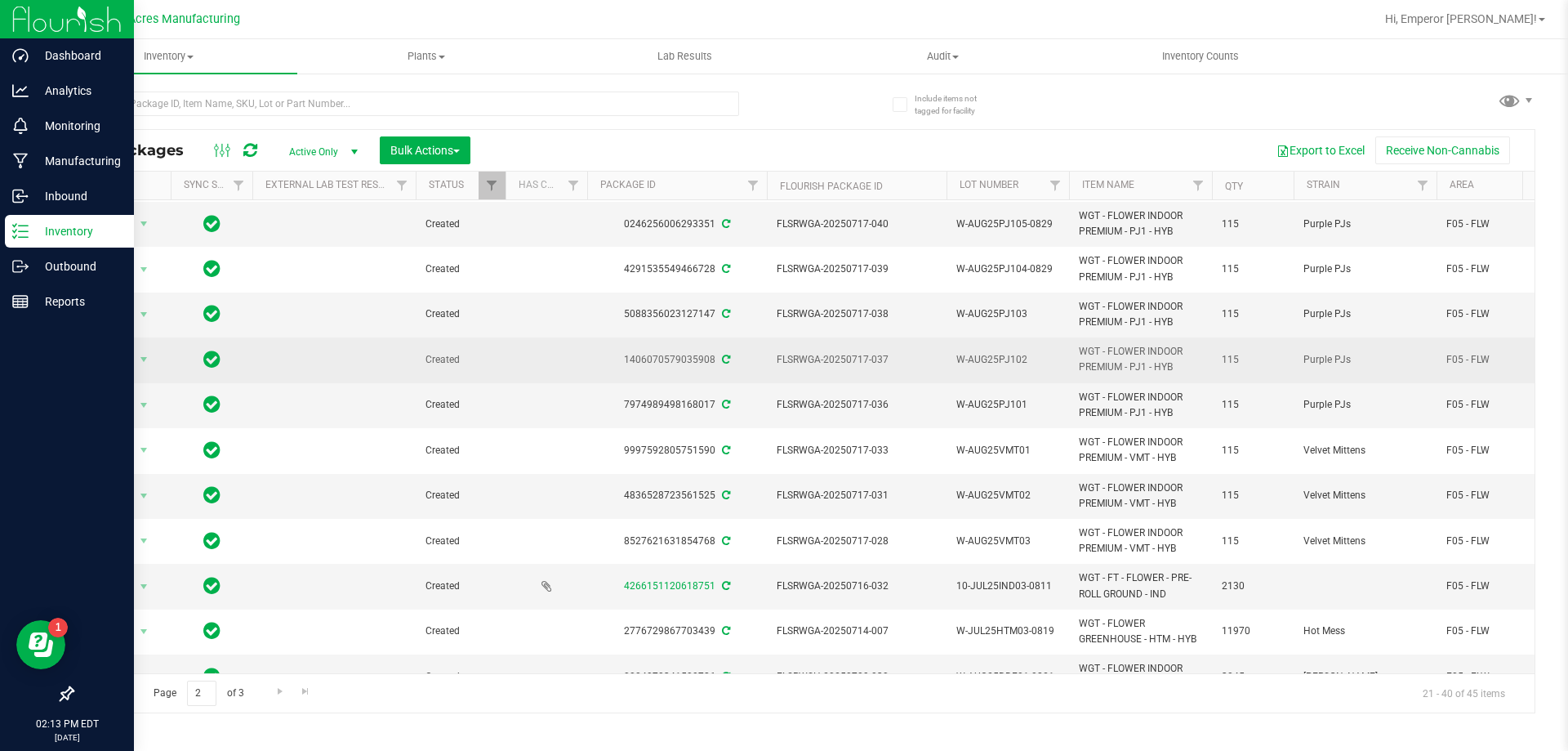
scroll to position [327, 0]
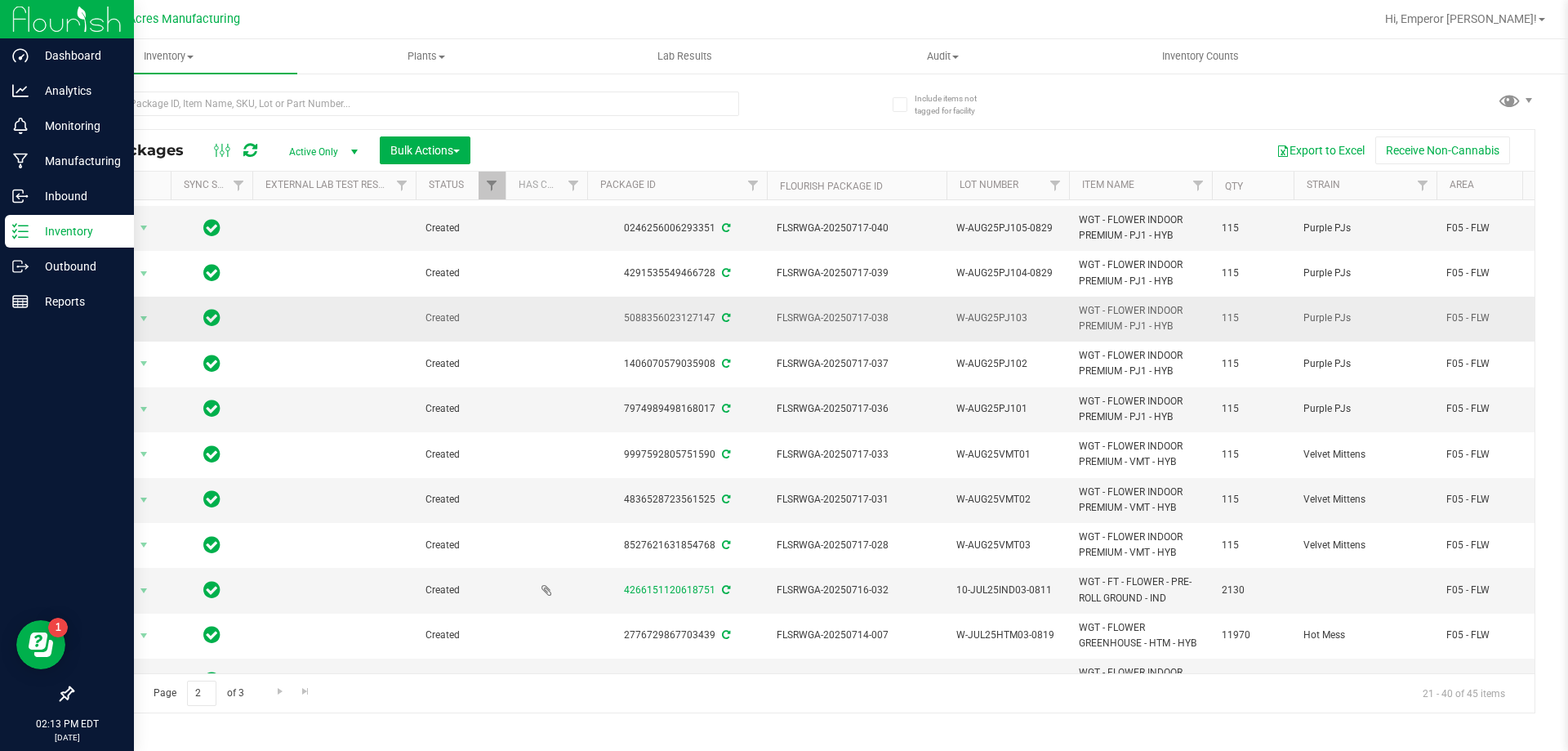
click at [1026, 311] on span "W-AUG25PJ103" at bounding box center [1008, 318] width 103 height 15
type input "W-AUG25PJ103-0829"
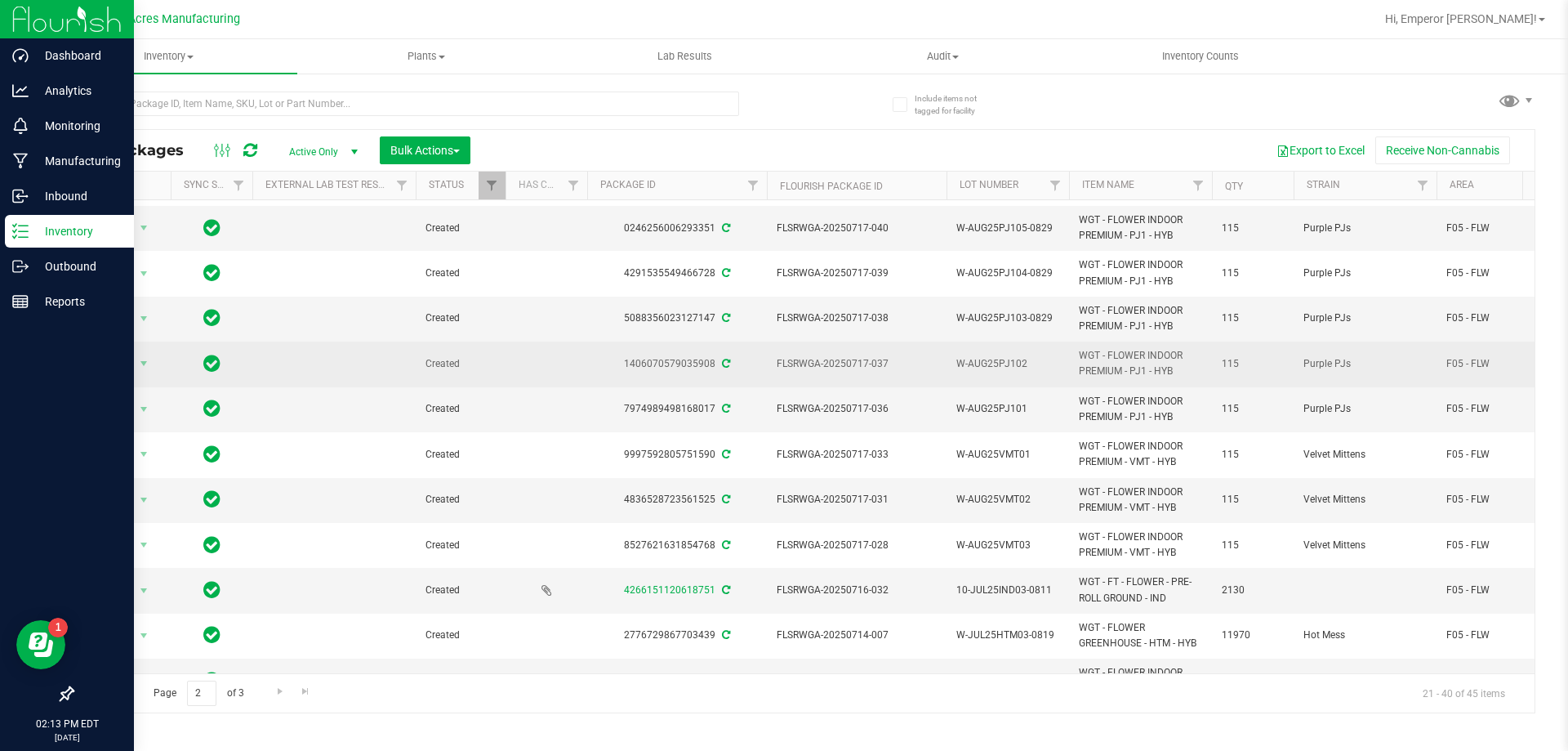
click at [1036, 356] on span "W-AUG25PJ102" at bounding box center [1008, 363] width 103 height 15
type input "W-AUG25PJ102-0829"
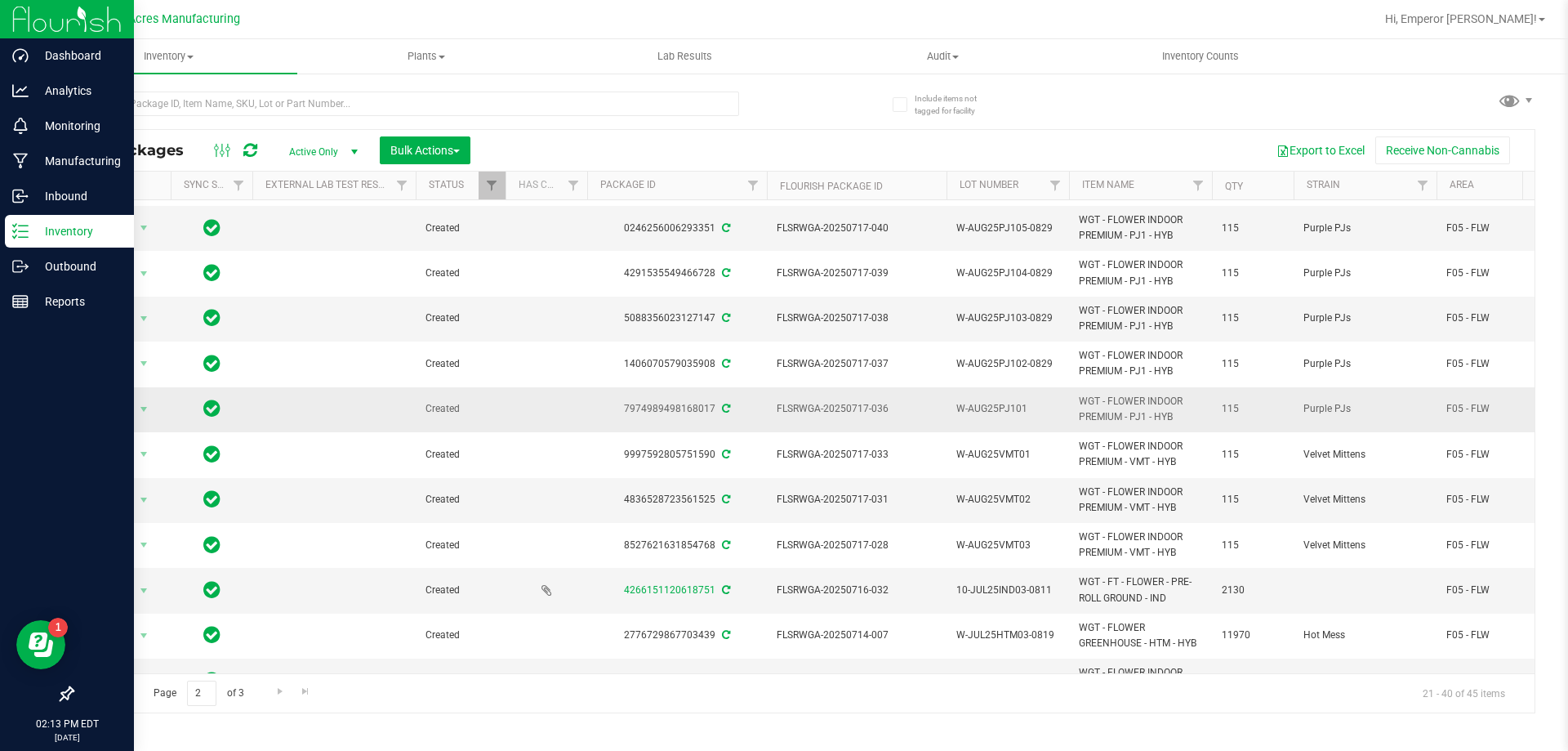
click at [1036, 401] on span "W-AUG25PJ101" at bounding box center [1008, 408] width 103 height 15
type input "W-AUG25PJ101-0829"
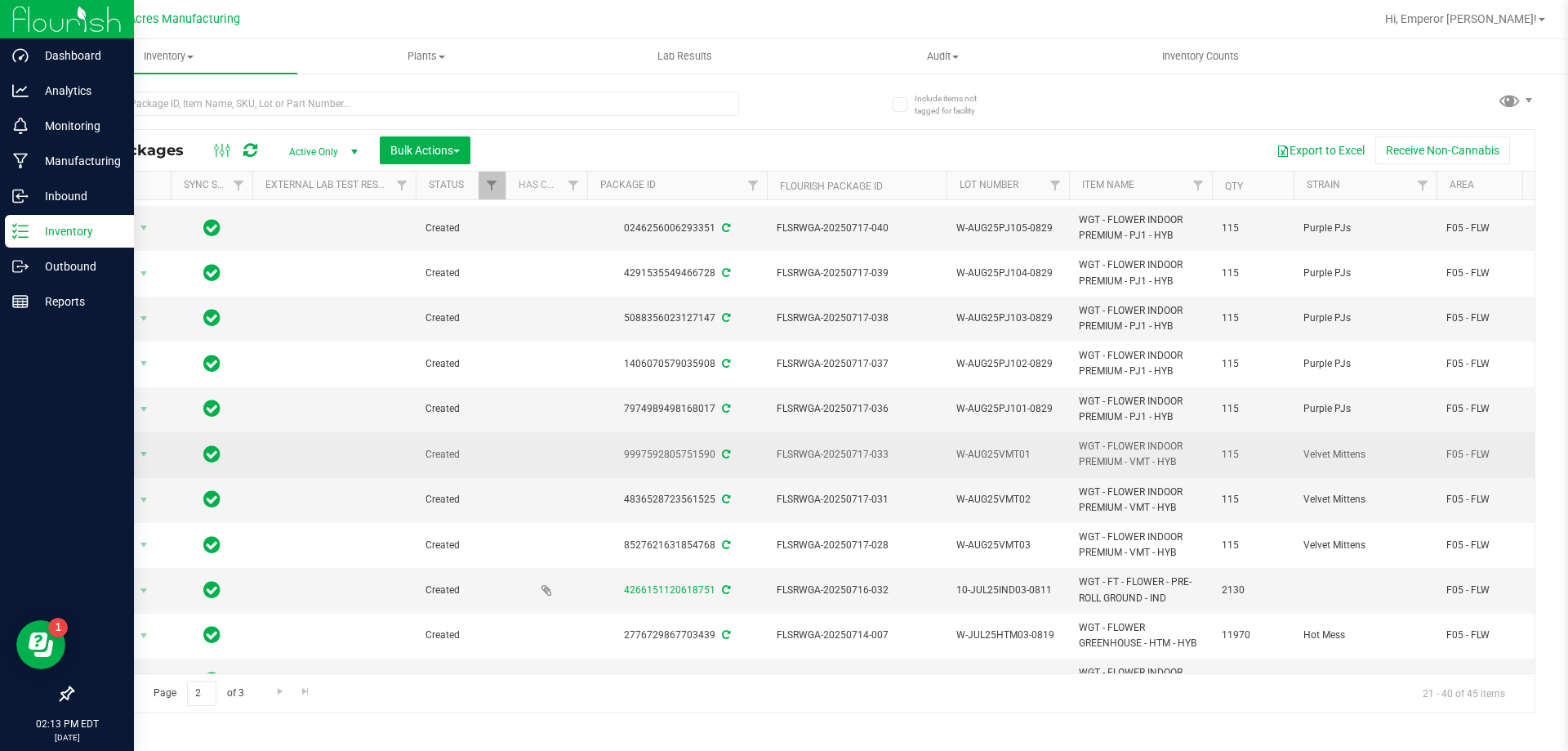
click at [1033, 447] on span "W-AUG25VMT01" at bounding box center [1008, 454] width 103 height 15
type input "W-AUG25VMT01-0829"
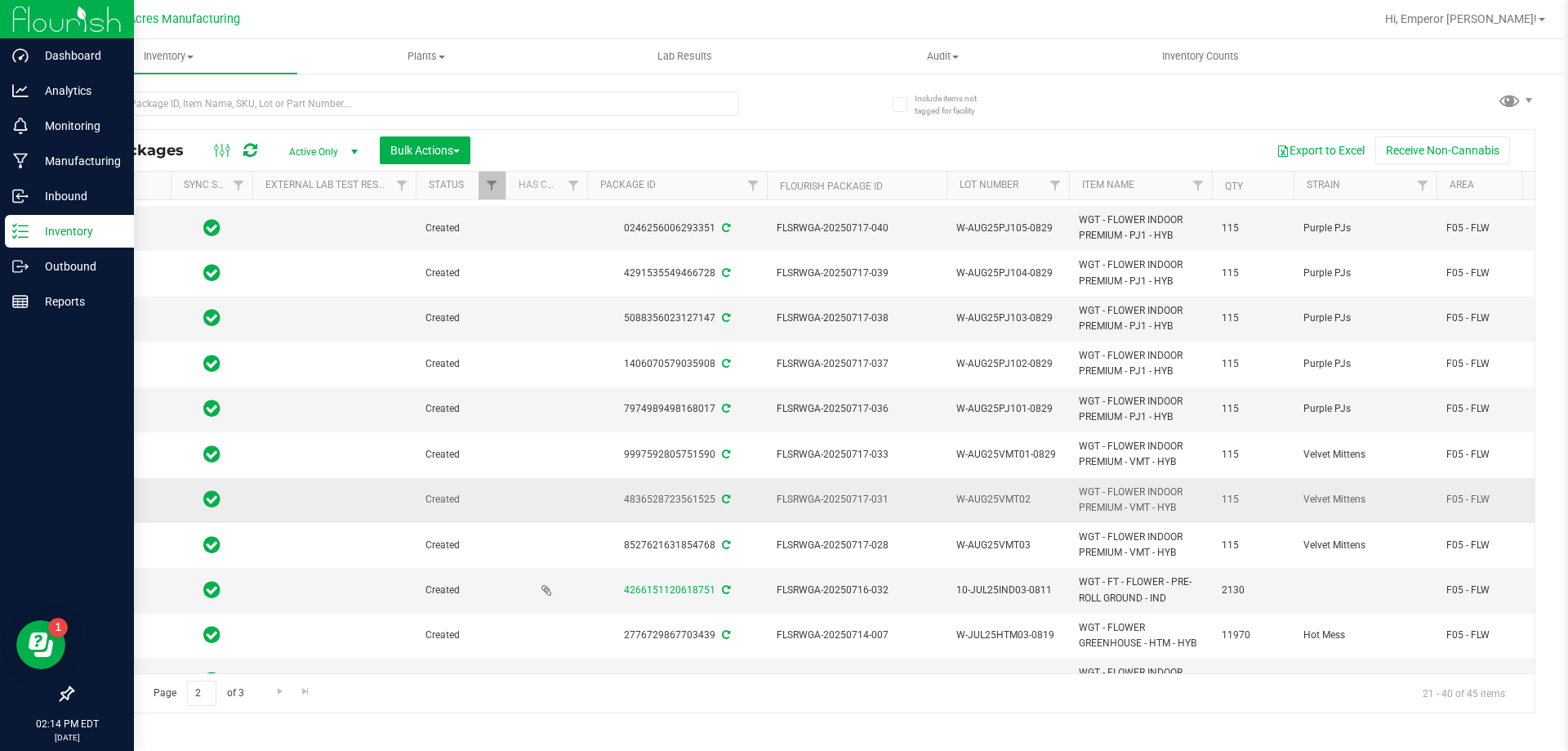
click at [1042, 492] on span "W-AUG25VMT02" at bounding box center [1008, 499] width 103 height 15
type input "W-AUG25VMT02-0829"
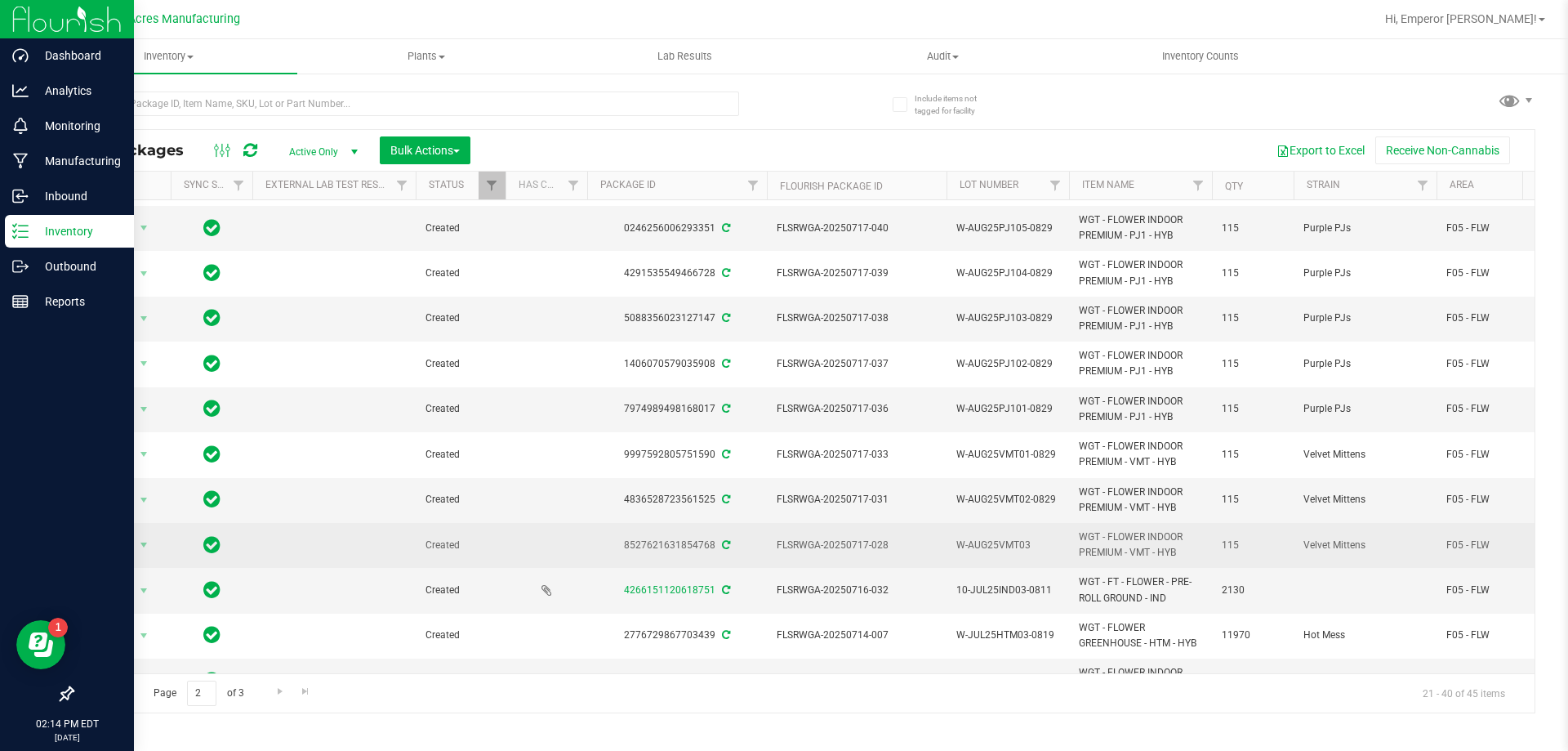
click at [1037, 538] on span "W-AUG25VMT03" at bounding box center [1008, 545] width 103 height 15
type input "W-AUG25VMT03-0829"
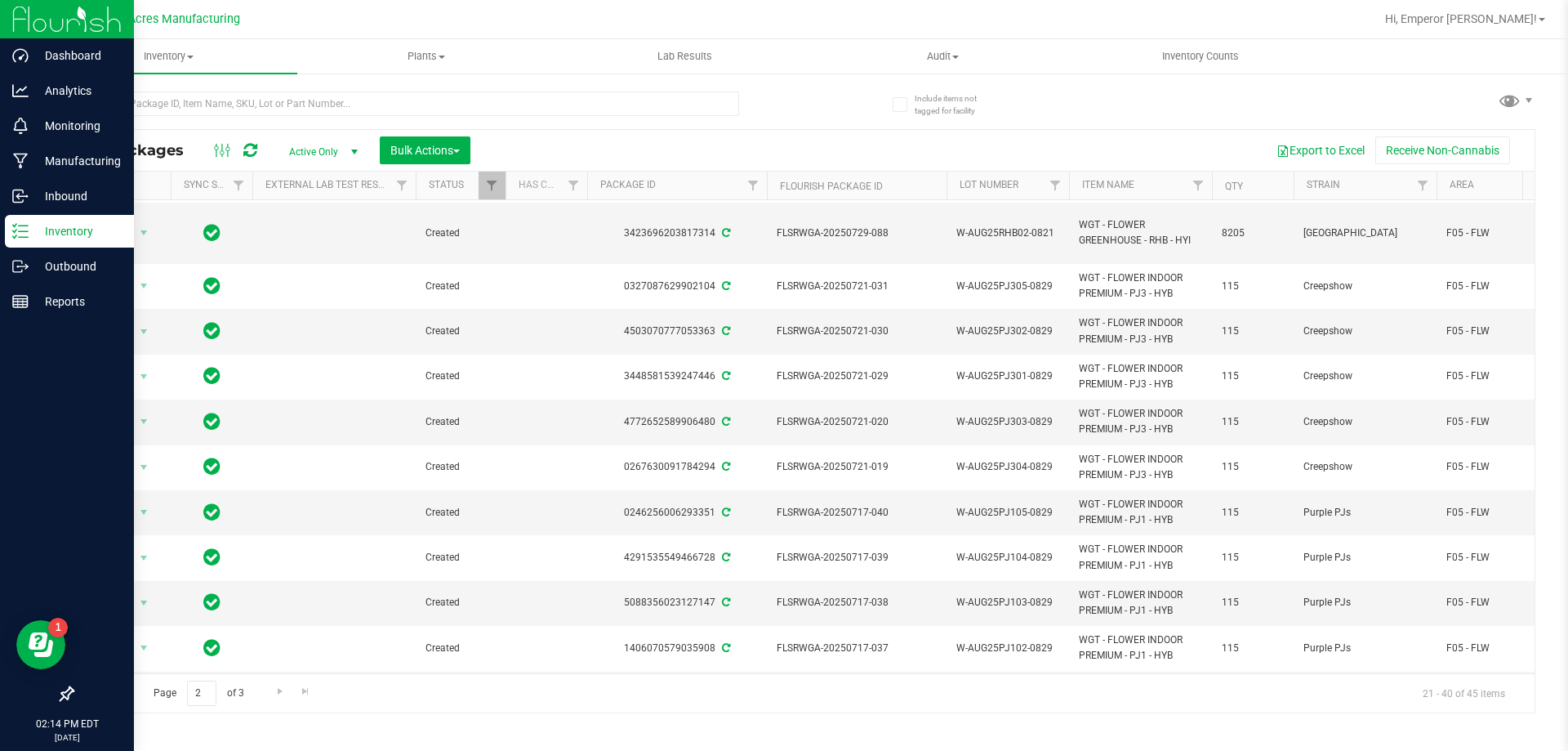
scroll to position [0, 0]
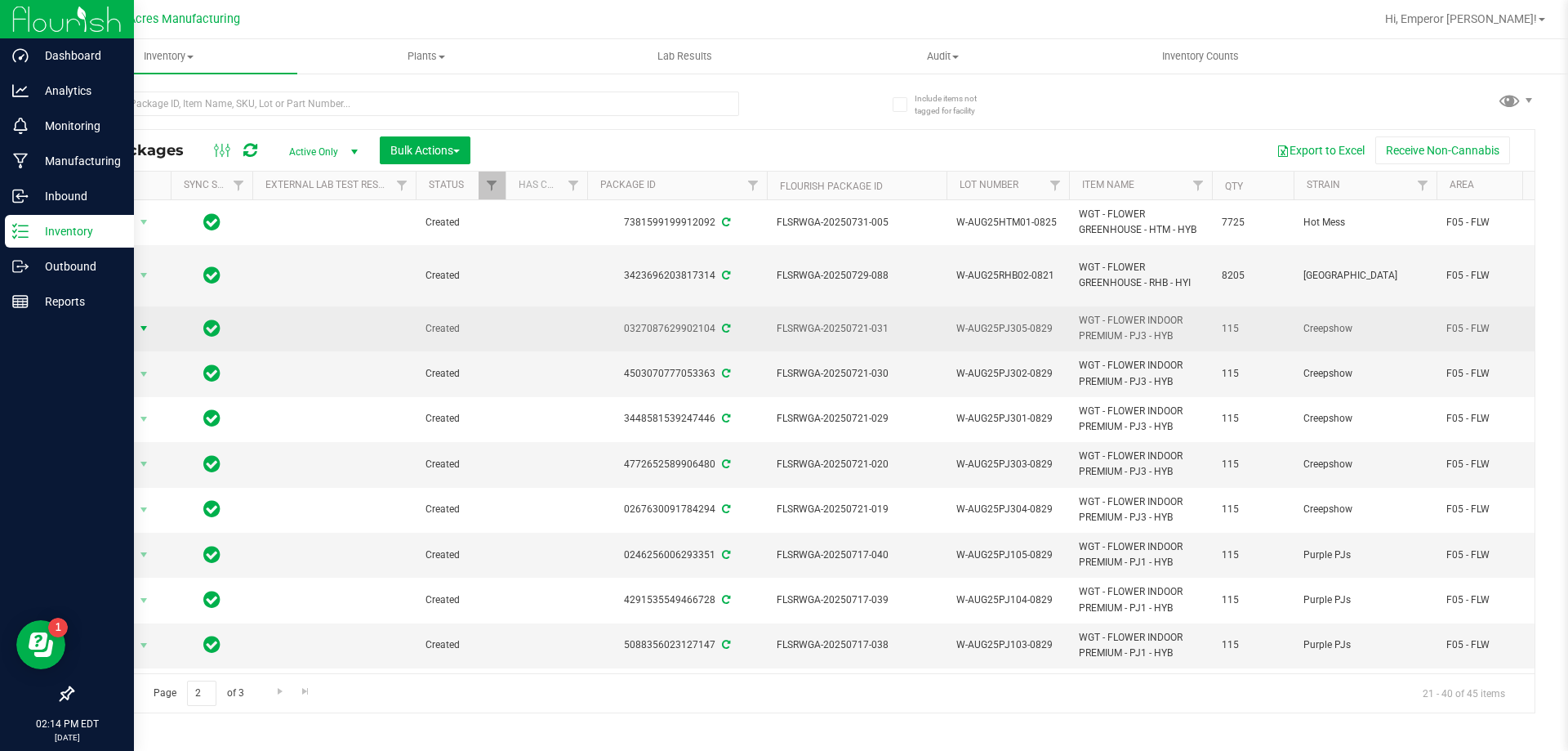
click at [126, 317] on span "Action" at bounding box center [111, 328] width 44 height 23
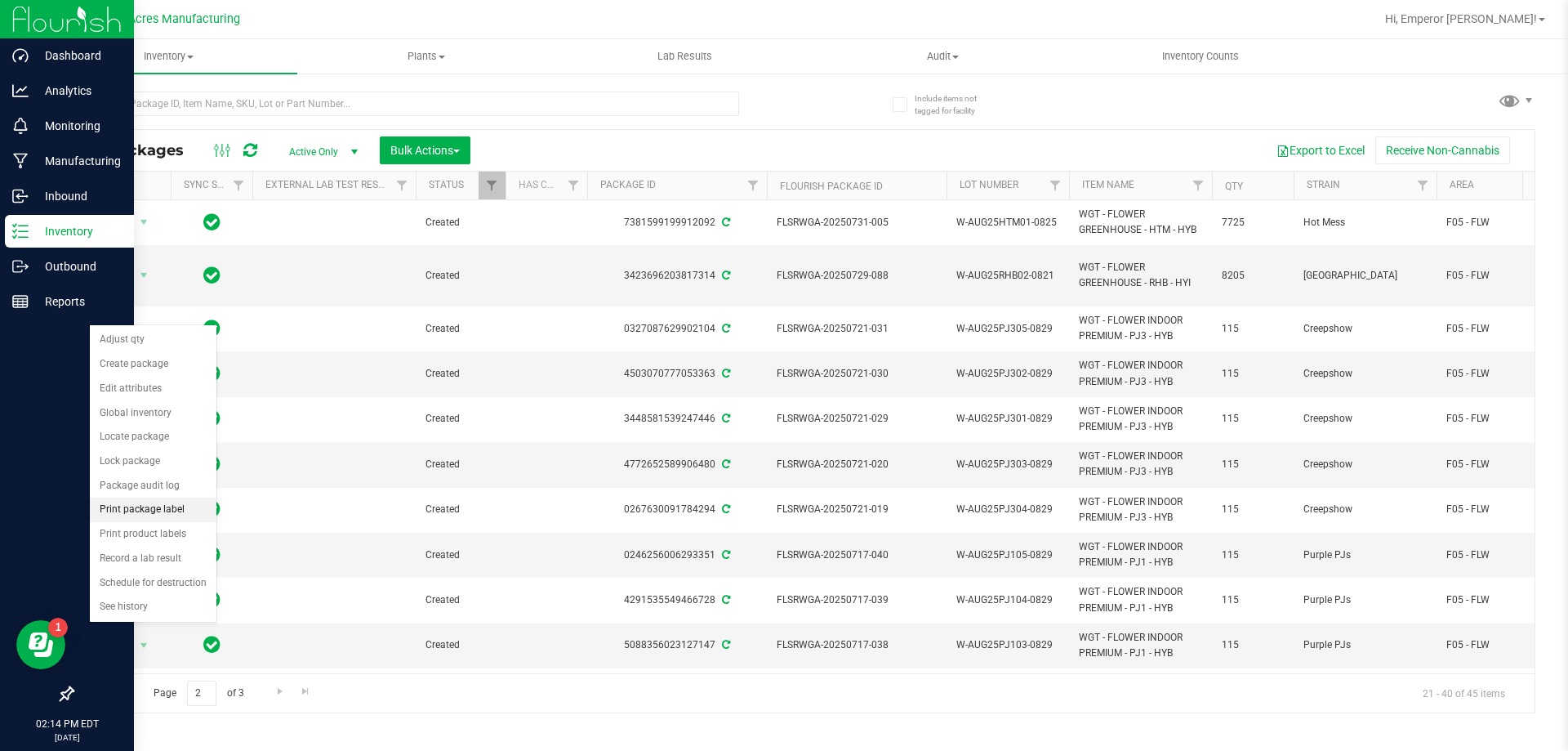
click at [178, 506] on li "Print package label" at bounding box center [153, 510] width 127 height 25
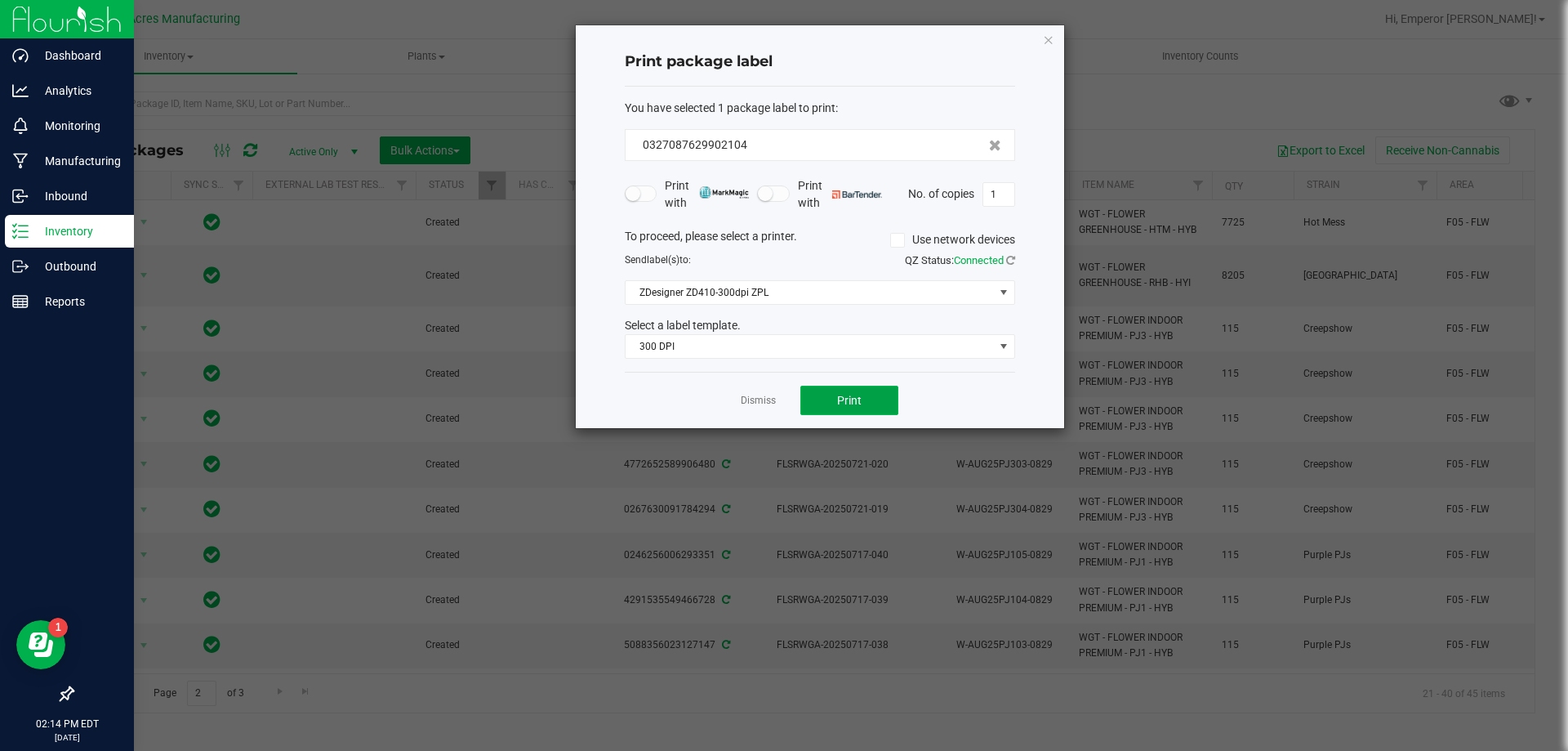
click at [844, 405] on span "Print" at bounding box center [849, 400] width 25 height 13
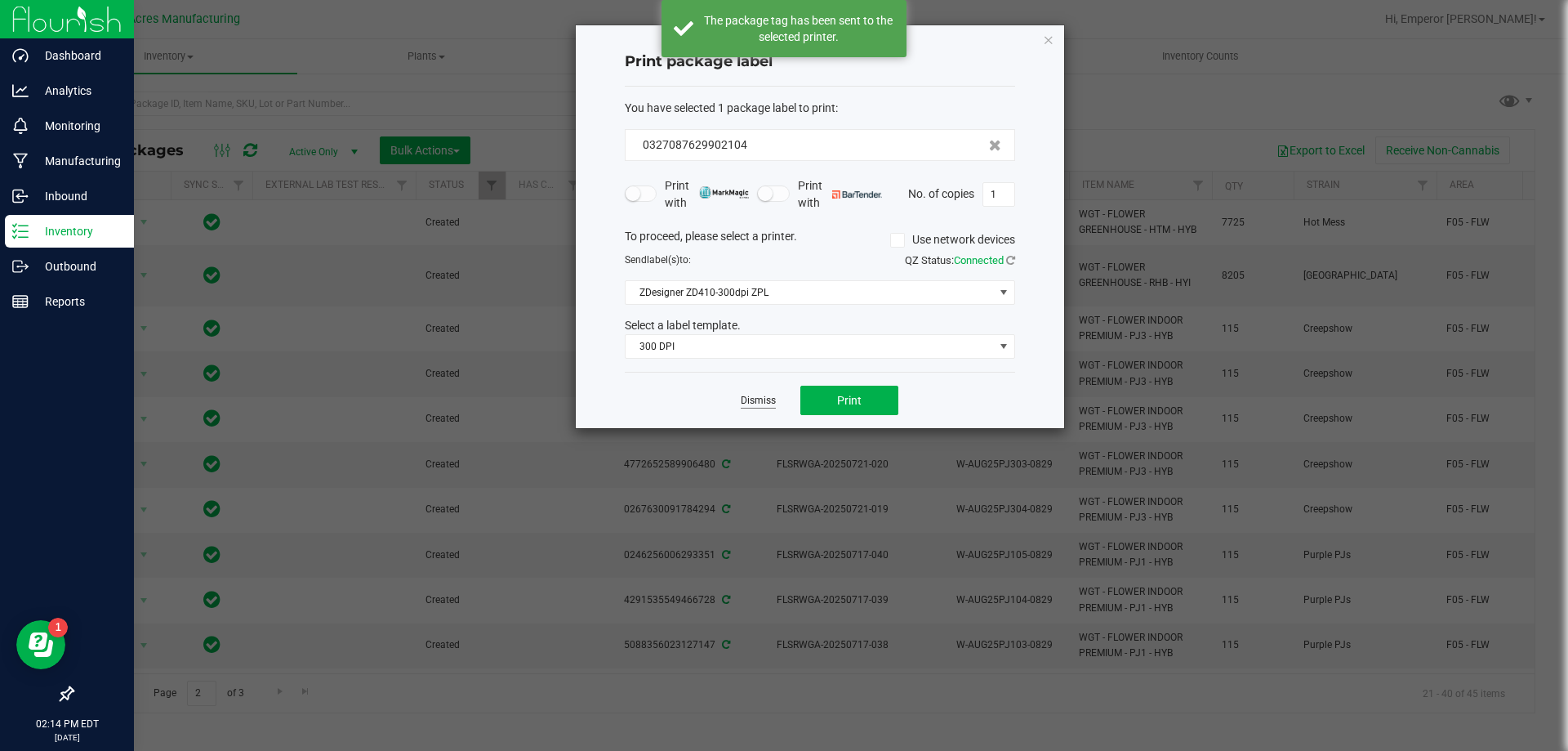
click at [758, 399] on link "Dismiss" at bounding box center [759, 401] width 35 height 14
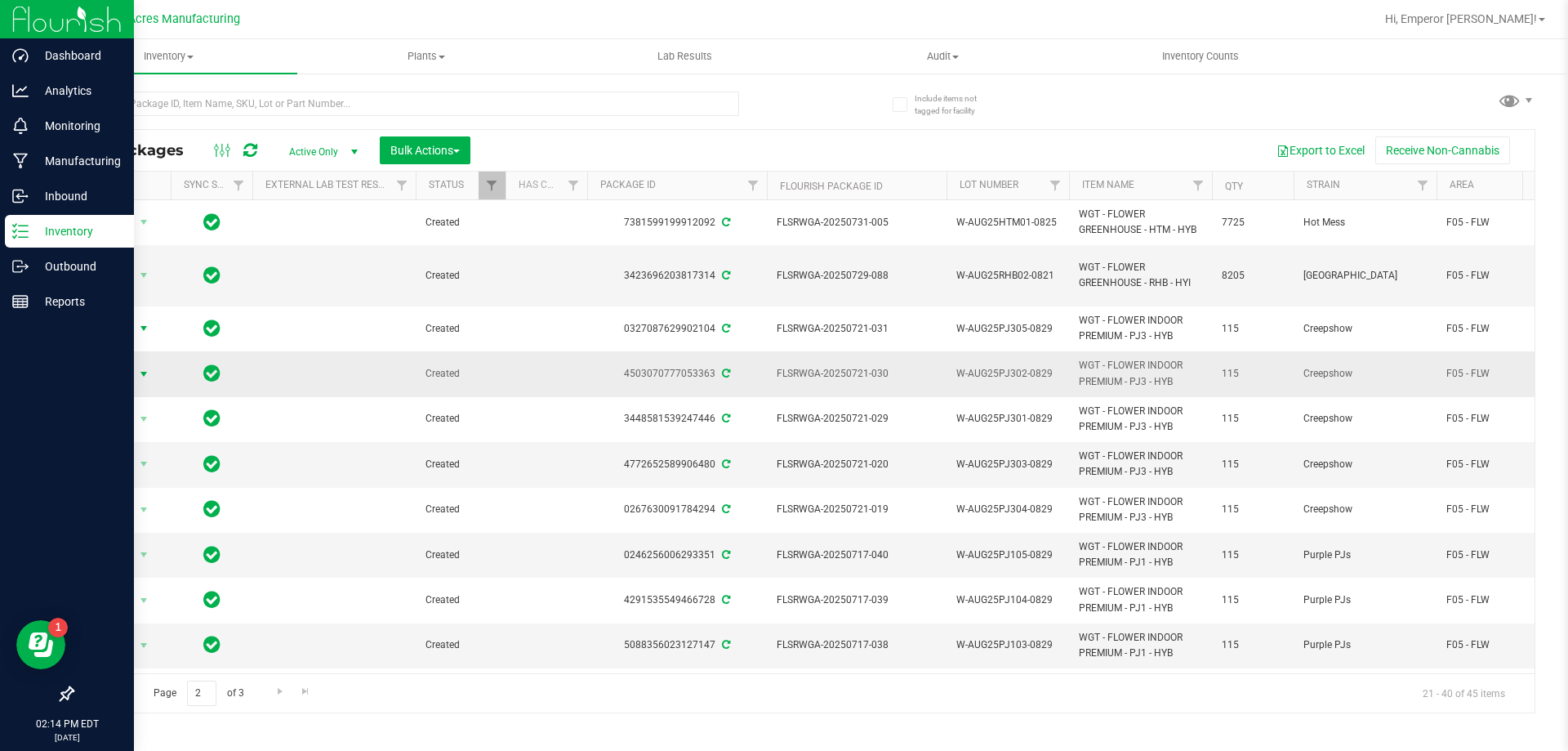
click at [113, 367] on span "Action" at bounding box center [111, 375] width 44 height 23
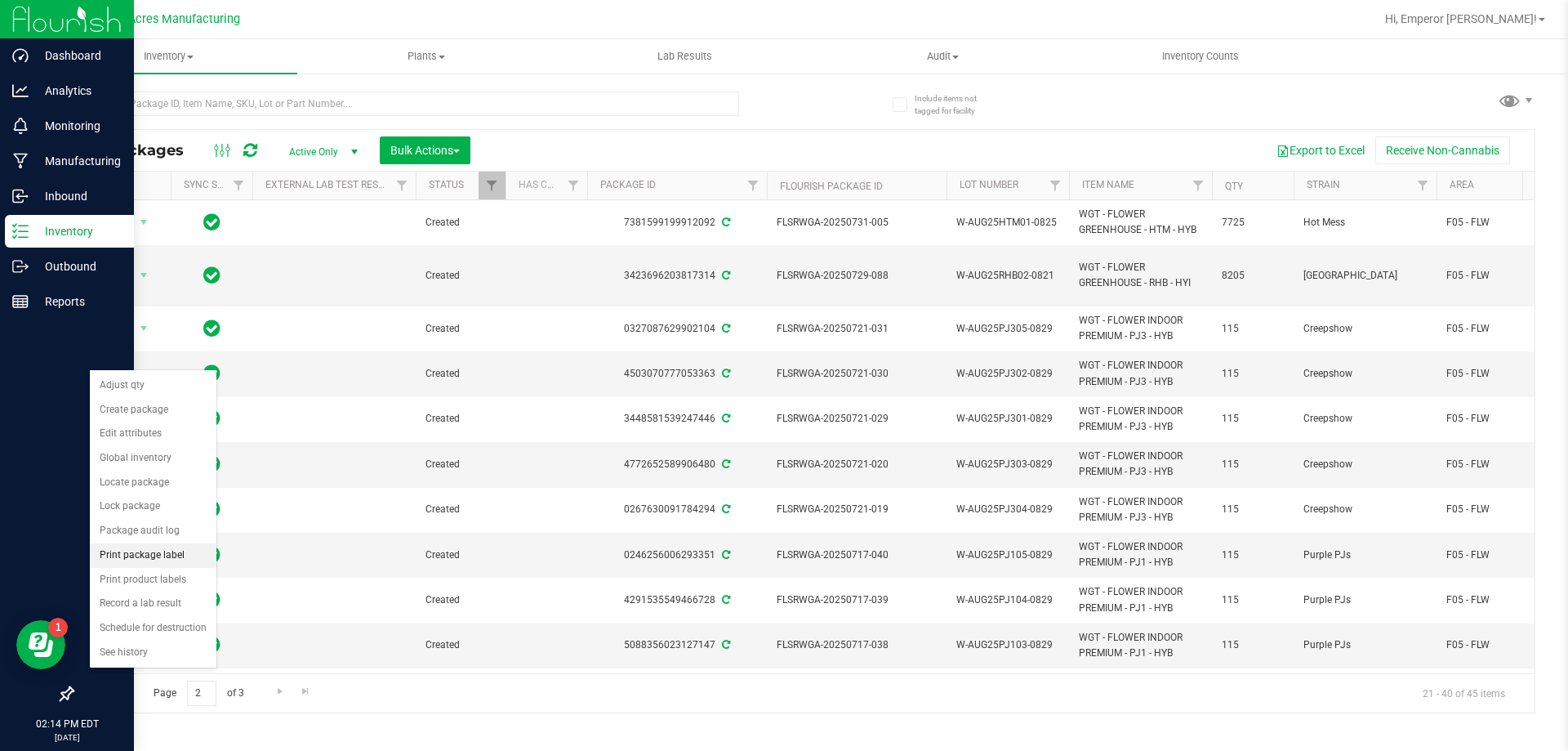
click at [122, 554] on li "Print package label" at bounding box center [153, 556] width 127 height 25
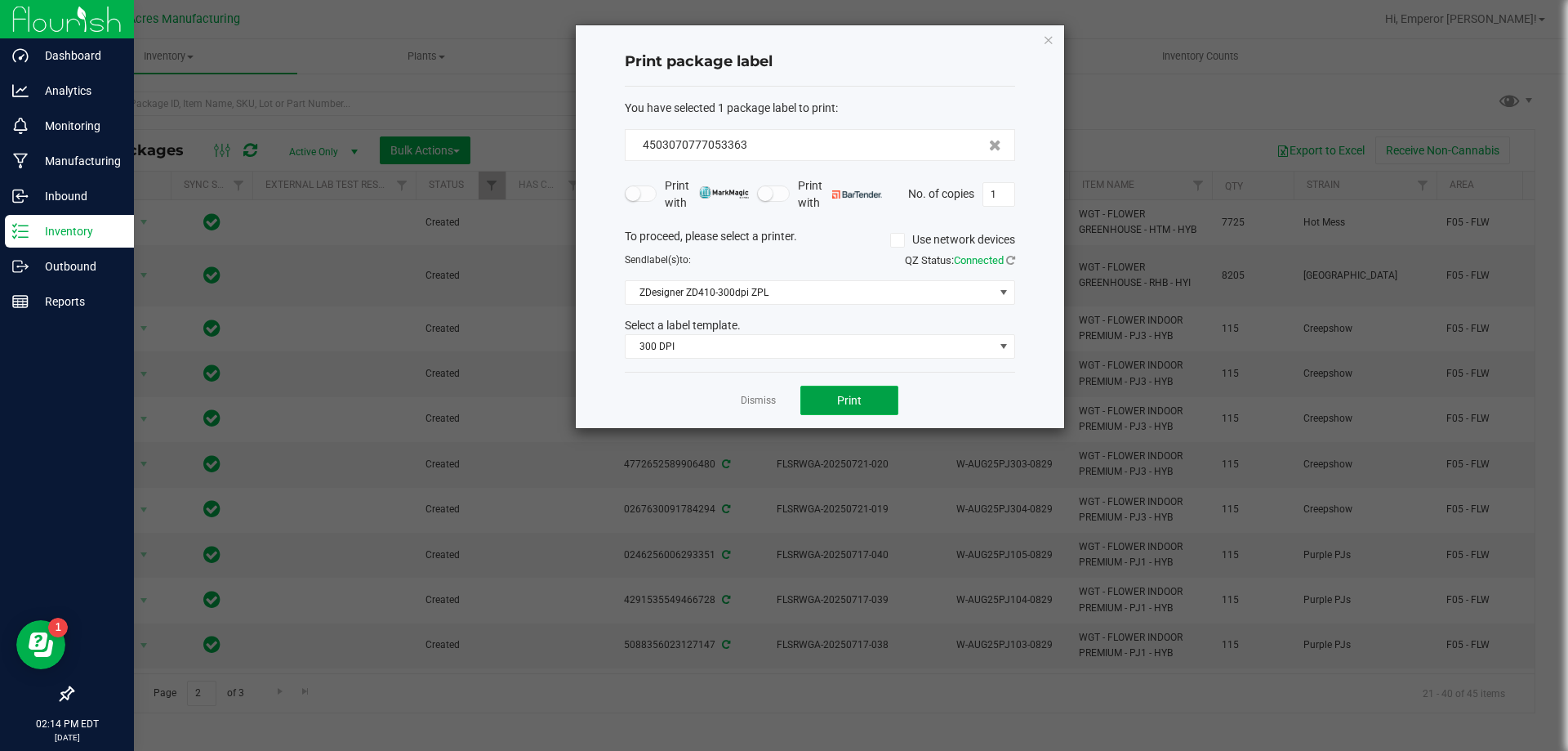
click at [857, 401] on span "Print" at bounding box center [849, 400] width 25 height 13
click at [761, 410] on div "Dismiss Print" at bounding box center [820, 400] width 390 height 57
click at [760, 411] on div "Dismiss Print" at bounding box center [820, 400] width 390 height 57
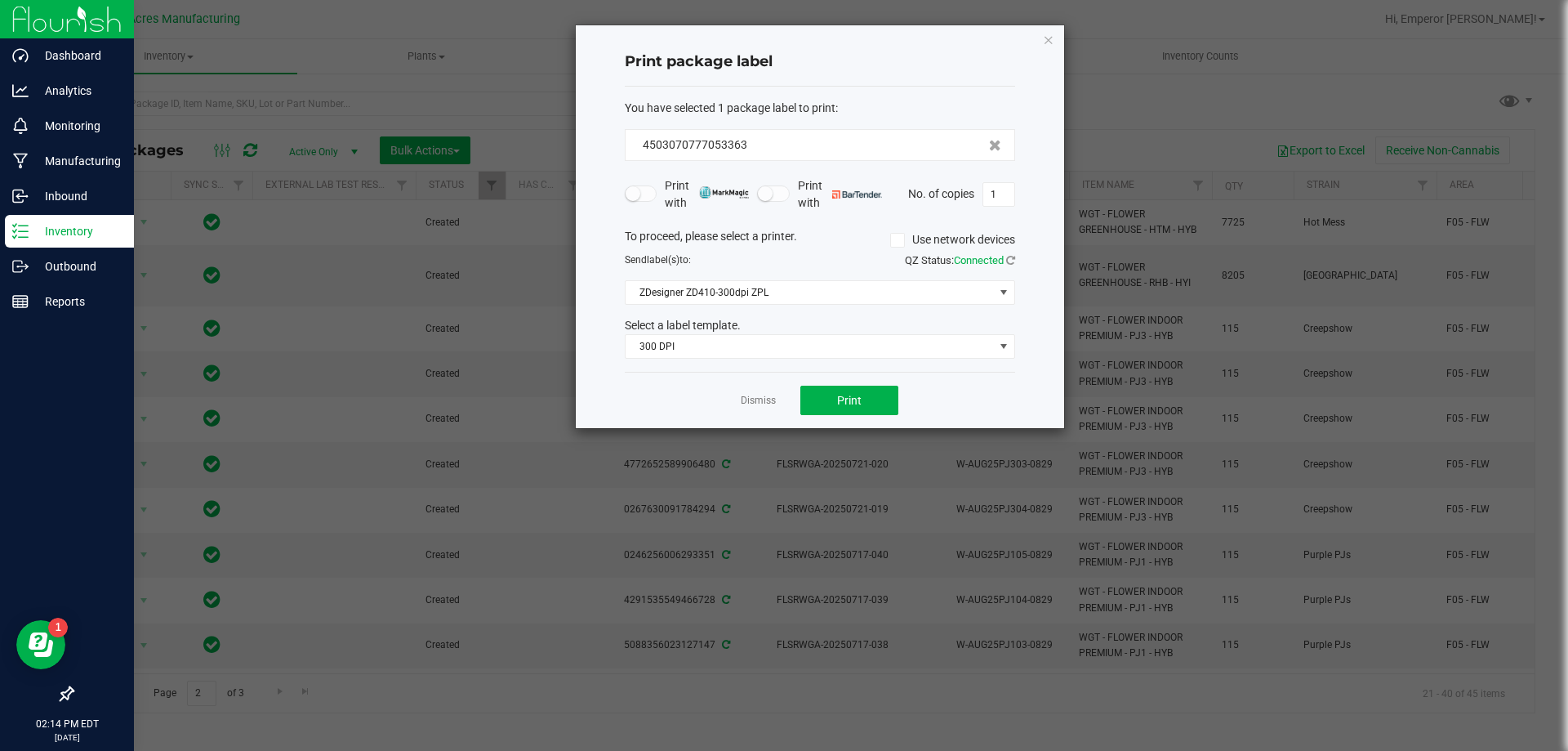
click at [755, 408] on app-cancel-button "Dismiss" at bounding box center [759, 400] width 35 height 17
click at [750, 402] on link "Dismiss" at bounding box center [759, 401] width 35 height 14
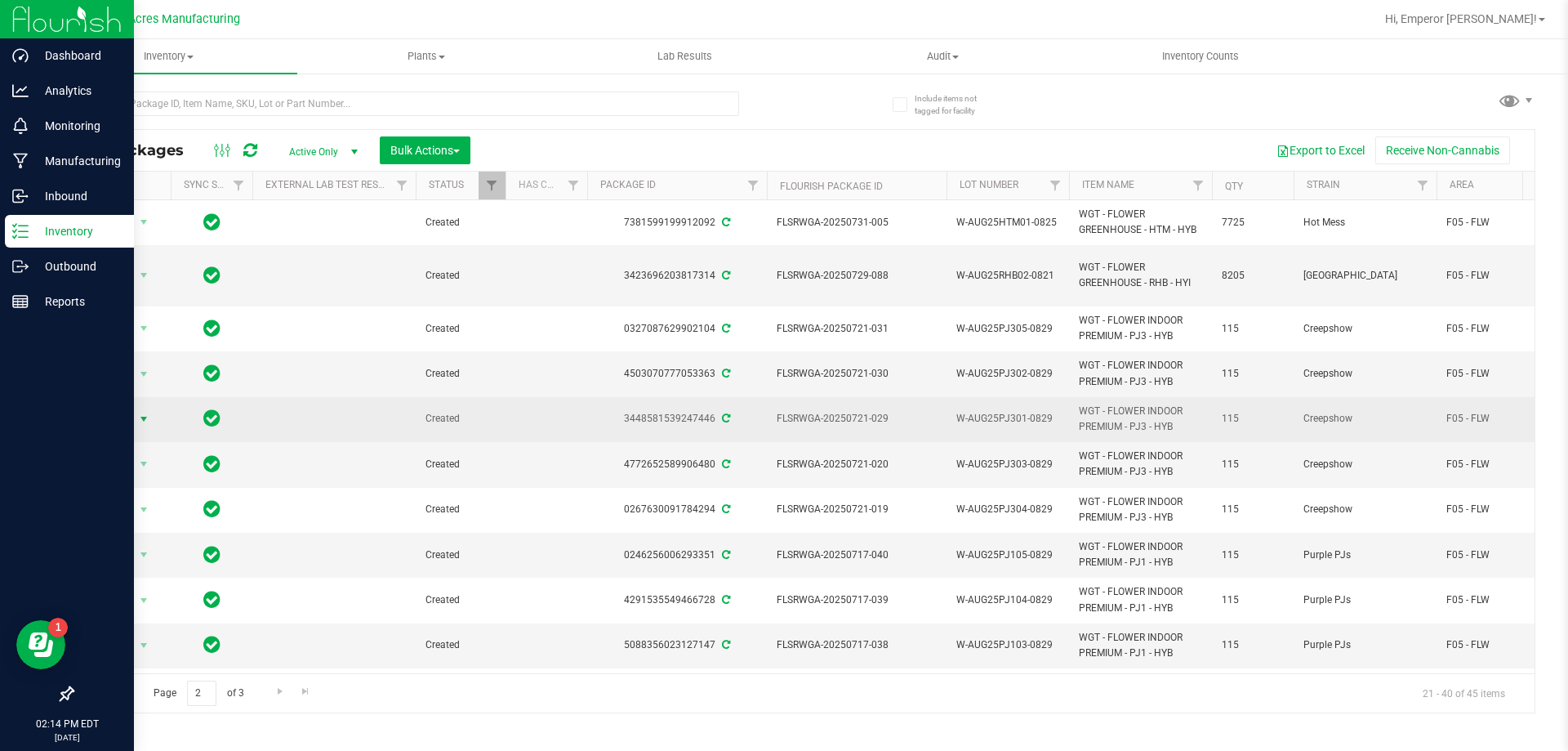
click at [131, 407] on span "Action" at bounding box center [111, 419] width 44 height 23
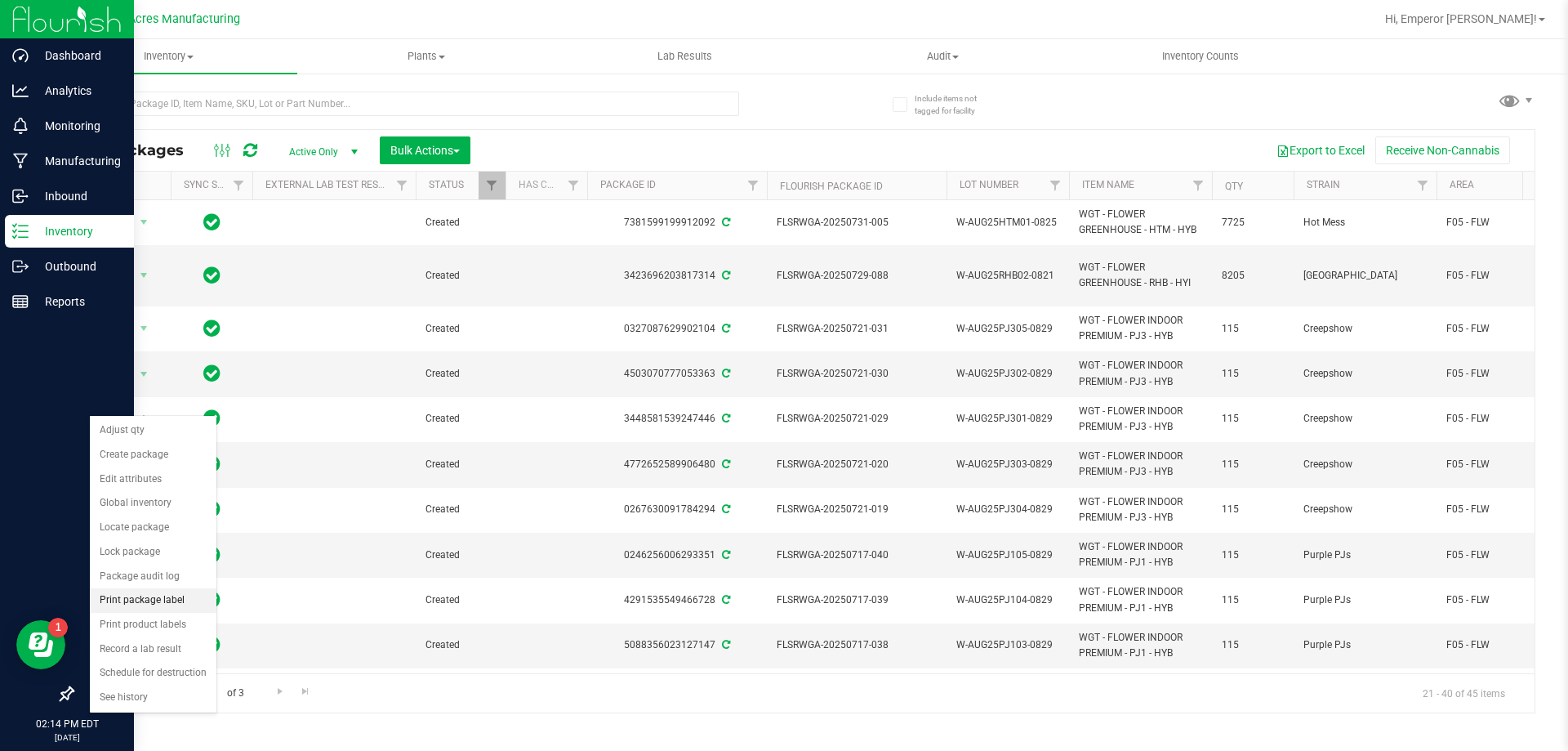
click at [139, 605] on li "Print package label" at bounding box center [153, 601] width 127 height 25
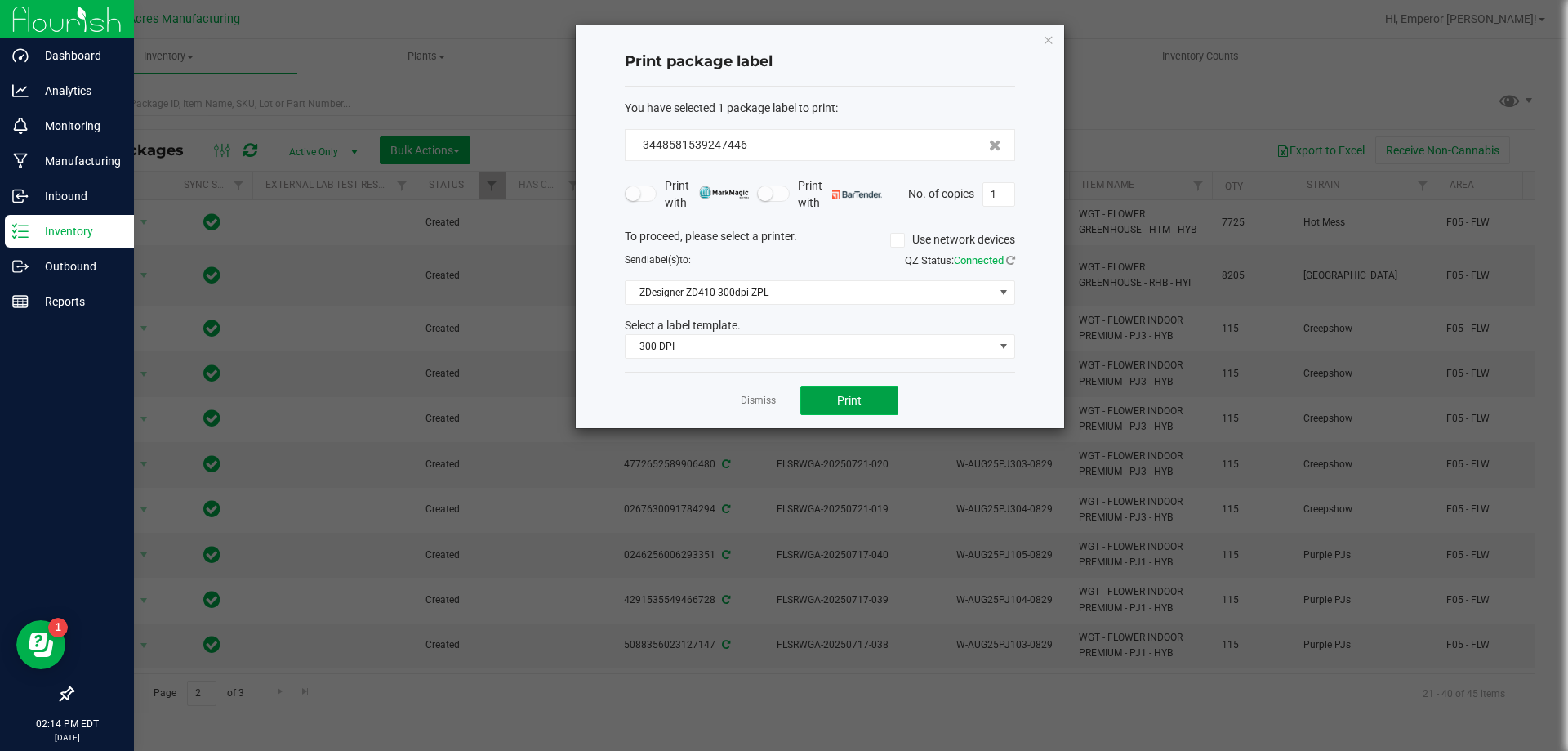
click at [846, 388] on button "Print" at bounding box center [849, 399] width 98 height 29
click at [762, 397] on link "Dismiss" at bounding box center [759, 401] width 35 height 14
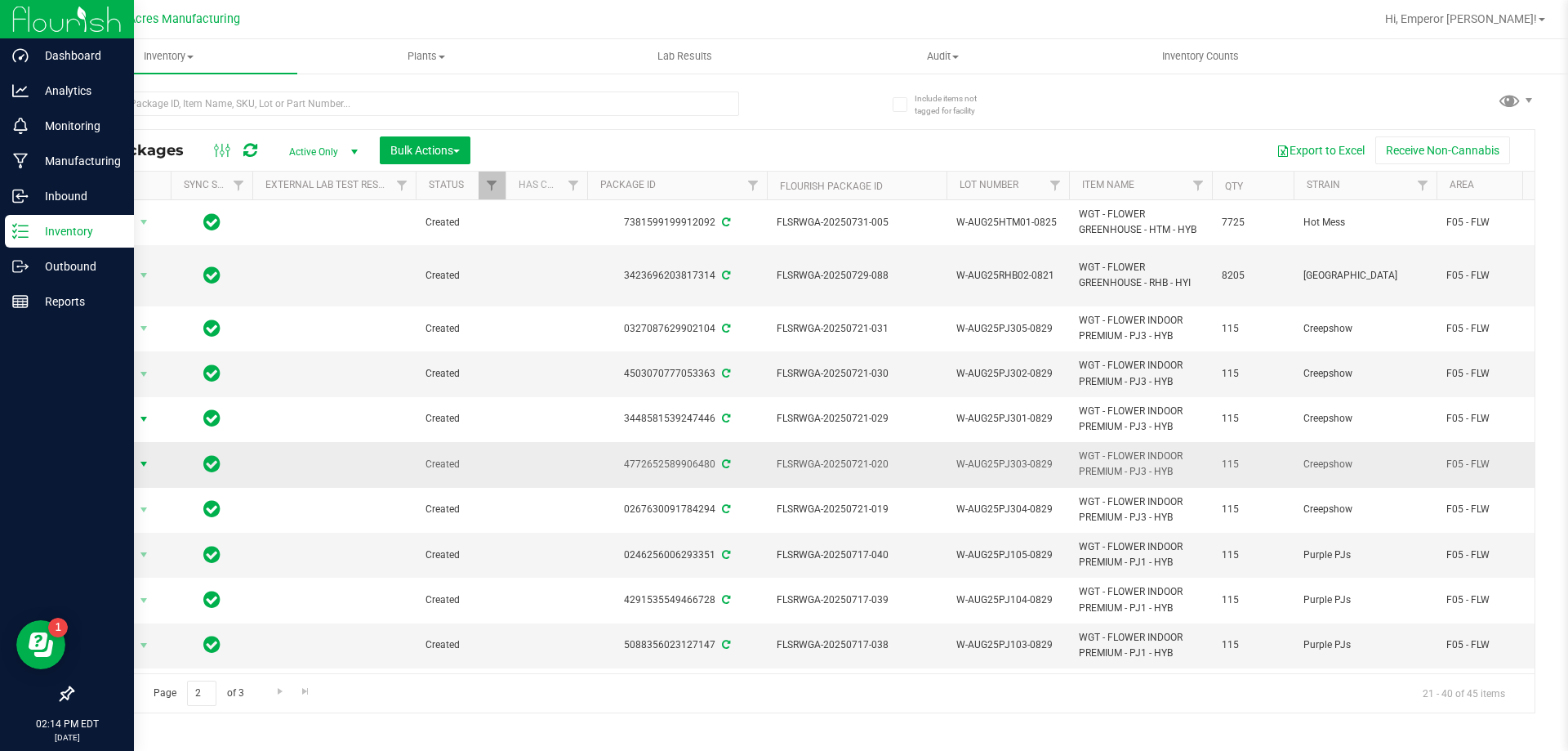
click at [134, 453] on span "select" at bounding box center [144, 464] width 20 height 23
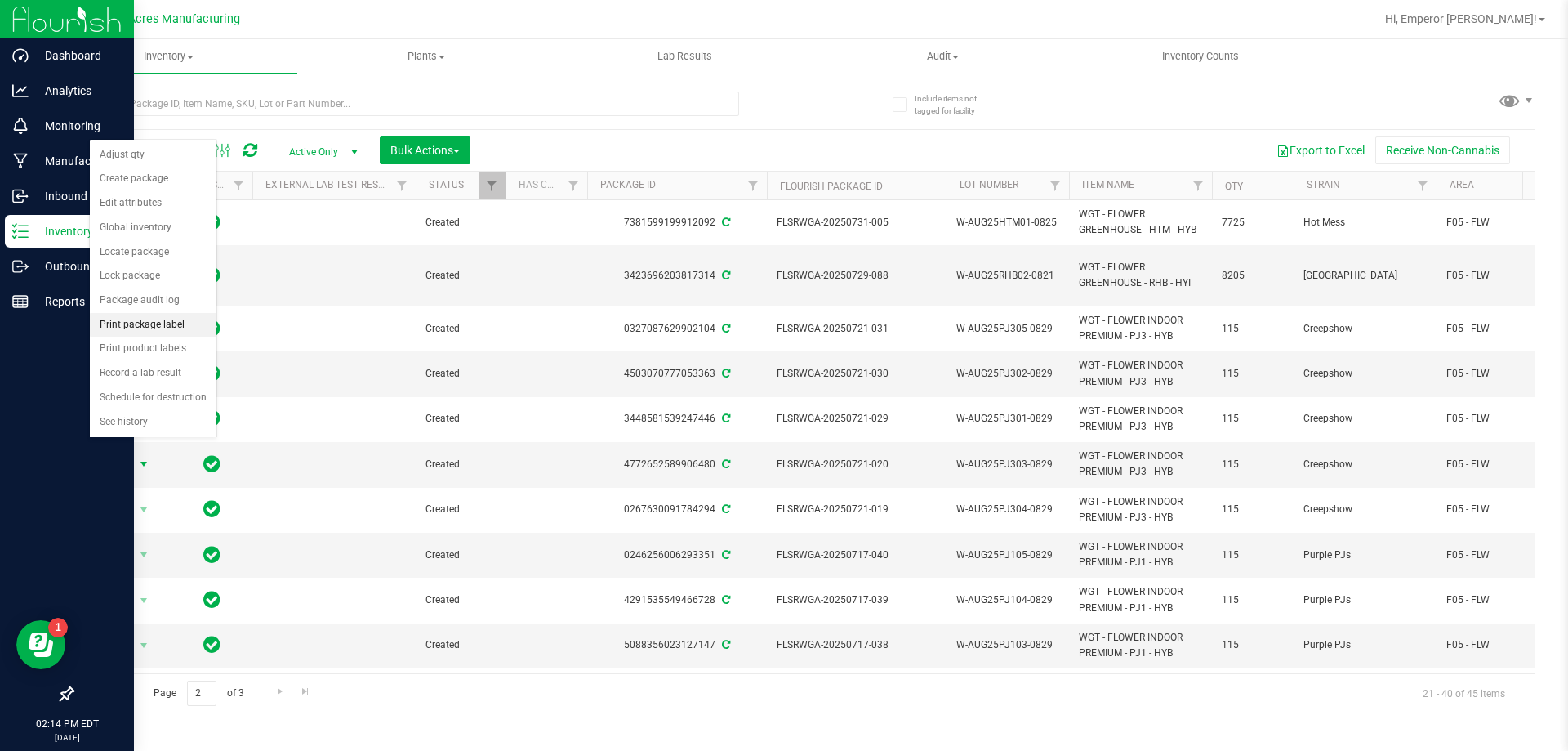
click at [163, 328] on li "Print package label" at bounding box center [153, 326] width 127 height 25
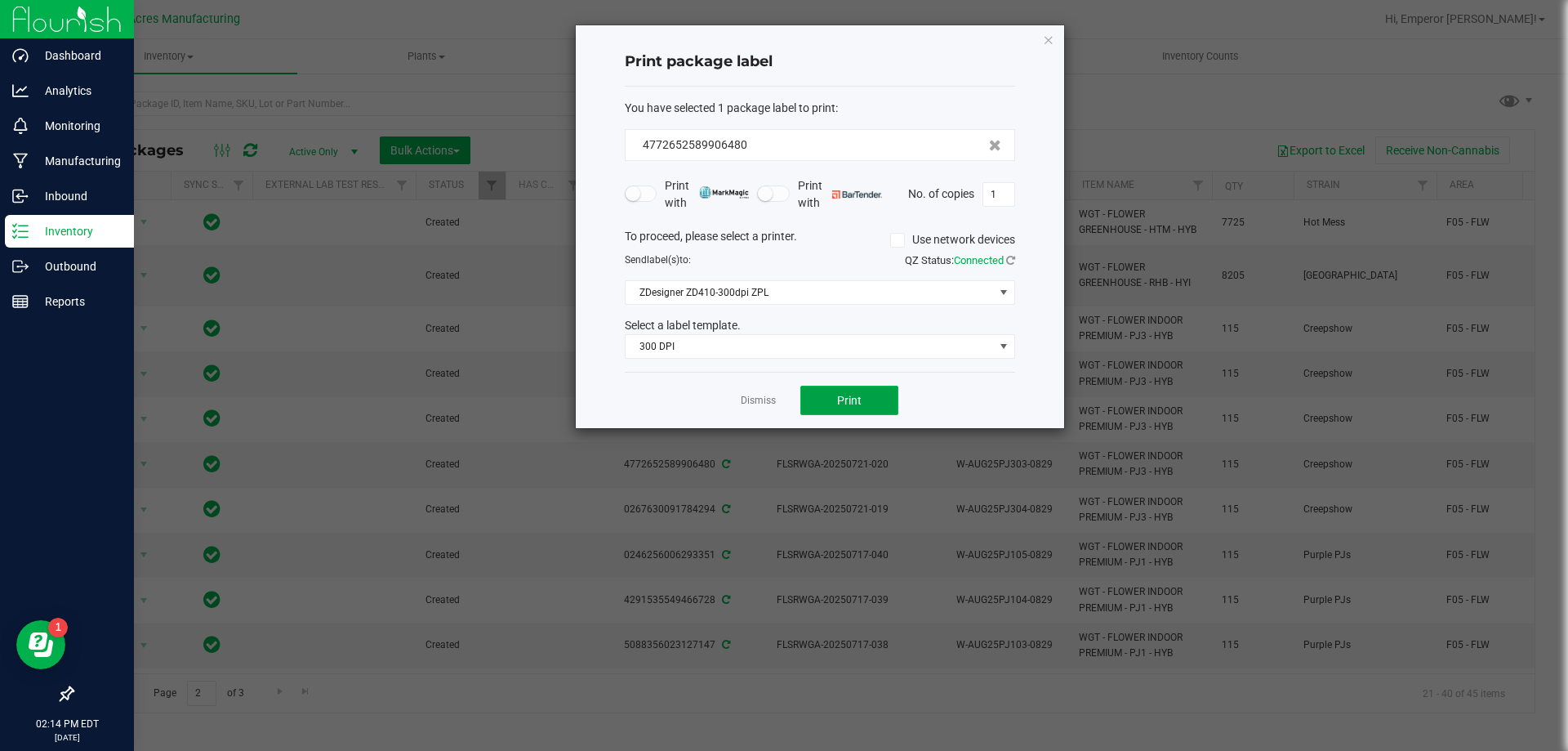
click at [834, 395] on button "Print" at bounding box center [849, 399] width 98 height 29
click at [748, 396] on link "Dismiss" at bounding box center [759, 401] width 35 height 14
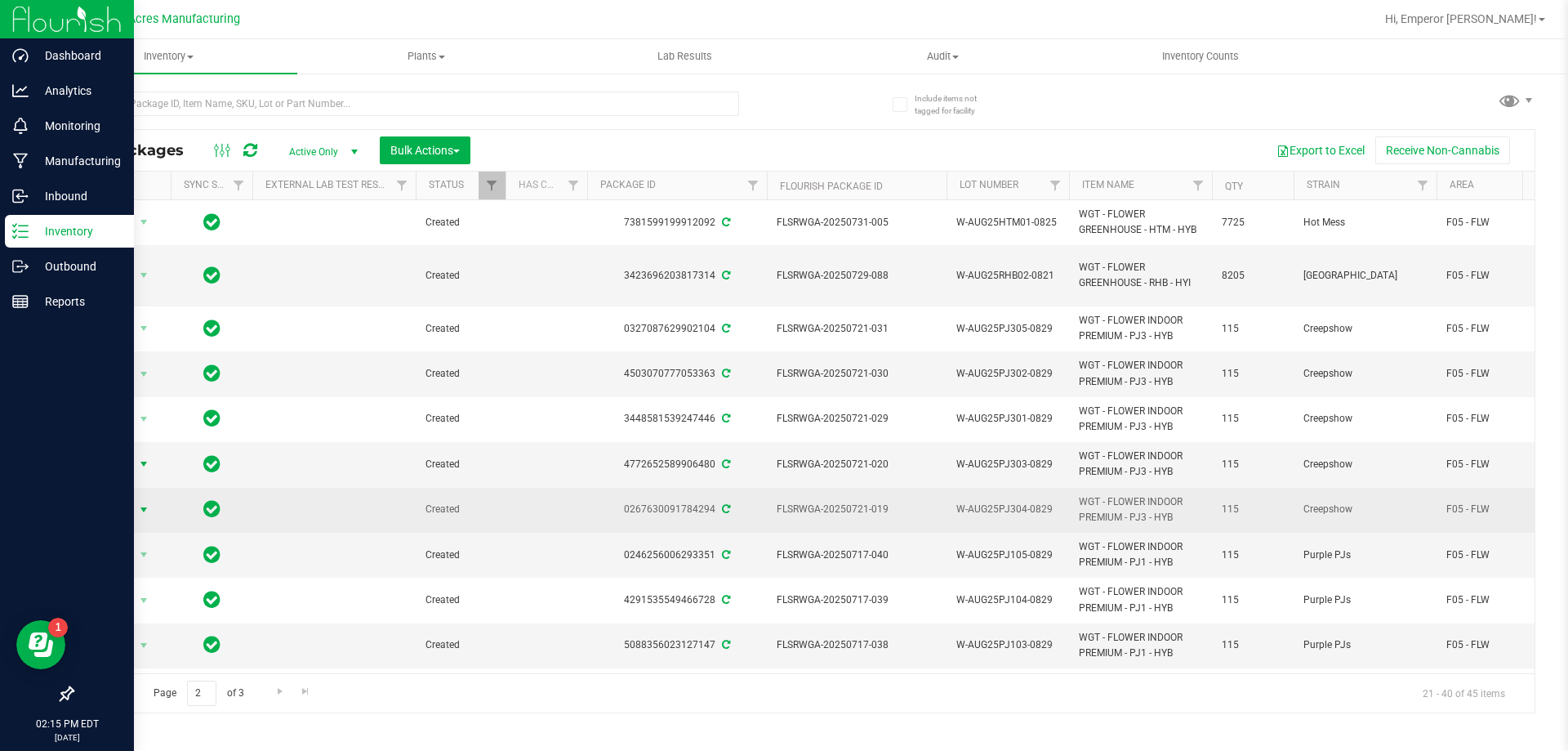
click at [102, 498] on span "Action" at bounding box center [111, 510] width 44 height 23
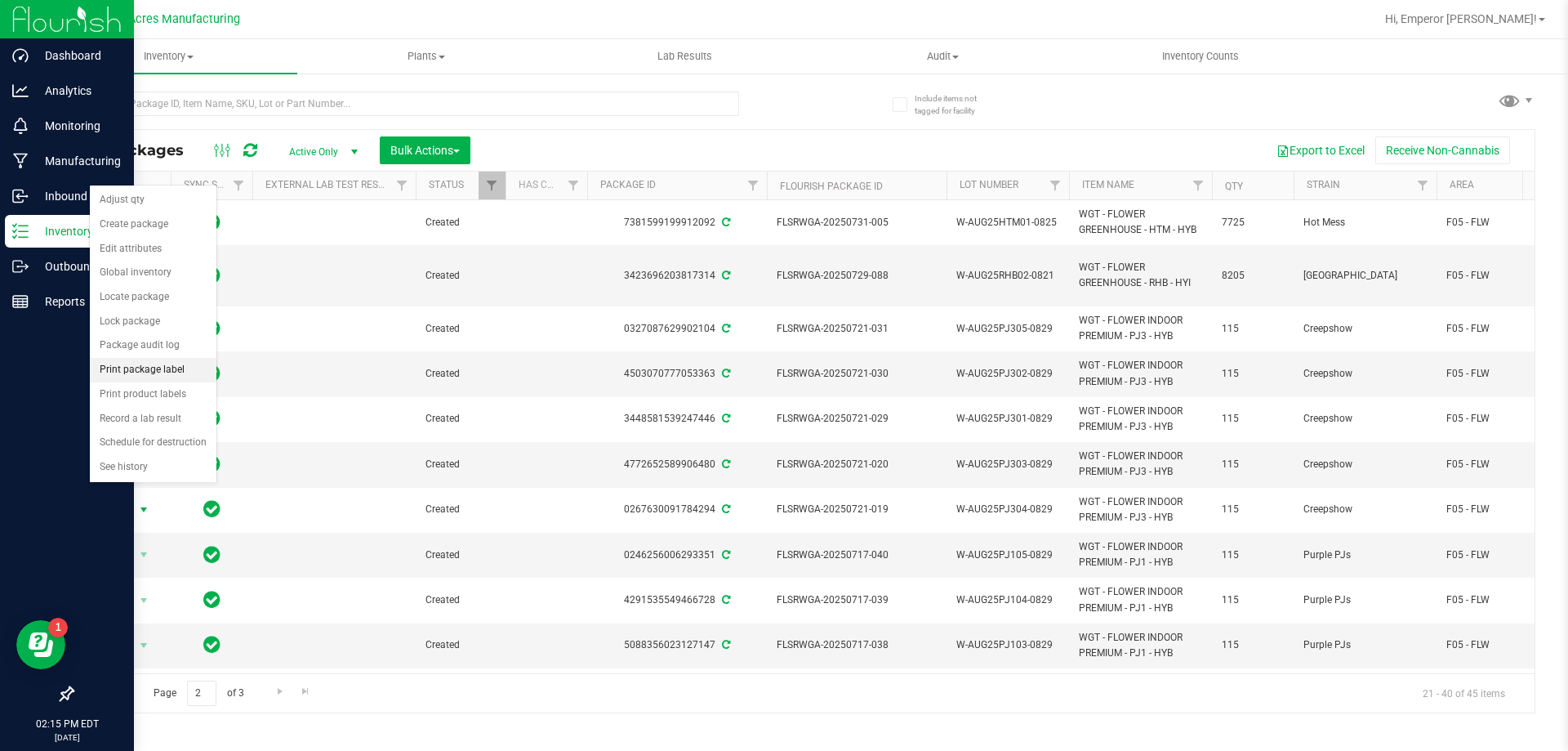
click at [128, 364] on li "Print package label" at bounding box center [153, 370] width 127 height 25
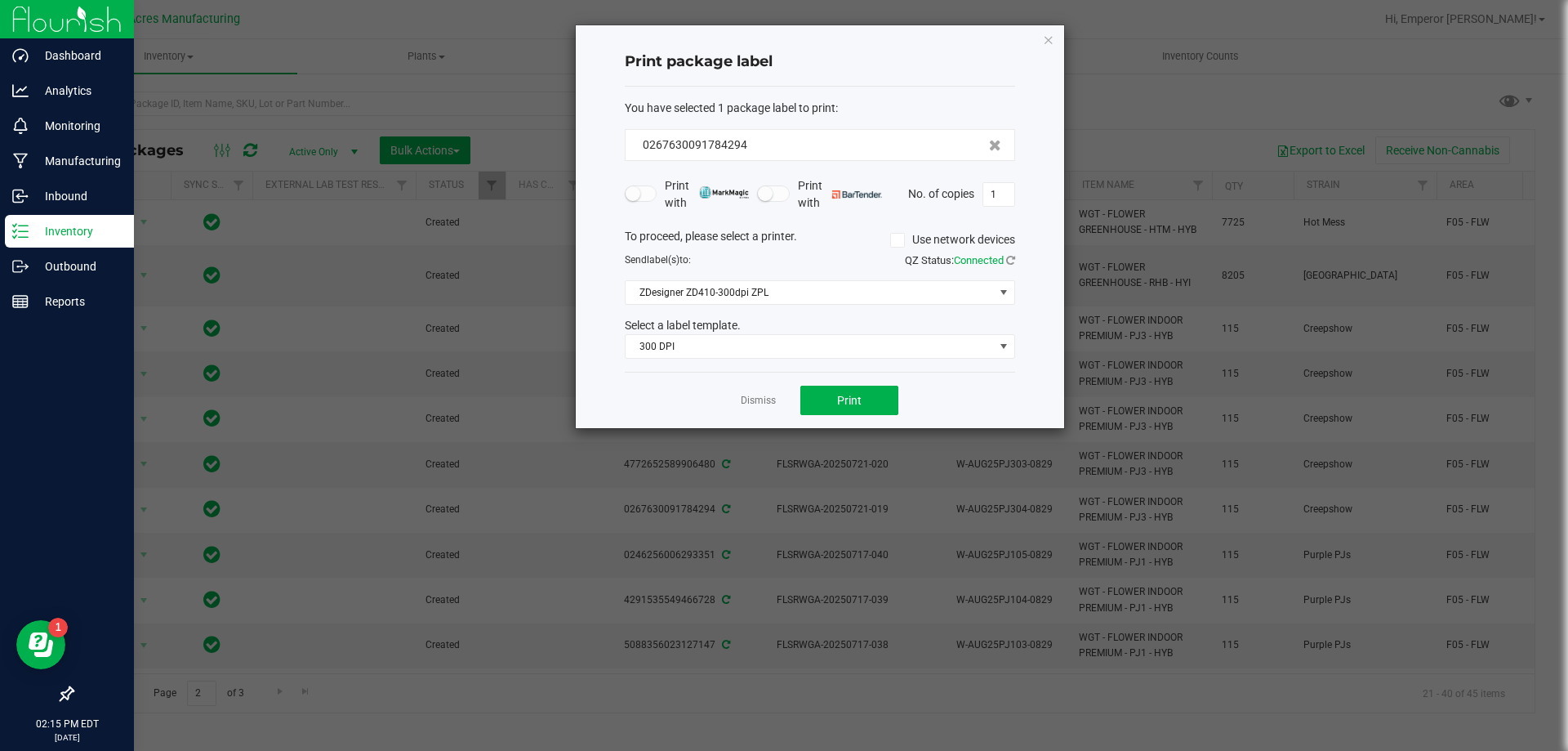
click at [901, 404] on div "Dismiss Print" at bounding box center [820, 400] width 390 height 57
click at [889, 404] on button "Print" at bounding box center [849, 399] width 98 height 29
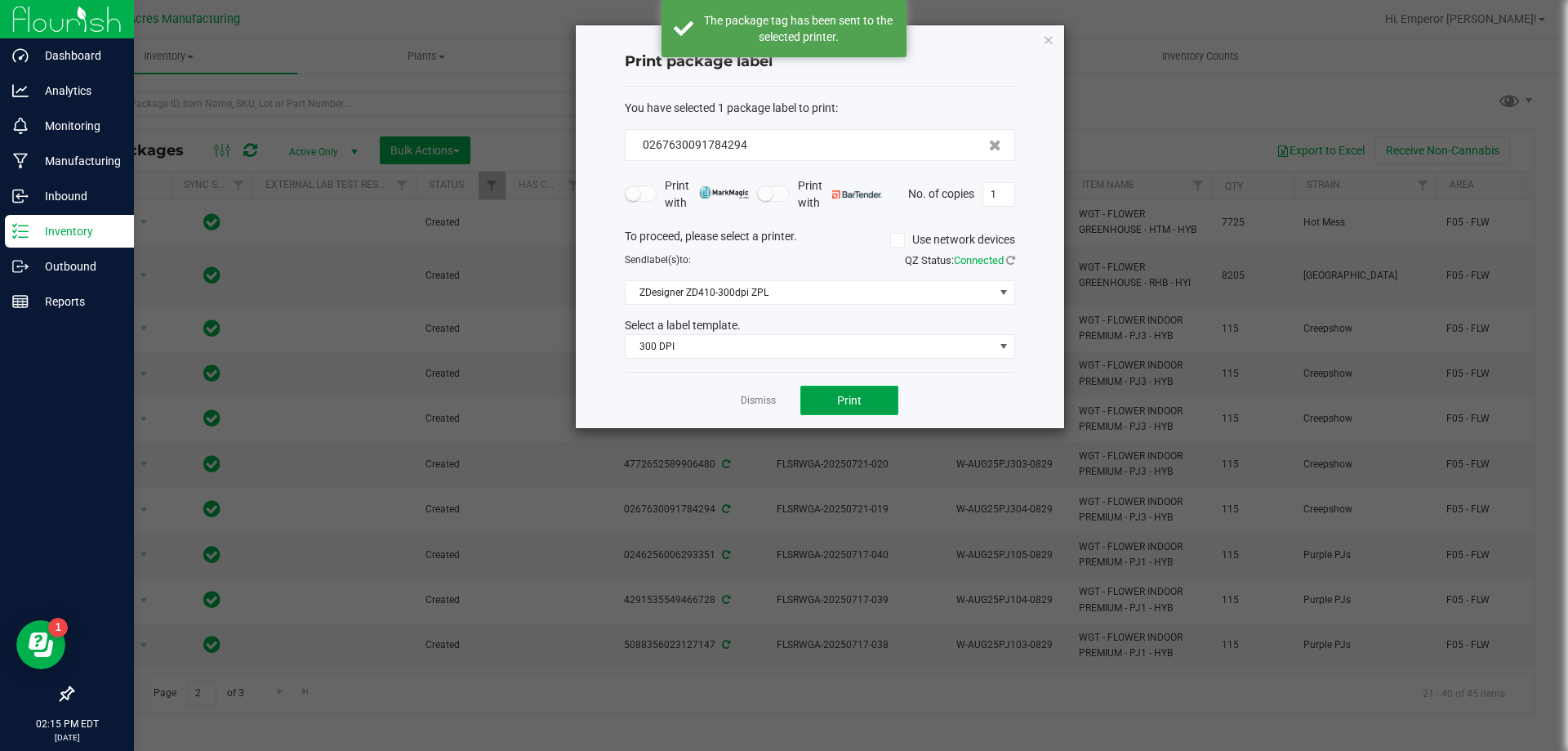
click at [886, 404] on button "Print" at bounding box center [849, 399] width 98 height 29
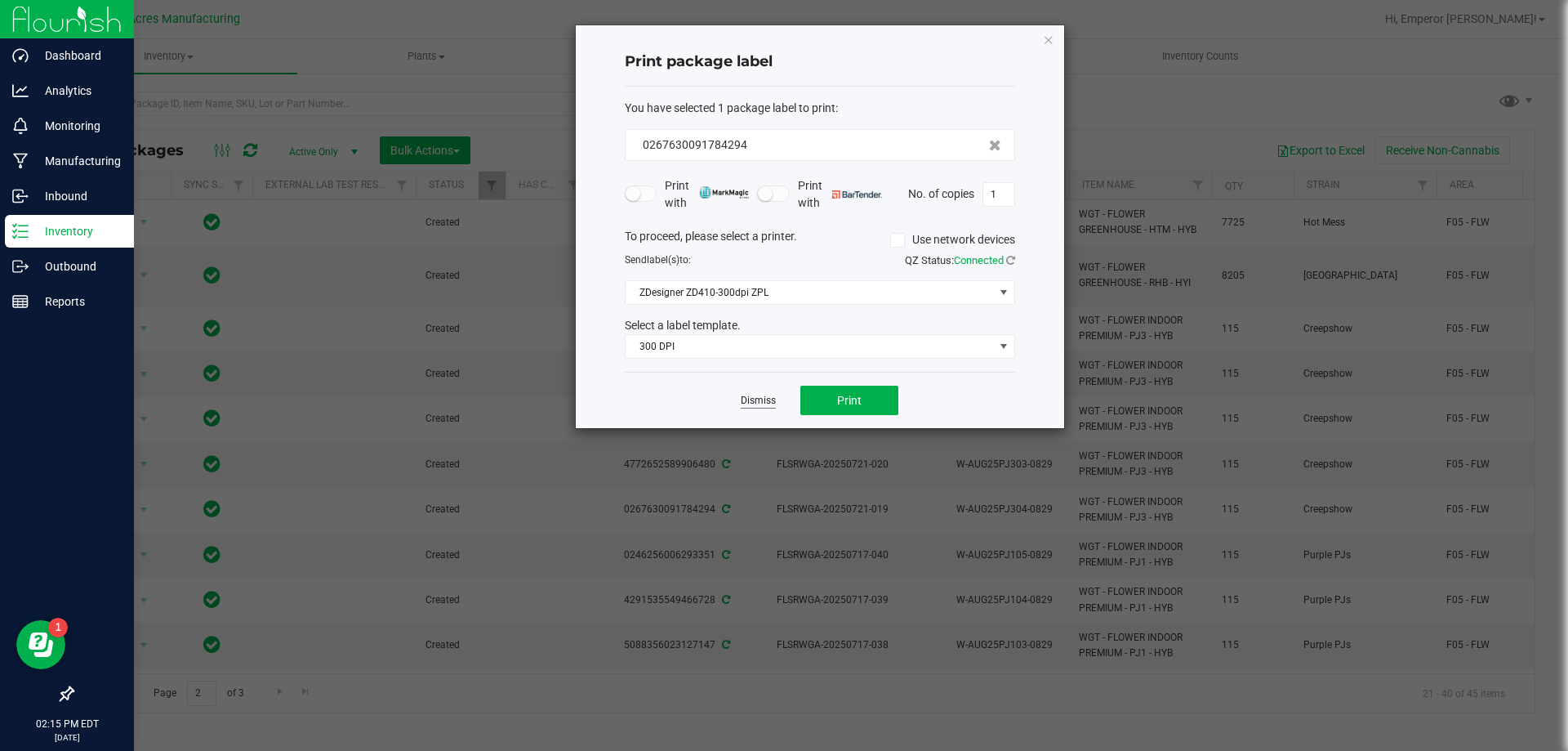
click at [759, 404] on link "Dismiss" at bounding box center [759, 401] width 35 height 14
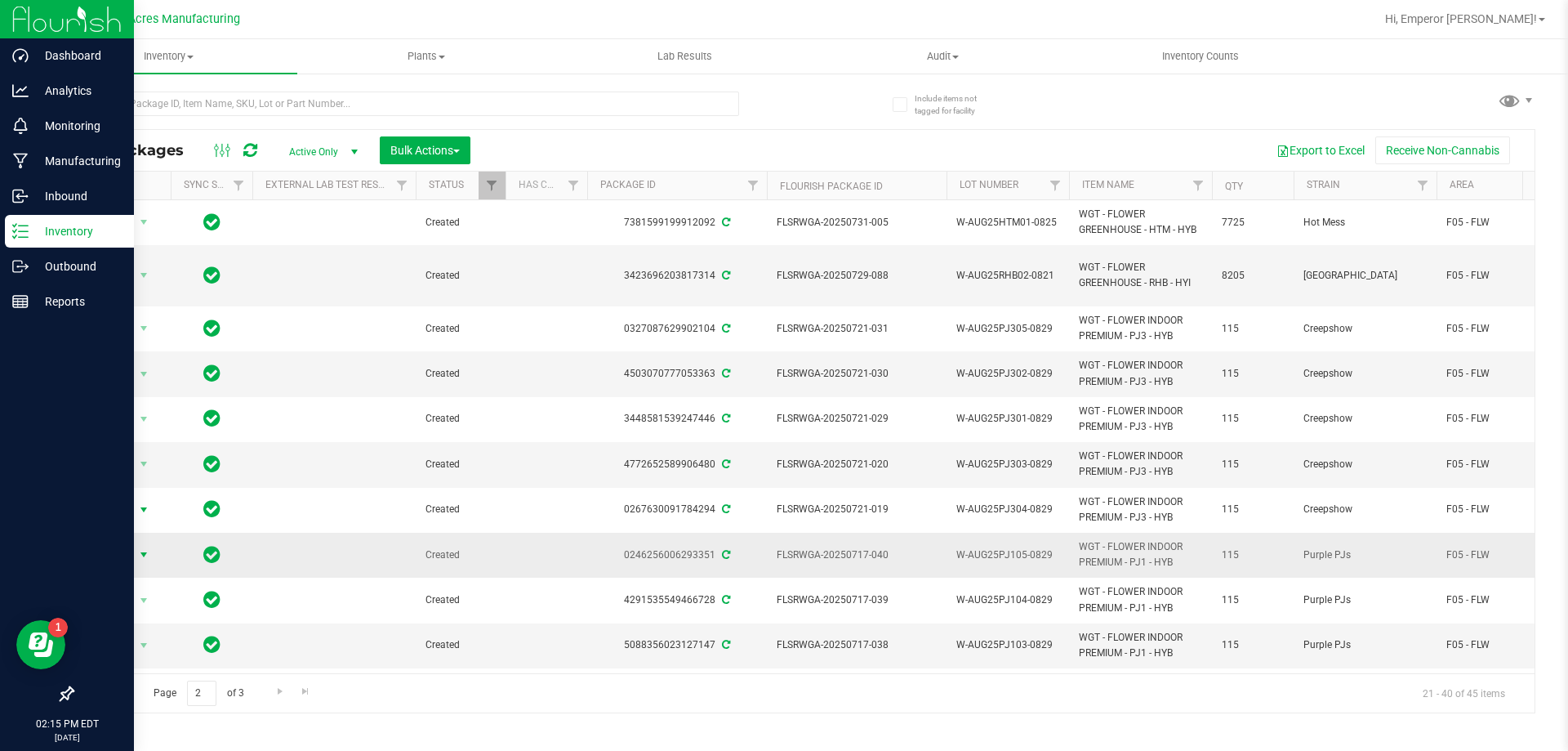
click at [133, 543] on span "Action" at bounding box center [122, 555] width 66 height 23
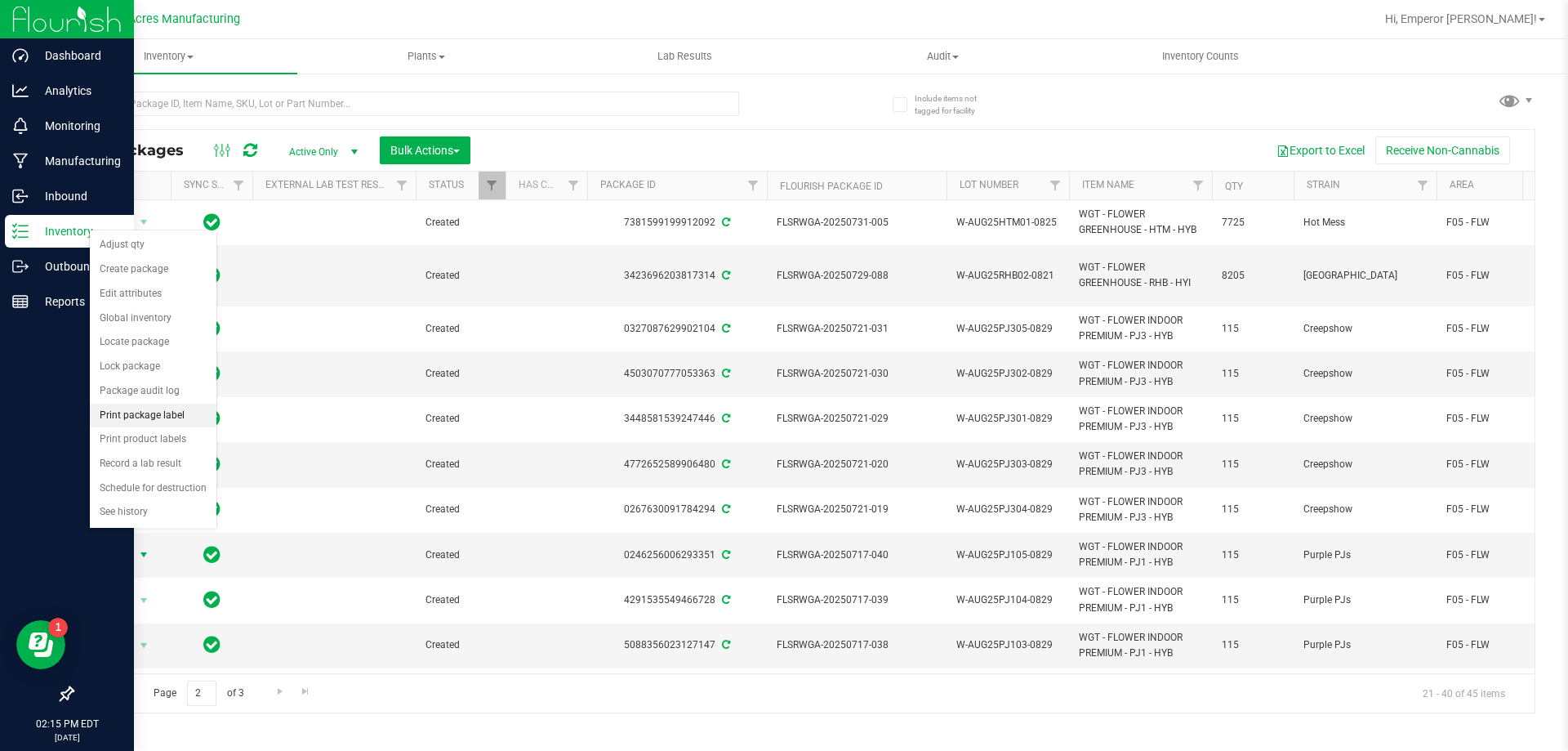
click at [159, 415] on li "Print package label" at bounding box center [153, 416] width 127 height 25
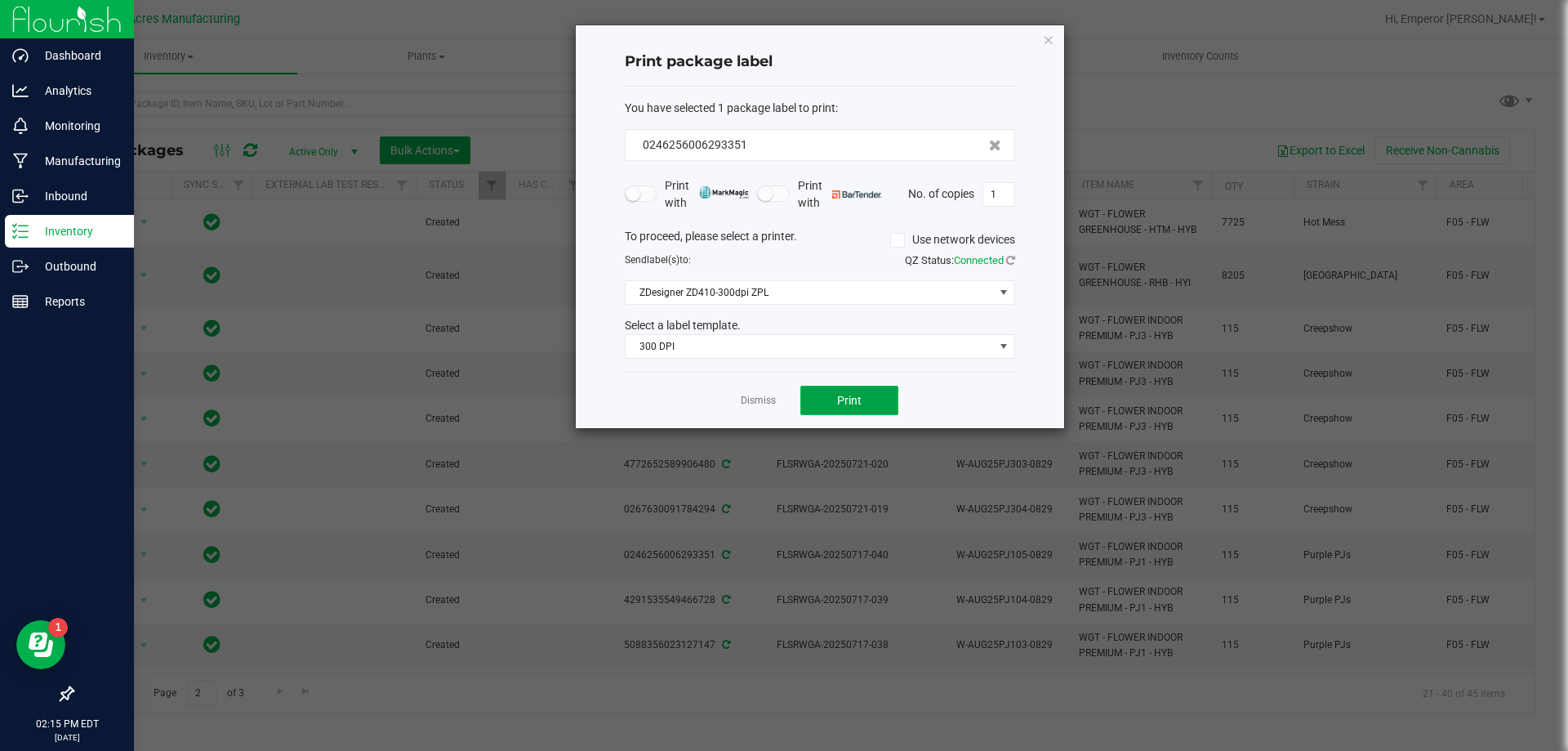
click at [867, 408] on button "Print" at bounding box center [849, 399] width 98 height 29
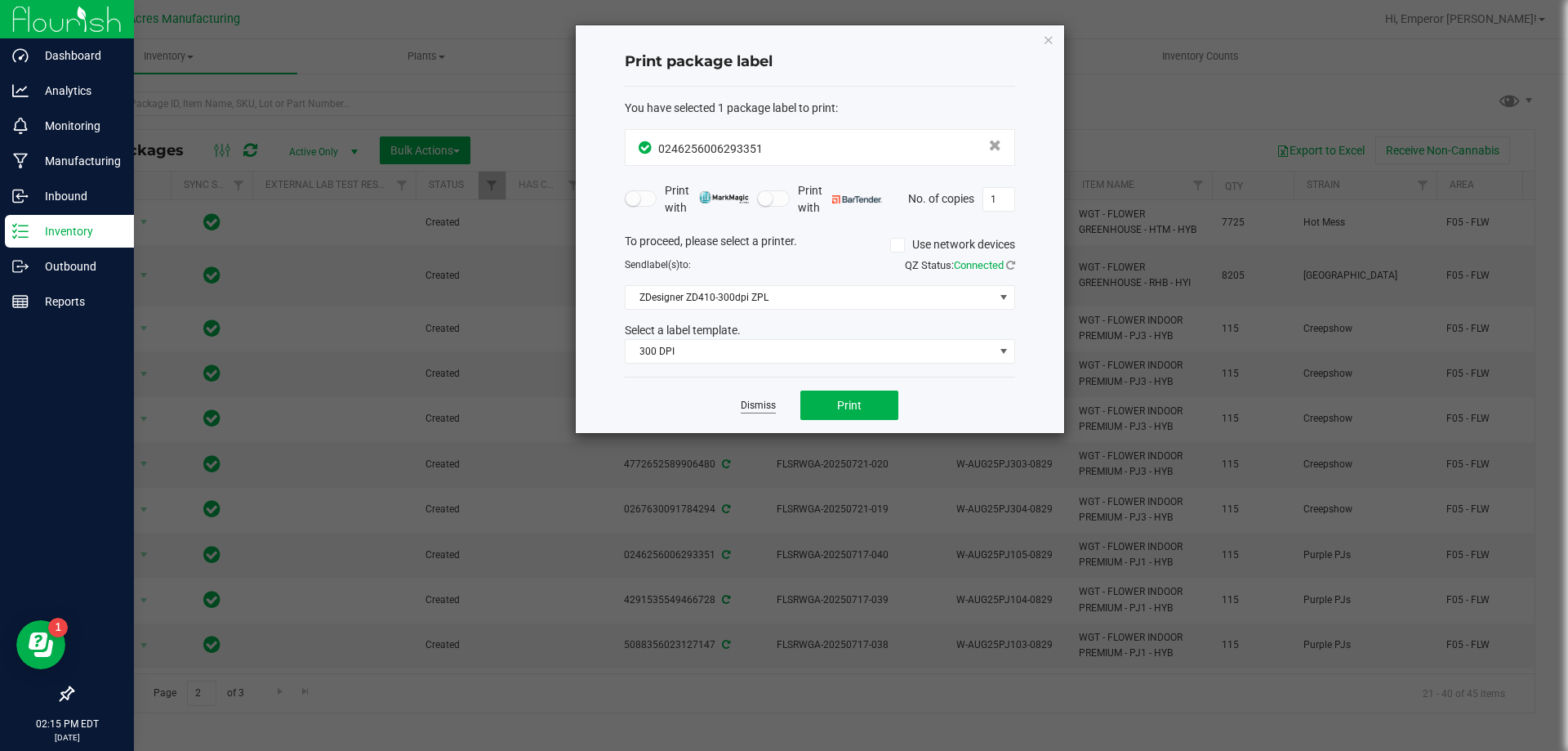
click at [752, 407] on link "Dismiss" at bounding box center [759, 406] width 35 height 14
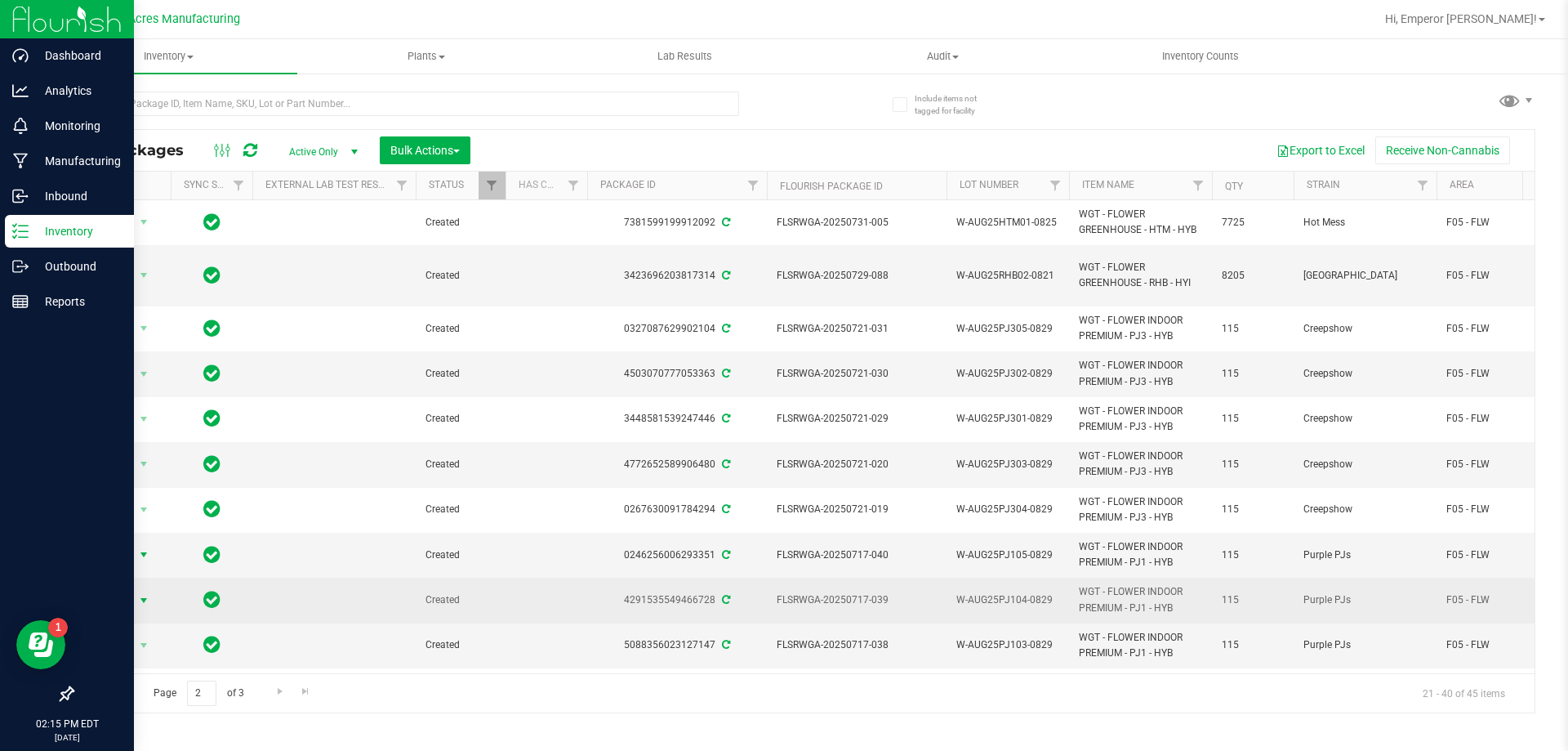
click at [119, 589] on span "Action" at bounding box center [111, 601] width 44 height 23
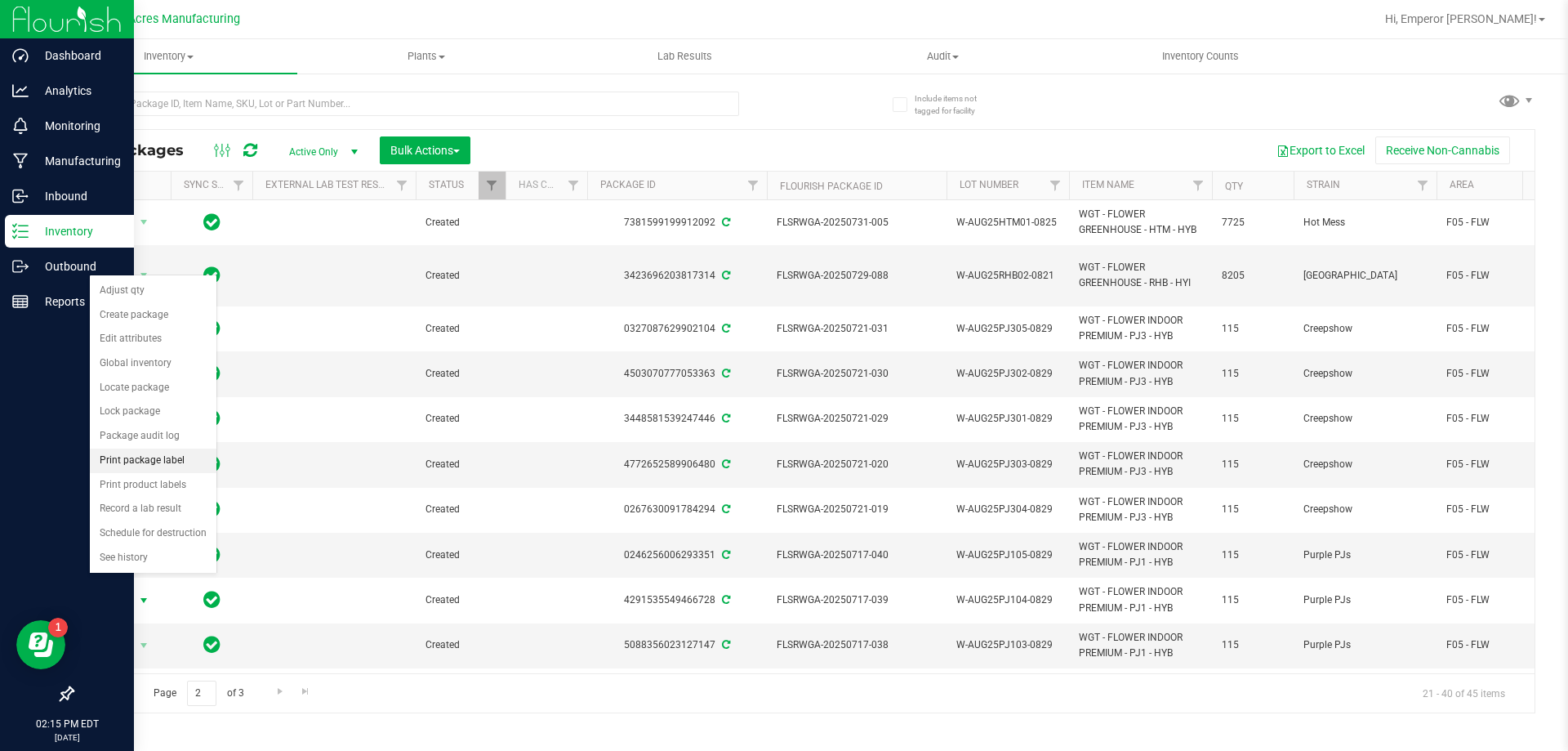
click at [155, 455] on li "Print package label" at bounding box center [153, 461] width 127 height 25
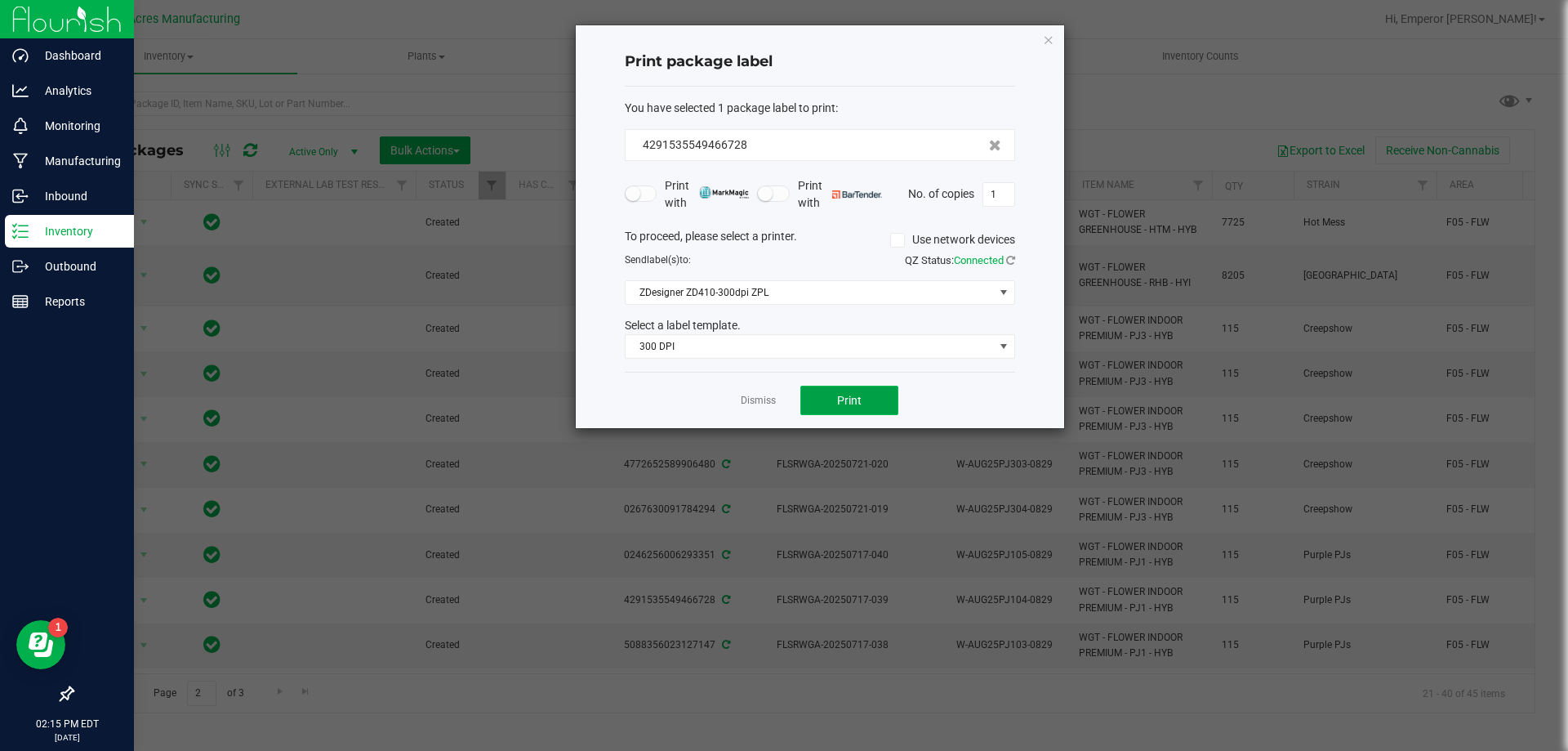
click at [853, 394] on span "Print" at bounding box center [849, 400] width 25 height 13
click at [764, 396] on link "Dismiss" at bounding box center [759, 401] width 35 height 14
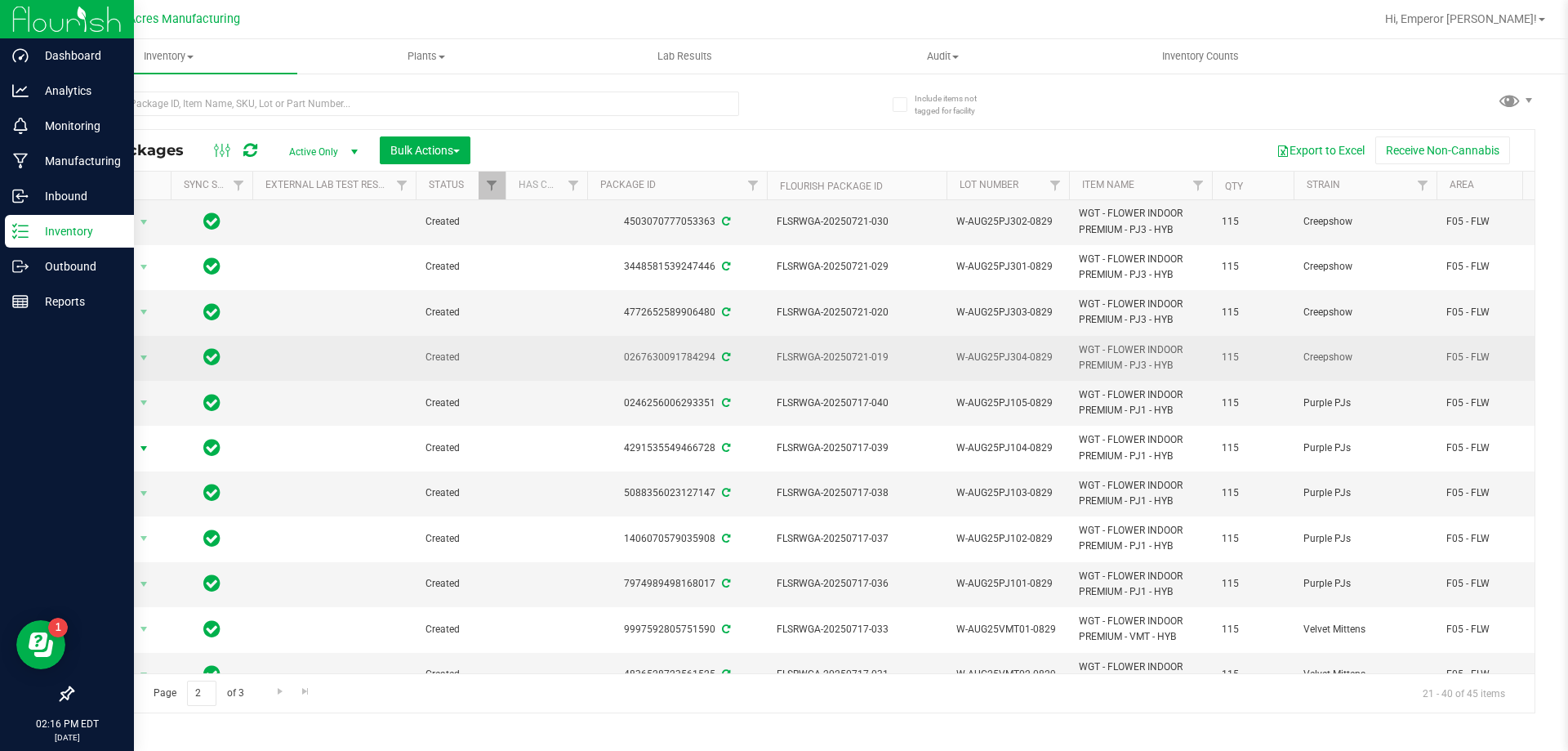
scroll to position [163, 0]
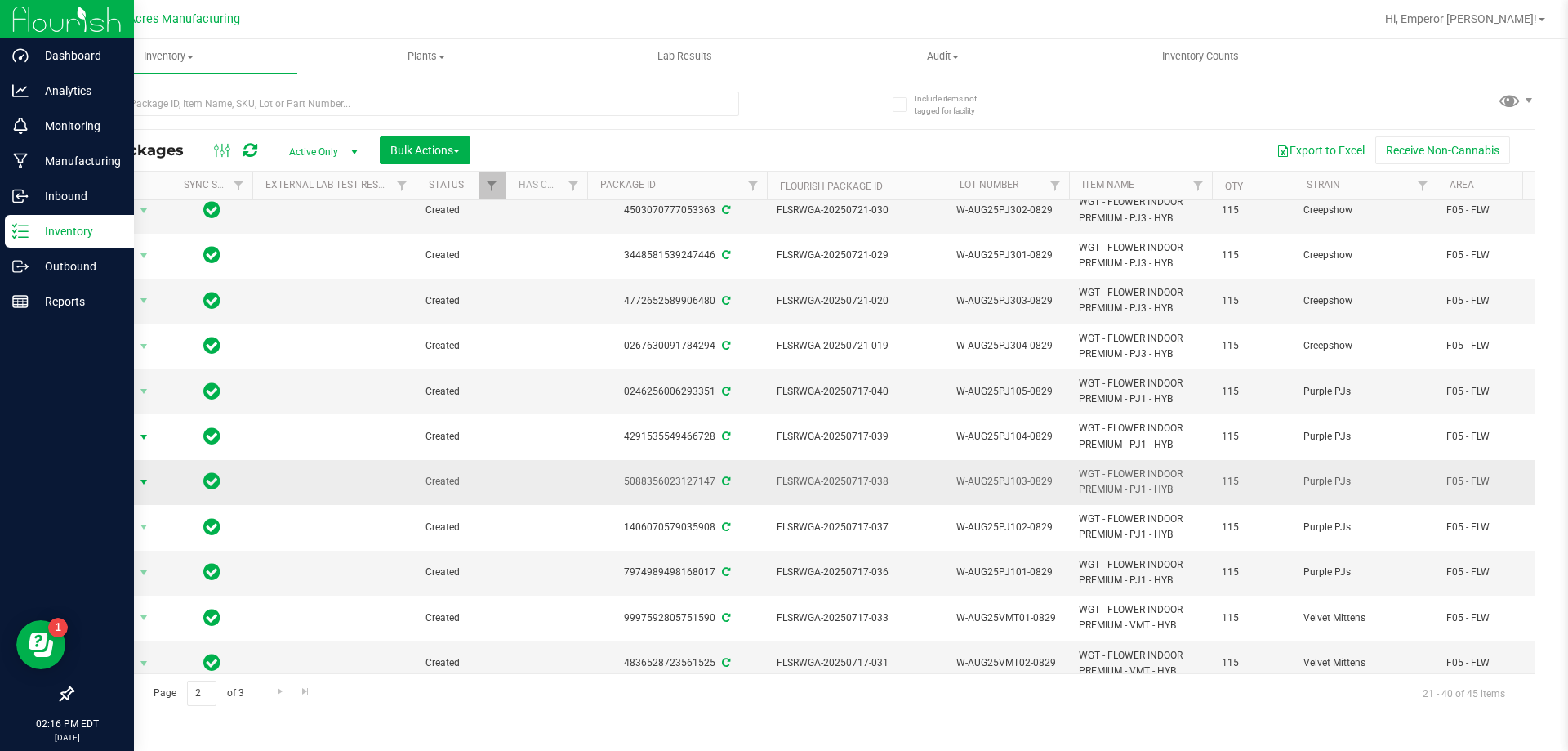
click at [138, 476] on span "select" at bounding box center [144, 482] width 13 height 13
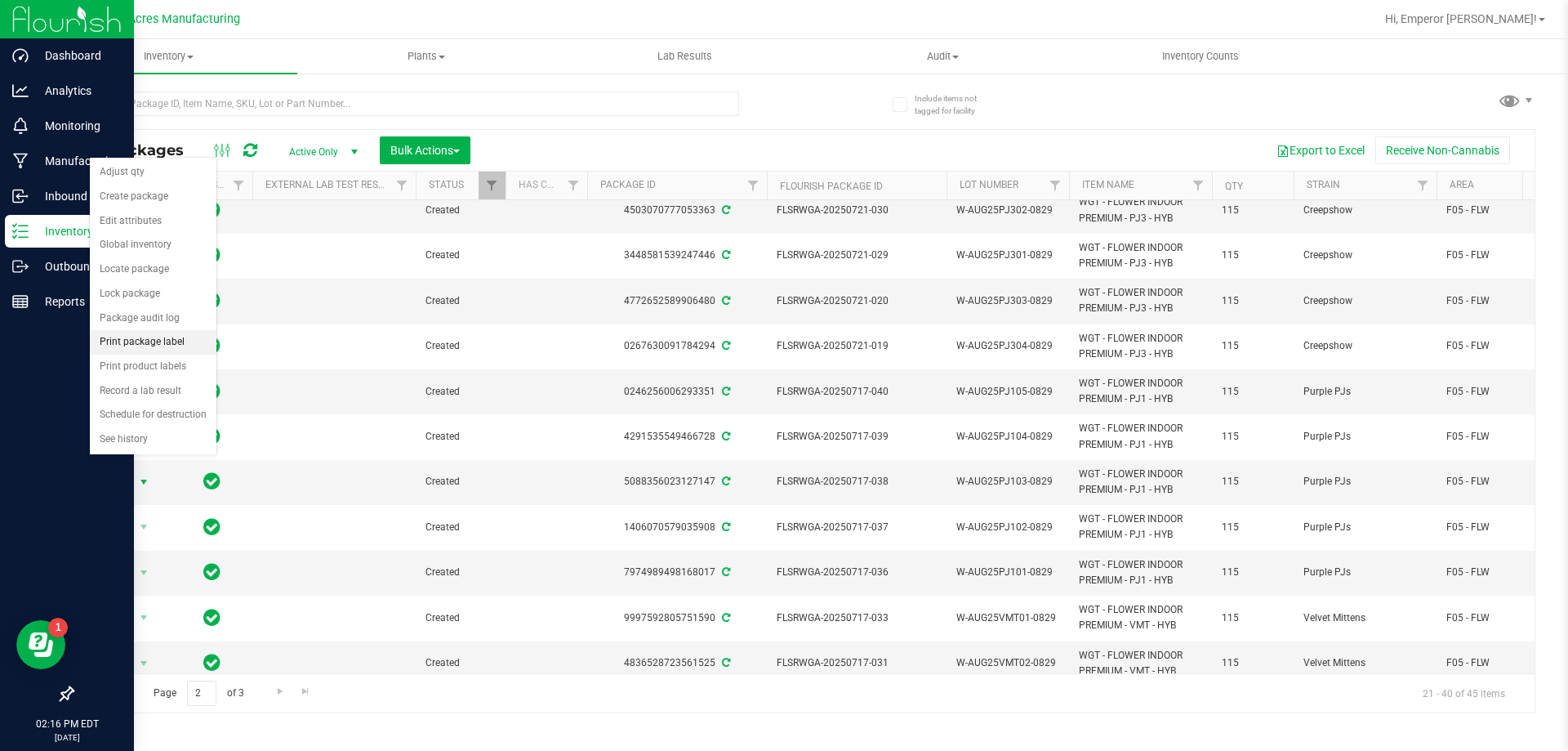
click at [138, 335] on li "Print package label" at bounding box center [153, 343] width 127 height 25
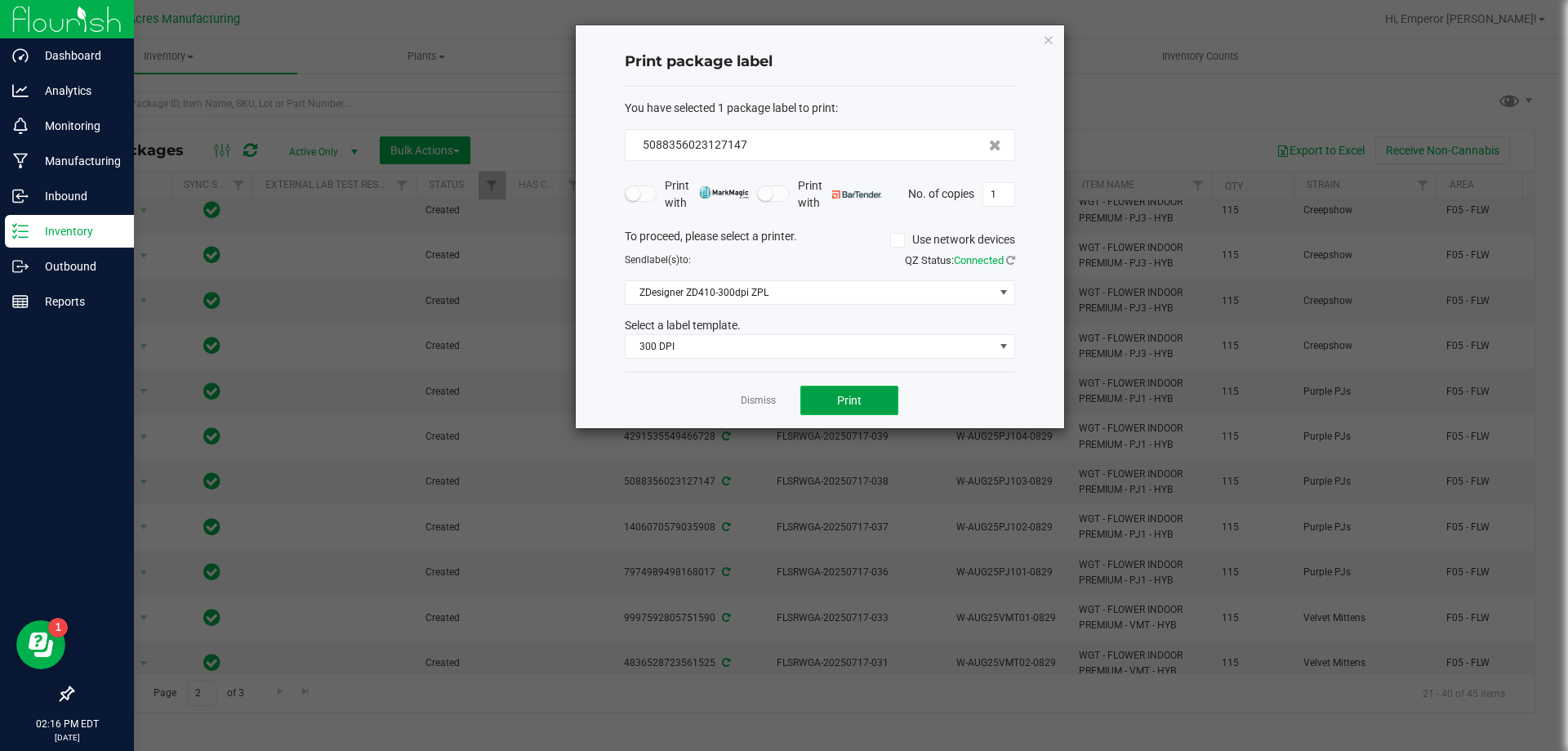
click at [836, 387] on button "Print" at bounding box center [849, 399] width 98 height 29
click at [836, 392] on button "Print" at bounding box center [849, 399] width 98 height 29
click at [748, 406] on link "Dismiss" at bounding box center [759, 401] width 35 height 14
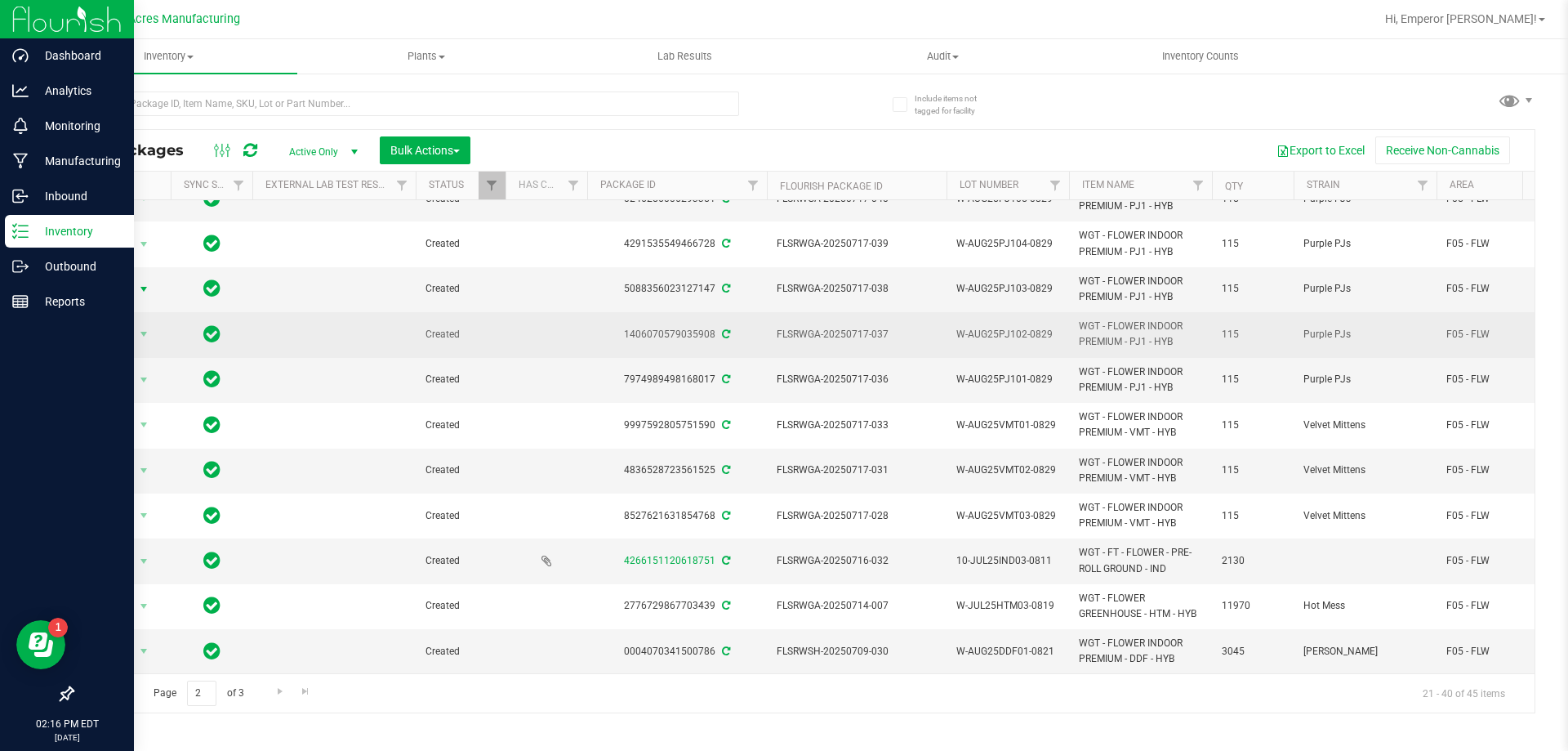
scroll to position [327, 0]
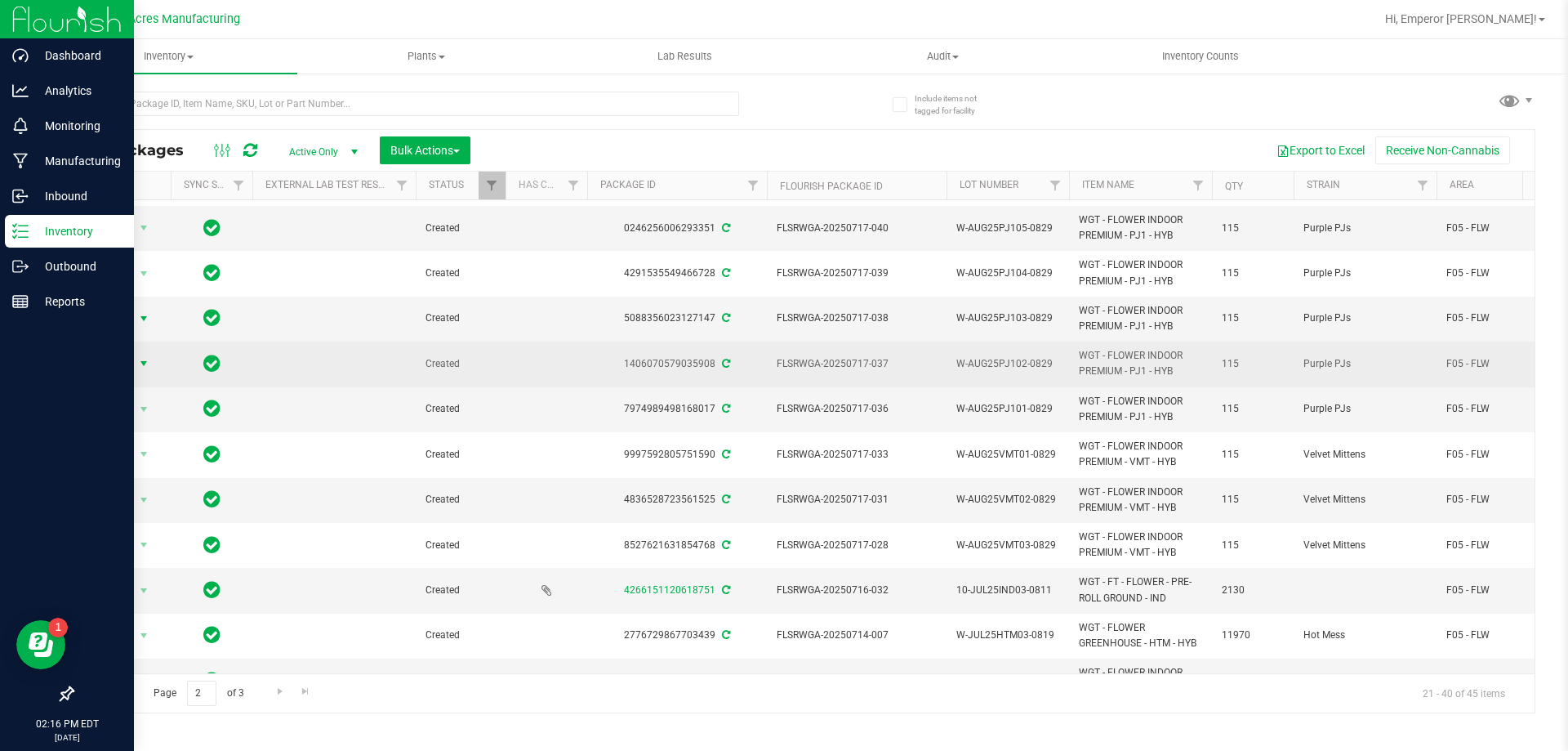
click at [115, 359] on span "Action" at bounding box center [111, 364] width 44 height 23
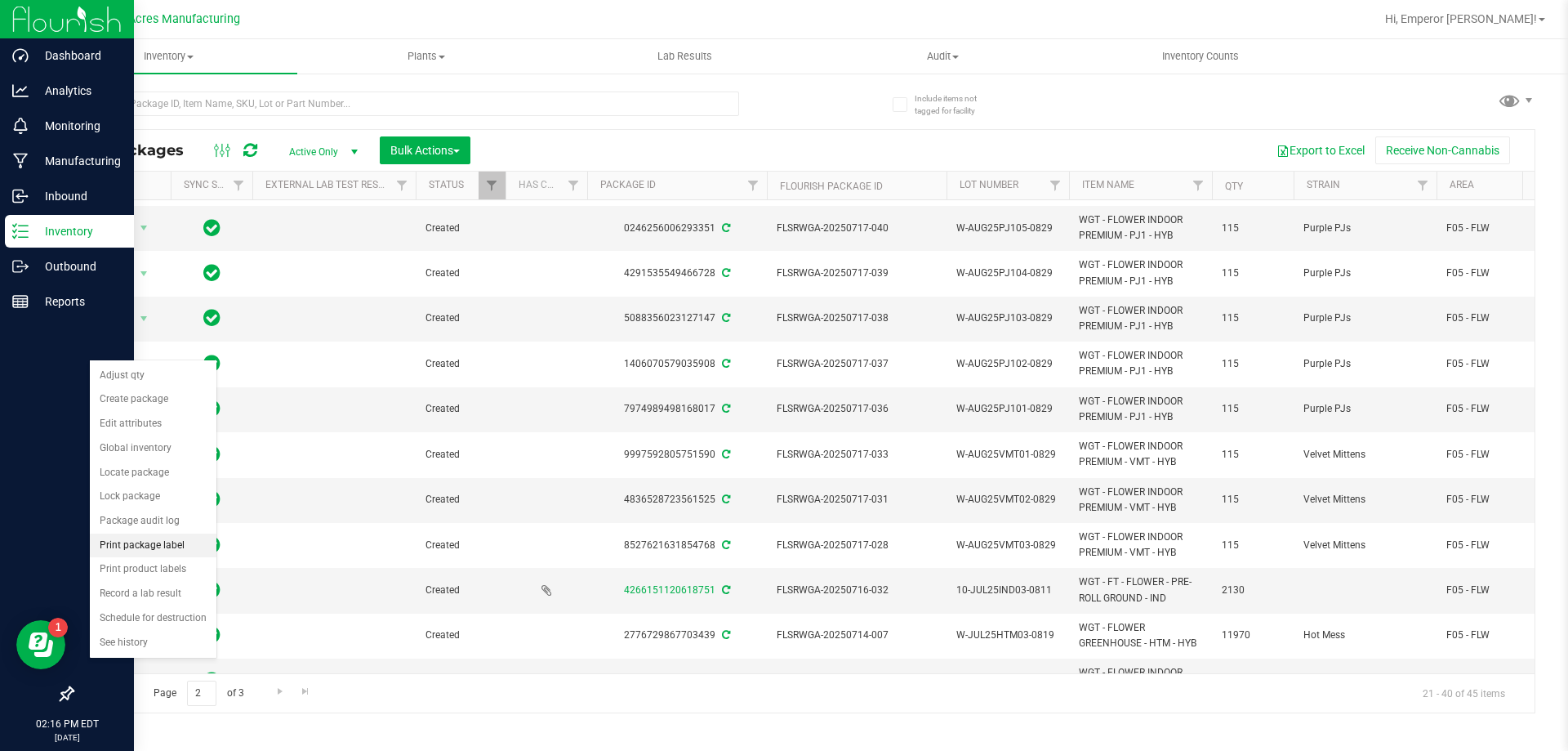
click at [134, 548] on li "Print package label" at bounding box center [153, 546] width 127 height 25
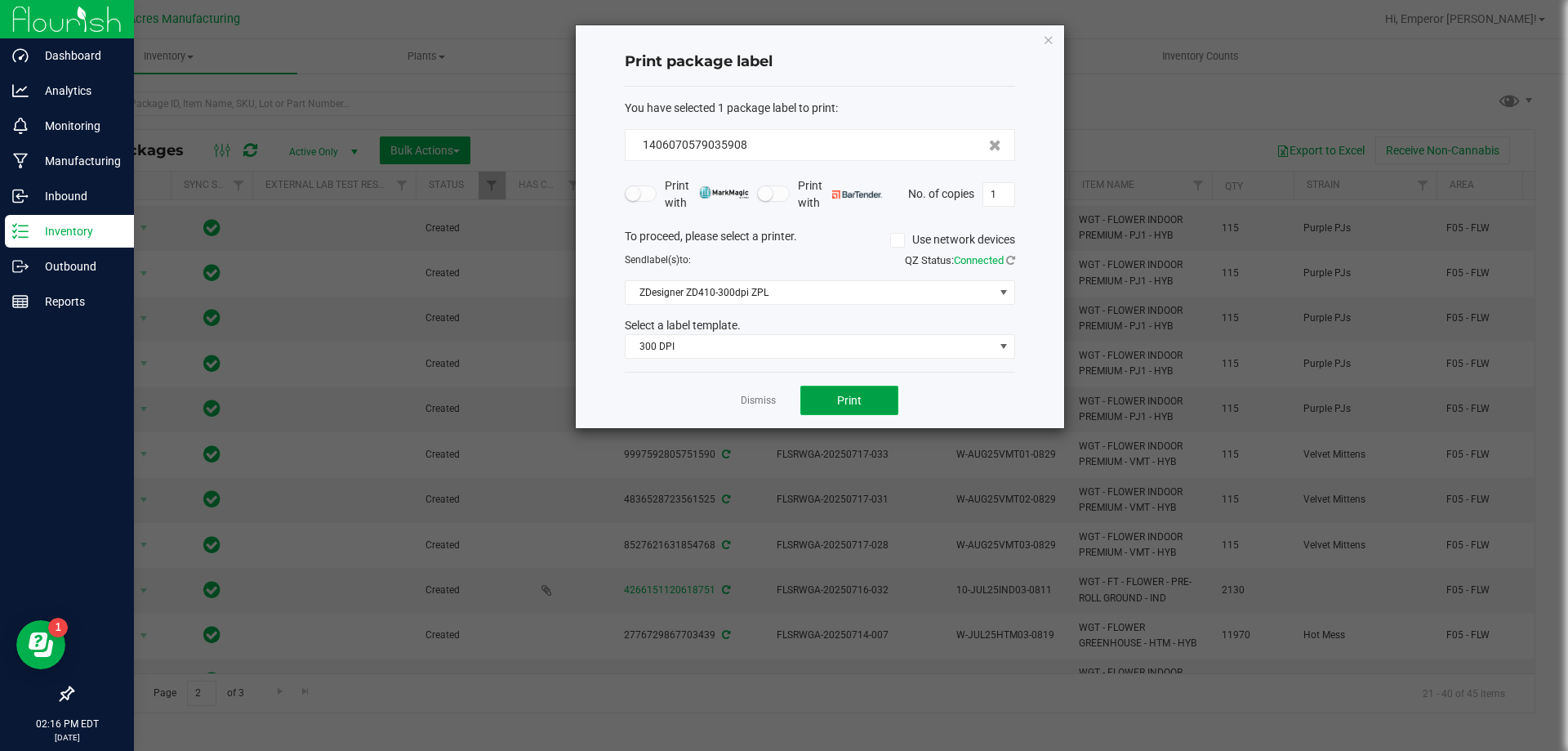
click at [863, 393] on button "Print" at bounding box center [849, 399] width 98 height 29
click at [757, 396] on link "Dismiss" at bounding box center [759, 401] width 35 height 14
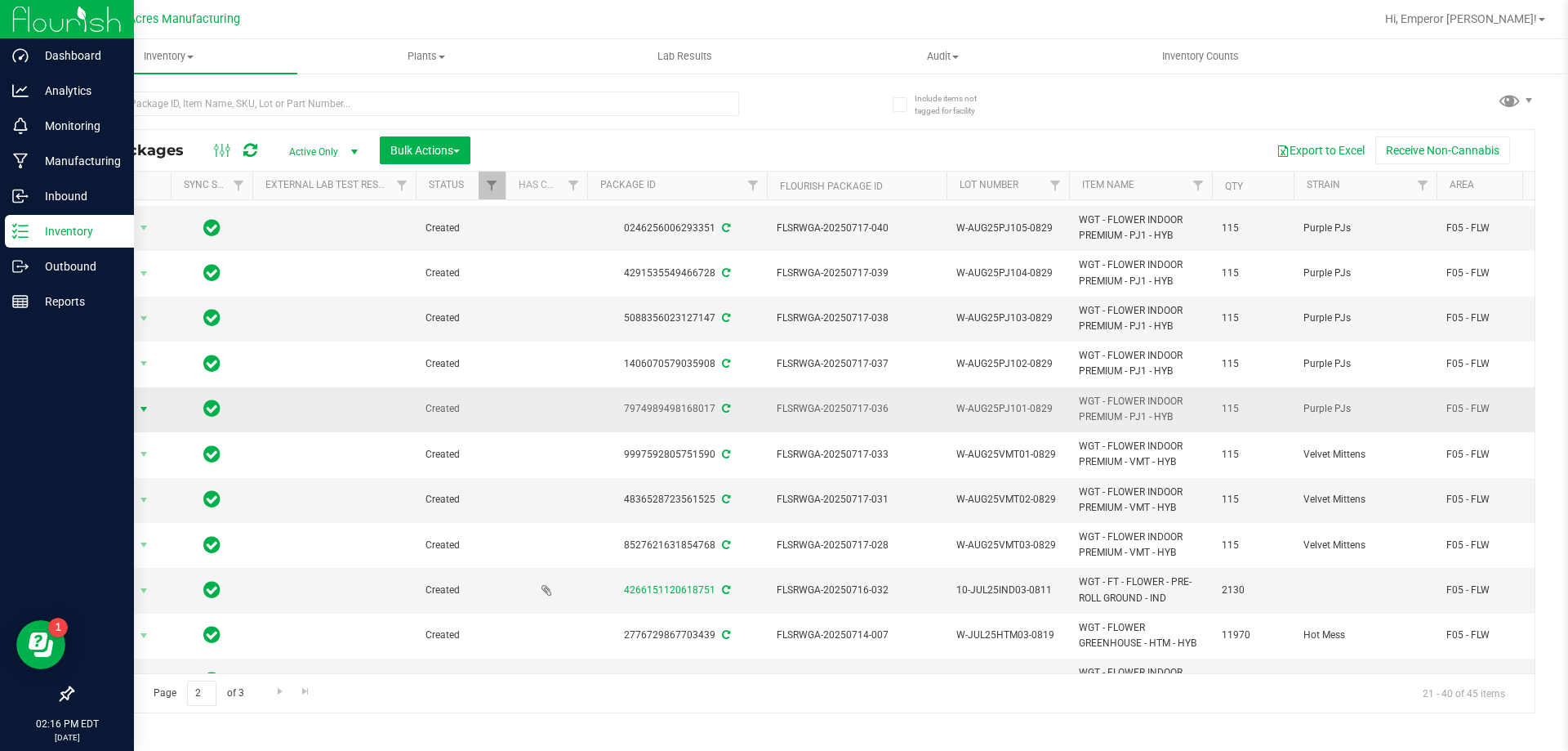
click at [101, 400] on span "Action" at bounding box center [111, 409] width 44 height 23
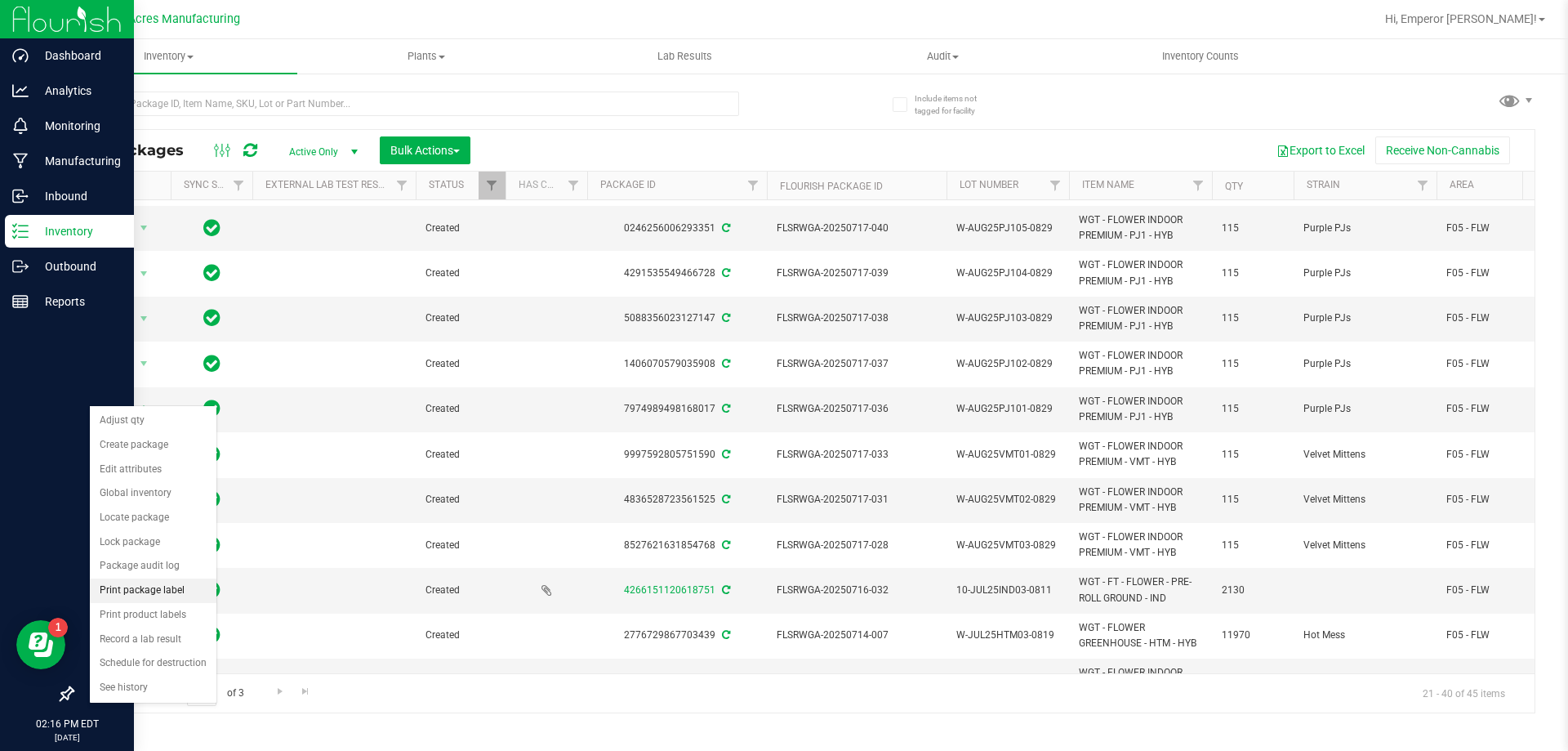
click at [146, 589] on li "Print package label" at bounding box center [153, 591] width 127 height 25
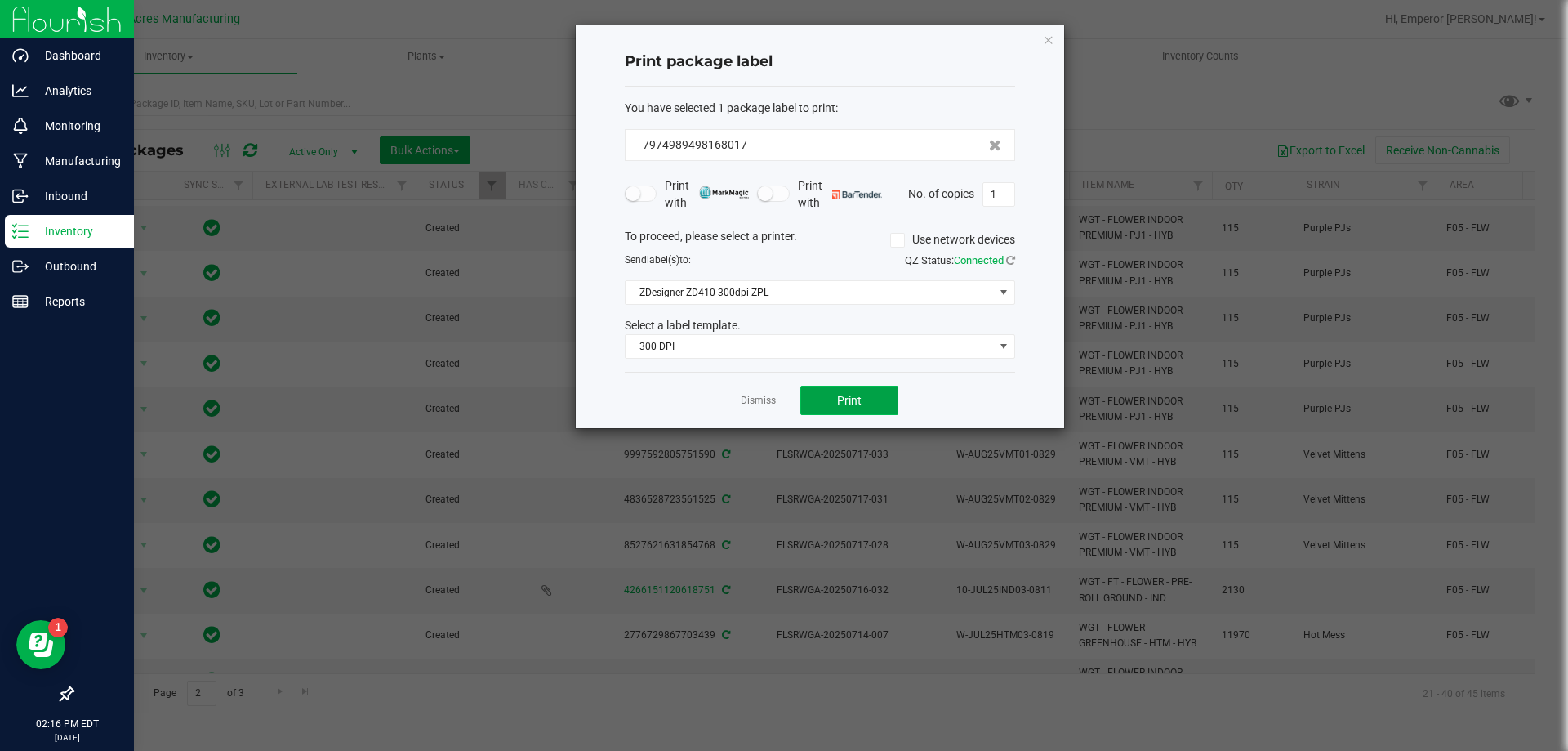
click at [894, 399] on button "Print" at bounding box center [849, 399] width 98 height 29
click at [767, 400] on link "Dismiss" at bounding box center [759, 401] width 35 height 14
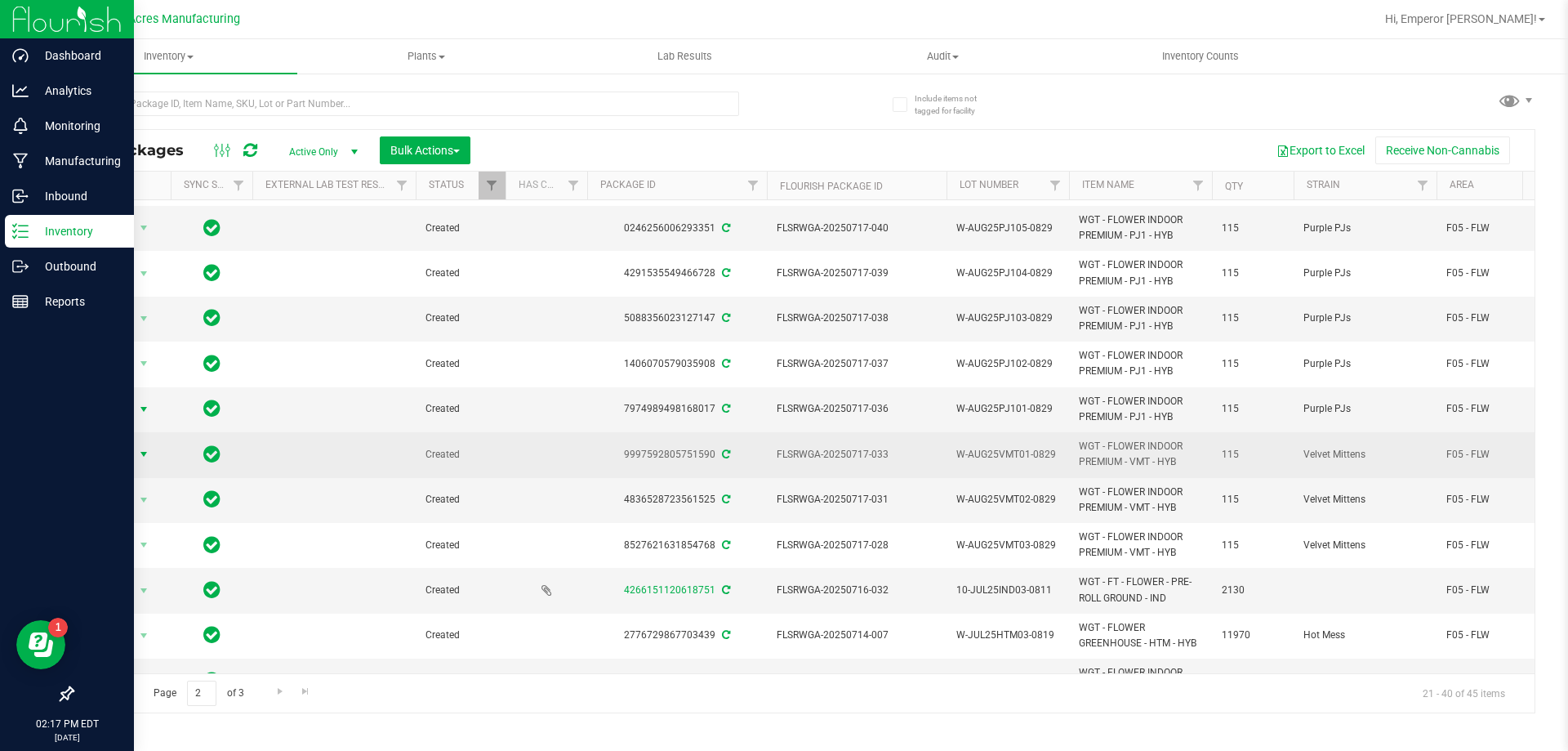
click at [122, 443] on span "Action" at bounding box center [111, 455] width 44 height 23
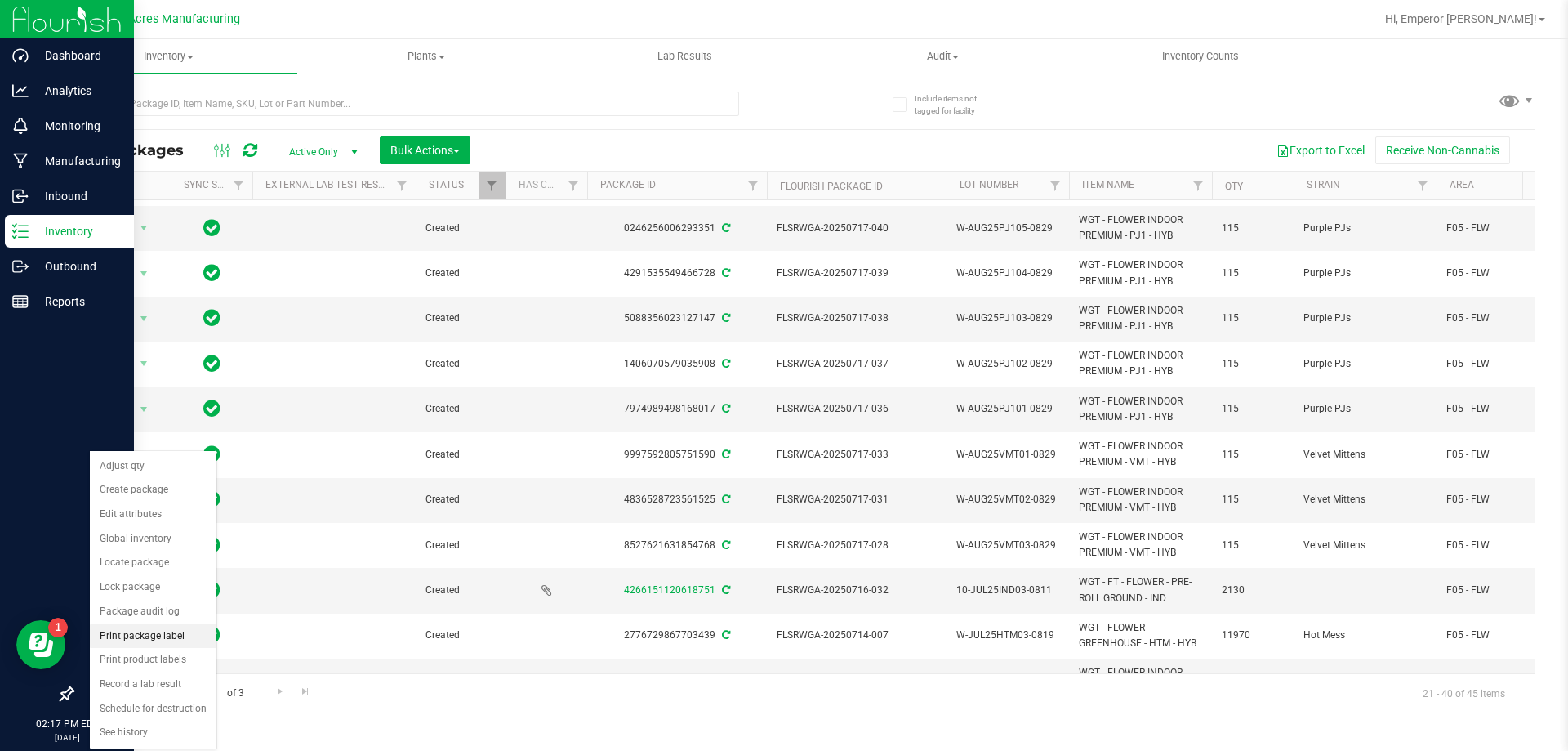
click at [133, 636] on li "Print package label" at bounding box center [153, 636] width 127 height 25
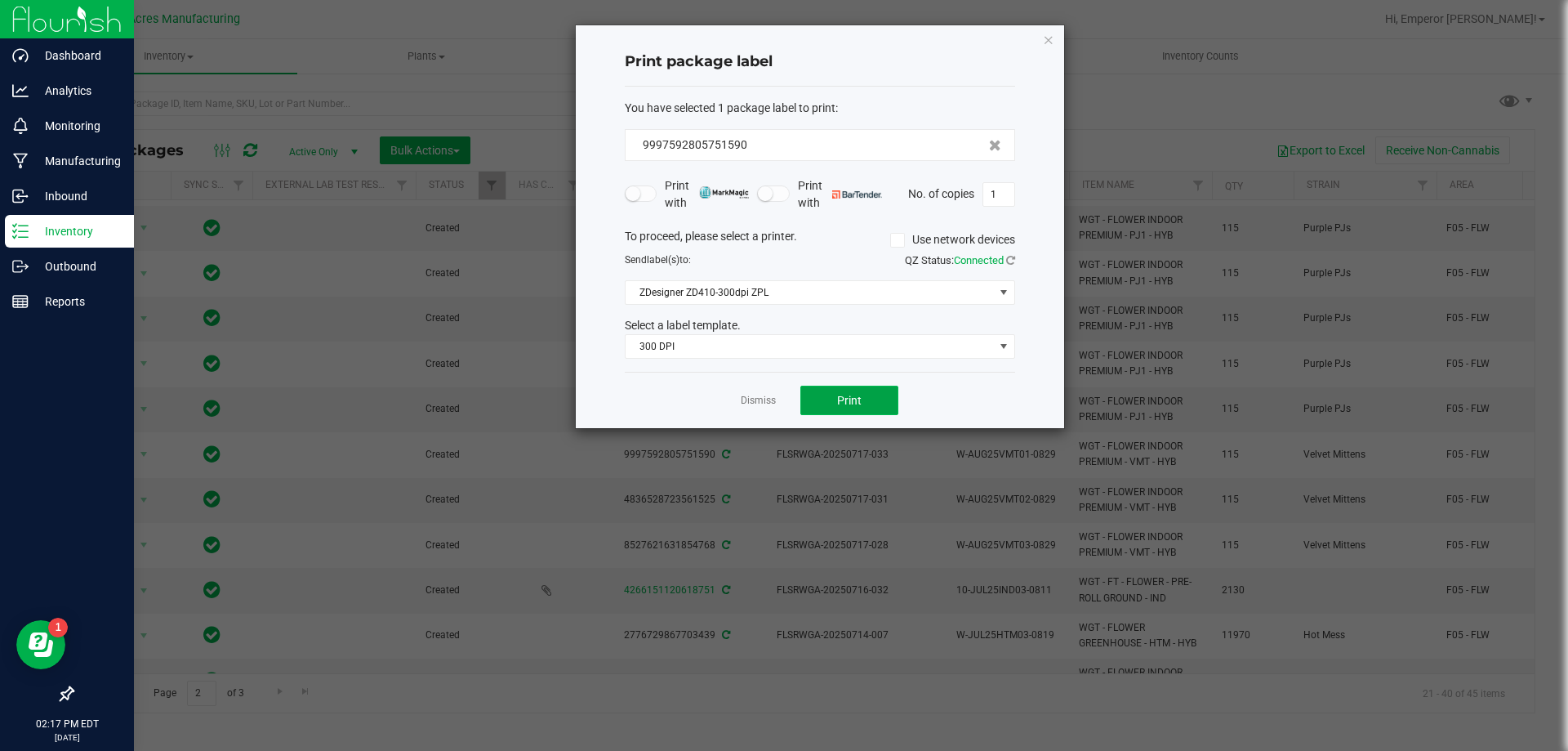
click at [824, 397] on button "Print" at bounding box center [849, 399] width 98 height 29
click at [755, 397] on link "Dismiss" at bounding box center [759, 401] width 35 height 14
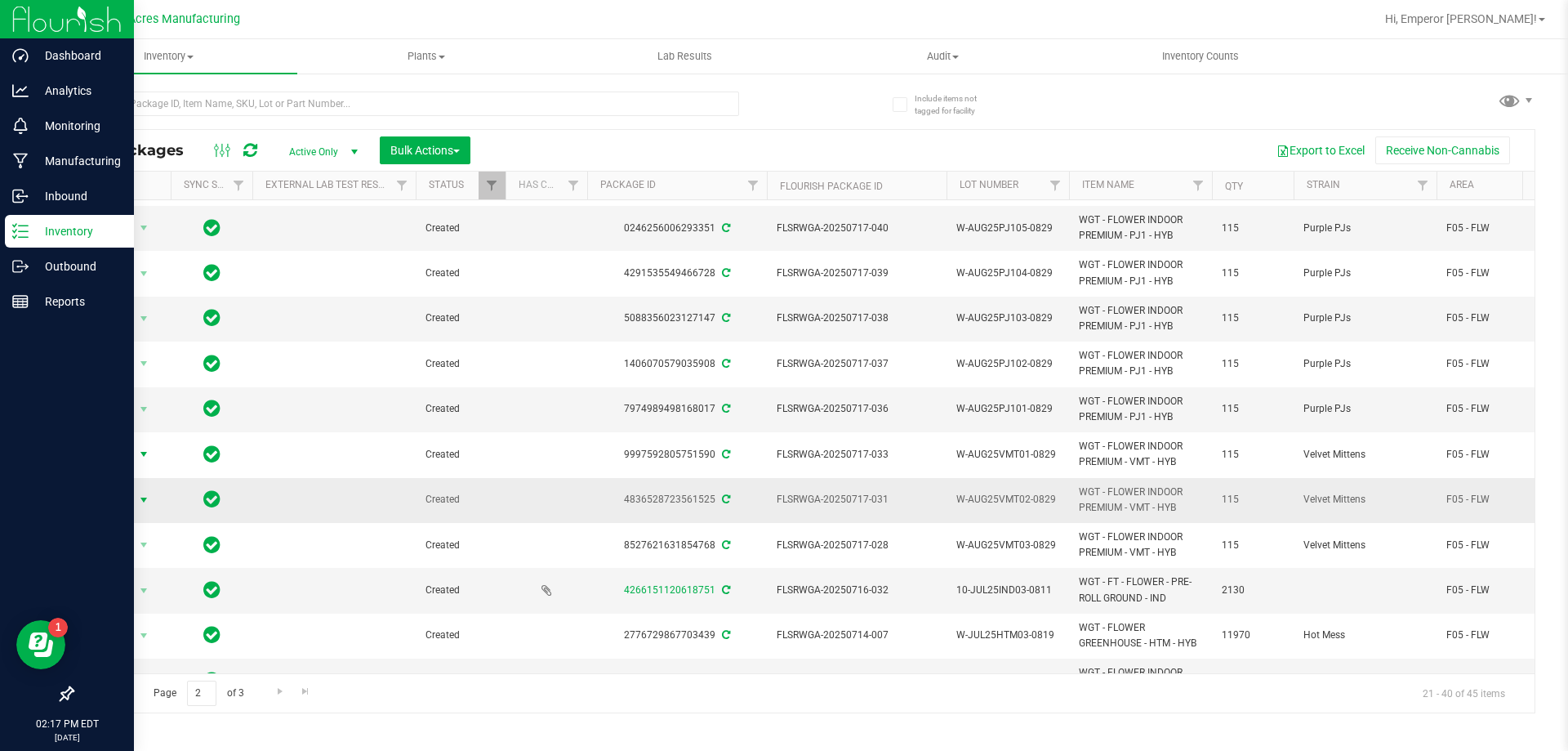
click at [113, 488] on span "Action" at bounding box center [111, 500] width 44 height 23
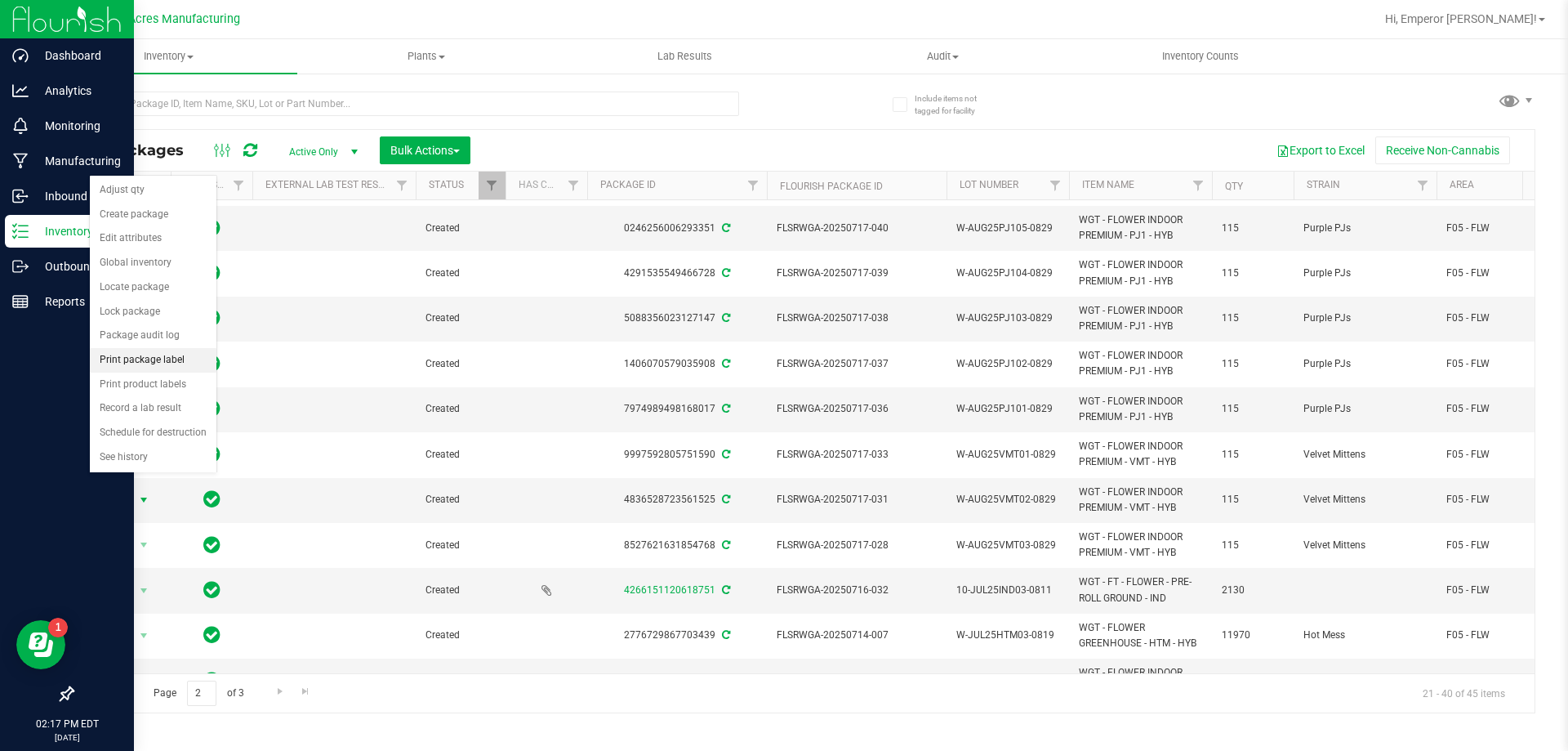
click at [159, 360] on li "Print package label" at bounding box center [153, 360] width 127 height 25
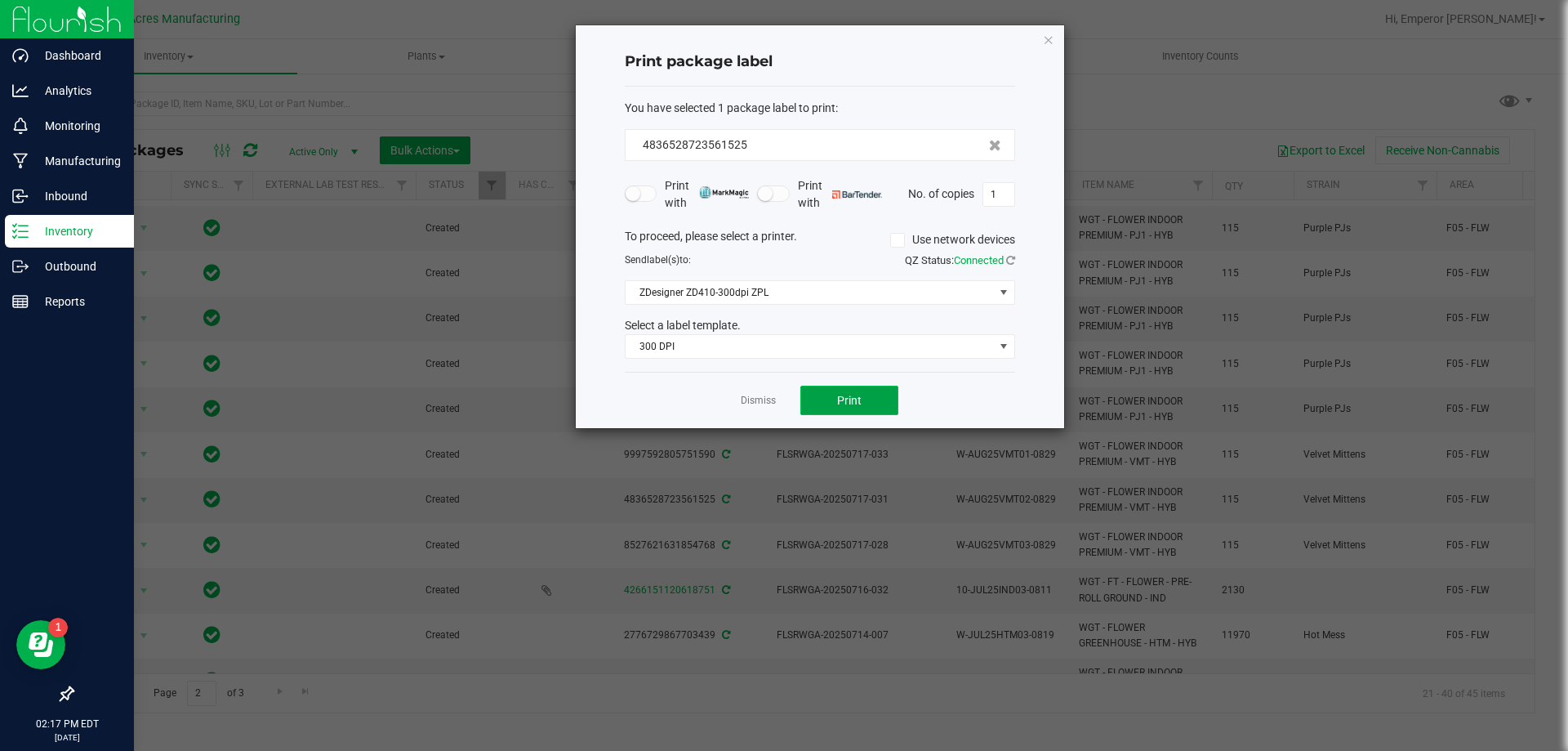
click at [867, 406] on button "Print" at bounding box center [849, 399] width 98 height 29
click at [866, 404] on button "Print" at bounding box center [849, 399] width 98 height 29
click at [748, 396] on link "Dismiss" at bounding box center [759, 401] width 35 height 14
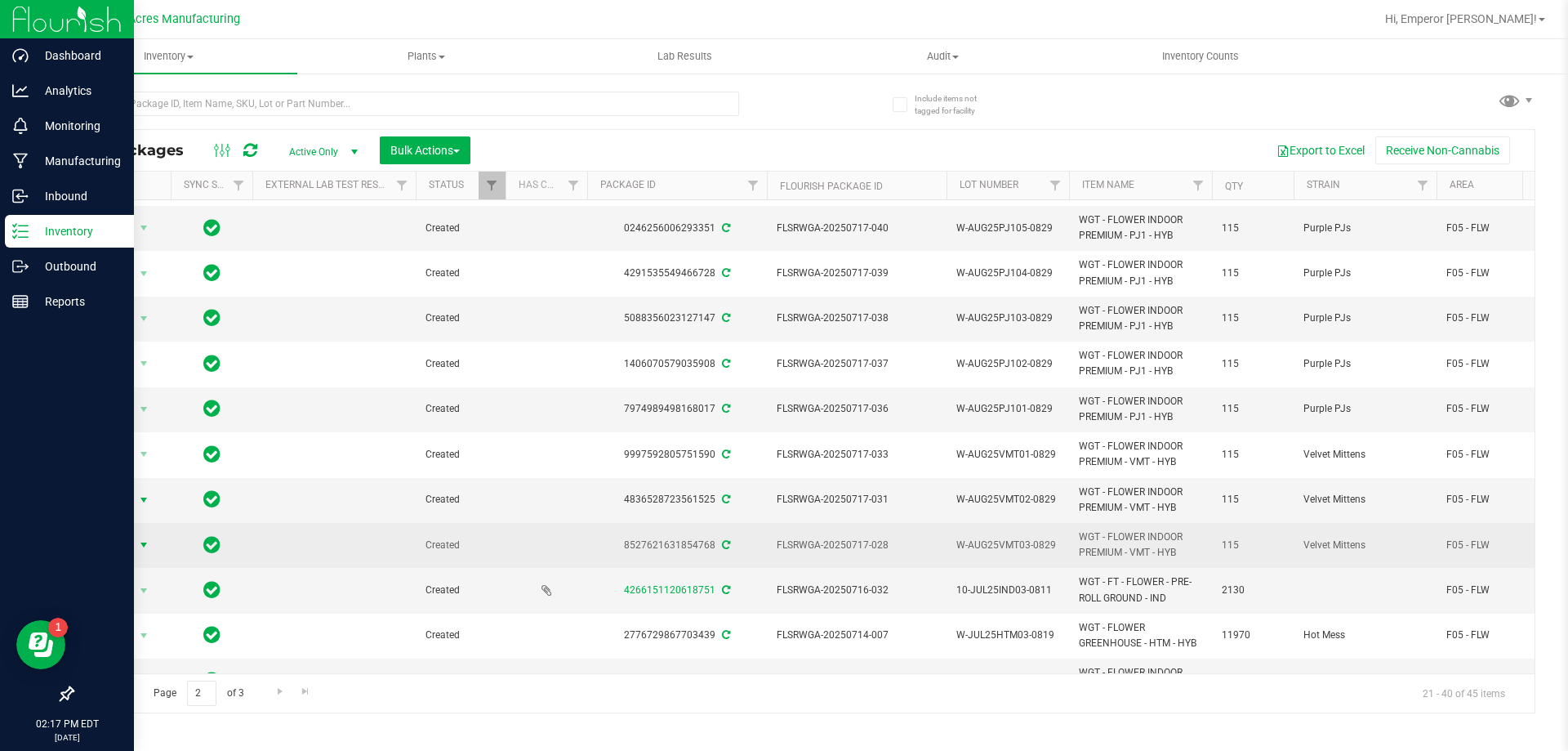
click at [127, 534] on span "Action" at bounding box center [111, 545] width 44 height 23
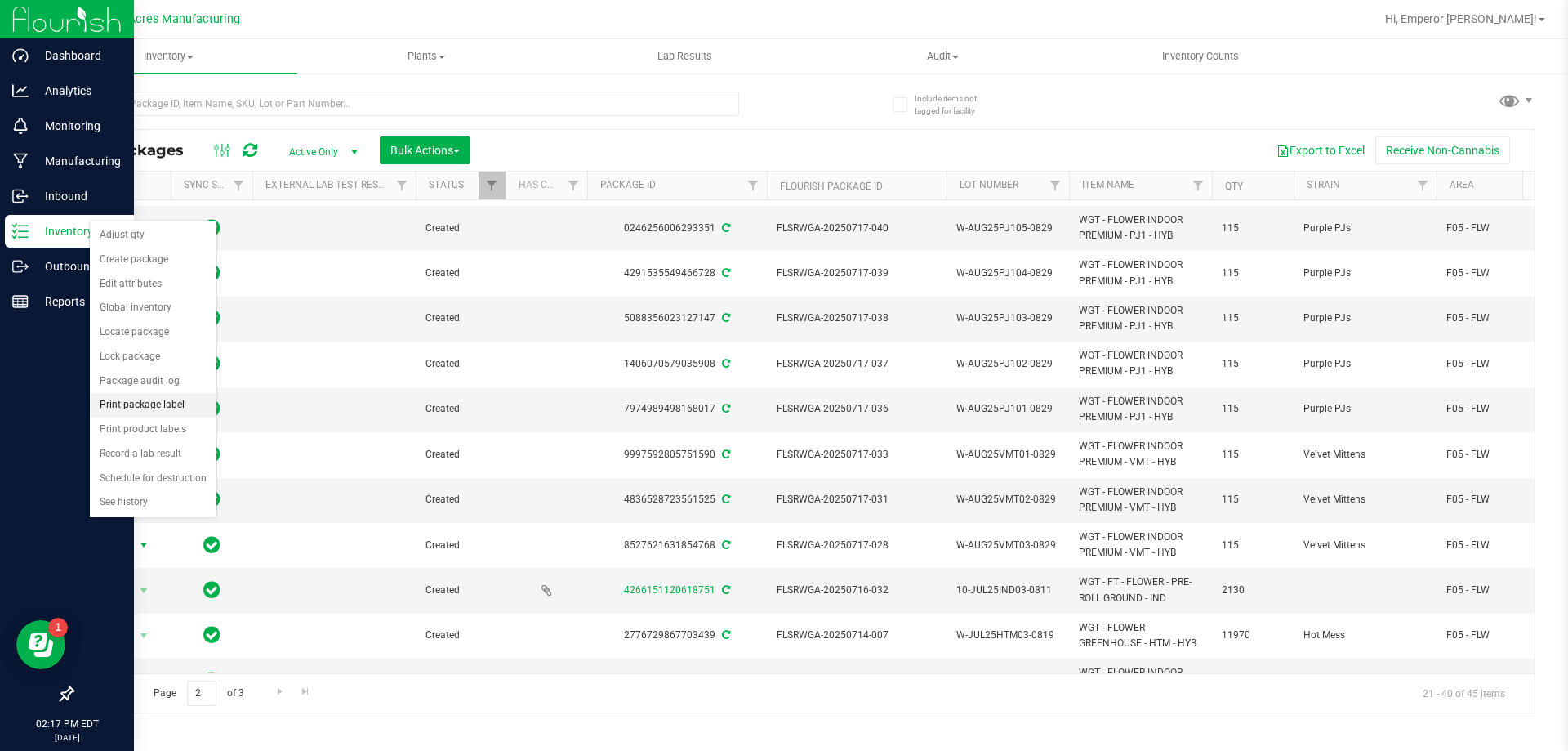
click at [140, 400] on li "Print package label" at bounding box center [153, 406] width 127 height 25
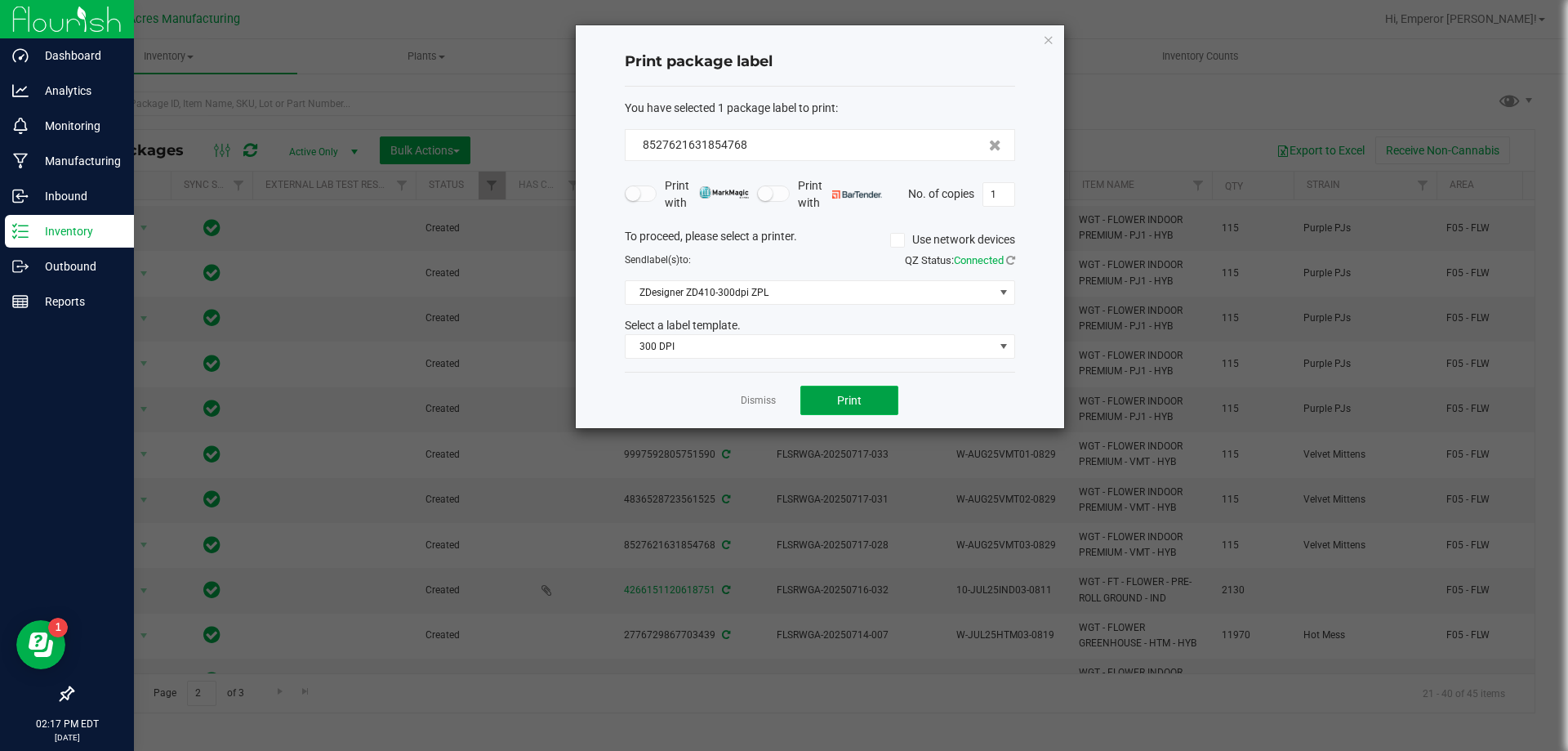
click at [884, 402] on button "Print" at bounding box center [849, 399] width 98 height 29
click at [863, 400] on button "Print" at bounding box center [849, 399] width 98 height 29
click at [747, 406] on link "Dismiss" at bounding box center [759, 401] width 35 height 14
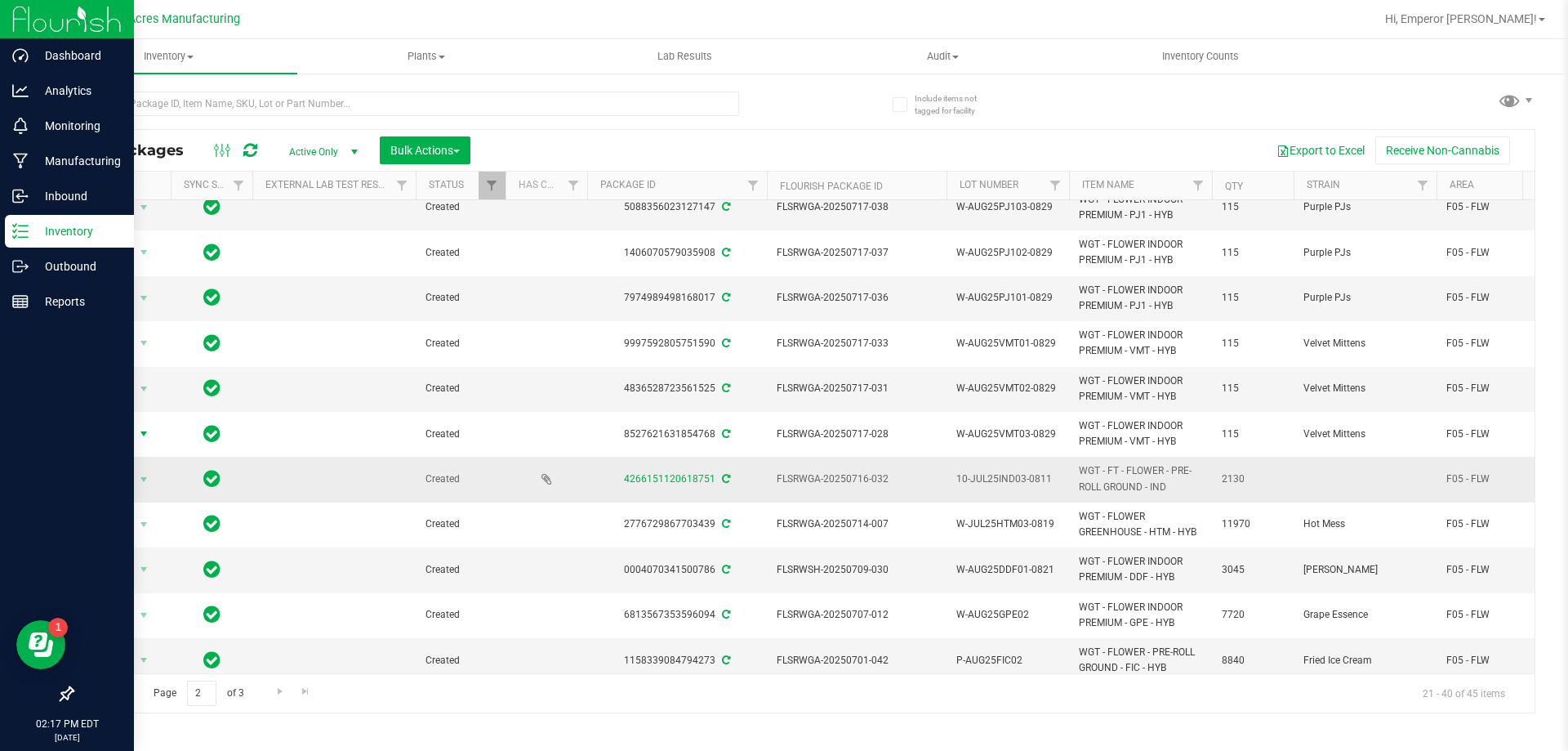
scroll to position [444, 0]
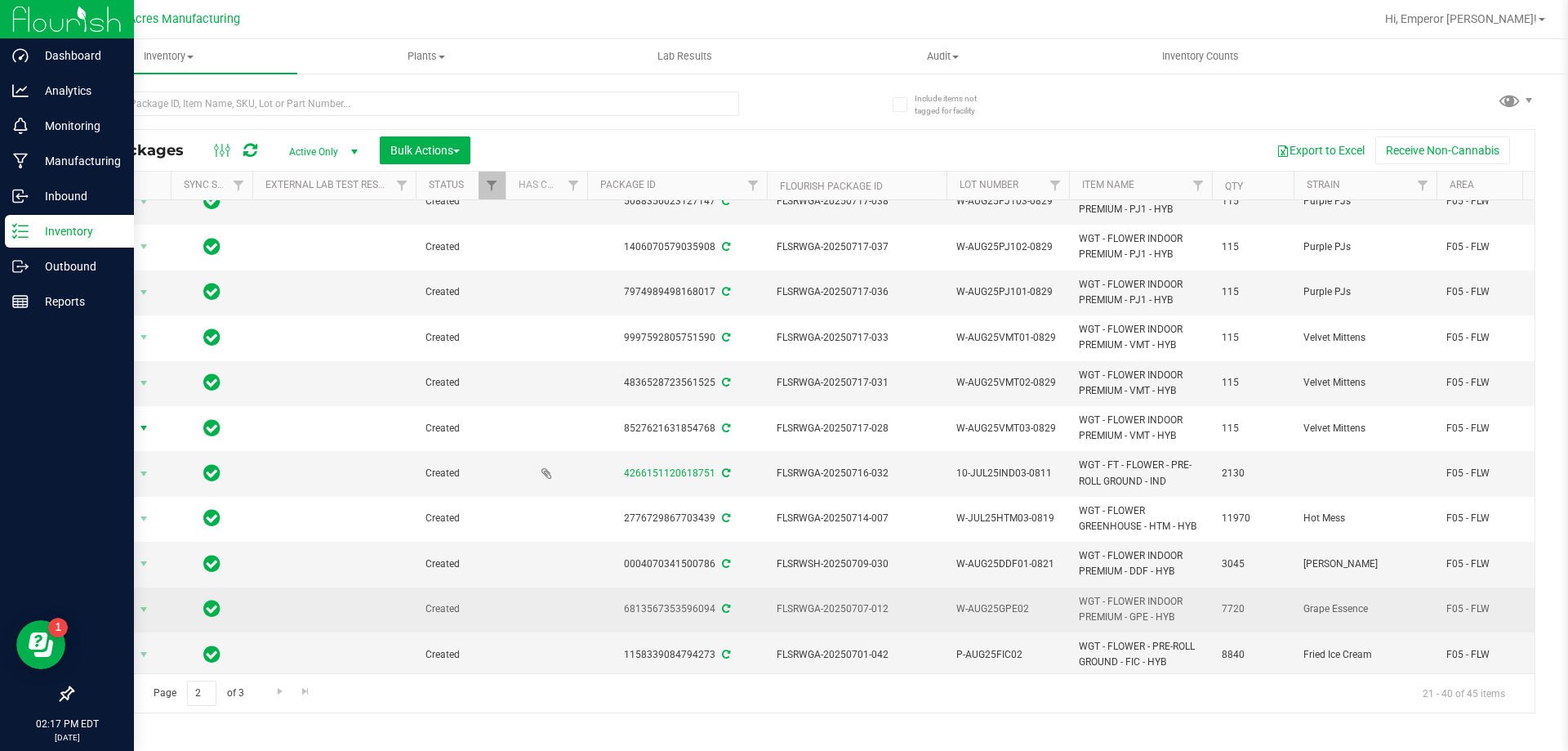
click at [1031, 601] on span "W-AUG25GPE02" at bounding box center [1008, 608] width 103 height 15
type input "W-AUG25GPE02-0825"
click at [123, 598] on span "Action" at bounding box center [111, 610] width 44 height 23
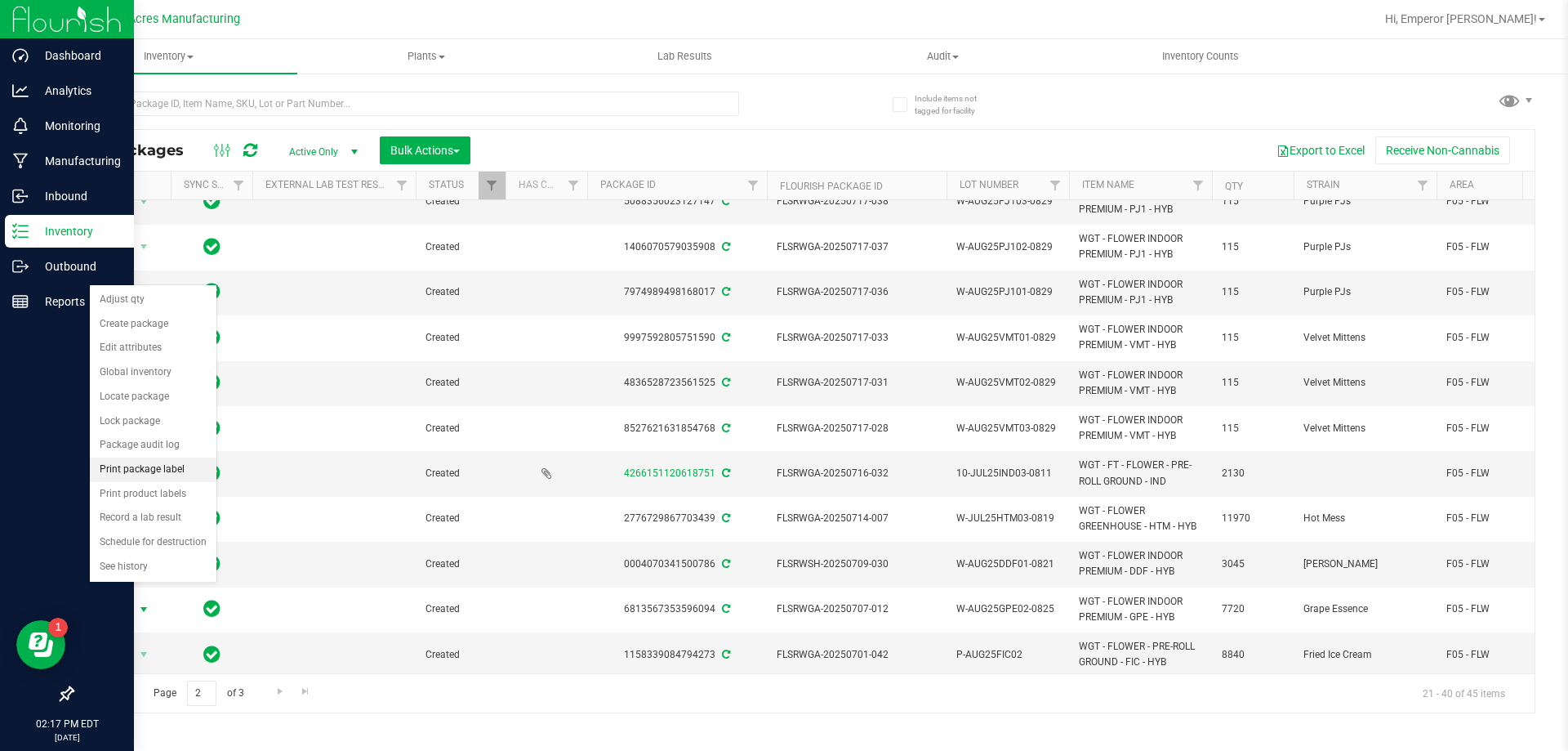
click at [146, 470] on li "Print package label" at bounding box center [153, 470] width 127 height 25
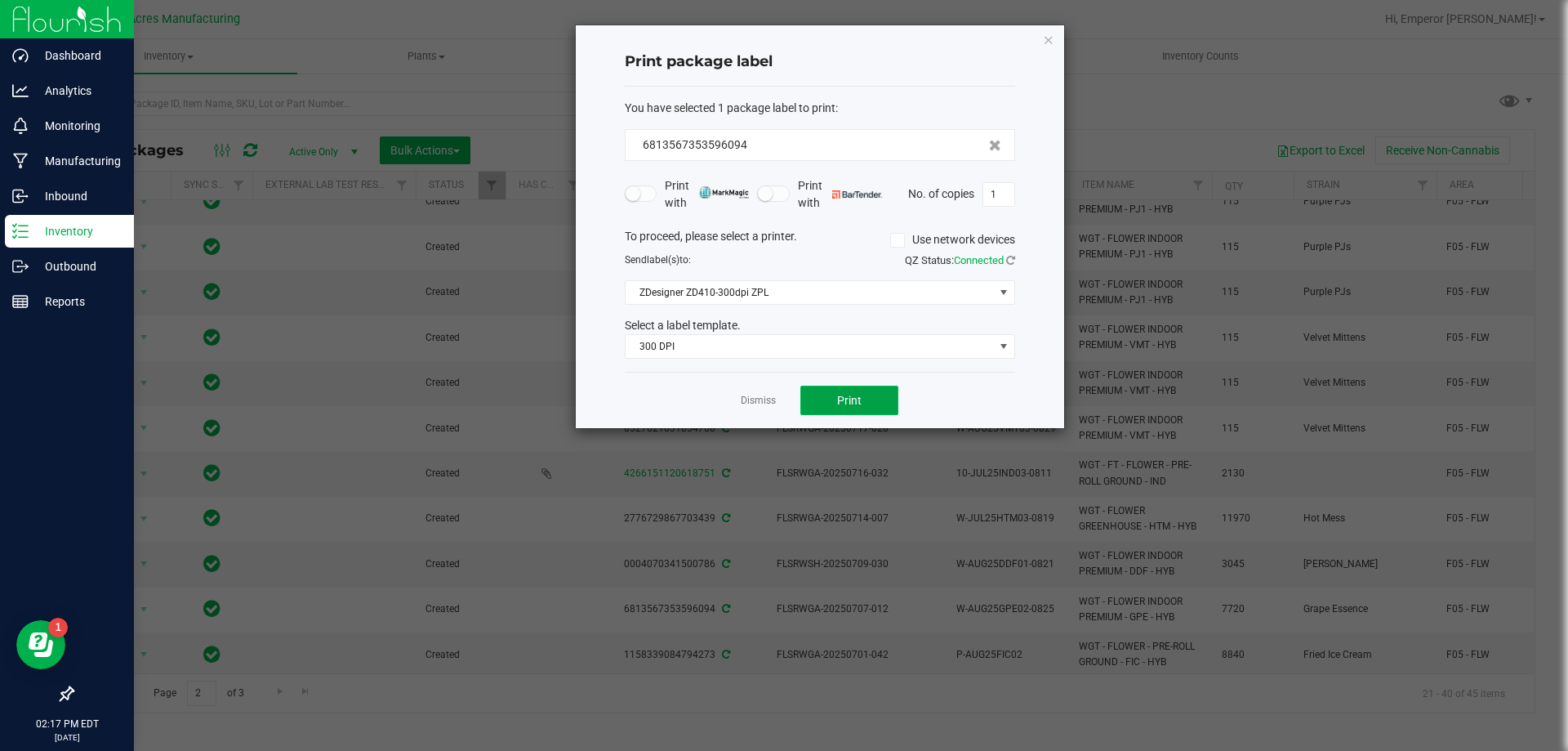
click at [877, 405] on button "Print" at bounding box center [849, 399] width 98 height 29
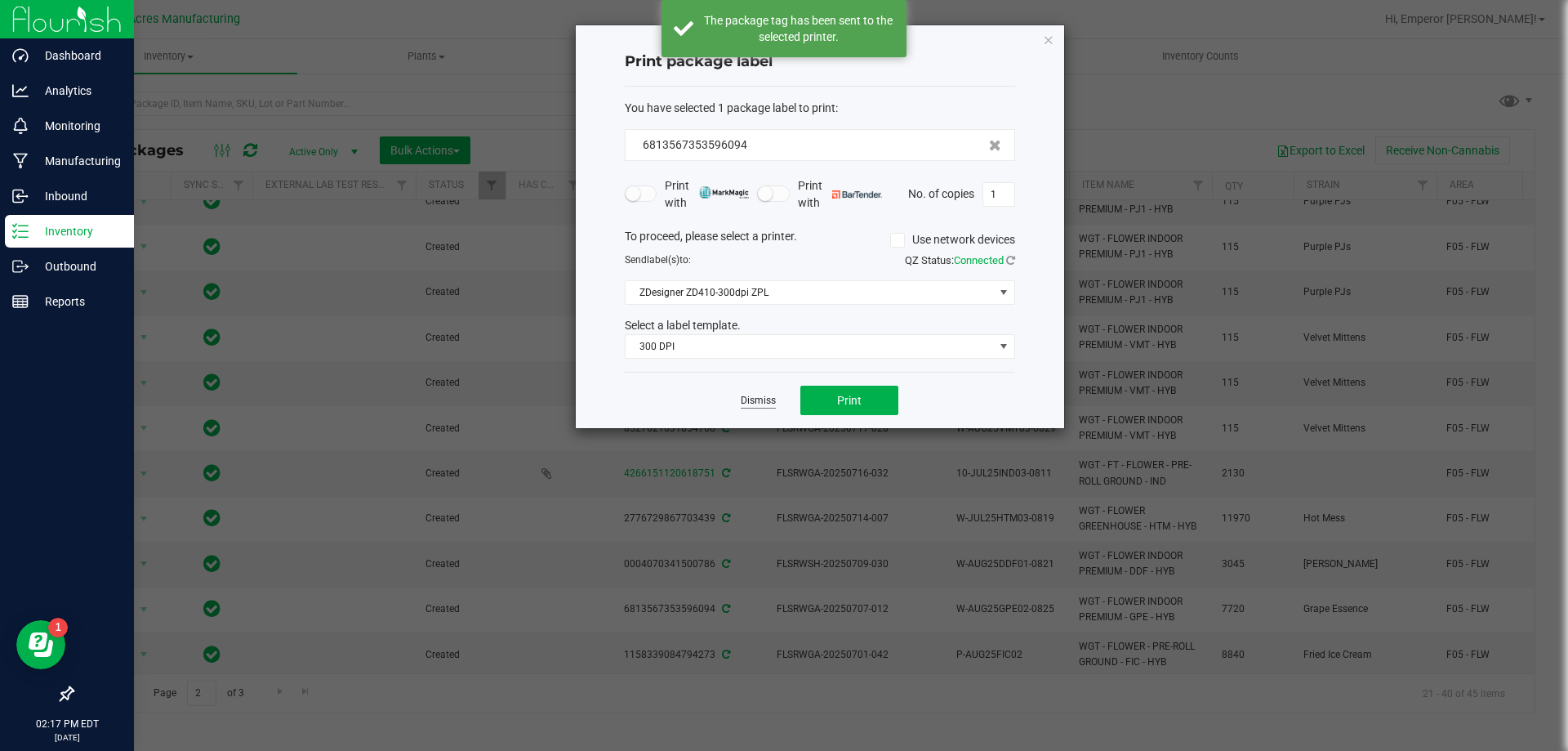
click at [760, 399] on link "Dismiss" at bounding box center [759, 401] width 35 height 14
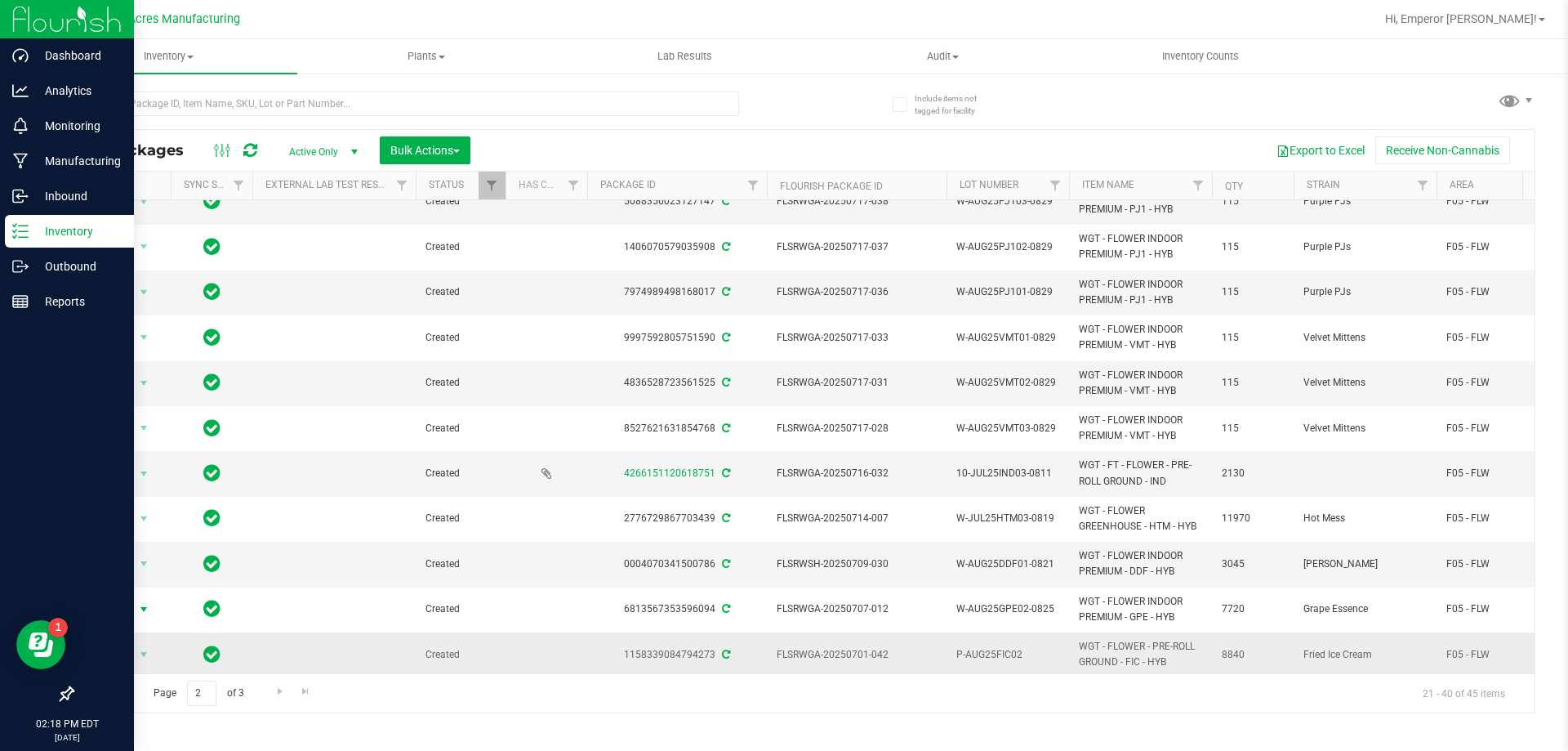
click at [1037, 647] on span "P-AUG25FIC02" at bounding box center [1008, 654] width 103 height 15
type input "P-AUG25FIC02-0826"
click at [135, 643] on span "select" at bounding box center [144, 654] width 20 height 23
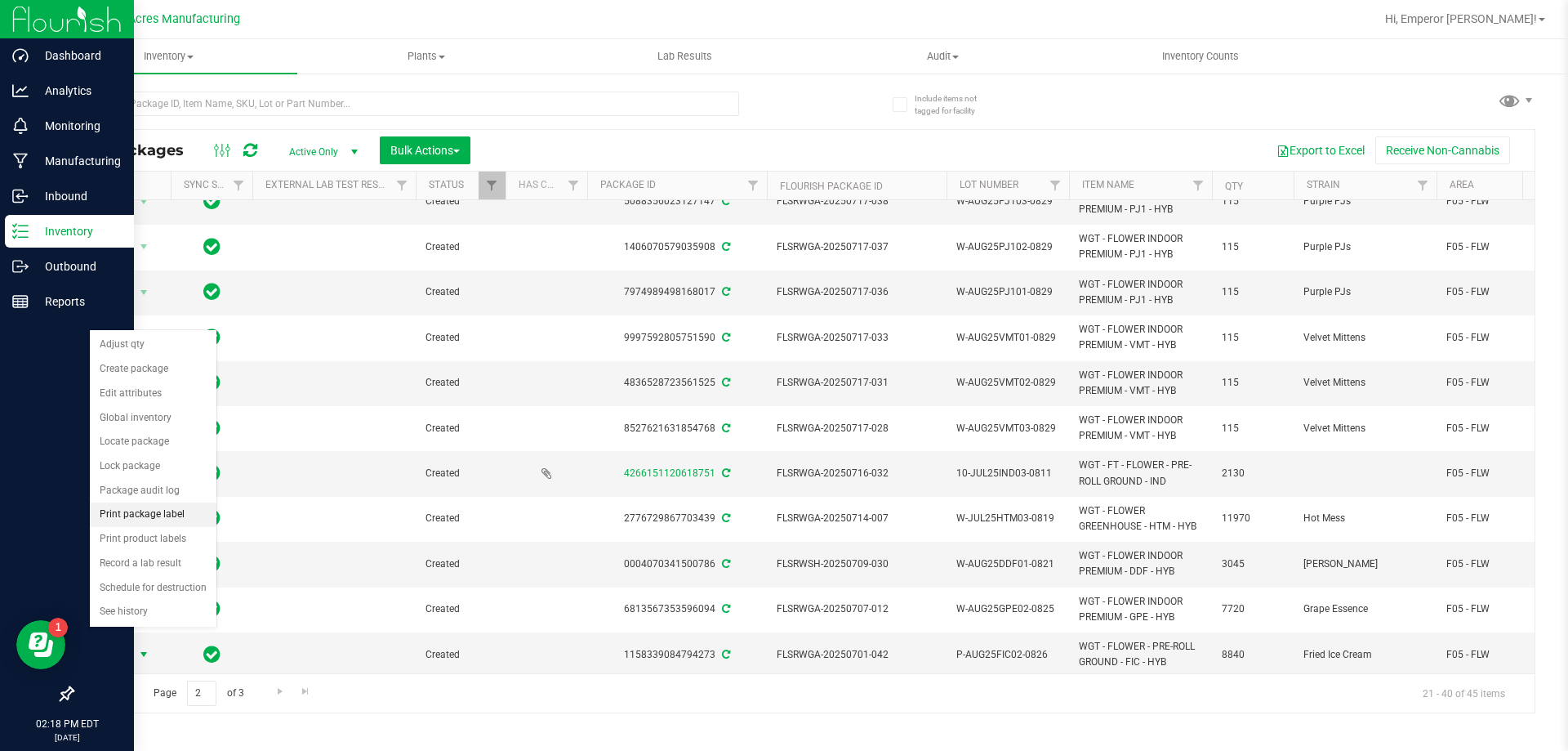
click at [143, 515] on li "Print package label" at bounding box center [153, 515] width 127 height 25
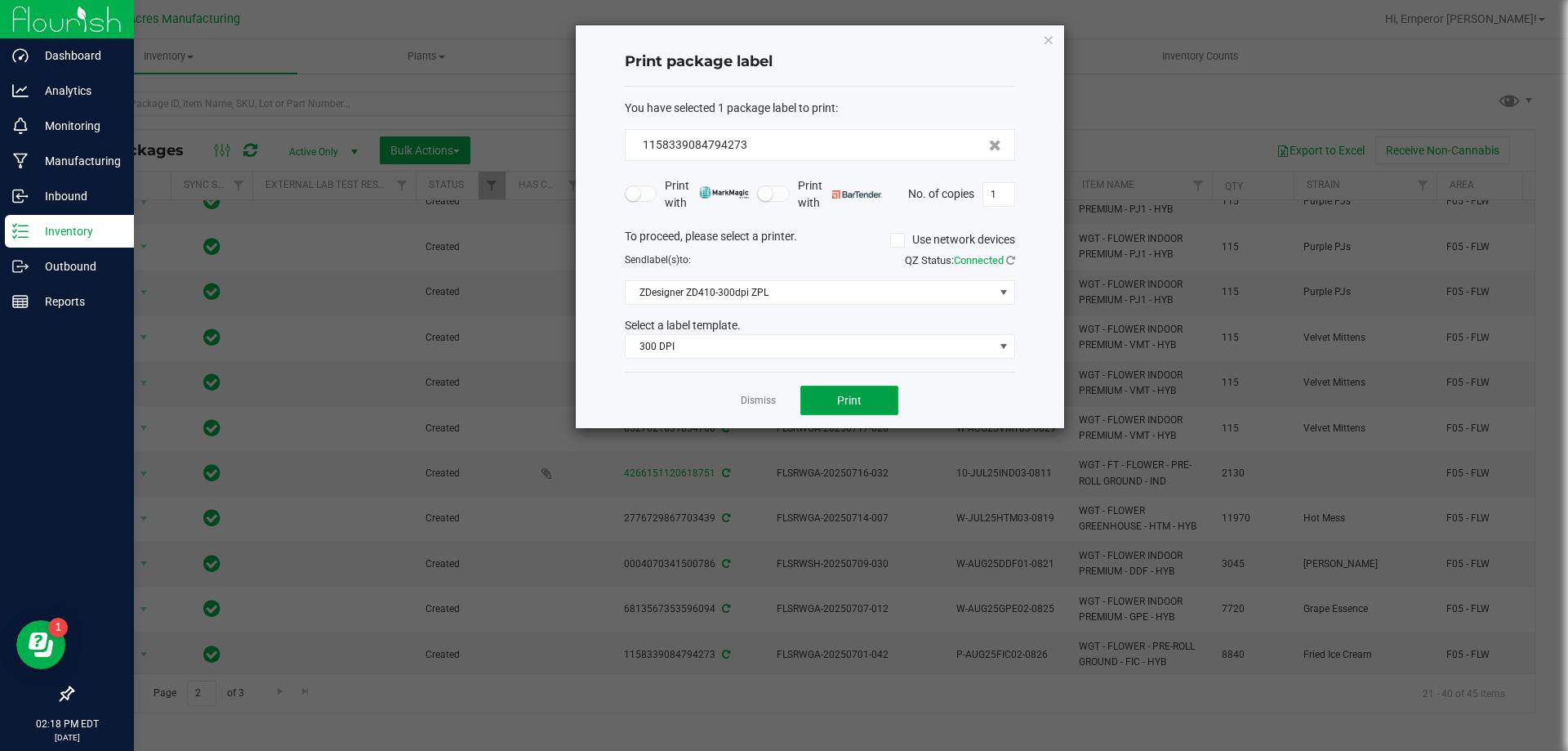
click at [853, 402] on span "Print" at bounding box center [849, 400] width 25 height 13
click at [753, 398] on link "Dismiss" at bounding box center [759, 401] width 35 height 14
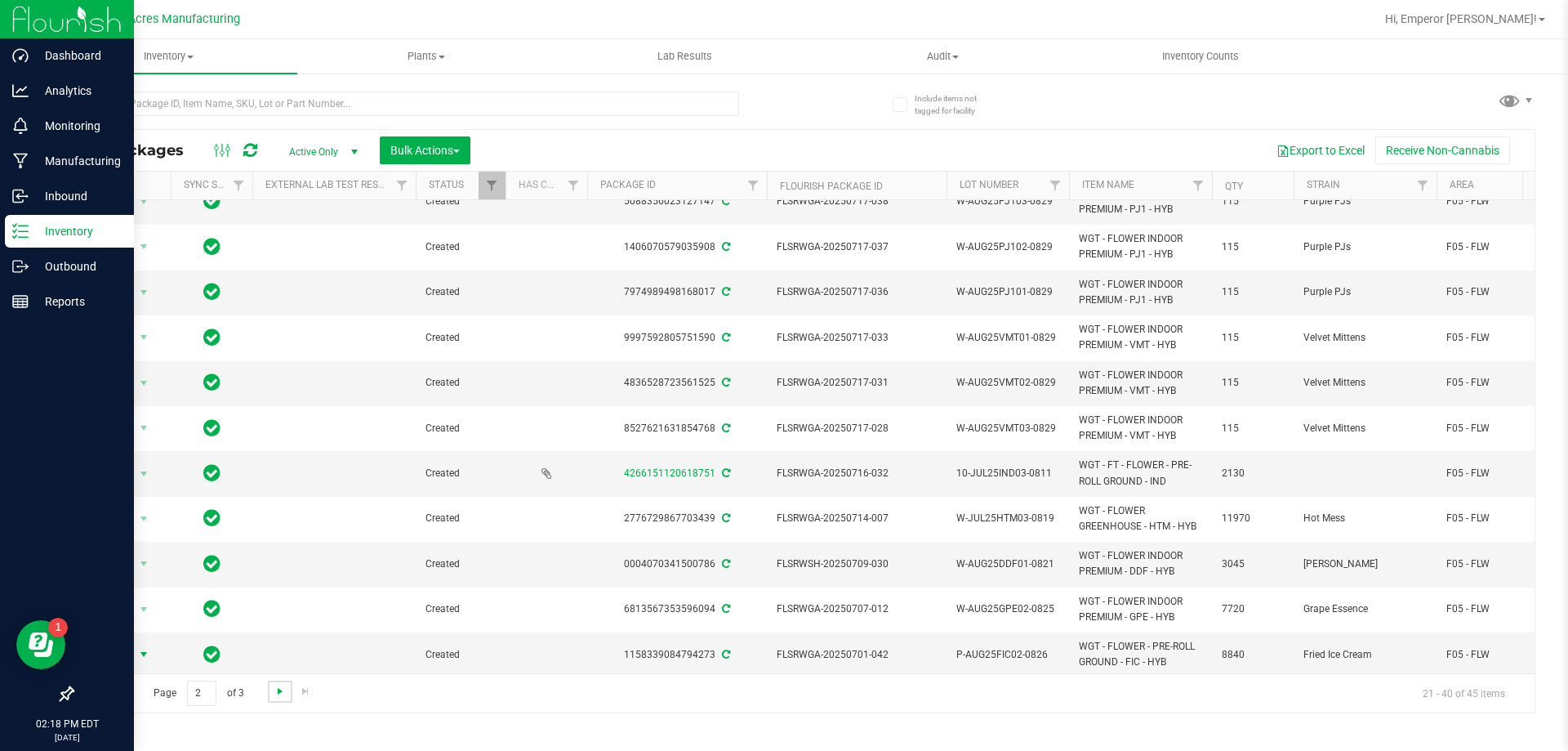
click at [275, 686] on span "Go to the next page" at bounding box center [280, 691] width 13 height 13
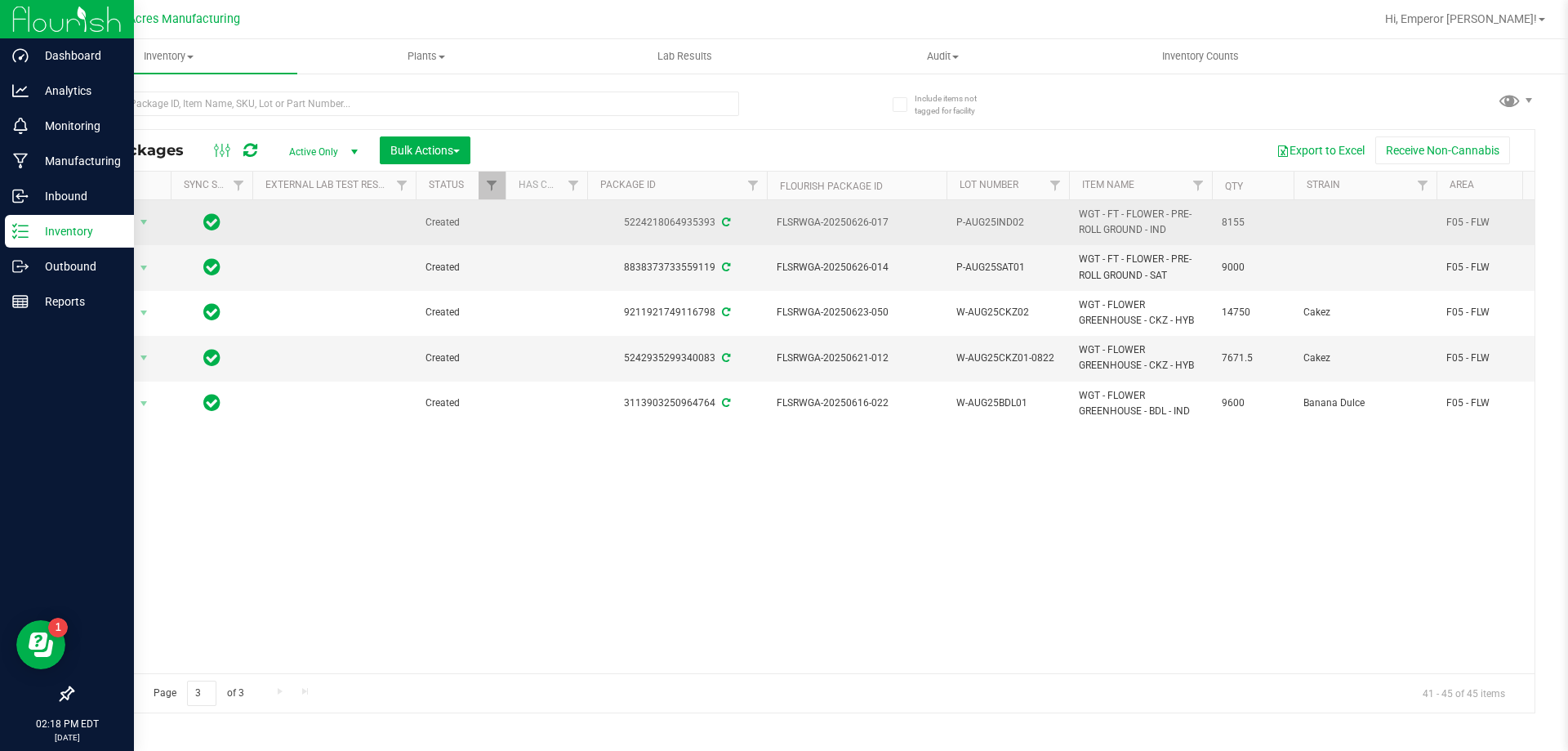
click at [1032, 225] on span "P-AUG25IND02" at bounding box center [1008, 222] width 103 height 15
click at [959, 221] on input "P-AUG25IND02-0827" at bounding box center [1005, 223] width 117 height 26
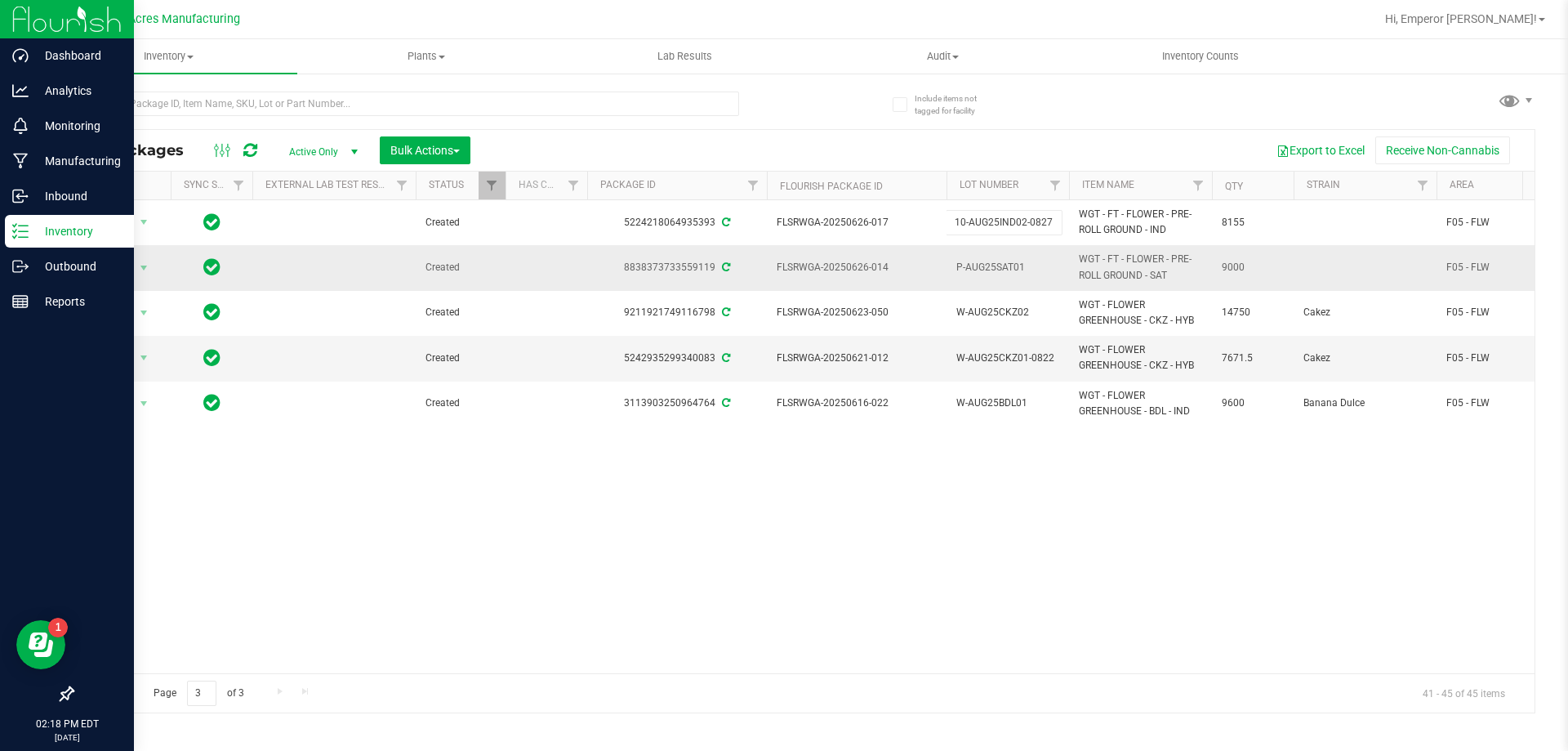
type input "10-AUG25IND02-0827"
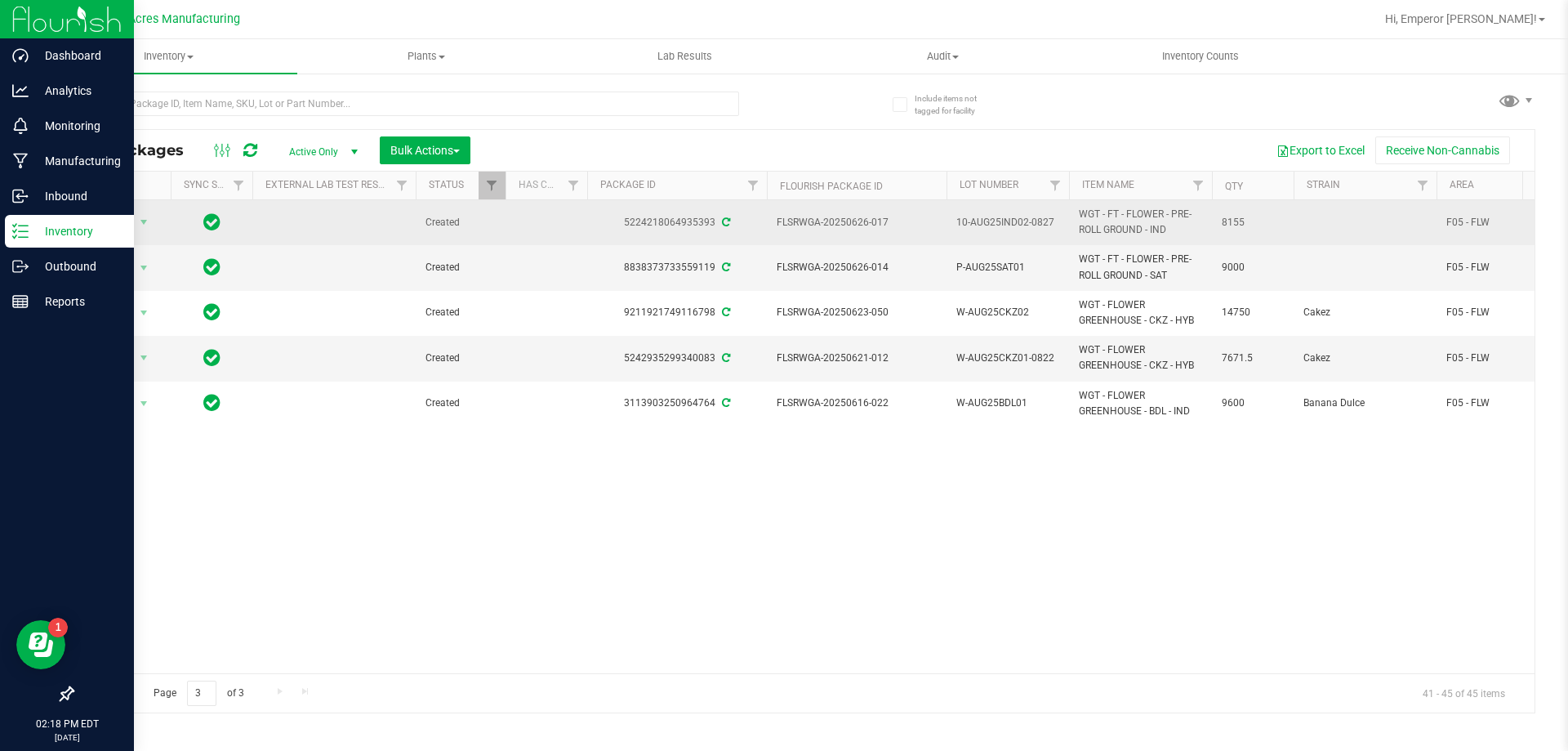
click at [106, 226] on span "Action" at bounding box center [111, 222] width 44 height 23
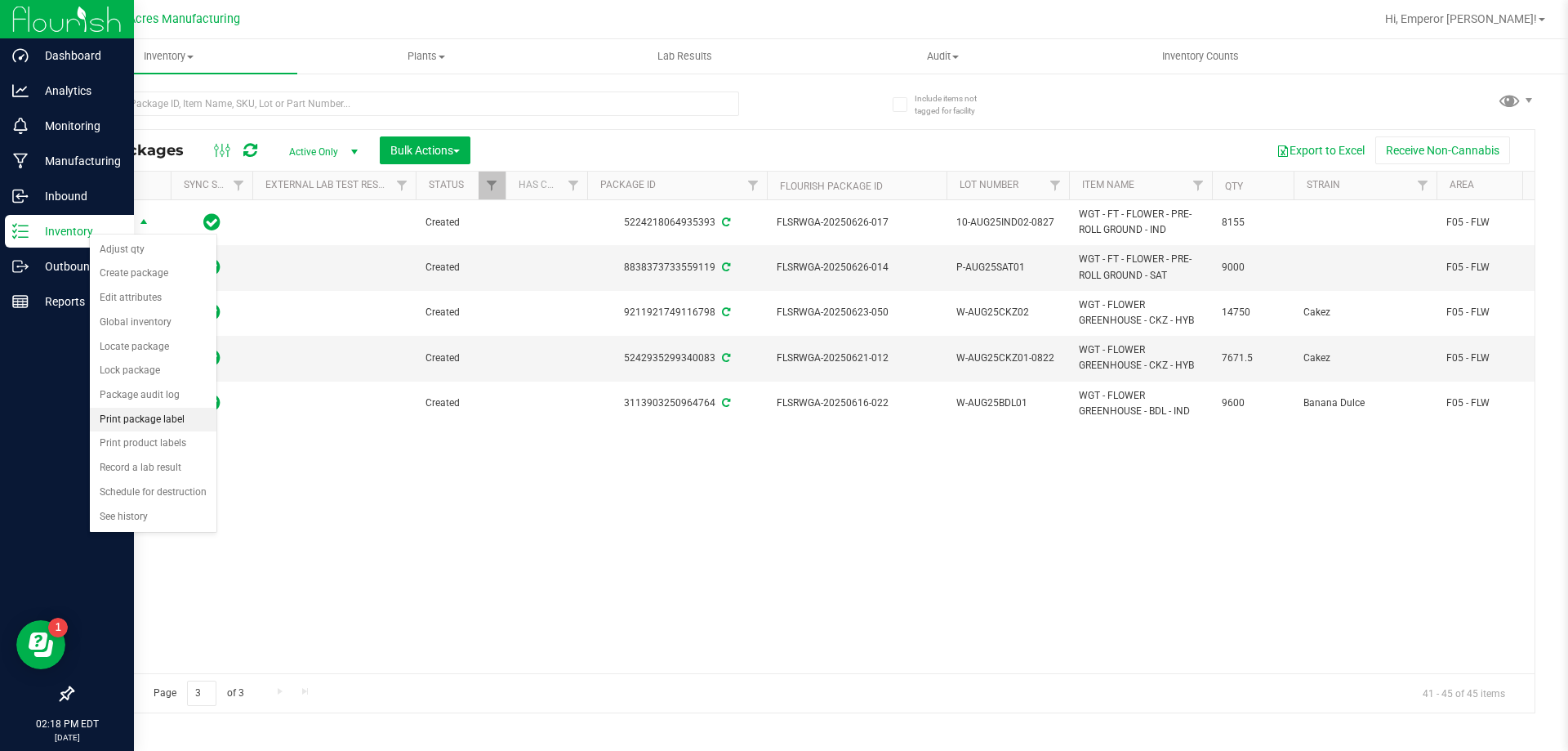
click at [154, 422] on li "Print package label" at bounding box center [153, 420] width 127 height 25
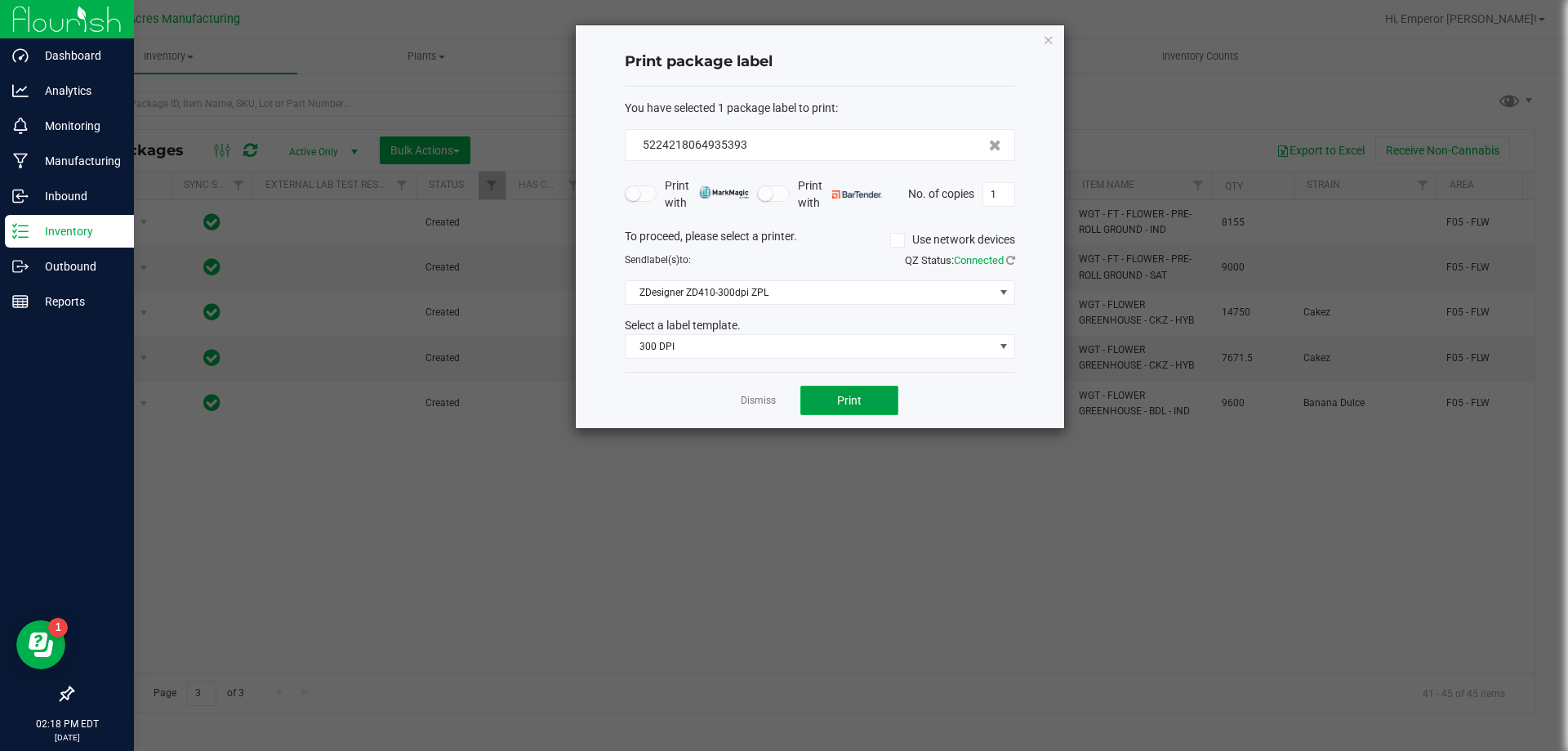
click at [863, 396] on button "Print" at bounding box center [849, 399] width 98 height 29
click at [747, 394] on link "Dismiss" at bounding box center [759, 401] width 35 height 14
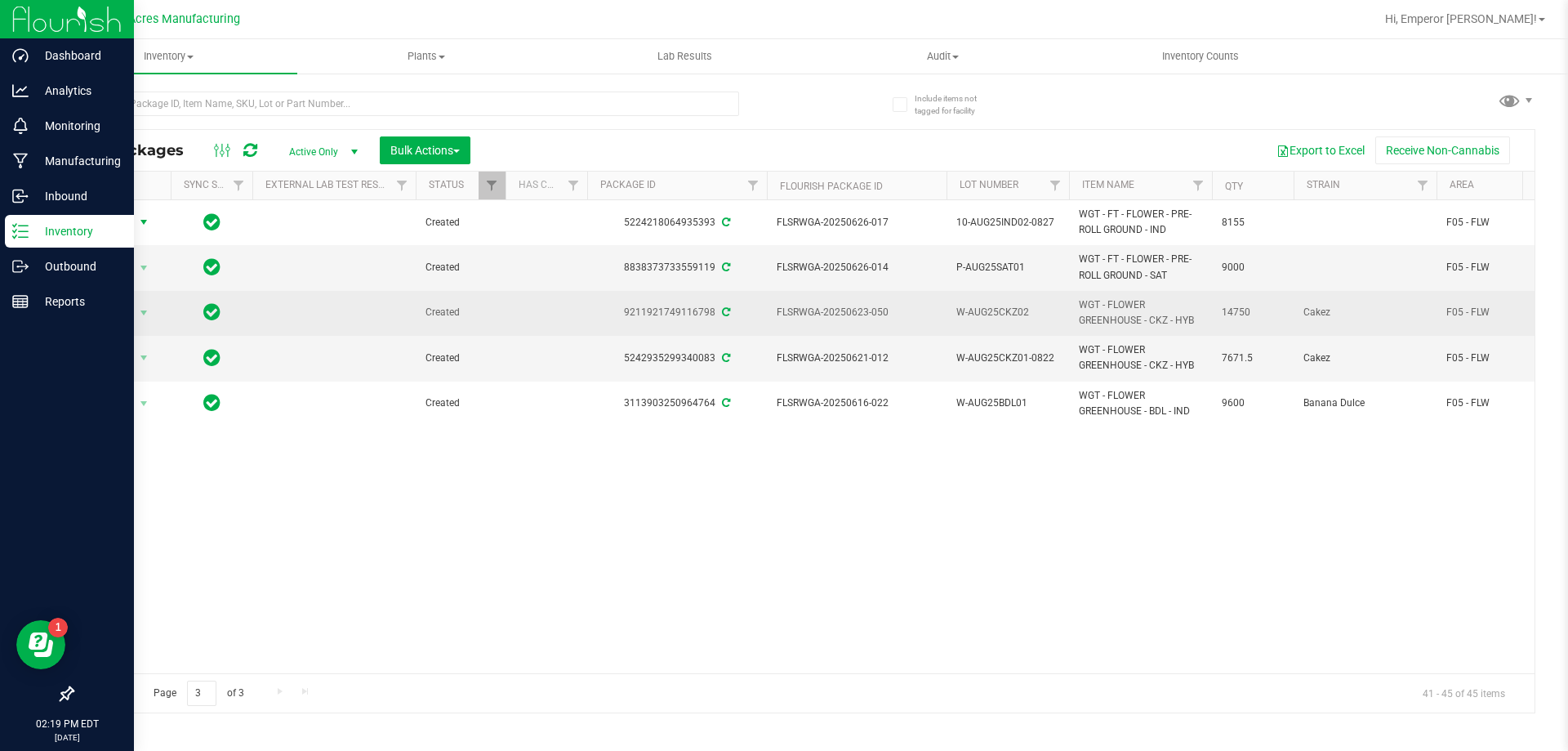
click at [1041, 304] on span "W-AUG25CKZ02" at bounding box center [1008, 312] width 103 height 15
type input "W-AUG25CKZ02-0827"
click at [125, 309] on span "Action" at bounding box center [111, 313] width 44 height 23
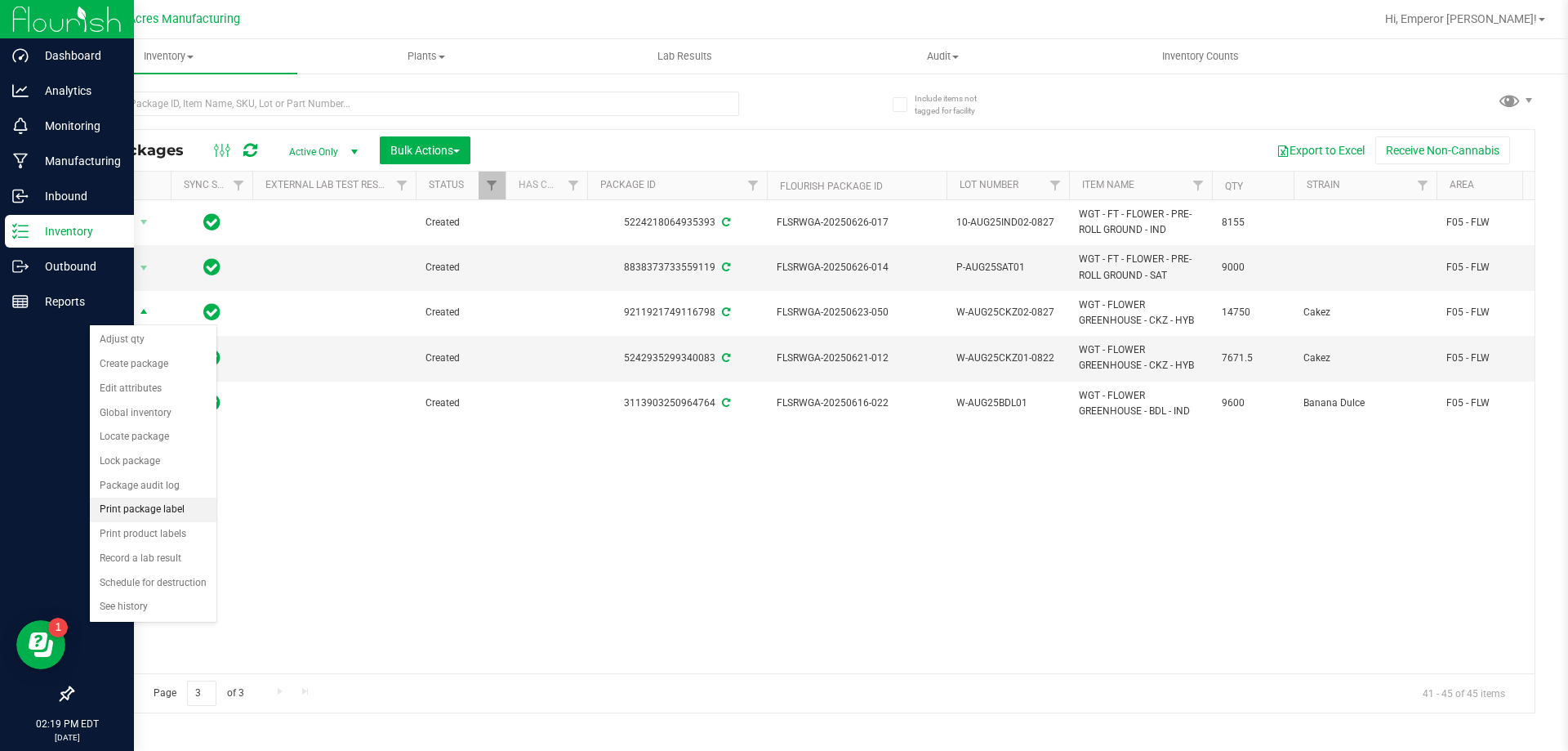
click at [141, 512] on li "Print package label" at bounding box center [153, 510] width 127 height 25
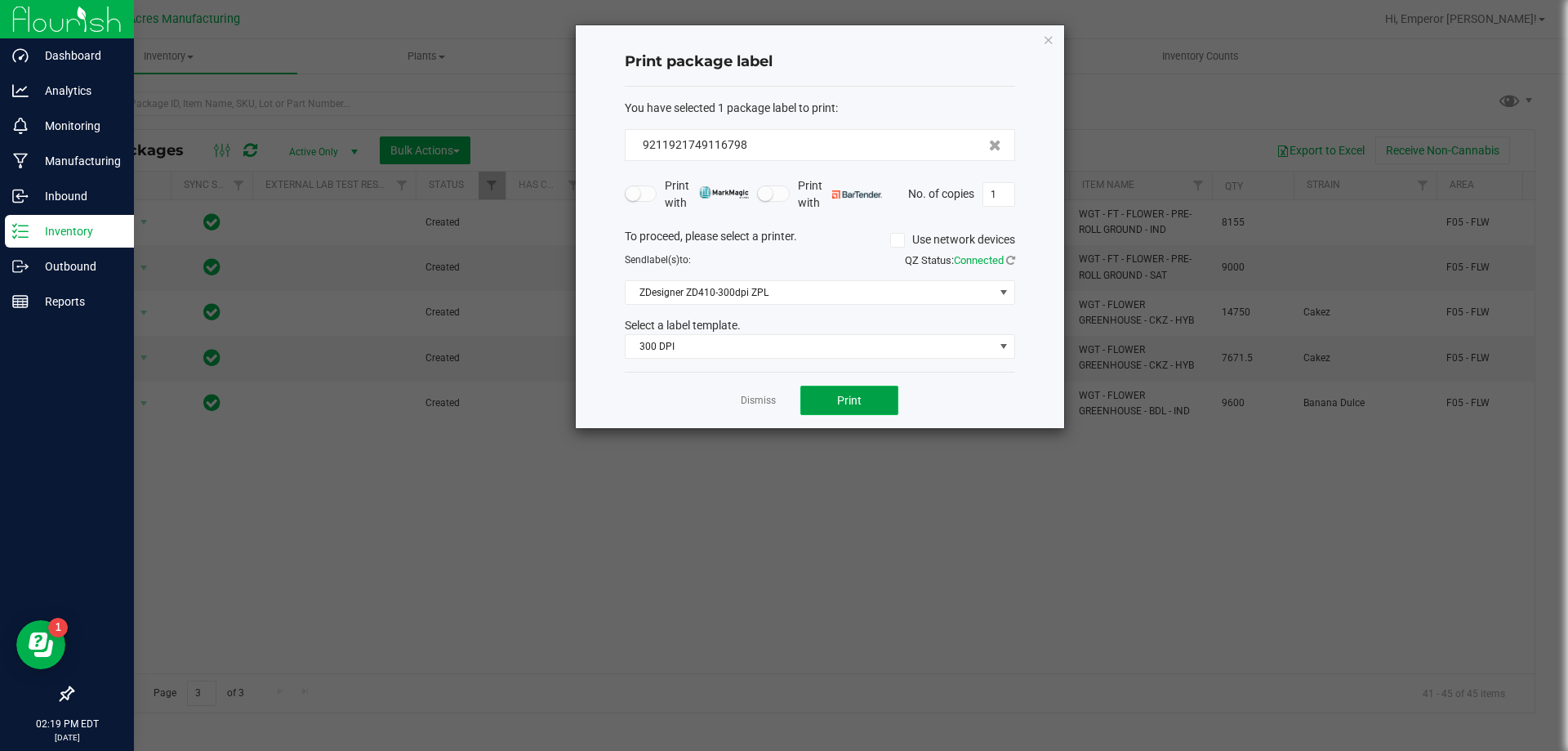
click at [827, 409] on button "Print" at bounding box center [849, 399] width 98 height 29
click at [754, 398] on link "Dismiss" at bounding box center [759, 401] width 35 height 14
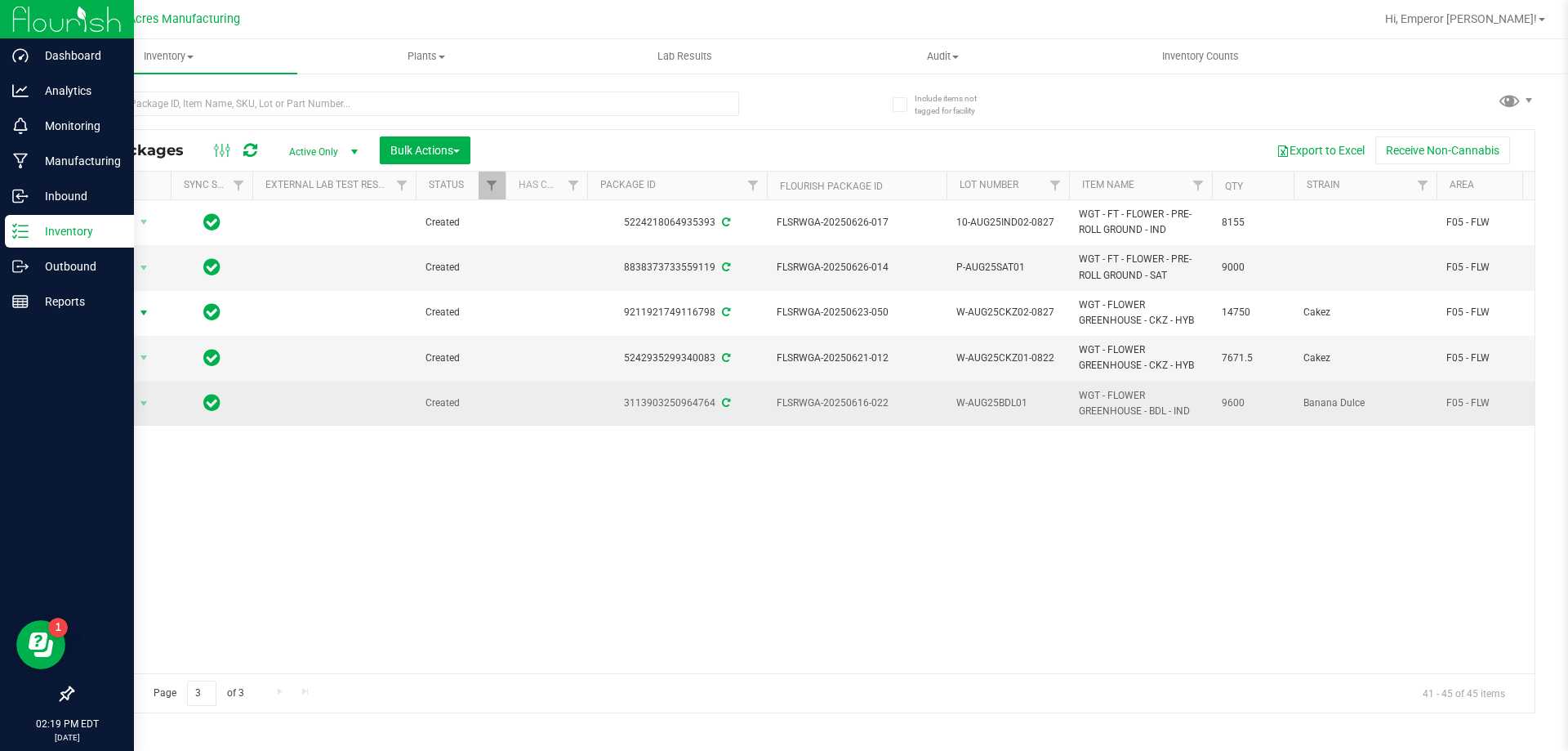
click at [1041, 414] on td "W-AUG25BDL01" at bounding box center [1008, 404] width 122 height 44
type input "W-AUG25BDL01-026"
click at [1050, 407] on span "W-AUG25BDL01-026" at bounding box center [1008, 402] width 103 height 15
type input "W-AUG25BDL01-0826"
click at [106, 407] on span "Action" at bounding box center [111, 404] width 44 height 23
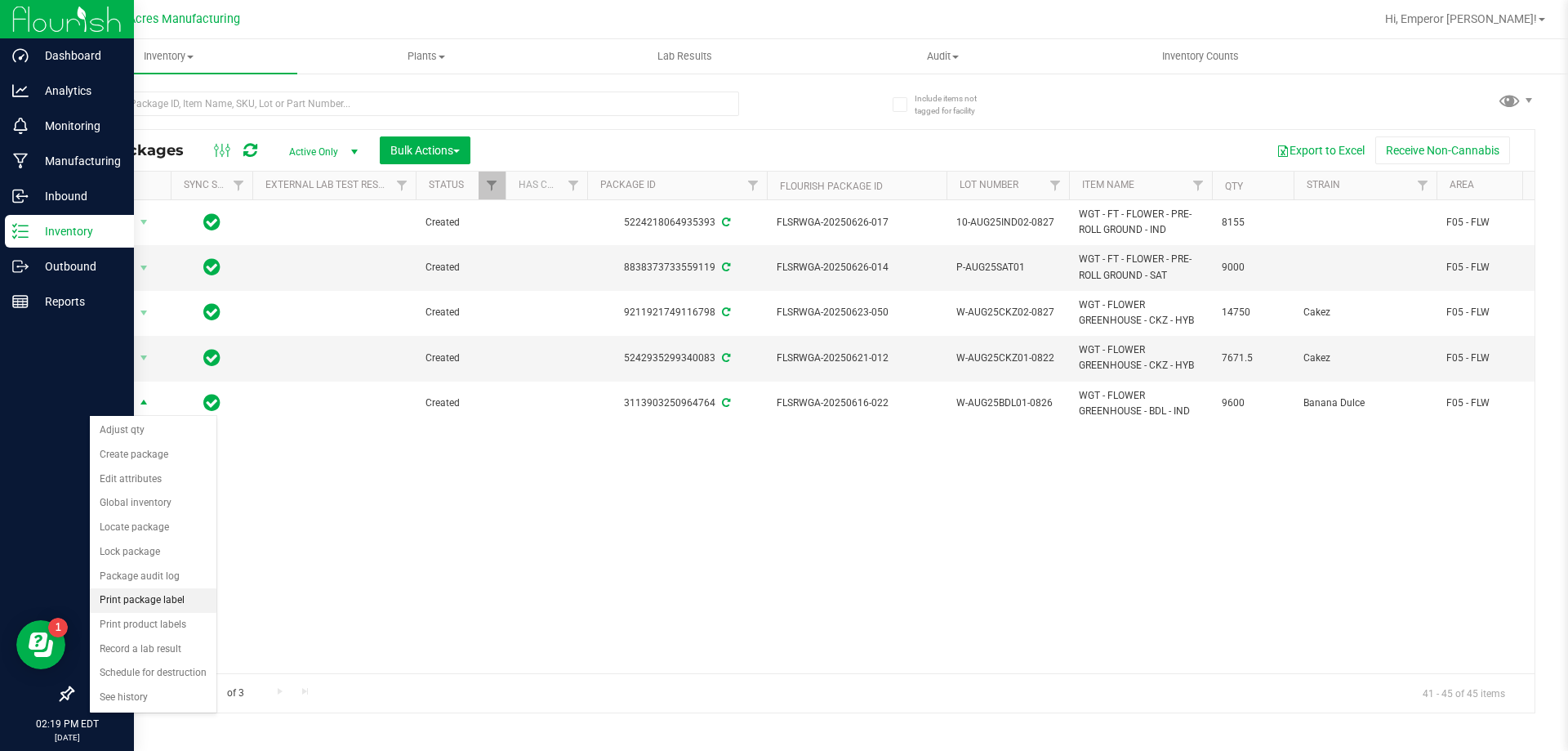
click at [157, 598] on li "Print package label" at bounding box center [153, 601] width 127 height 25
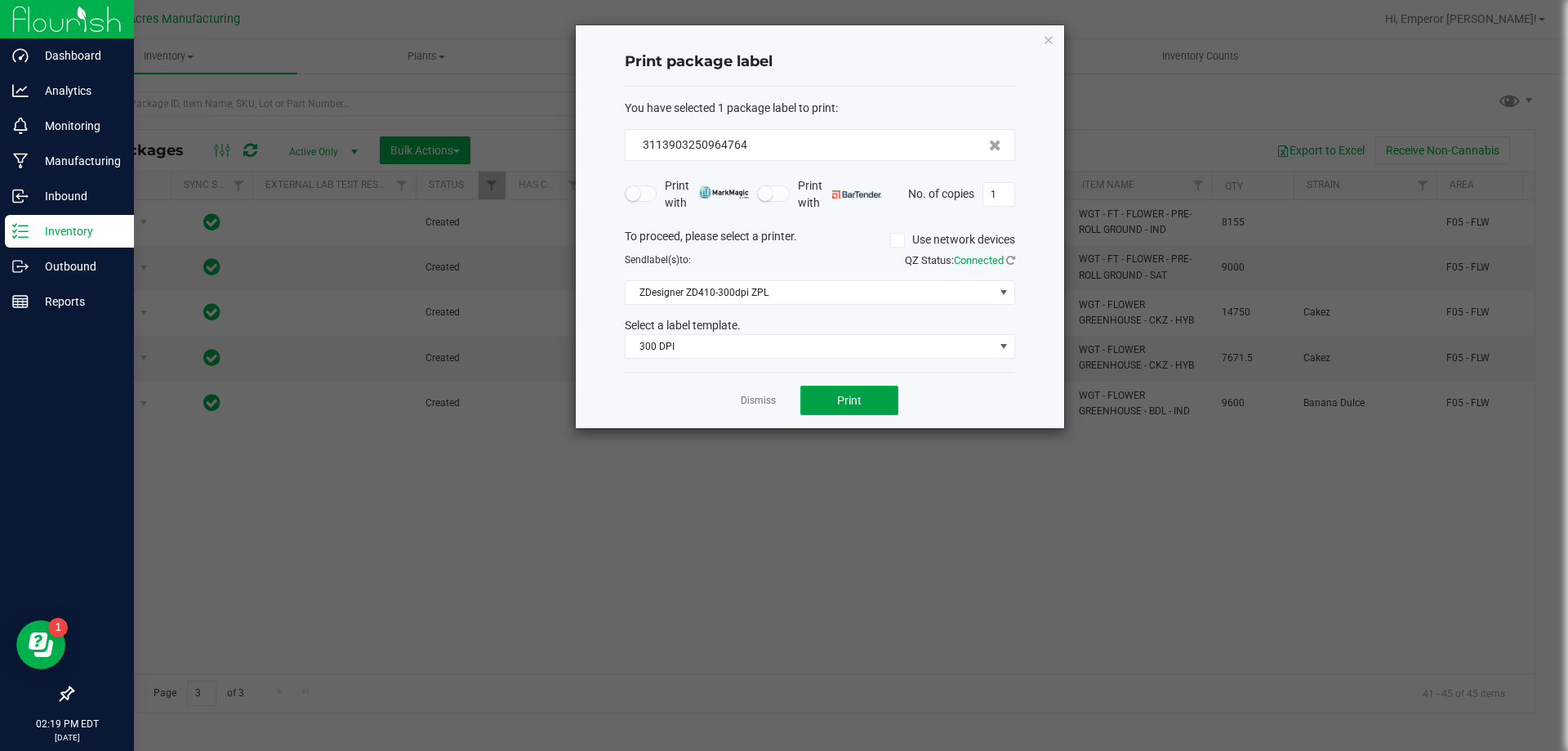
click at [871, 392] on button "Print" at bounding box center [849, 399] width 98 height 29
